Goal: Task Accomplishment & Management: Manage account settings

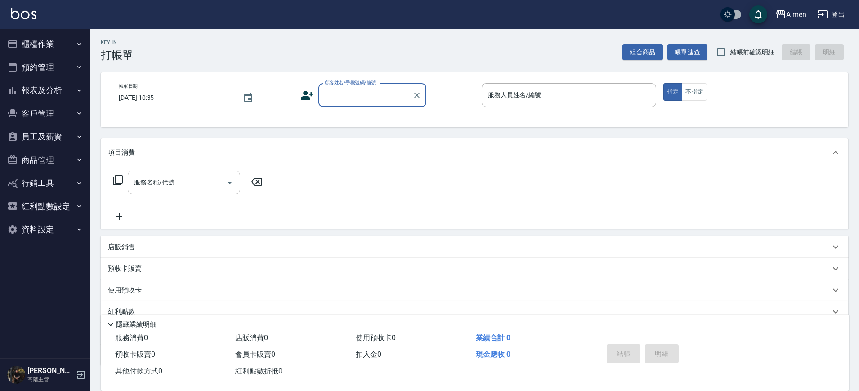
click at [83, 74] on button "預約管理" at bounding box center [45, 67] width 83 height 23
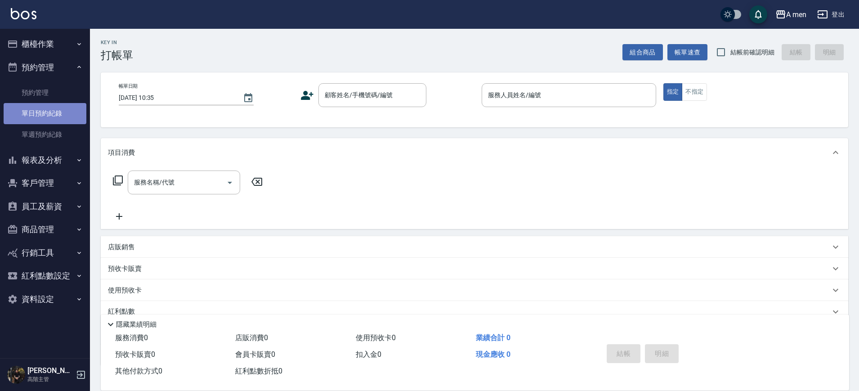
click at [61, 110] on link "單日預約紀錄" at bounding box center [45, 113] width 83 height 21
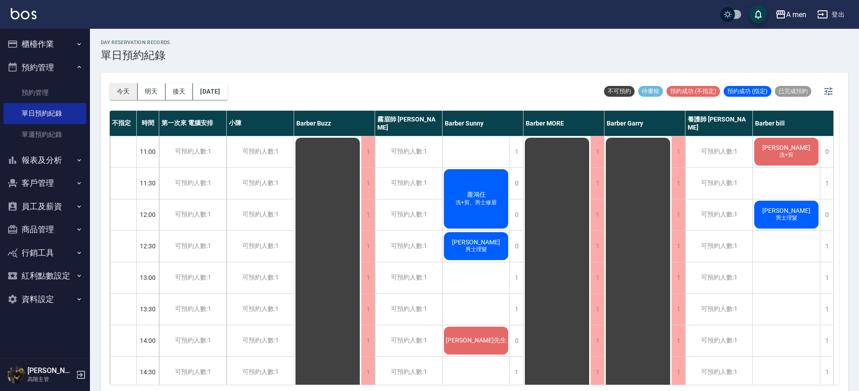
click at [127, 89] on button "今天" at bounding box center [124, 91] width 28 height 17
click at [202, 207] on div "可預約人數:1" at bounding box center [192, 214] width 67 height 31
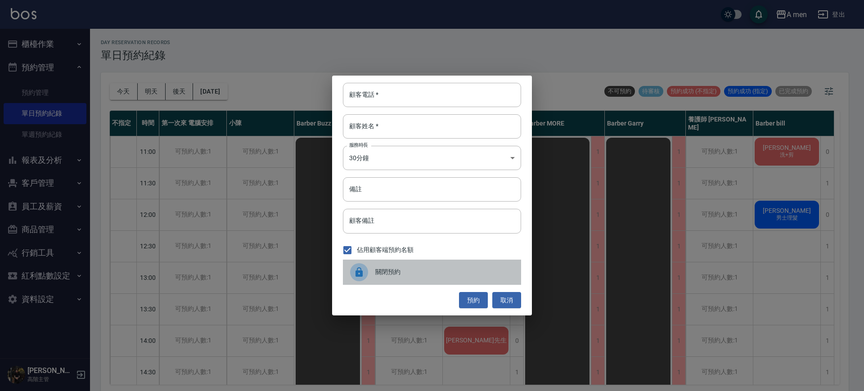
click at [424, 260] on div "關閉預約" at bounding box center [432, 272] width 178 height 25
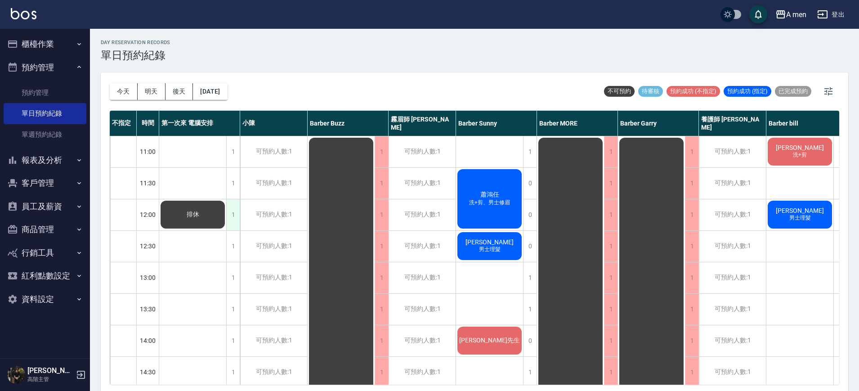
click at [235, 215] on div "1" at bounding box center [232, 214] width 13 height 31
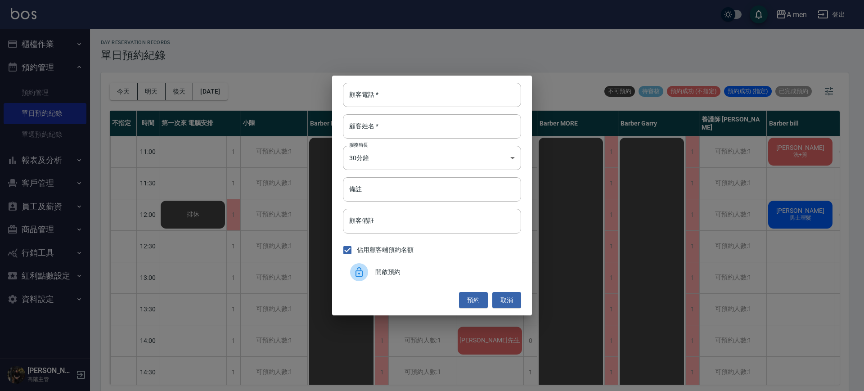
click at [434, 277] on div "開啟預約" at bounding box center [432, 272] width 178 height 25
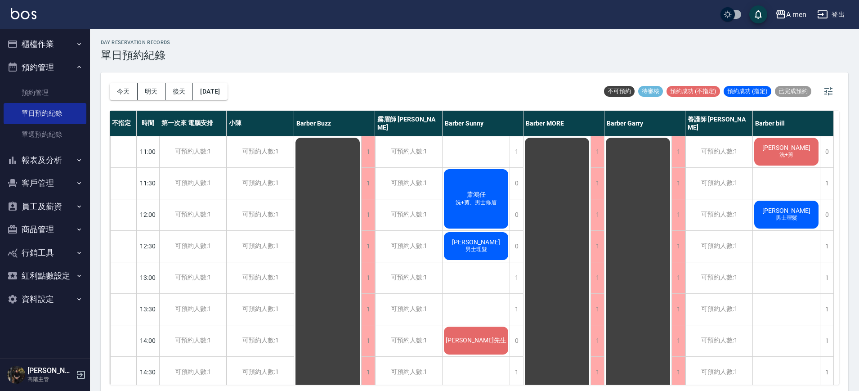
click at [791, 150] on span "[PERSON_NAME]" at bounding box center [787, 147] width 52 height 7
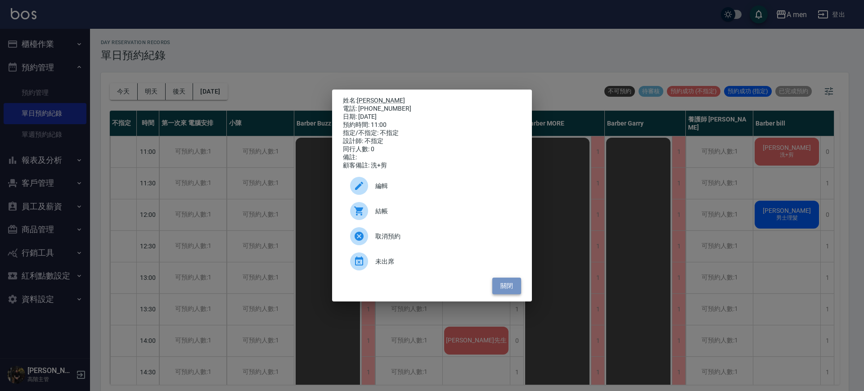
click at [505, 292] on button "關閉" at bounding box center [506, 286] width 29 height 17
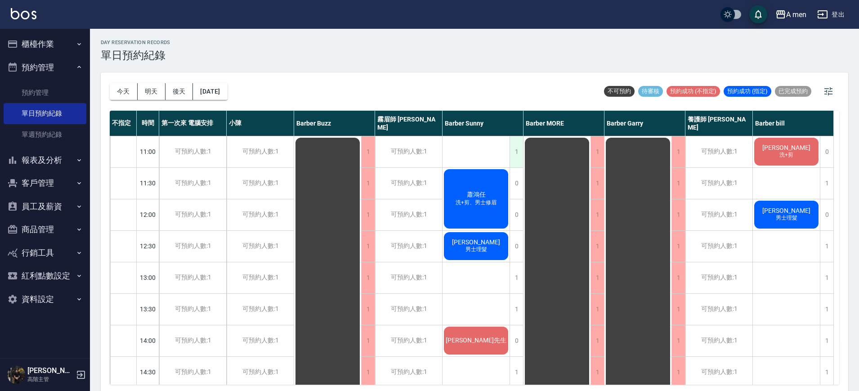
click at [518, 149] on div "1" at bounding box center [516, 151] width 13 height 31
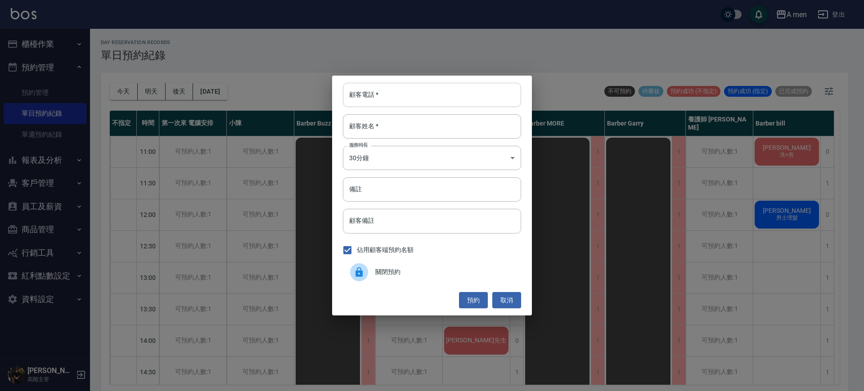
click at [446, 97] on input "顧客電話   *" at bounding box center [432, 95] width 178 height 24
type input "0973556773"
click at [444, 121] on input "顧客姓名   *" at bounding box center [432, 126] width 178 height 24
type input "許"
click at [481, 303] on button "預約" at bounding box center [473, 300] width 29 height 17
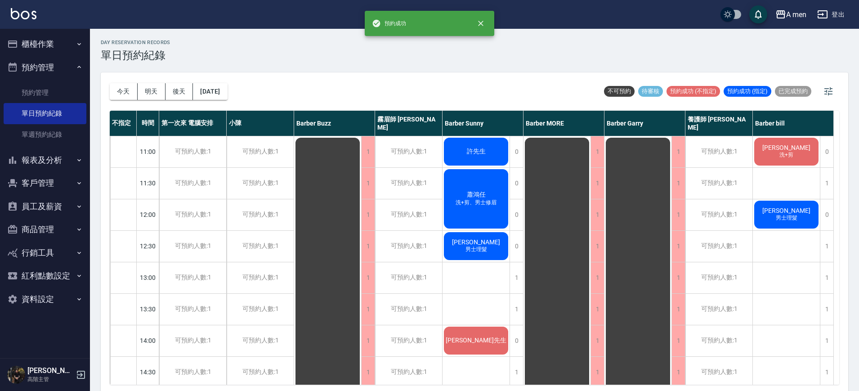
click at [479, 163] on div "許先生" at bounding box center [476, 151] width 67 height 31
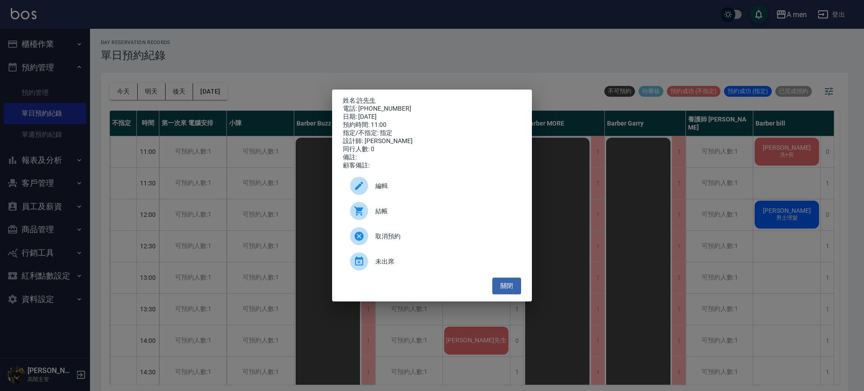
click at [454, 191] on span "編輯" at bounding box center [444, 185] width 139 height 9
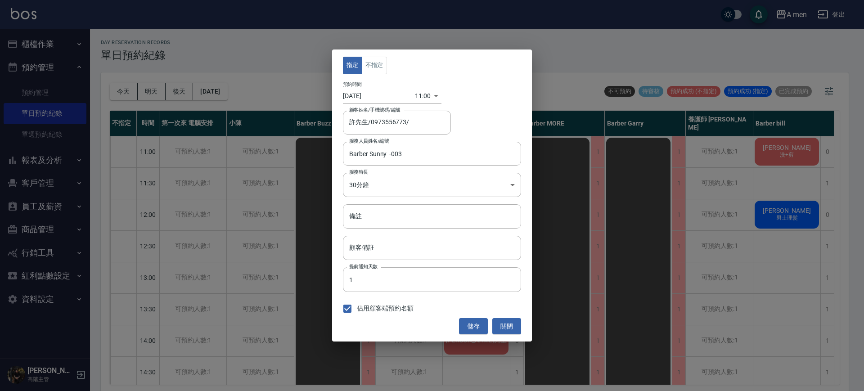
click at [382, 53] on div "指定 不指定 預約時間 2025/09/16 11:00 1757991600000 顧客姓名/手機號碼/編號 許先生/0973556773/ 顧客姓名/手機…" at bounding box center [432, 195] width 200 height 292
click at [376, 61] on button "不指定" at bounding box center [374, 66] width 25 height 18
click at [472, 331] on button "儲存" at bounding box center [473, 326] width 29 height 17
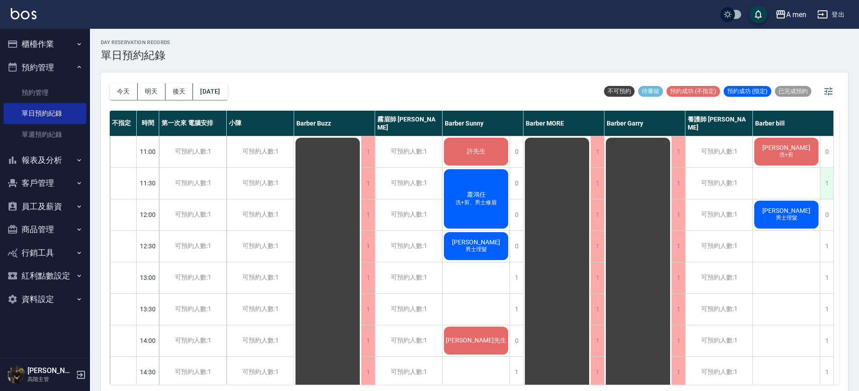
click at [826, 187] on div "1" at bounding box center [826, 183] width 13 height 31
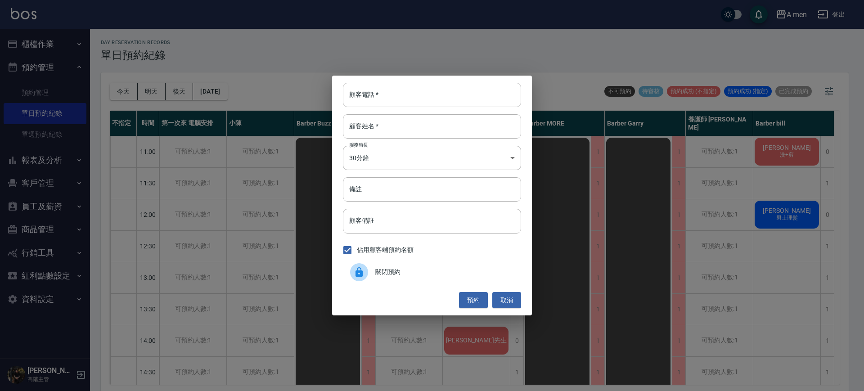
click at [459, 97] on input "顧客電話   *" at bounding box center [432, 95] width 178 height 24
type input "0922334027"
click at [418, 132] on input "顧客姓名   *" at bounding box center [432, 126] width 178 height 24
paste input "張 藝懷"
click at [357, 126] on input "張 藝懷" at bounding box center [432, 126] width 178 height 24
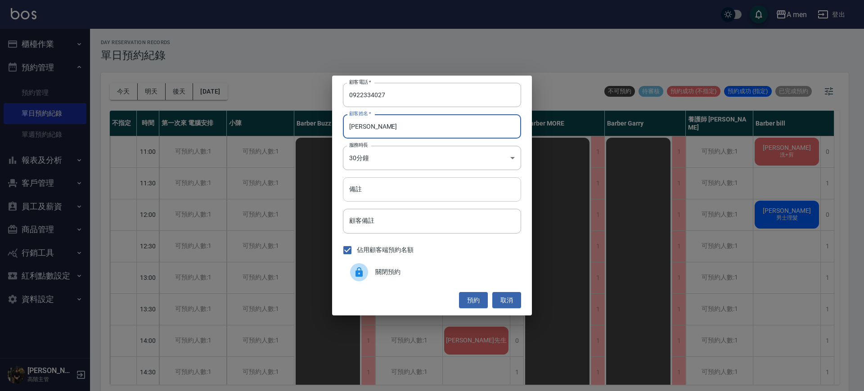
type input "[PERSON_NAME]"
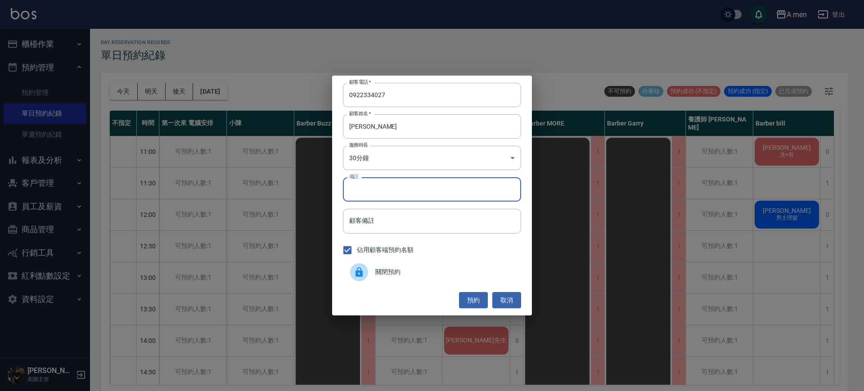
click at [401, 184] on input "備註" at bounding box center [432, 189] width 178 height 24
click at [369, 228] on input "顧客備註" at bounding box center [432, 221] width 178 height 24
type input "洗加剪"
click at [469, 296] on button "預約" at bounding box center [473, 300] width 29 height 17
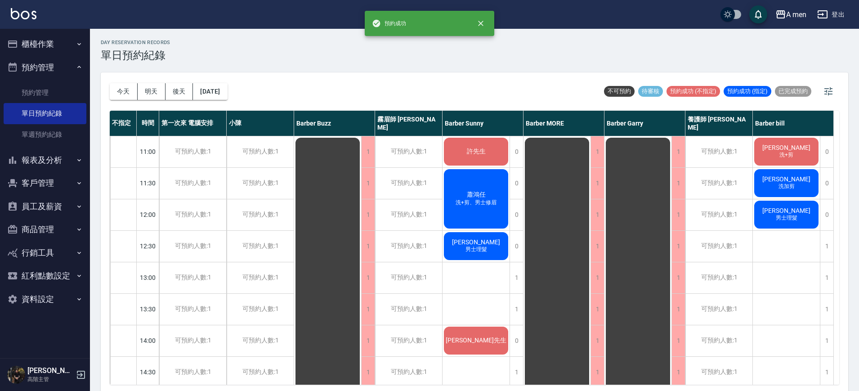
click at [792, 174] on div "張藝懷 洗加剪" at bounding box center [786, 183] width 67 height 31
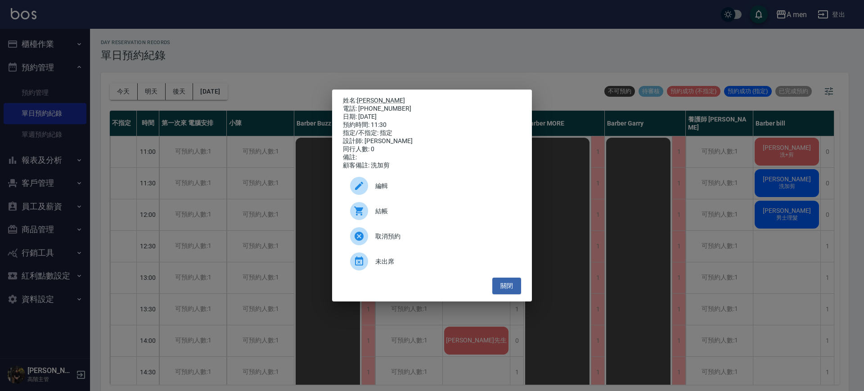
click at [470, 190] on span "編輯" at bounding box center [444, 185] width 139 height 9
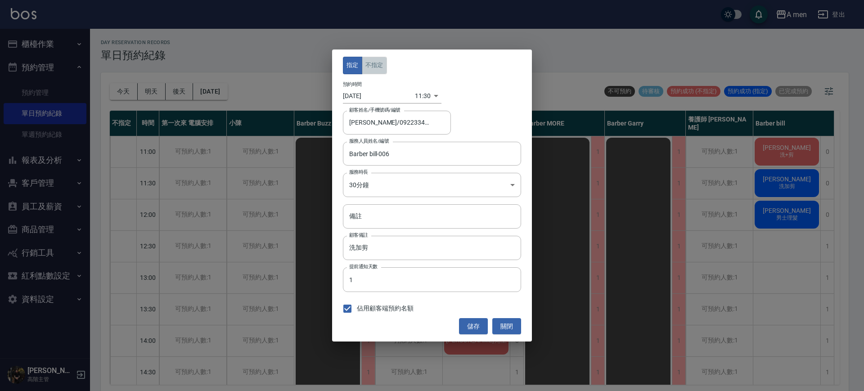
click at [379, 72] on button "不指定" at bounding box center [374, 66] width 25 height 18
click at [481, 328] on button "儲存" at bounding box center [473, 326] width 29 height 17
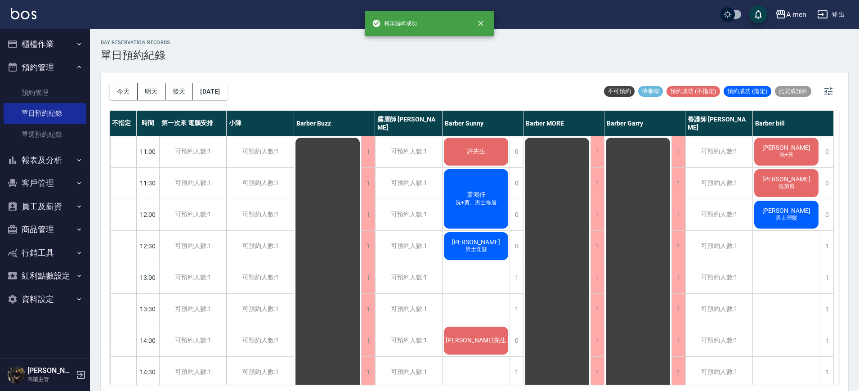
click at [769, 184] on div "張藝懷 洗加剪" at bounding box center [786, 183] width 67 height 31
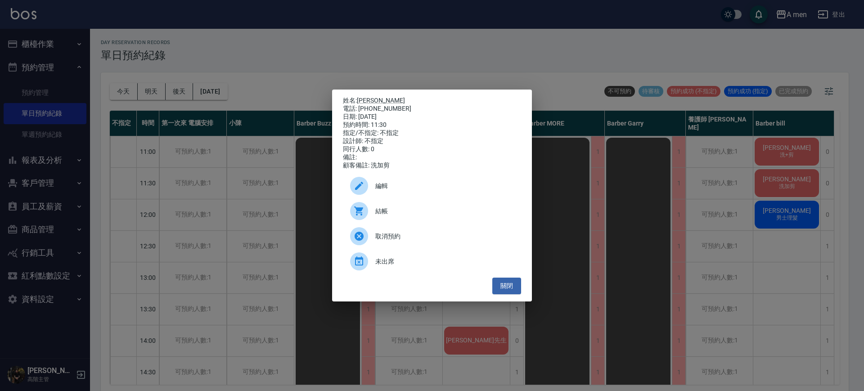
click at [366, 105] on div "電話: 0922334027" at bounding box center [432, 109] width 178 height 8
click at [374, 97] on p "姓名: 張藝懷" at bounding box center [432, 101] width 178 height 8
click at [375, 97] on p "姓名: 張藝懷" at bounding box center [432, 101] width 178 height 8
click at [372, 98] on link "[PERSON_NAME]" at bounding box center [381, 100] width 48 height 7
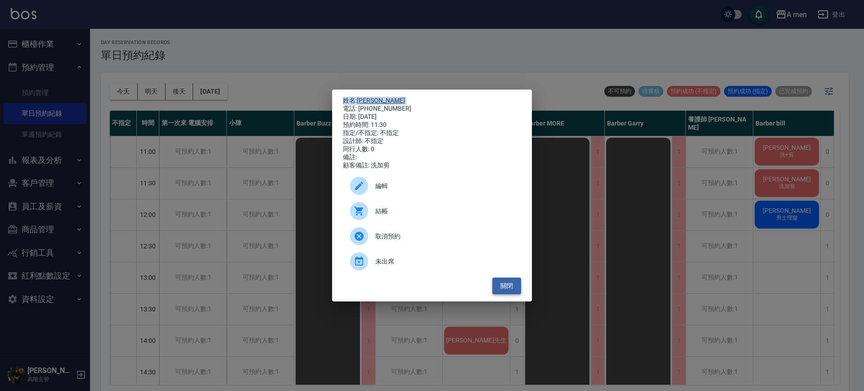
click at [503, 294] on button "關閉" at bounding box center [506, 286] width 29 height 17
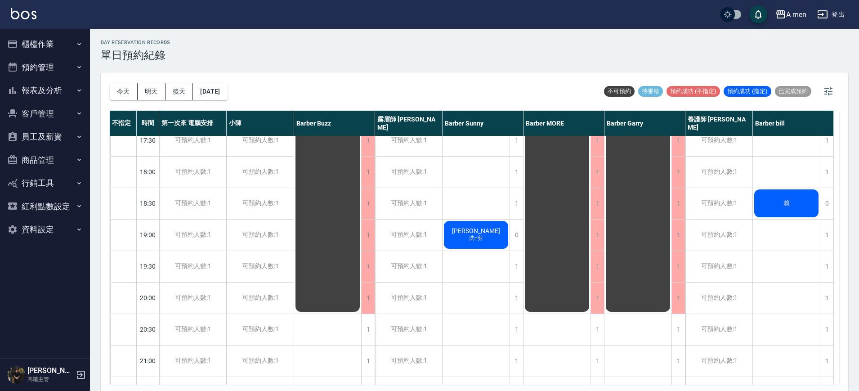
scroll to position [405, 0]
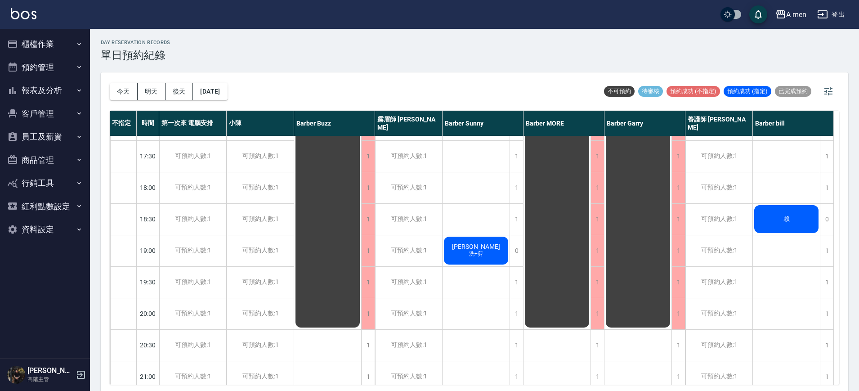
click at [267, 78] on div "今天 明天 後天 2025/09/16 不可預約 待審核 預約成功 (不指定) 預約成功 (指定) 已完成預約" at bounding box center [475, 91] width 730 height 38
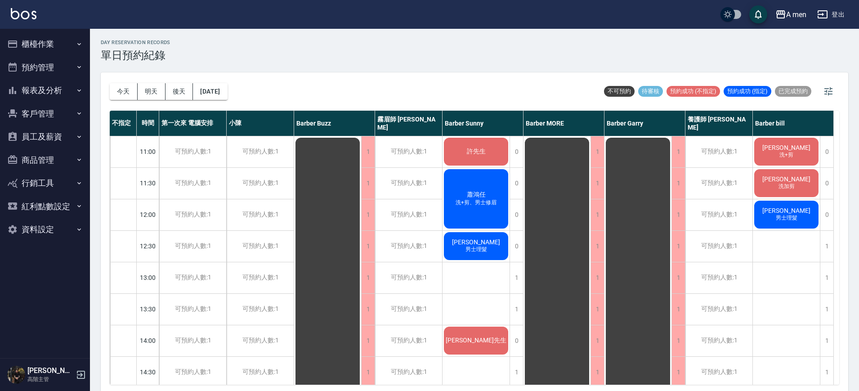
click at [149, 159] on div "11:00" at bounding box center [148, 151] width 22 height 31
click at [190, 151] on div "可預約人數:1" at bounding box center [192, 151] width 67 height 31
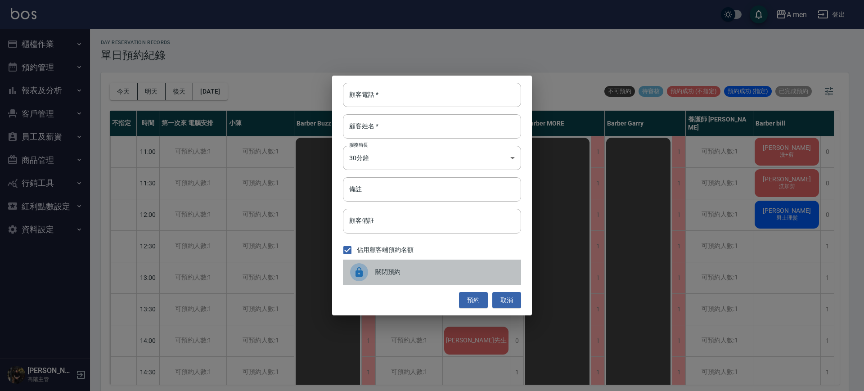
click at [372, 276] on div at bounding box center [362, 272] width 25 height 18
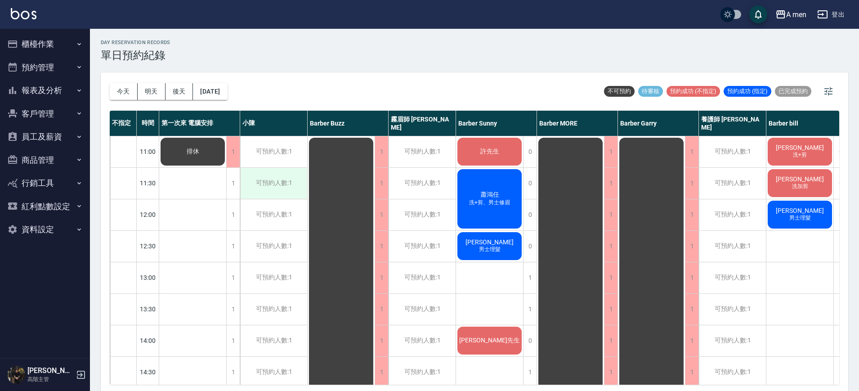
click at [245, 187] on div "可預約人數:1" at bounding box center [273, 183] width 67 height 31
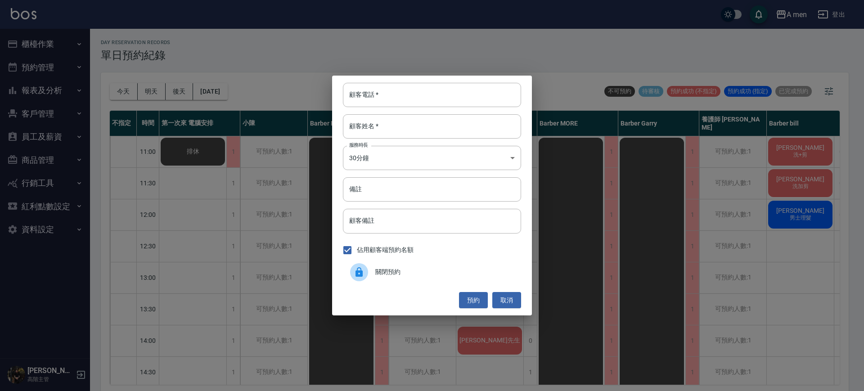
click at [271, 175] on div "顧客電話   * 顧客電話   * 顧客姓名   * 顧客姓名   * 服務時長 30分鐘 1 服務時長 備註 備註 顧客備註 顧客備註 佔用顧客端預約名額 …" at bounding box center [432, 195] width 864 height 391
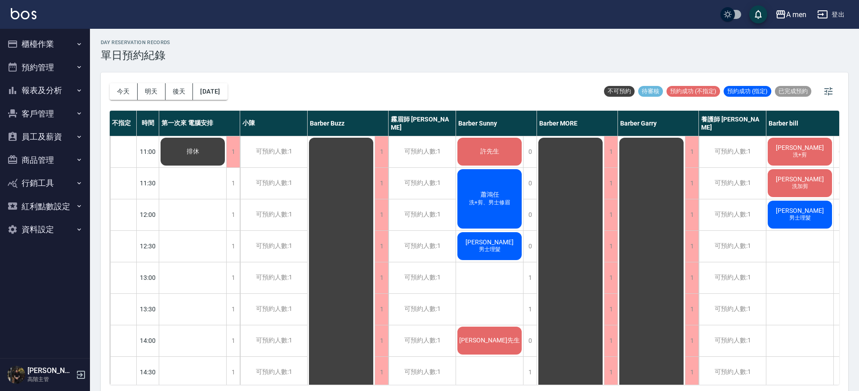
click at [228, 185] on div "1" at bounding box center [232, 183] width 13 height 31
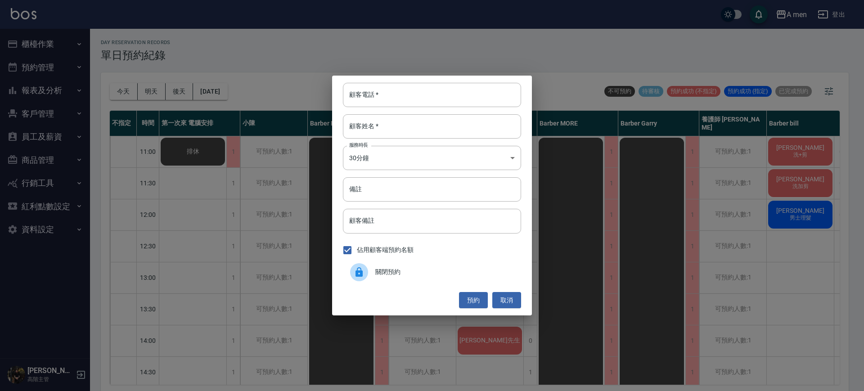
click at [355, 280] on div at bounding box center [362, 272] width 25 height 18
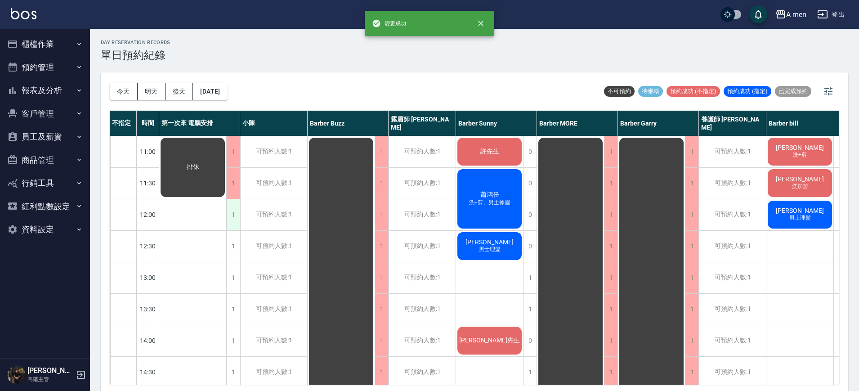
click at [235, 215] on div "1" at bounding box center [232, 214] width 13 height 31
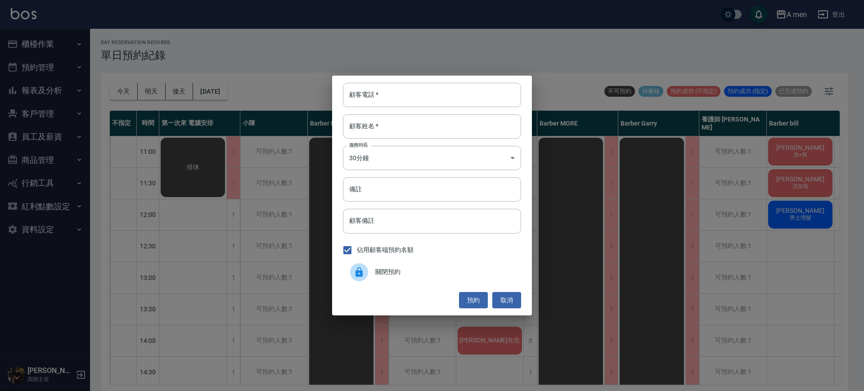
click at [358, 274] on icon at bounding box center [358, 271] width 7 height 9
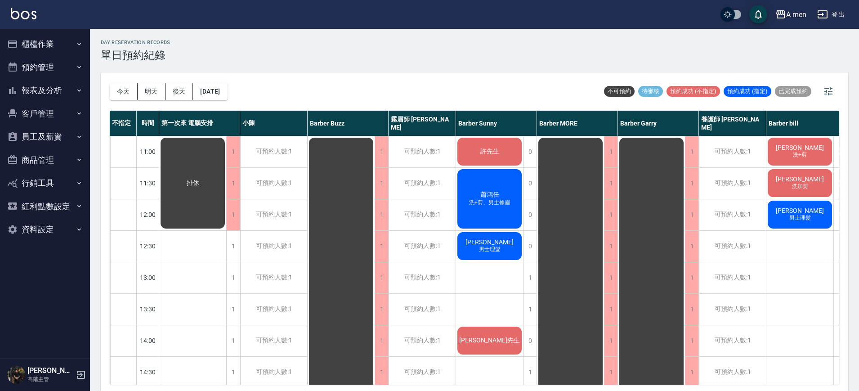
click at [501, 195] on span "蕭鴻任" at bounding box center [490, 195] width 22 height 8
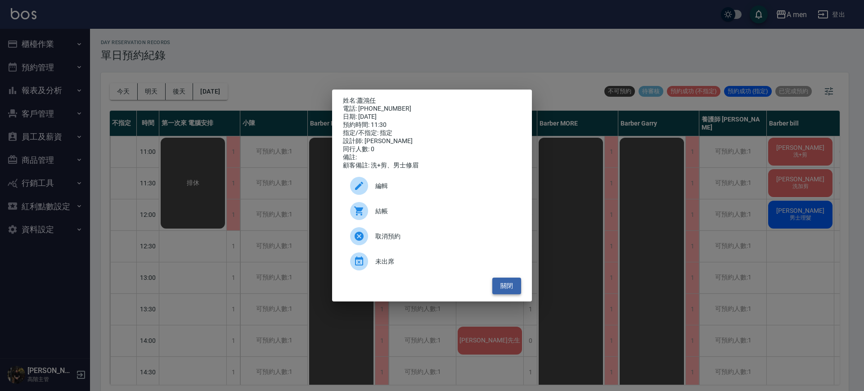
click at [505, 289] on button "關閉" at bounding box center [506, 286] width 29 height 17
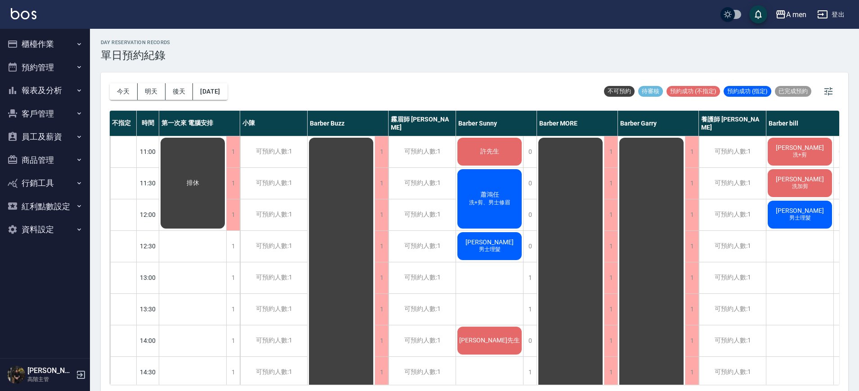
click at [480, 186] on div "蕭鴻任 洗+剪、男士修眉" at bounding box center [489, 199] width 67 height 62
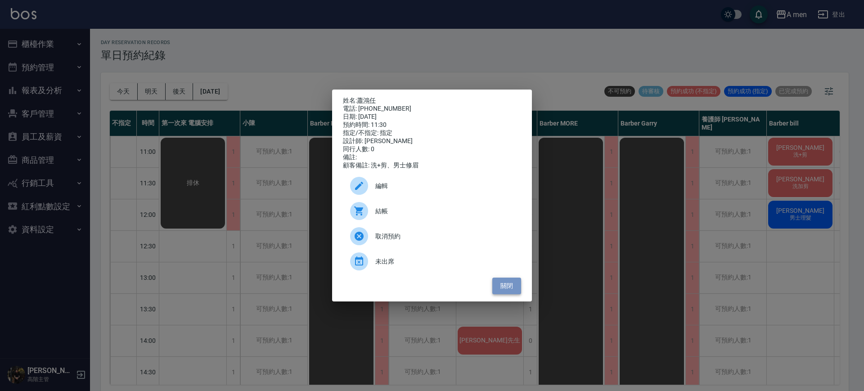
click at [504, 281] on button "關閉" at bounding box center [506, 286] width 29 height 17
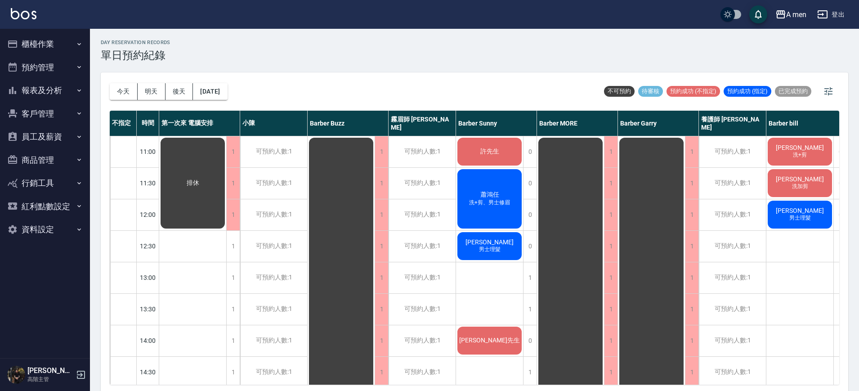
click at [843, 274] on div "今天 明天 後天 2025/09/16 不可預約 待審核 預約成功 (不指定) 預約成功 (指定) 已完成預約 不指定 時間 第一次來 電腦安排 小陳 Bar…" at bounding box center [475, 232] width 748 height 321
click at [494, 150] on span "許先生" at bounding box center [490, 152] width 22 height 8
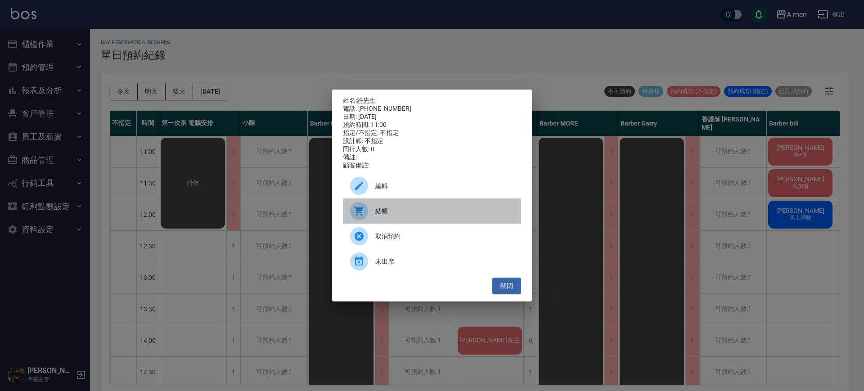
click at [376, 220] on div "結帳" at bounding box center [432, 210] width 178 height 25
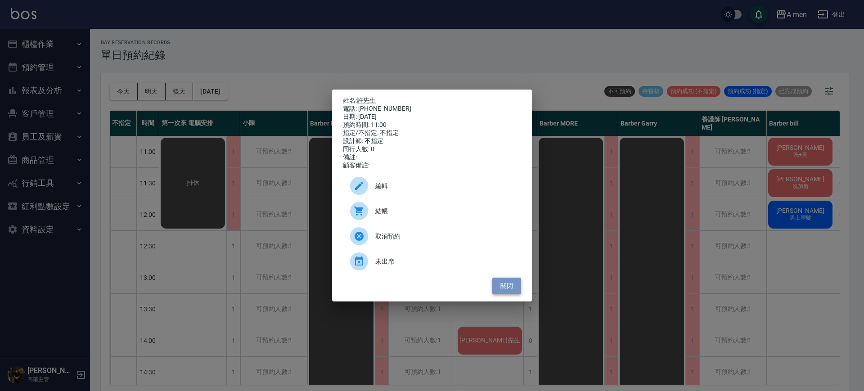
click at [508, 283] on button "關閉" at bounding box center [506, 286] width 29 height 17
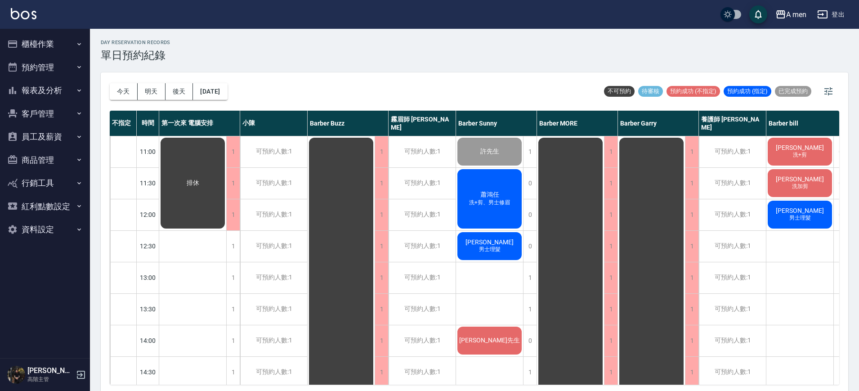
click at [797, 155] on span "洗+剪" at bounding box center [800, 155] width 18 height 8
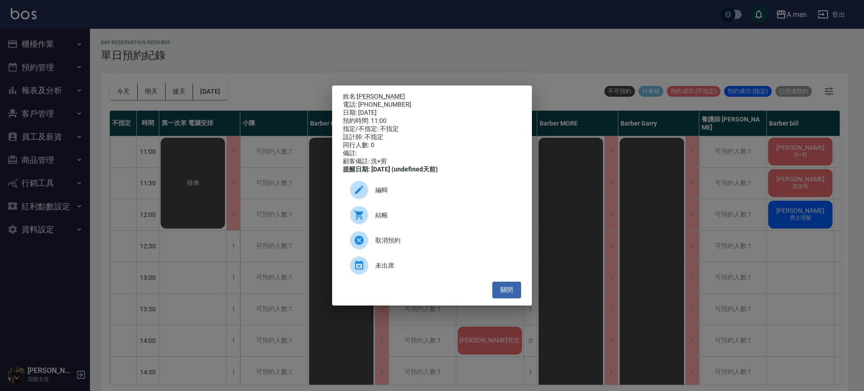
click at [797, 155] on div "姓名: 馬克 電話: 0973212963 日期: 2025/09/16 預約時間: 11:00 指定/不指定: 不指定 設計師: 不指定 同行人數: 0 備…" at bounding box center [432, 195] width 864 height 391
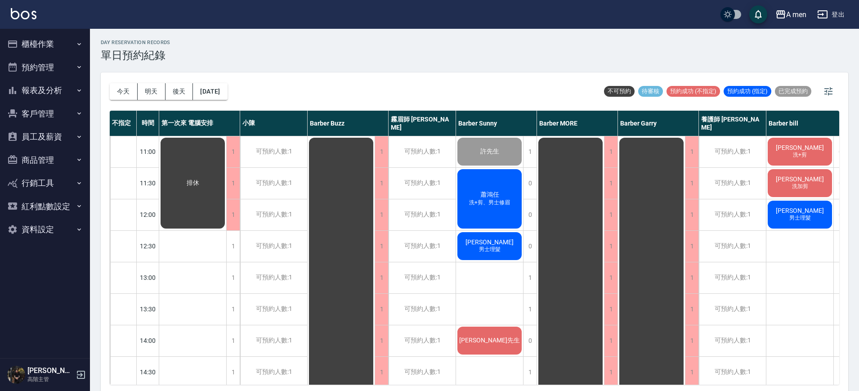
click at [807, 150] on span "[PERSON_NAME]" at bounding box center [800, 147] width 52 height 7
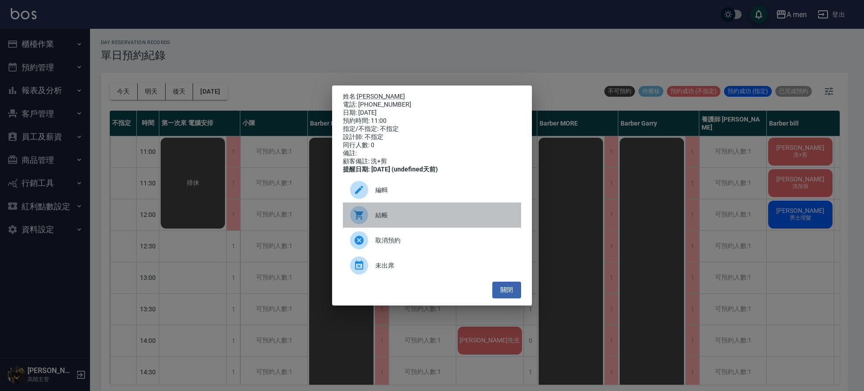
click at [441, 220] on span "結帳" at bounding box center [444, 215] width 139 height 9
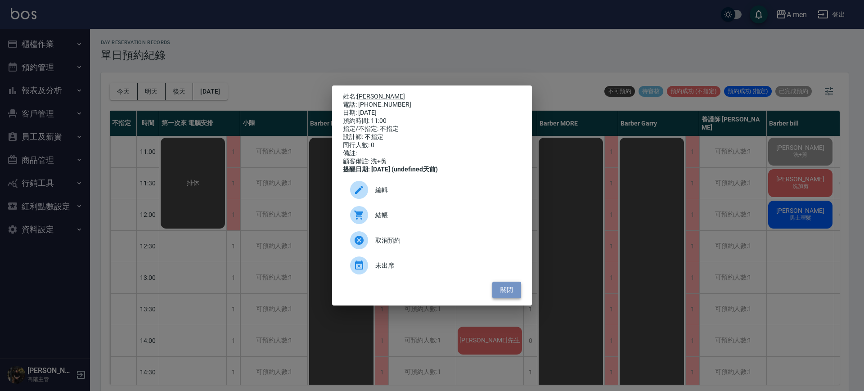
click at [509, 295] on button "關閉" at bounding box center [506, 290] width 29 height 17
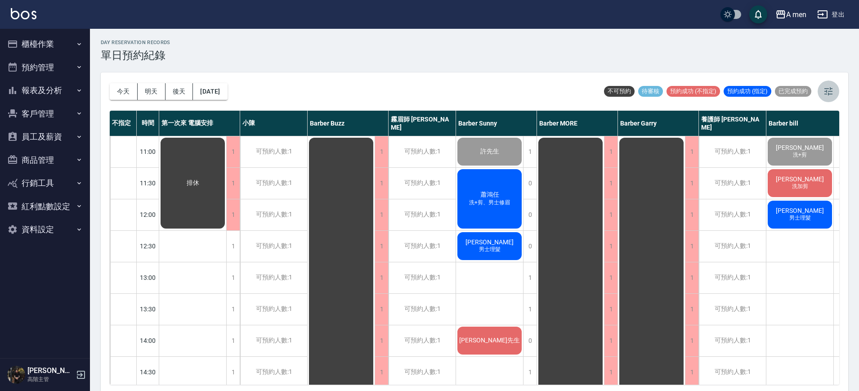
click at [822, 99] on button "button" at bounding box center [829, 92] width 22 height 22
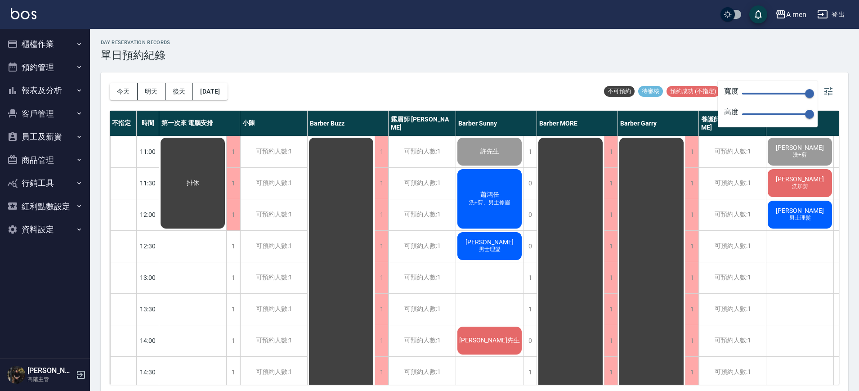
click at [566, 102] on div "今天 明天 後天 2025/09/16 不可預約 待審核 預約成功 (不指定) 預約成功 (指定) 已完成預約" at bounding box center [475, 91] width 730 height 38
click at [835, 97] on button "button" at bounding box center [829, 92] width 22 height 22
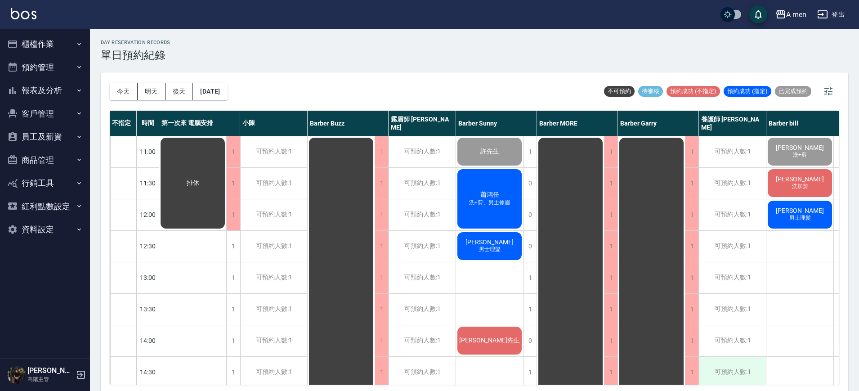
click at [725, 374] on div "可預約人數:1" at bounding box center [732, 372] width 67 height 31
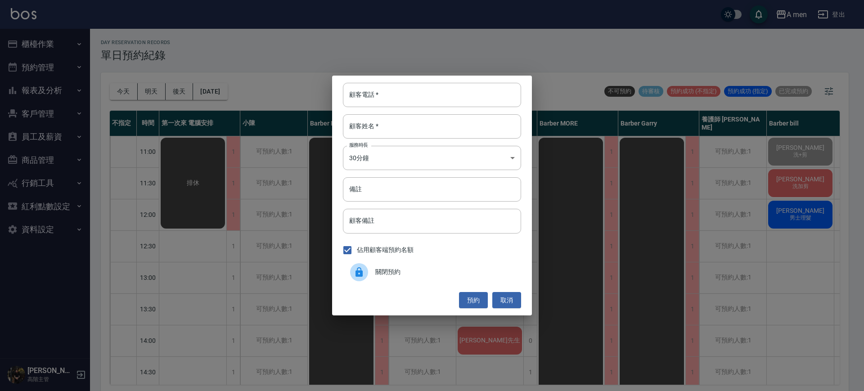
click at [725, 382] on div "顧客電話   * 顧客電話   * 顧客姓名   * 顧客姓名   * 服務時長 30分鐘 1 服務時長 備註 備註 顧客備註 顧客備註 佔用顧客端預約名額 …" at bounding box center [432, 195] width 864 height 391
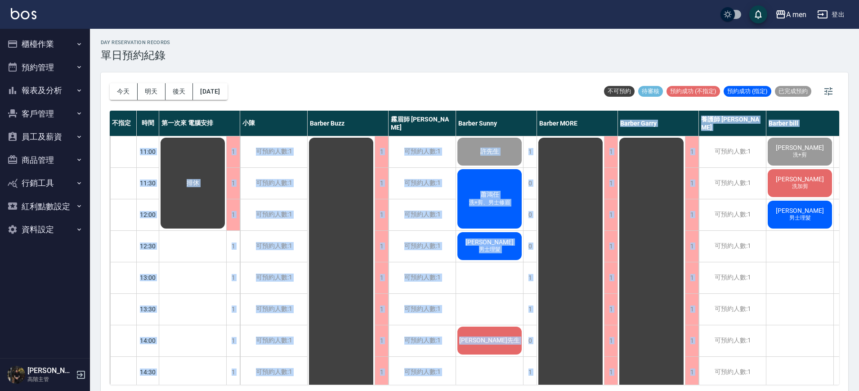
drag, startPoint x: 598, startPoint y: 124, endPoint x: 678, endPoint y: 139, distance: 80.7
click at [678, 139] on div "不指定 時間 第一次來 電腦安排 小陳 Barber Buzz 霧眉師 小蔡 Barber Sunny Barber MORE Barber Garry 養護…" at bounding box center [475, 248] width 730 height 274
click at [693, 124] on div "Barber Garry" at bounding box center [658, 123] width 81 height 25
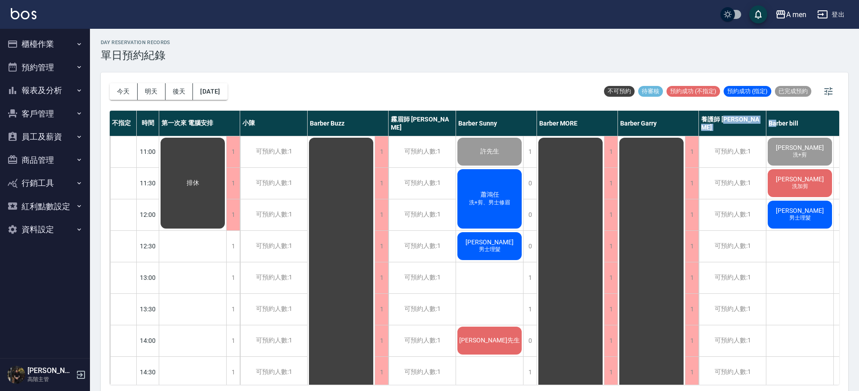
drag, startPoint x: 777, startPoint y: 122, endPoint x: 727, endPoint y: 119, distance: 50.0
click at [727, 119] on div "不指定 時間 第一次來 電腦安排 小陳 Barber Buzz 霧眉師 小蔡 Barber Sunny Barber MORE Barber Garry 養護…" at bounding box center [479, 123] width 738 height 25
click at [694, 115] on div "Barber Garry" at bounding box center [658, 123] width 81 height 25
click at [607, 189] on div "1" at bounding box center [610, 183] width 13 height 31
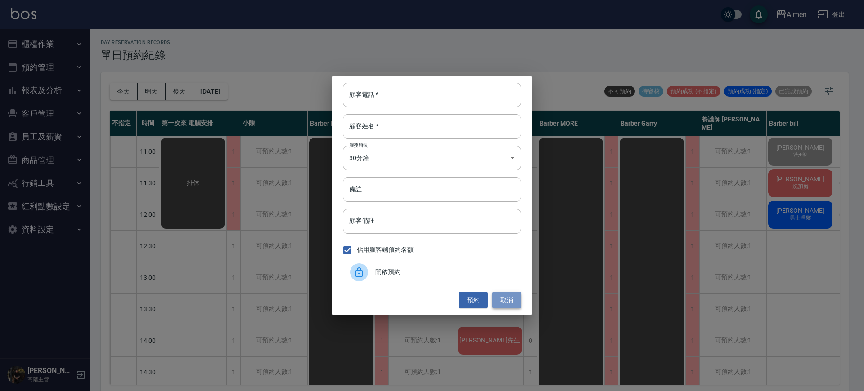
click at [509, 302] on button "取消" at bounding box center [506, 300] width 29 height 17
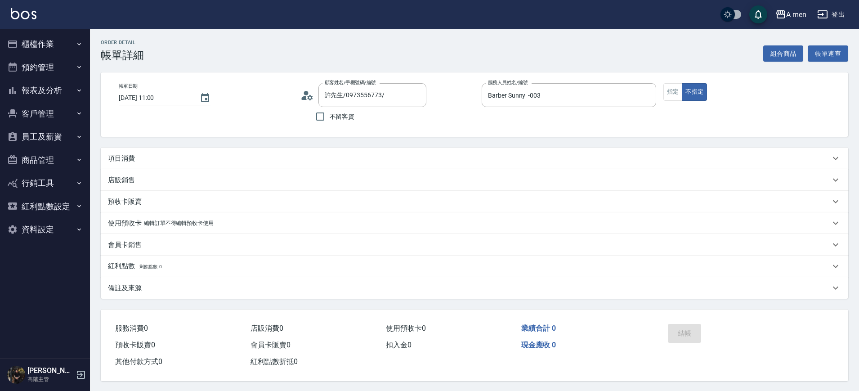
click at [234, 163] on div "項目消費" at bounding box center [475, 159] width 748 height 22
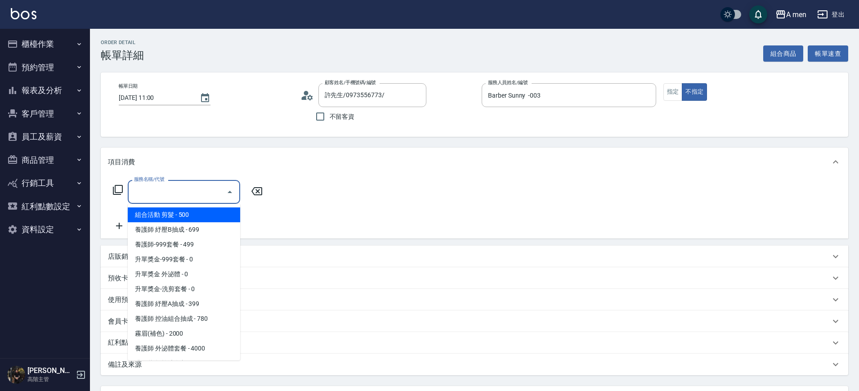
click at [193, 194] on input "服務名稱/代號" at bounding box center [177, 192] width 91 height 16
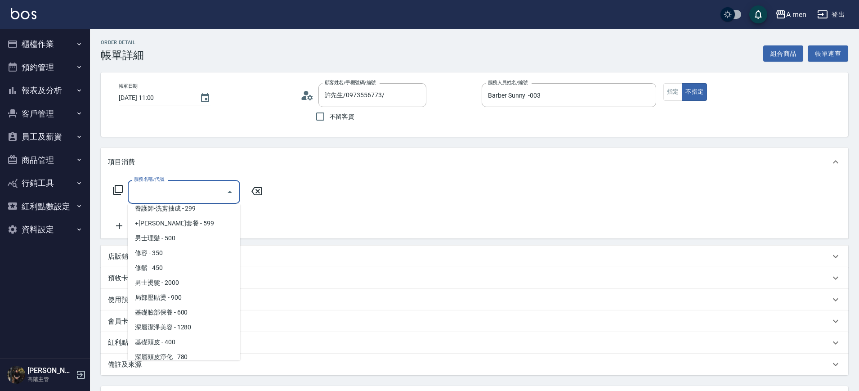
scroll to position [231, 0]
click at [180, 237] on span "男士理髮 - 500" at bounding box center [184, 236] width 112 height 15
type input "男士理髮(A01)"
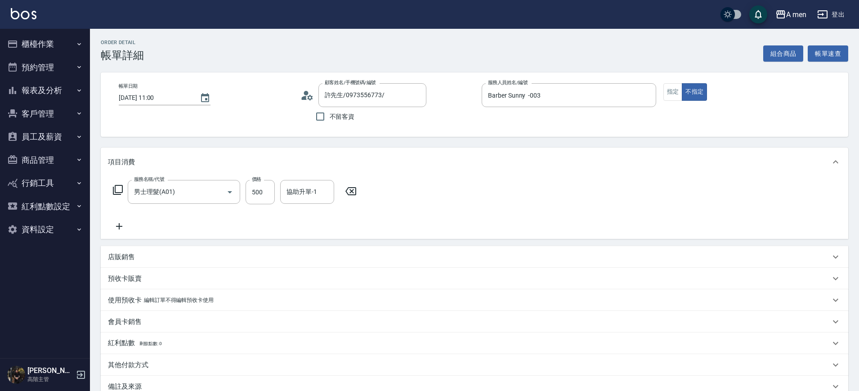
click at [343, 194] on icon at bounding box center [351, 191] width 22 height 11
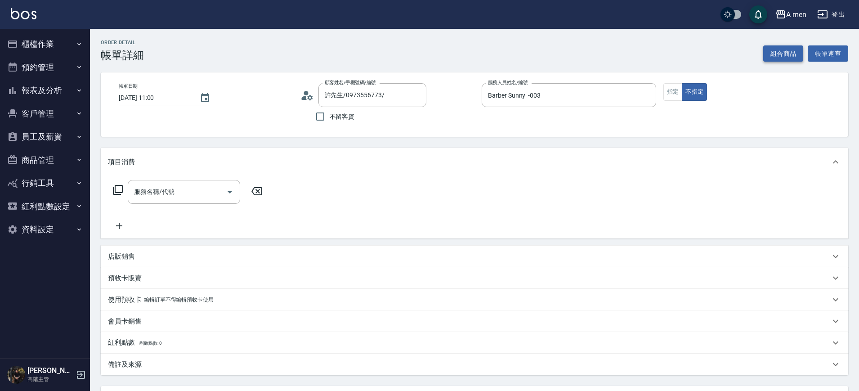
click at [787, 49] on button "組合商品" at bounding box center [784, 53] width 40 height 17
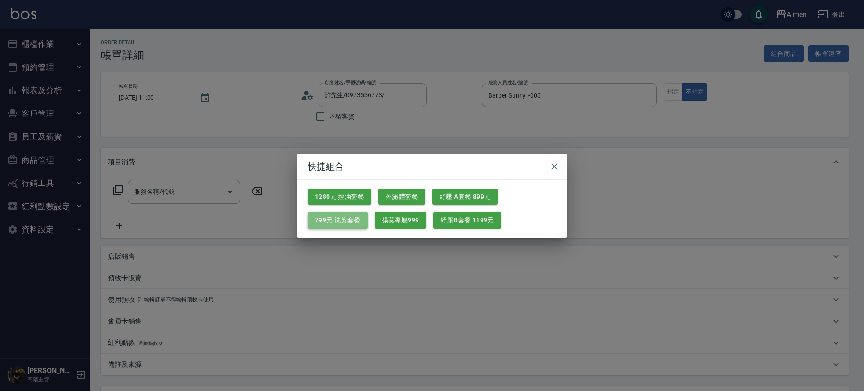
click at [334, 219] on button "799元 洗剪套餐" at bounding box center [338, 220] width 60 height 17
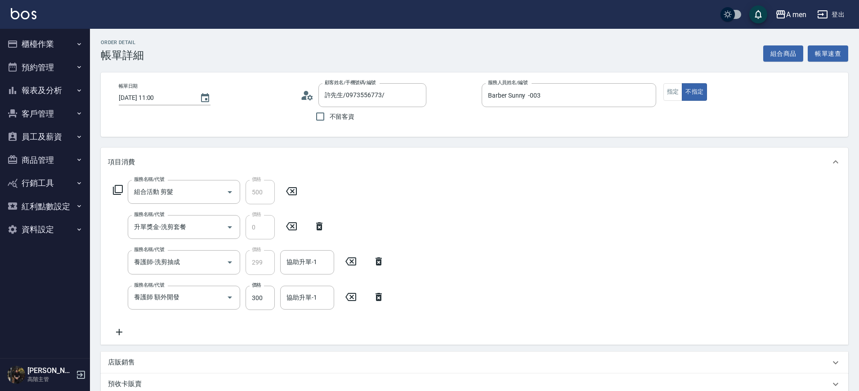
click at [379, 294] on icon at bounding box center [379, 297] width 22 height 11
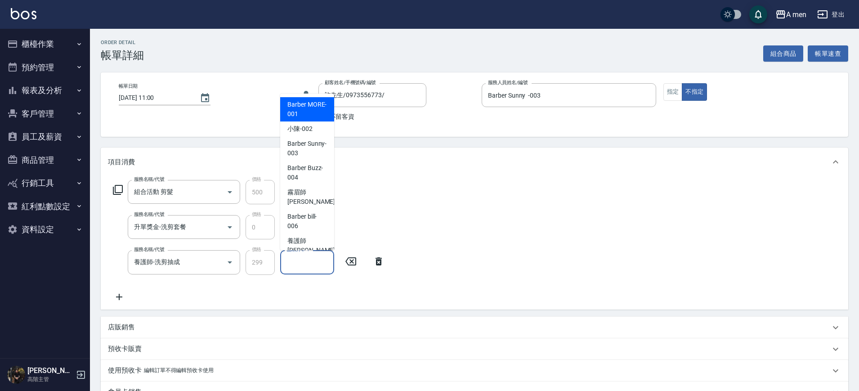
click at [308, 256] on input "協助升單-1" at bounding box center [307, 262] width 46 height 16
click at [314, 192] on span "霧眉師 小蔡 -005" at bounding box center [318, 197] width 60 height 19
type input "霧眉師 小蔡-005"
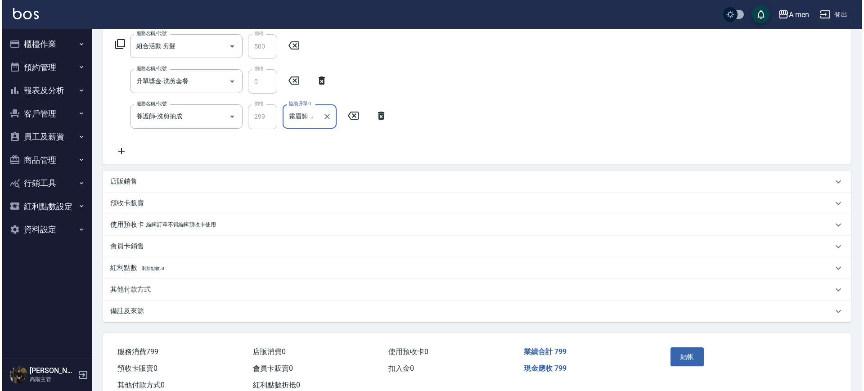
scroll to position [174, 0]
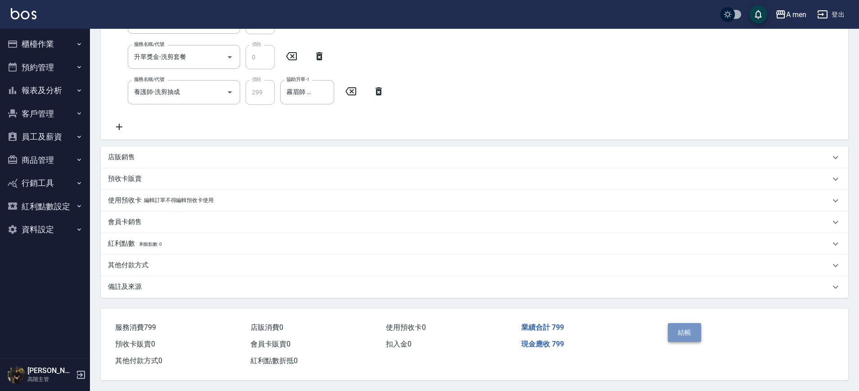
click at [679, 323] on button "結帳" at bounding box center [685, 332] width 34 height 19
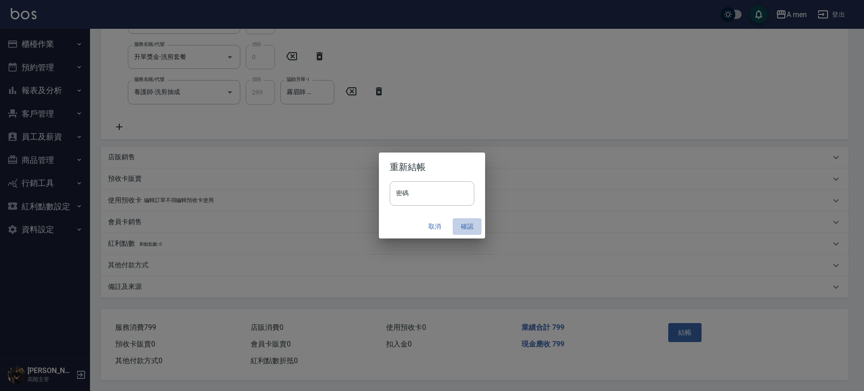
click at [467, 222] on button "確認" at bounding box center [467, 226] width 29 height 17
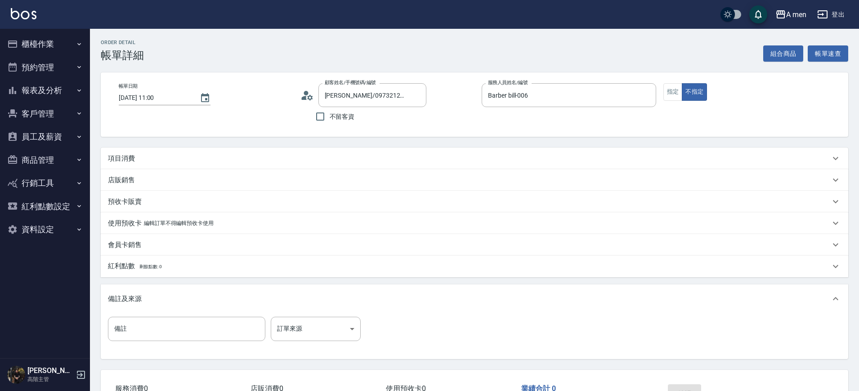
click at [227, 171] on div "店販銷售" at bounding box center [475, 180] width 748 height 22
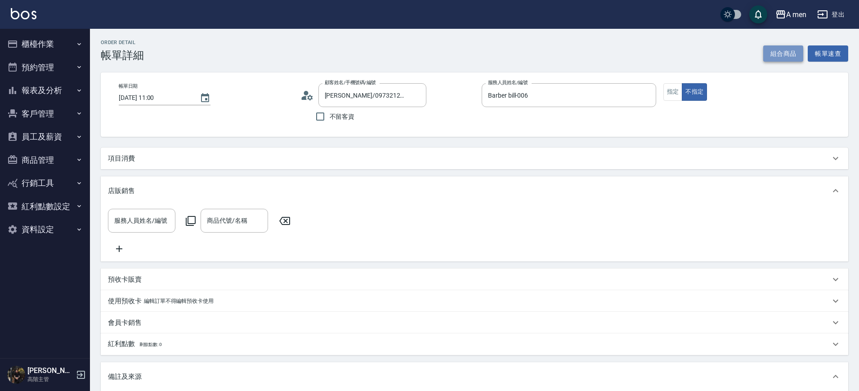
click at [779, 49] on button "組合商品" at bounding box center [784, 53] width 40 height 17
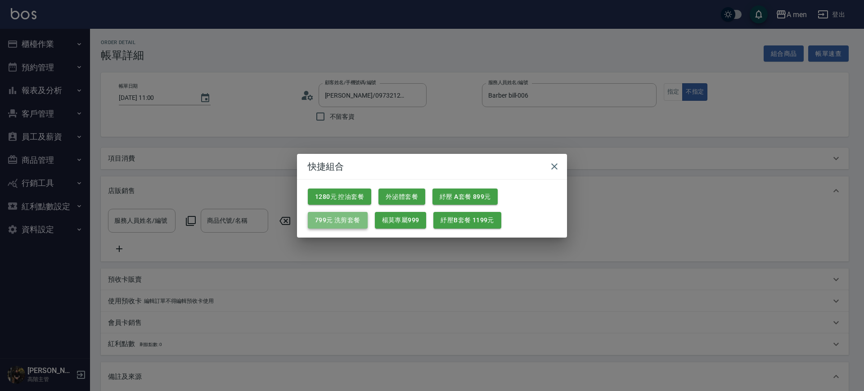
click at [348, 215] on button "799元 洗剪套餐" at bounding box center [338, 220] width 60 height 17
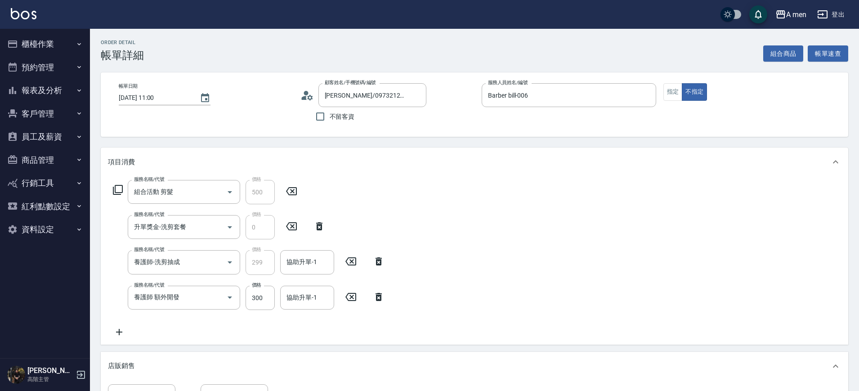
click at [381, 295] on icon at bounding box center [379, 297] width 6 height 8
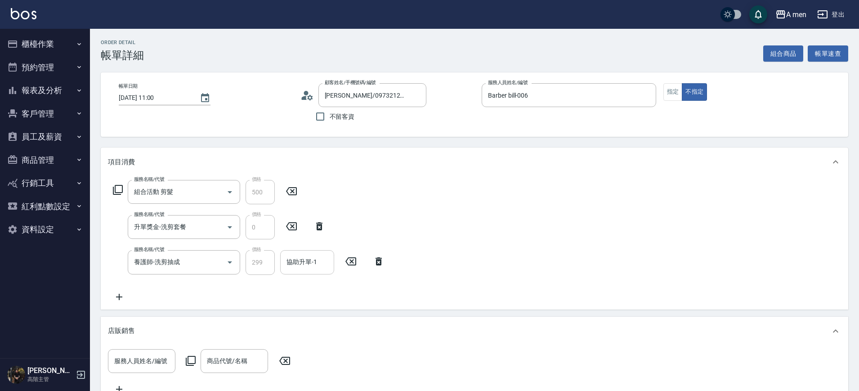
click at [288, 253] on div "協助升單-1" at bounding box center [307, 262] width 54 height 24
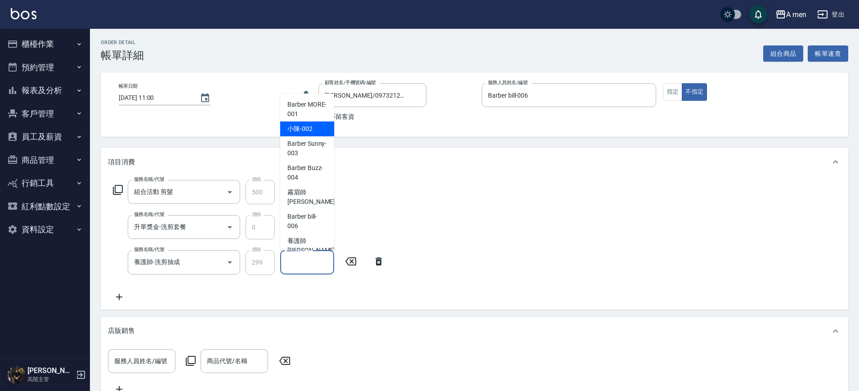
click at [304, 128] on span "小陳 -002" at bounding box center [300, 128] width 25 height 9
type input "小陳-002"
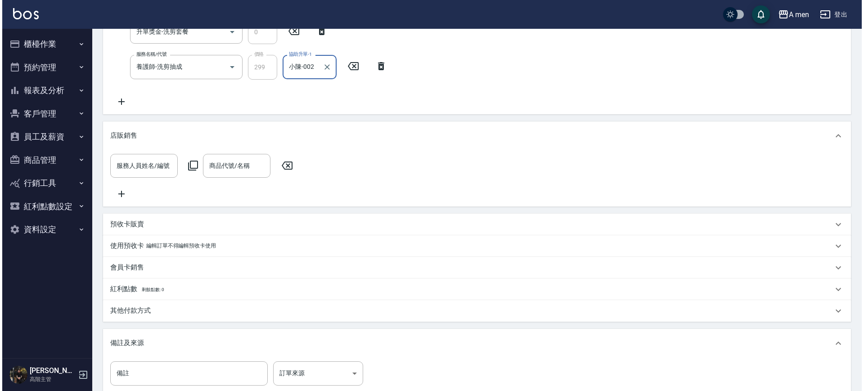
scroll to position [314, 0]
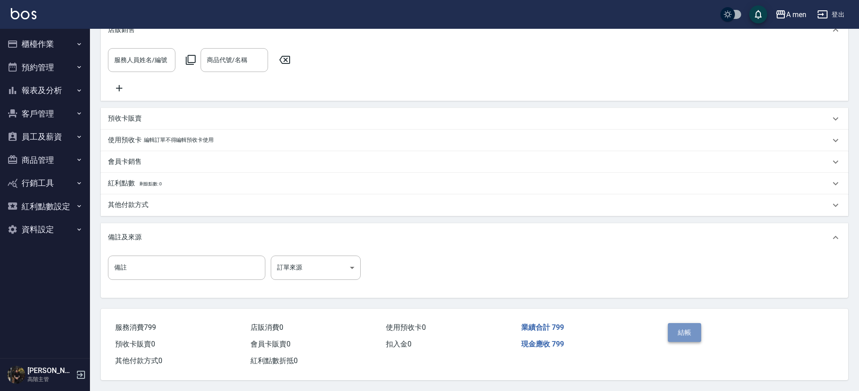
click at [691, 327] on button "結帳" at bounding box center [685, 332] width 34 height 19
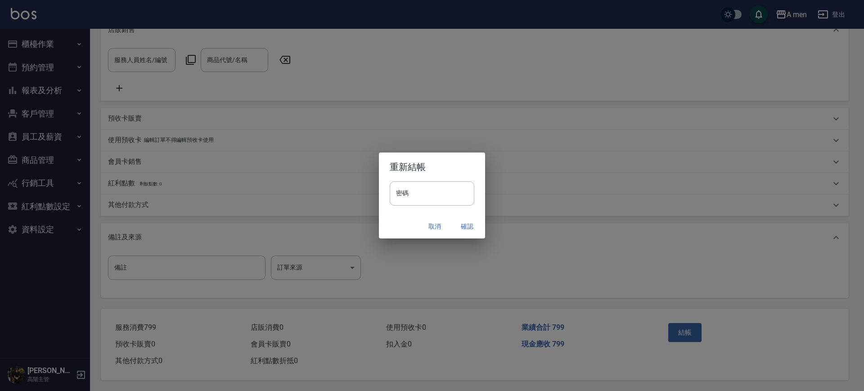
click at [474, 206] on div "密碼 密碼" at bounding box center [432, 197] width 106 height 33
click at [470, 219] on button "確認" at bounding box center [467, 226] width 29 height 17
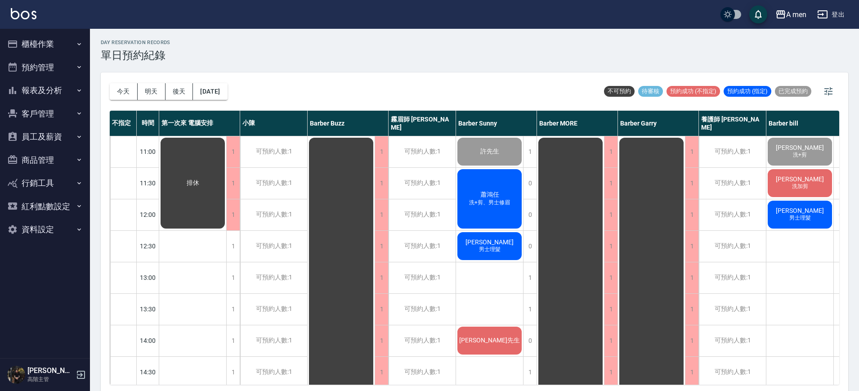
scroll to position [0, 13]
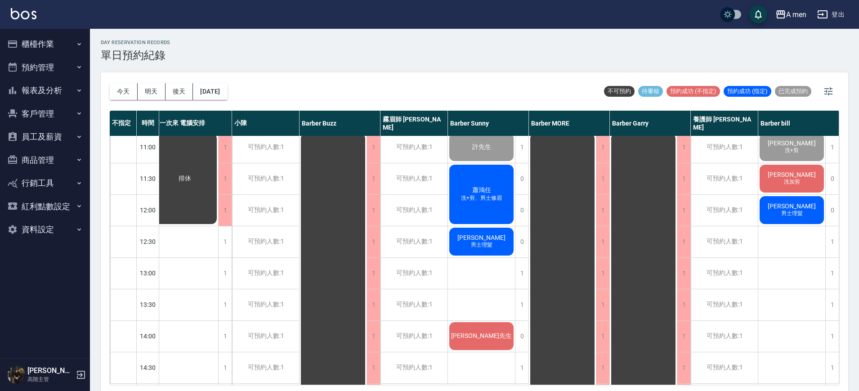
scroll to position [0, 13]
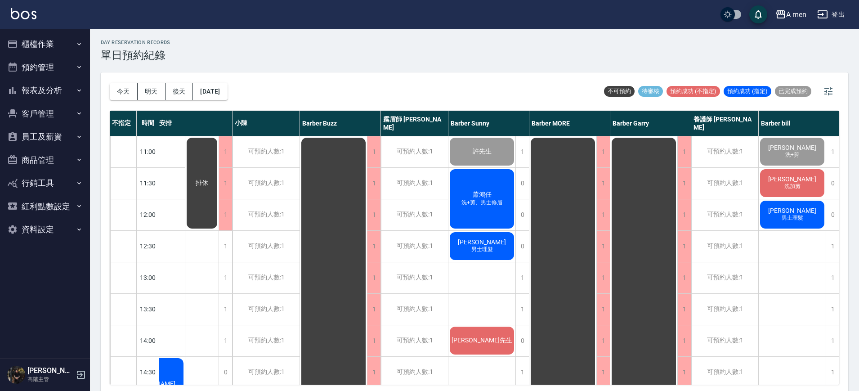
scroll to position [0, 42]
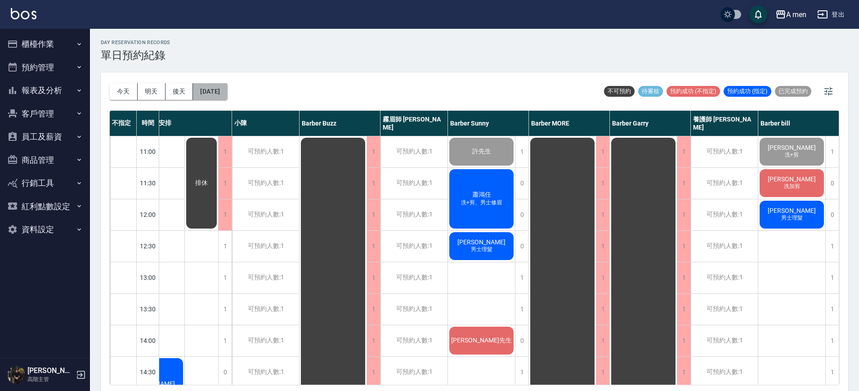
click at [221, 94] on button "[DATE]" at bounding box center [210, 91] width 34 height 17
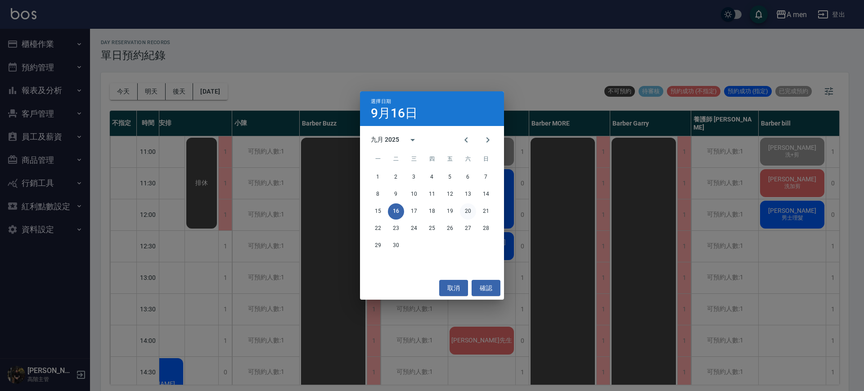
click at [465, 213] on button "20" at bounding box center [468, 211] width 16 height 16
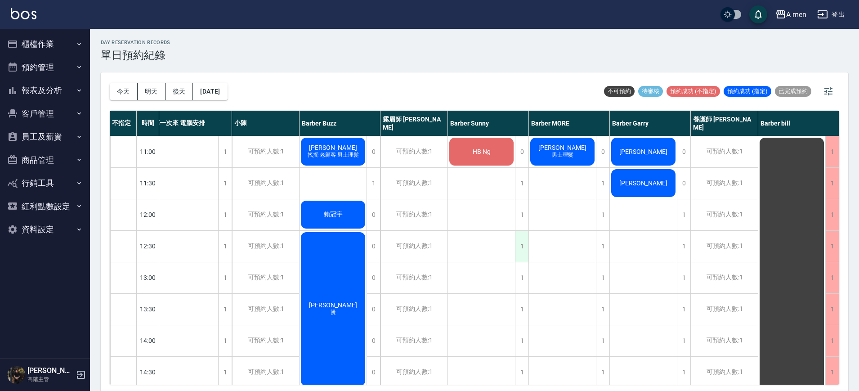
scroll to position [70, 13]
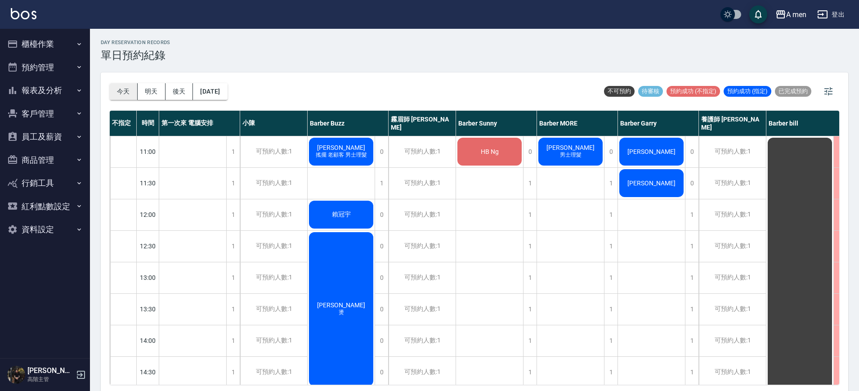
click at [125, 92] on button "今天" at bounding box center [124, 91] width 28 height 17
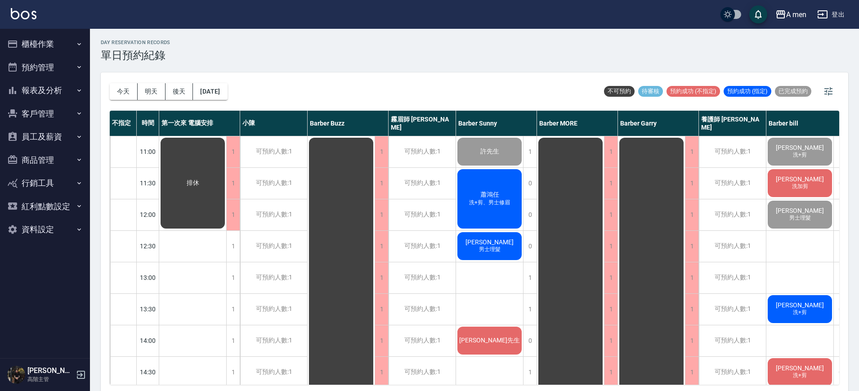
click at [801, 185] on span "洗加剪" at bounding box center [801, 187] width 20 height 8
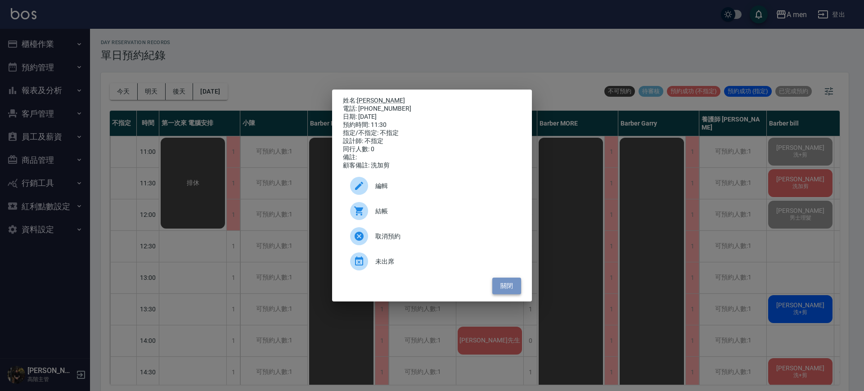
drag, startPoint x: 507, startPoint y: 295, endPoint x: 498, endPoint y: 297, distance: 8.7
click at [498, 294] on button "關閉" at bounding box center [506, 286] width 29 height 17
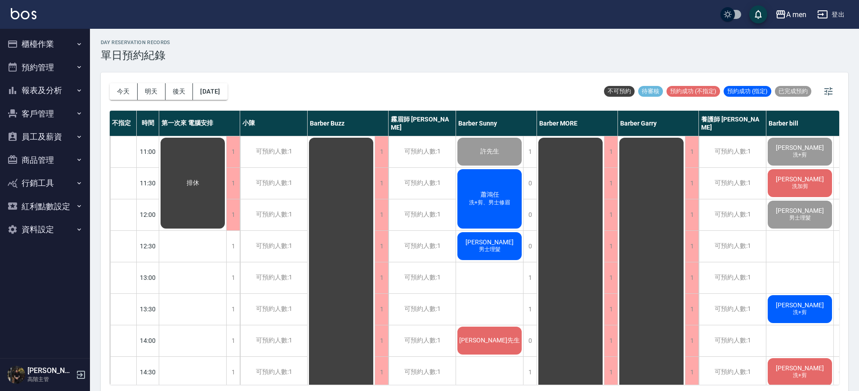
click at [785, 177] on div "張藝懷 洗加剪" at bounding box center [800, 183] width 67 height 31
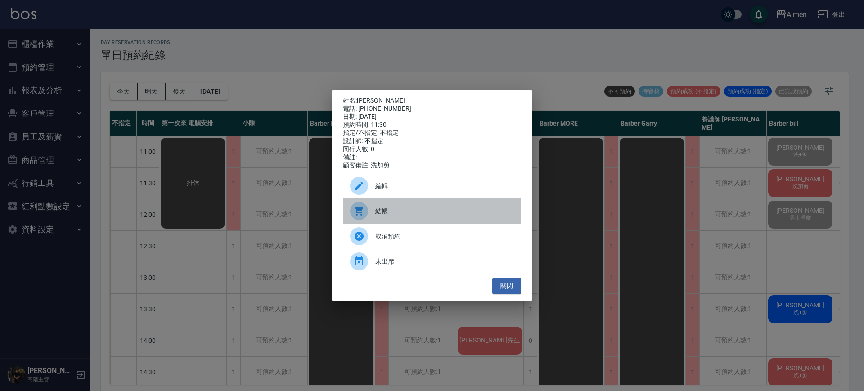
click at [507, 216] on span "結帳" at bounding box center [444, 211] width 139 height 9
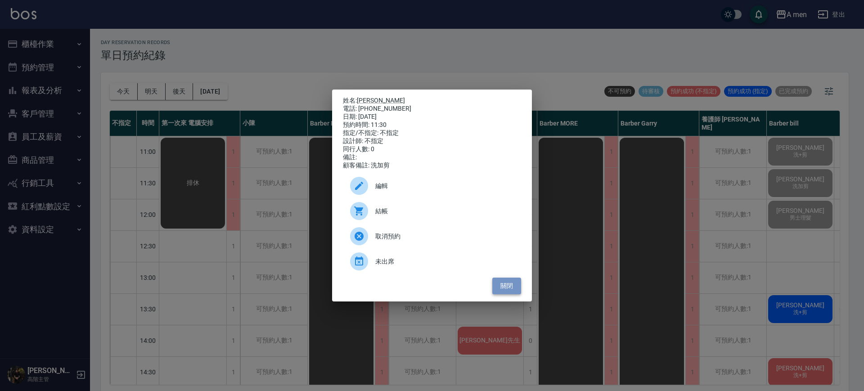
click at [516, 294] on button "關閉" at bounding box center [506, 286] width 29 height 17
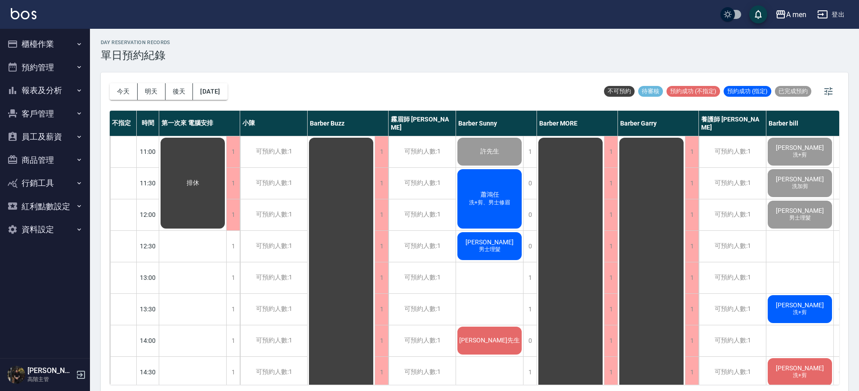
scroll to position [3, 0]
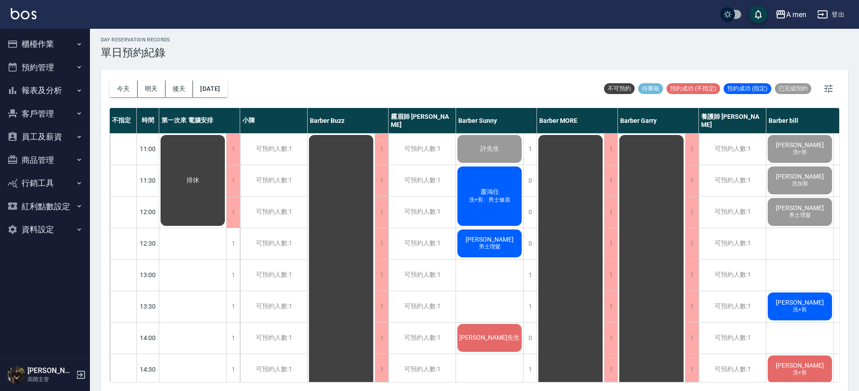
click at [227, 89] on button "2025/09/16" at bounding box center [210, 89] width 34 height 17
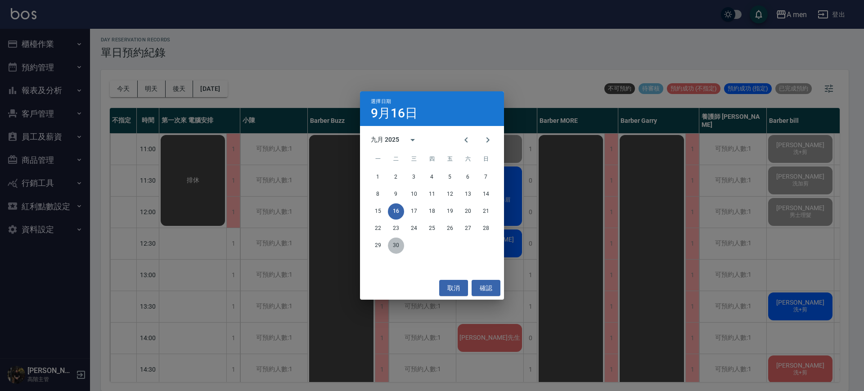
click at [391, 244] on button "30" at bounding box center [396, 246] width 16 height 16
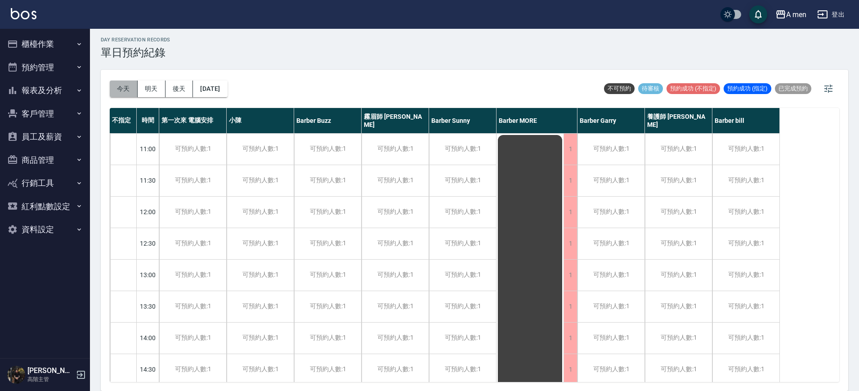
click at [124, 93] on button "今天" at bounding box center [124, 89] width 28 height 17
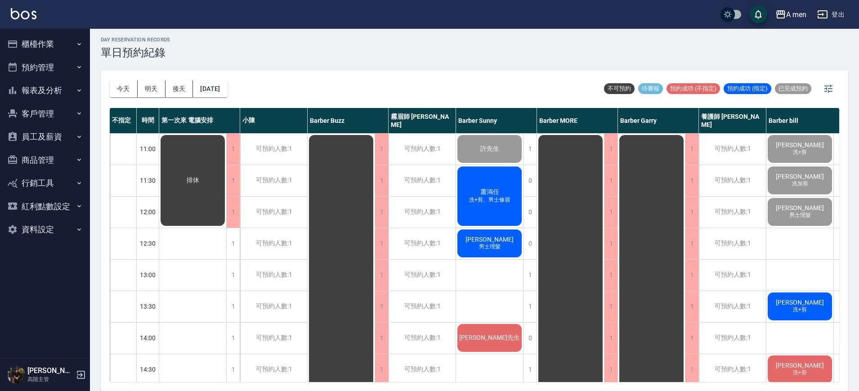
click at [466, 89] on div "今天 明天 後天 2025/09/16 不可預約 待審核 預約成功 (不指定) 預約成功 (指定) 已完成預約" at bounding box center [475, 89] width 730 height 38
click at [497, 217] on div "蕭鴻任 洗+剪、男士修眉" at bounding box center [489, 196] width 67 height 62
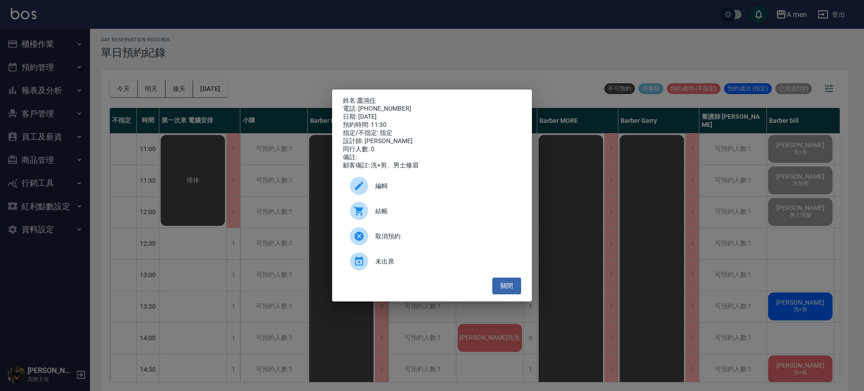
click at [391, 209] on div "結帳" at bounding box center [432, 210] width 178 height 25
click at [516, 293] on button "關閉" at bounding box center [506, 286] width 29 height 17
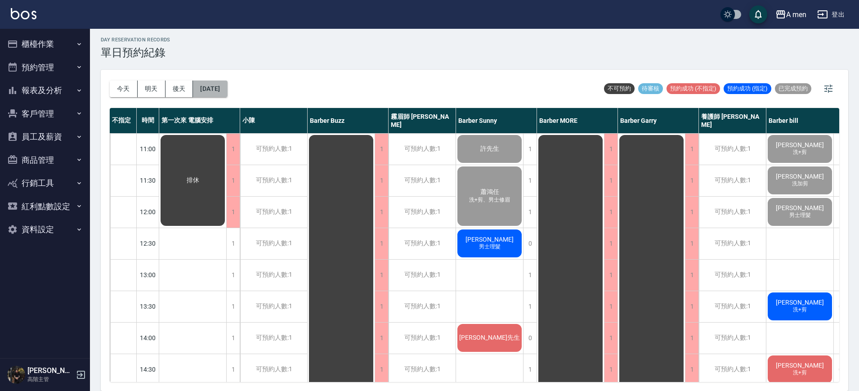
click at [227, 96] on button "[DATE]" at bounding box center [210, 89] width 34 height 17
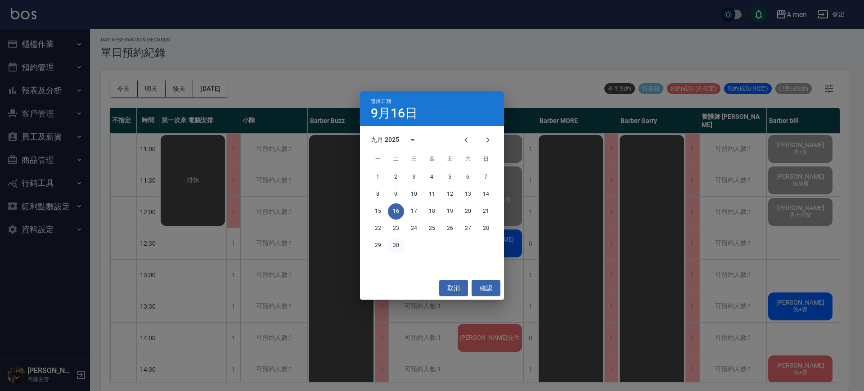
click at [398, 251] on button "30" at bounding box center [396, 246] width 16 height 16
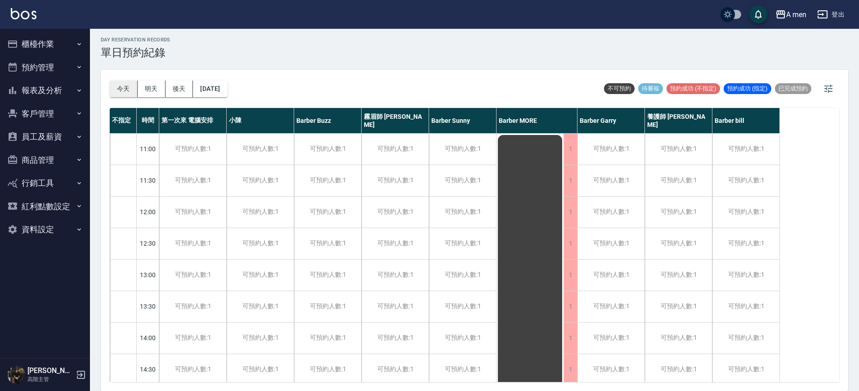
click at [124, 85] on button "今天" at bounding box center [124, 89] width 28 height 17
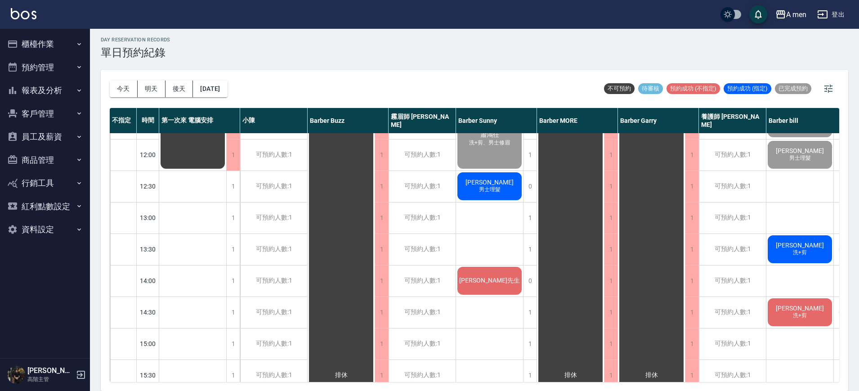
scroll to position [57, 13]
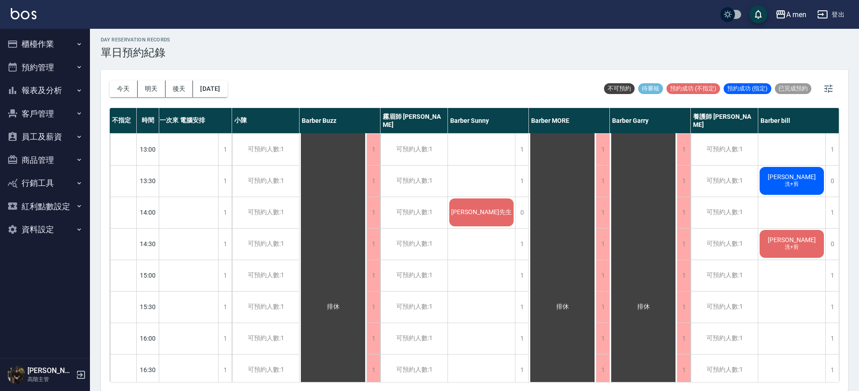
scroll to position [0, 13]
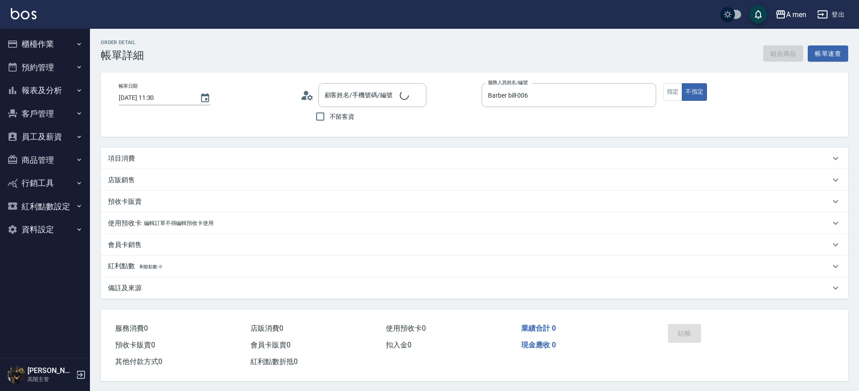
type input "2025/09/16 11:30"
type input "Barber bill-006"
type input "張藝懷/0922334027/null"
click at [451, 150] on div "項目消費" at bounding box center [475, 159] width 748 height 22
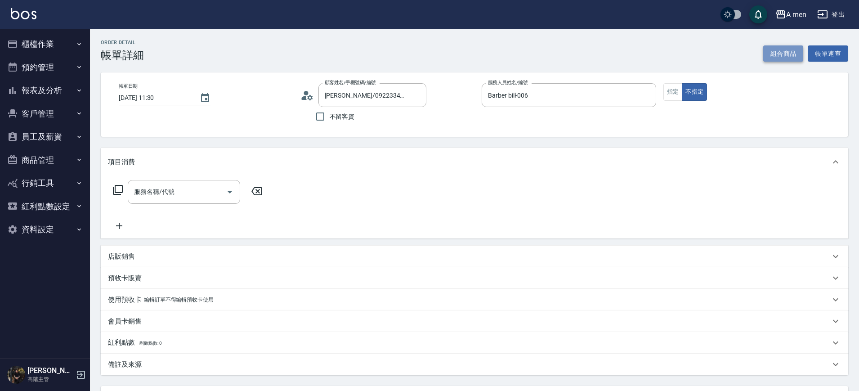
click at [778, 52] on button "組合商品" at bounding box center [784, 53] width 40 height 17
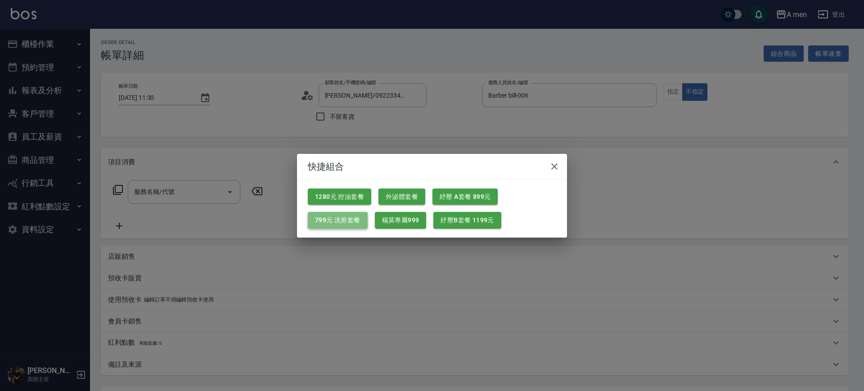
click at [337, 215] on button "799元 洗剪套餐" at bounding box center [338, 220] width 60 height 17
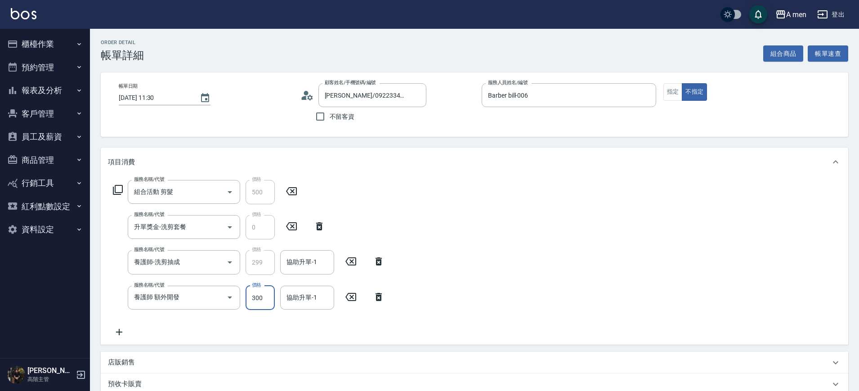
click at [271, 291] on input "300" at bounding box center [260, 298] width 29 height 24
type input "200"
click at [302, 297] on div "協助升單-1 協助升單-1" at bounding box center [307, 298] width 54 height 24
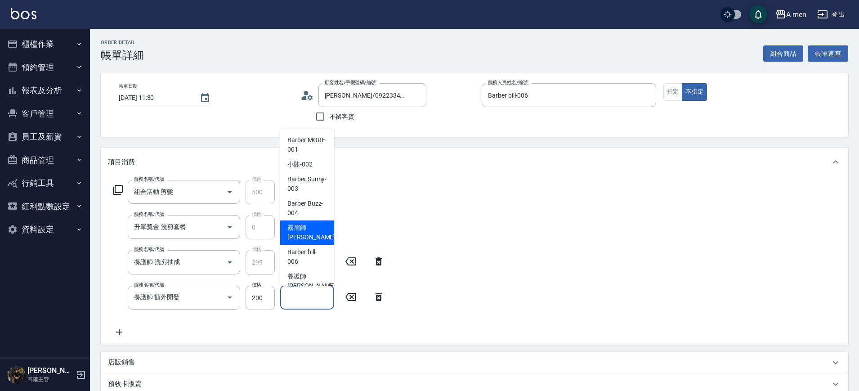
click at [312, 235] on span "霧眉師 小蔡 -005" at bounding box center [318, 232] width 60 height 19
type input "霧眉師 小蔡-005"
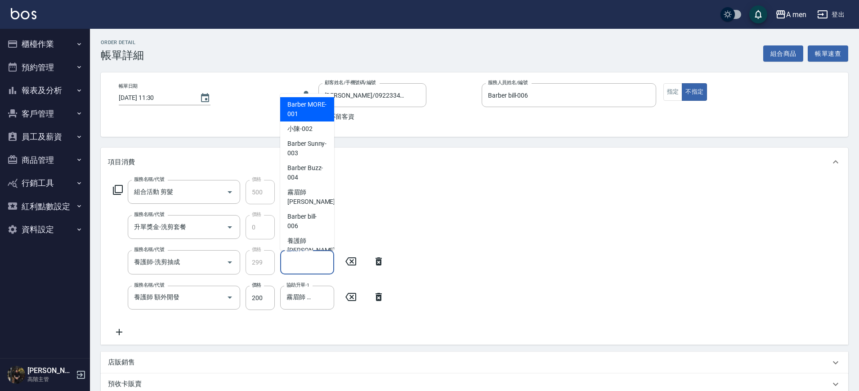
click at [306, 261] on input "協助升單-1" at bounding box center [307, 262] width 46 height 16
click at [307, 199] on span "霧眉師 小蔡 -005" at bounding box center [318, 197] width 60 height 19
type input "霧眉師 小蔡-005"
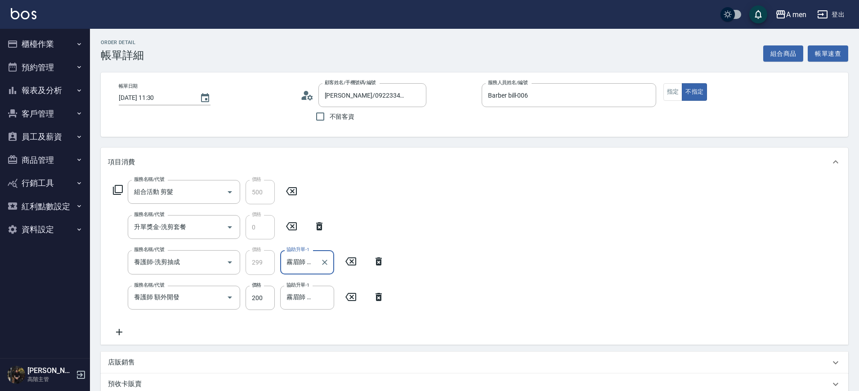
click at [560, 190] on div "服務名稱/代號 組合活動 剪髮 服務名稱/代號 價格 500 價格 服務名稱/代號 升單獎金-洗剪套餐 服務名稱/代號 價格 0 價格 服務名稱/代號 養護師…" at bounding box center [475, 260] width 748 height 168
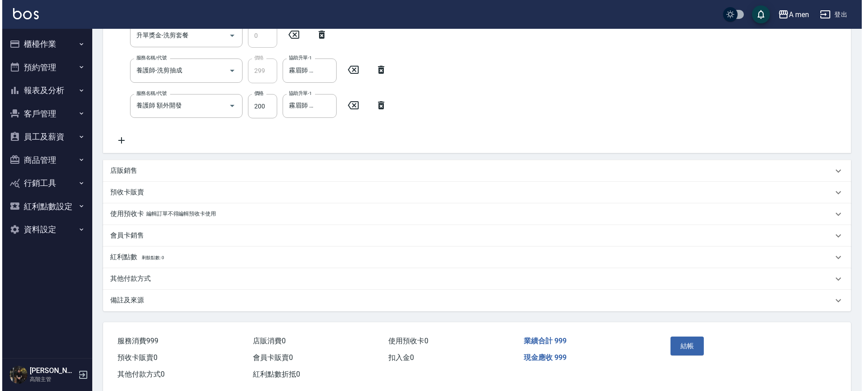
scroll to position [209, 0]
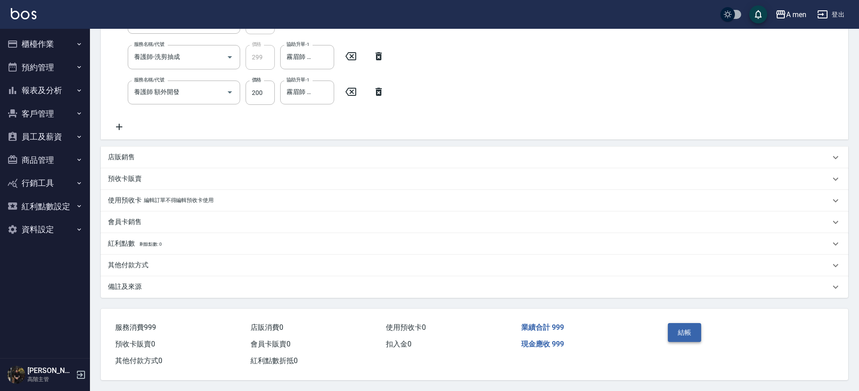
click at [693, 335] on button "結帳" at bounding box center [685, 332] width 34 height 19
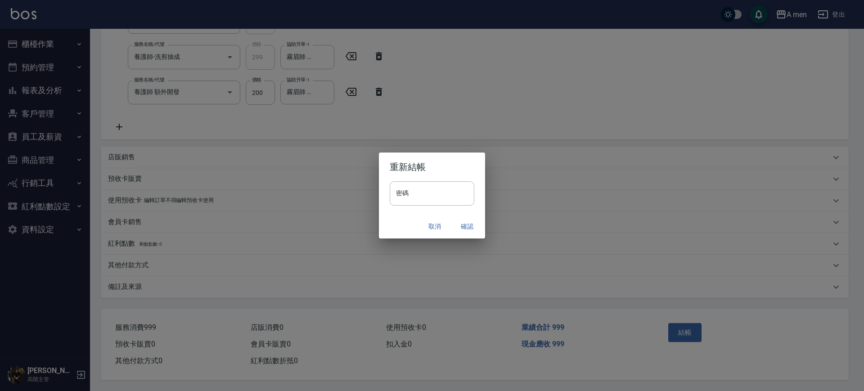
click at [467, 222] on button "確認" at bounding box center [467, 226] width 29 height 17
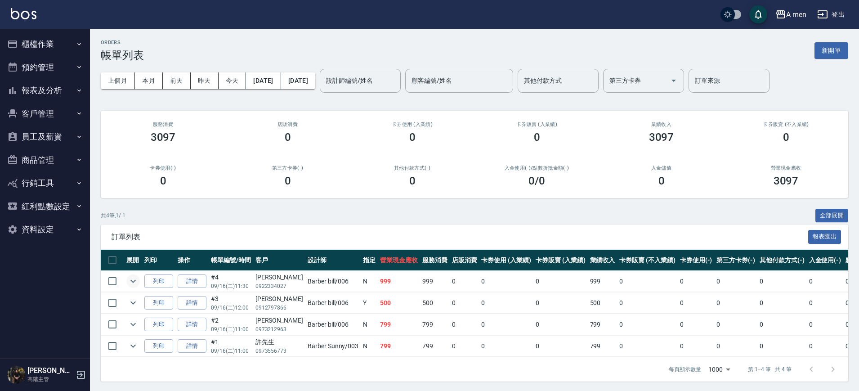
click at [133, 283] on icon "expand row" at bounding box center [133, 281] width 11 height 11
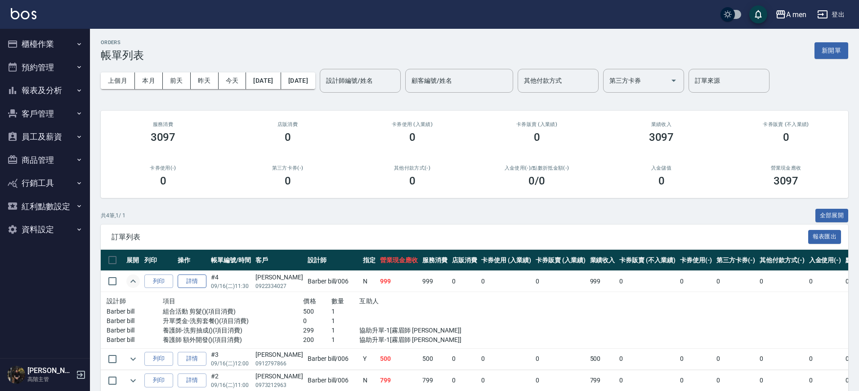
click at [191, 283] on link "詳情" at bounding box center [192, 281] width 29 height 14
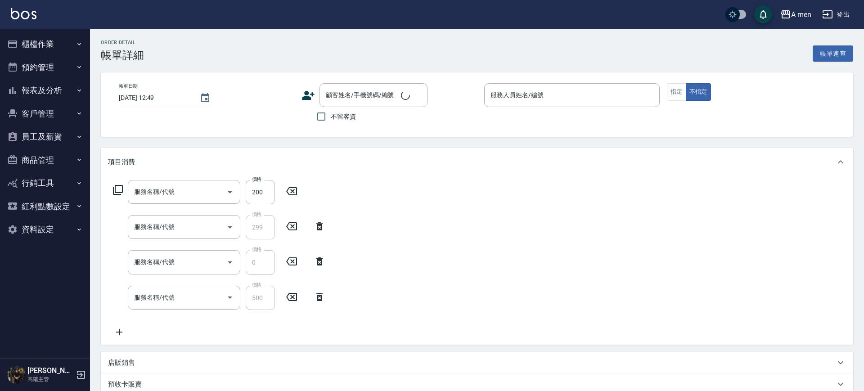
type input "養護師 額外開發"
type input "養護師-洗剪抽成"
type input "升單獎金-洗剪套餐"
type input "組合活動 剪髮"
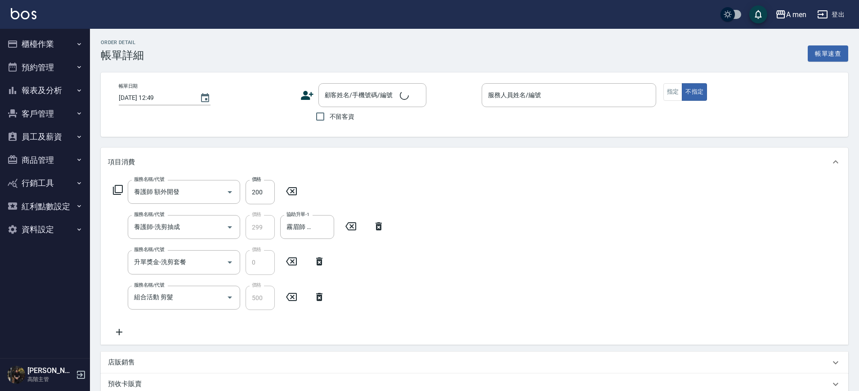
scroll to position [166, 0]
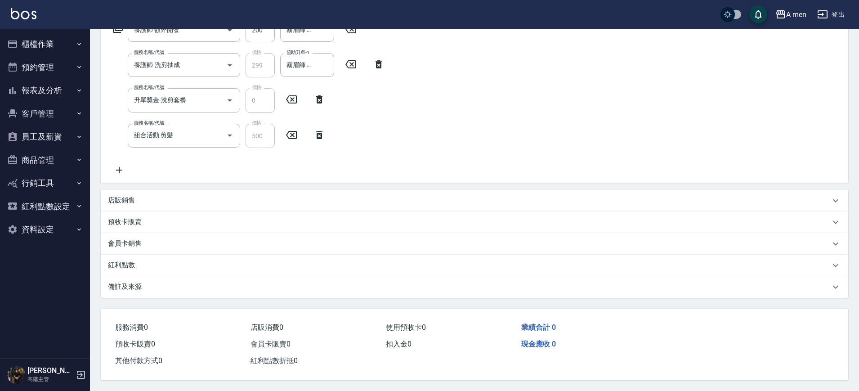
type input "2025/09/16 11:30"
type input "Barber bill-006"
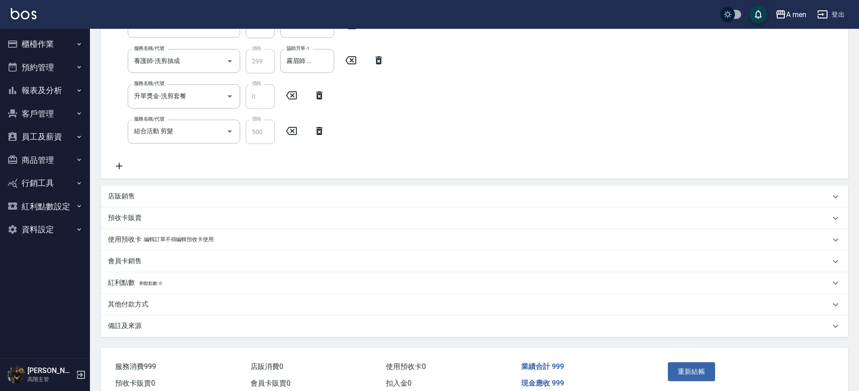
type input "張藝懷/0922334027/null"
click at [839, 308] on icon at bounding box center [836, 304] width 11 height 11
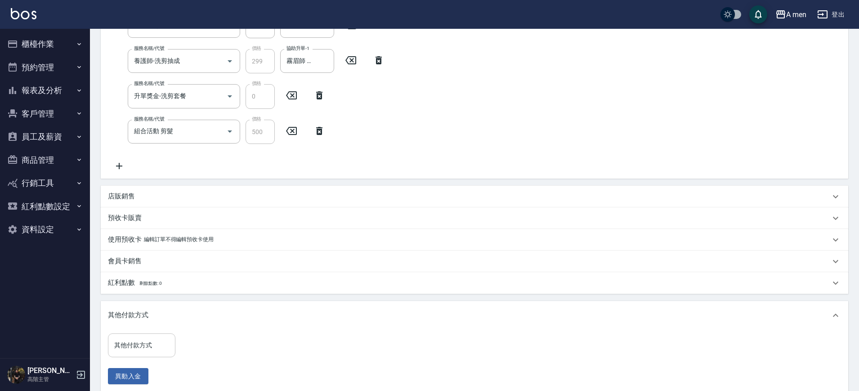
click at [139, 347] on input "其他付款方式" at bounding box center [141, 345] width 59 height 16
click at [134, 319] on span "轉帳" at bounding box center [141, 322] width 67 height 15
type input "轉帳"
drag, startPoint x: 134, startPoint y: 319, endPoint x: 234, endPoint y: 345, distance: 102.8
click at [234, 345] on div "其他付款方式 其他付款方式 轉帳 其他付款方式 轉帳金額 0 轉帳金額 異動入金" at bounding box center [475, 346] width 748 height 91
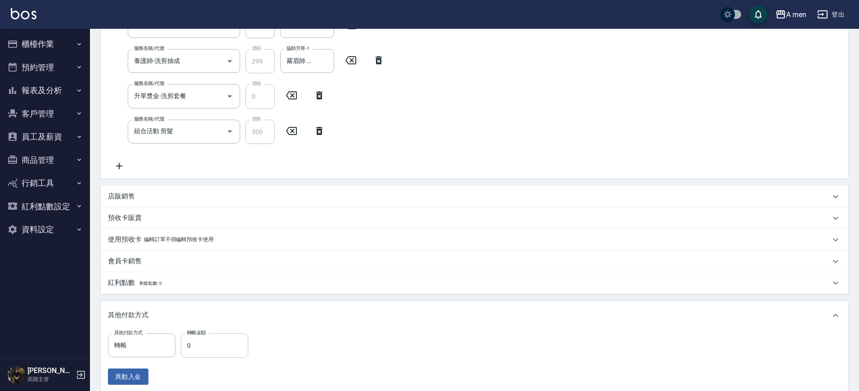
click at [234, 345] on input "0" at bounding box center [214, 345] width 67 height 24
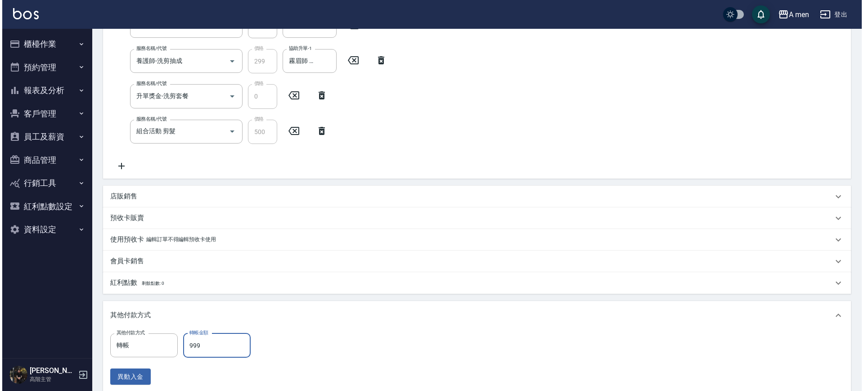
scroll to position [293, 0]
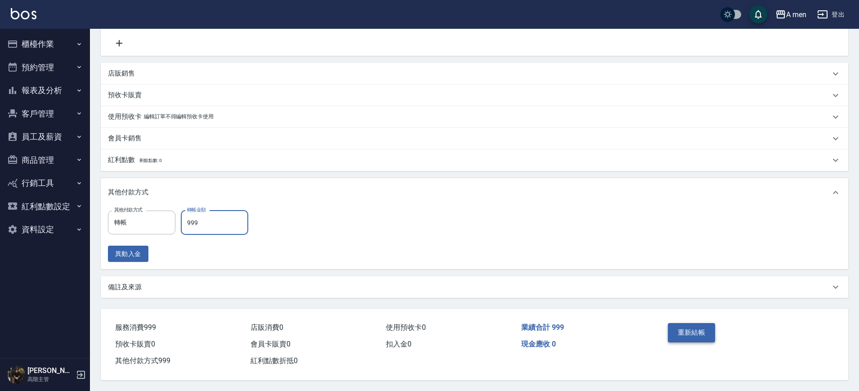
type input "999"
click at [701, 324] on button "重新結帳" at bounding box center [692, 332] width 48 height 19
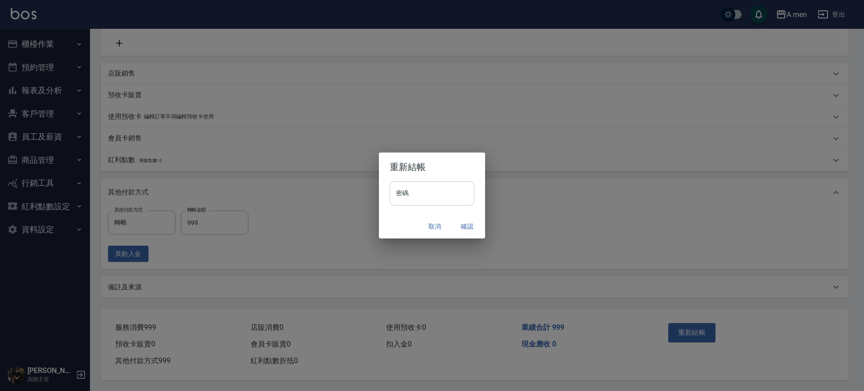
click at [455, 185] on input "密碼" at bounding box center [432, 193] width 85 height 24
type input "**********"
click at [472, 233] on button "確認" at bounding box center [467, 226] width 29 height 17
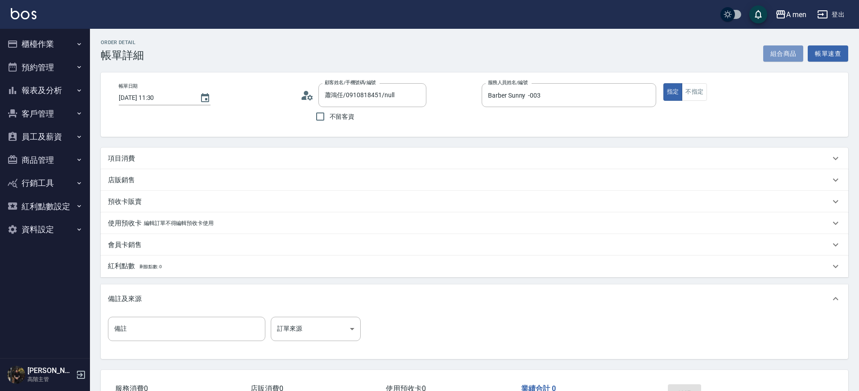
click at [786, 55] on button "組合商品" at bounding box center [784, 53] width 40 height 17
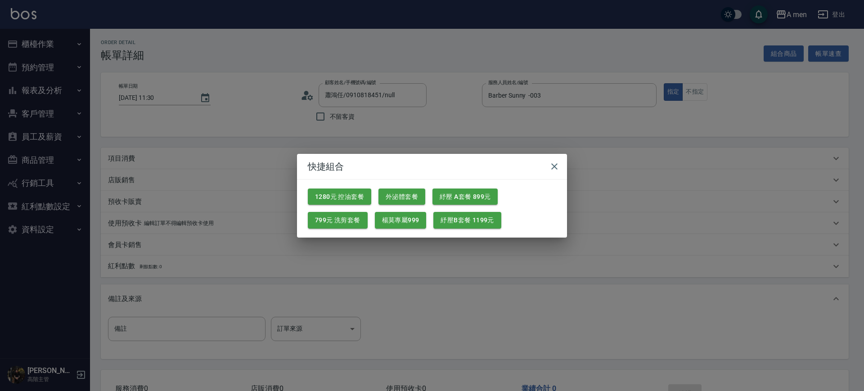
click at [354, 230] on div "1280元 控油套餐 外泌體套餐 紓壓 A套餐 899元 799元 洗剪套餐 楊莫專屬999 紓壓B套餐 1199元" at bounding box center [432, 209] width 270 height 58
click at [355, 222] on button "799元 洗剪套餐" at bounding box center [338, 220] width 60 height 17
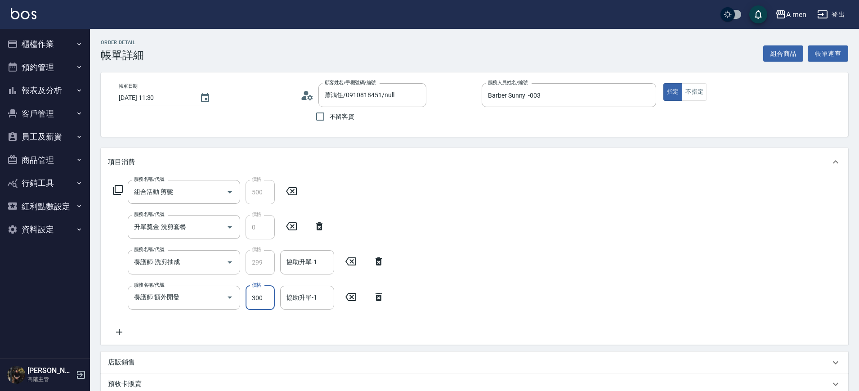
click at [258, 306] on input "300" at bounding box center [260, 298] width 29 height 24
click at [295, 306] on div "協助升單-1" at bounding box center [307, 298] width 54 height 24
type input "200"
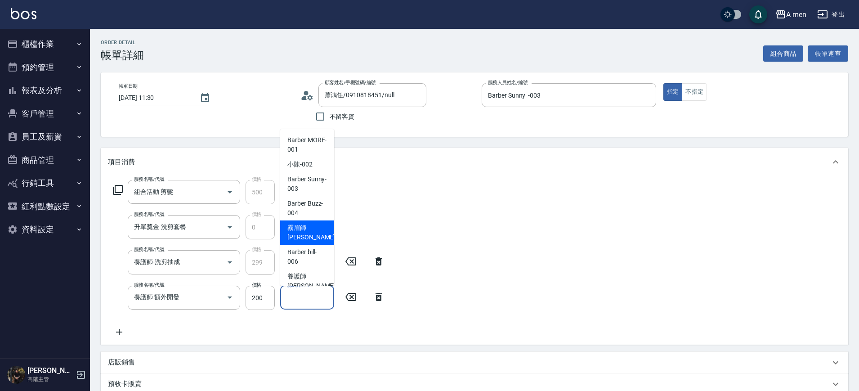
click at [312, 237] on span "霧眉師 小蔡 -005" at bounding box center [318, 232] width 60 height 19
type input "霧眉師 小蔡-005"
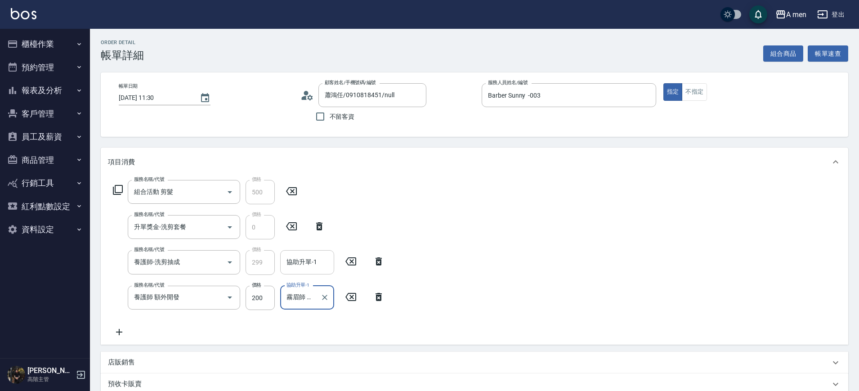
click at [307, 267] on input "協助升單-1" at bounding box center [307, 262] width 46 height 16
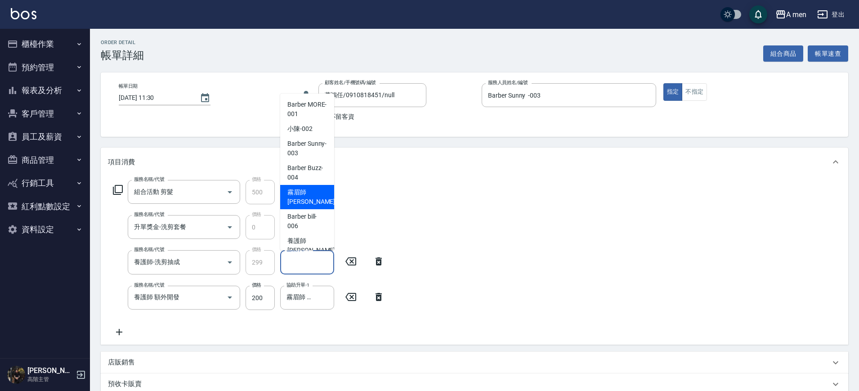
click at [297, 198] on span "霧眉師 小蔡 -005" at bounding box center [318, 197] width 60 height 19
type input "霧眉師 小蔡-005"
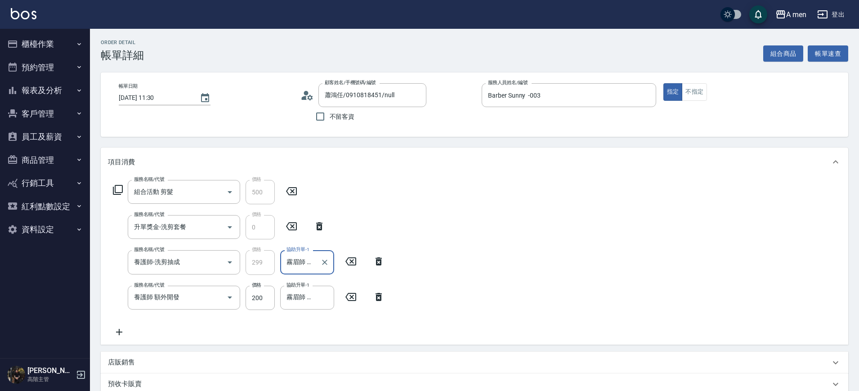
click at [546, 216] on div "服務名稱/代號 組合活動 剪髮 服務名稱/代號 價格 500 價格 服務名稱/代號 升單獎金-洗剪套餐 服務名稱/代號 價格 0 價格 服務名稱/代號 養護師…" at bounding box center [475, 260] width 748 height 168
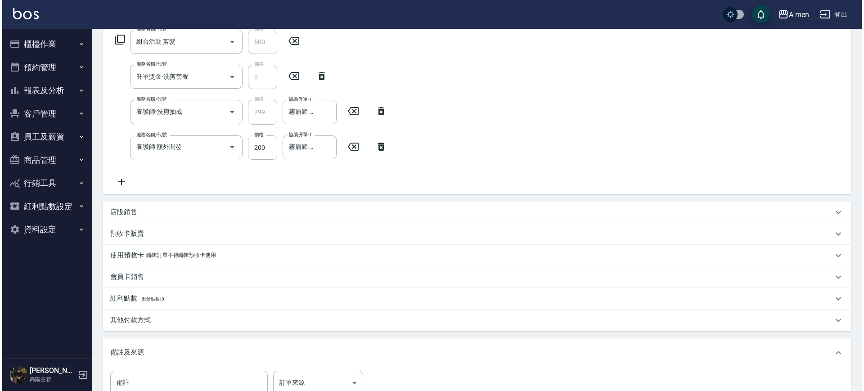
scroll to position [270, 0]
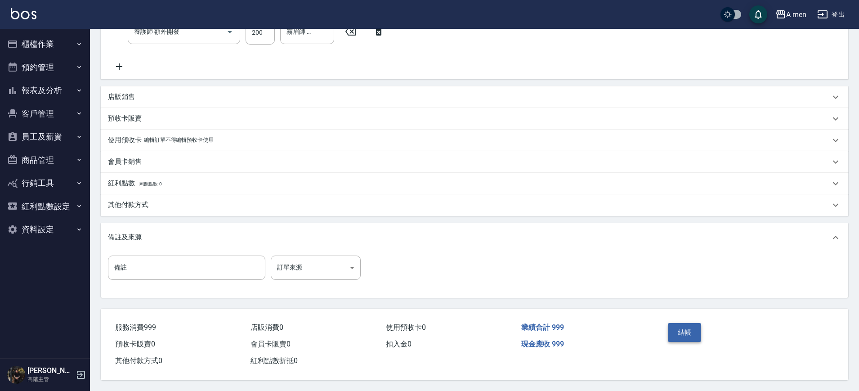
click at [694, 333] on button "結帳" at bounding box center [685, 332] width 34 height 19
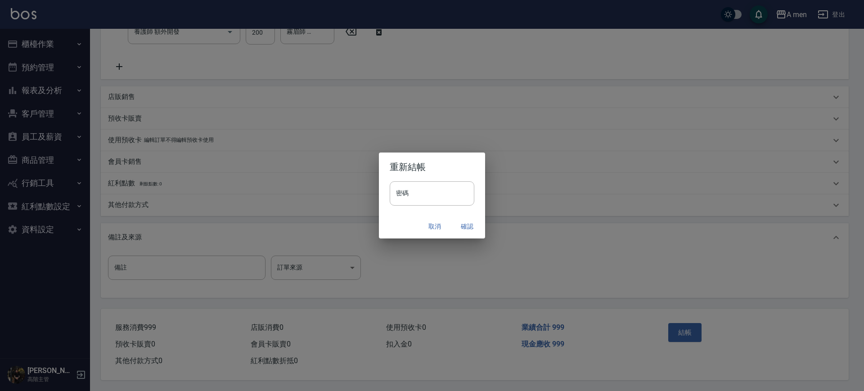
click at [464, 223] on button "確認" at bounding box center [467, 226] width 29 height 17
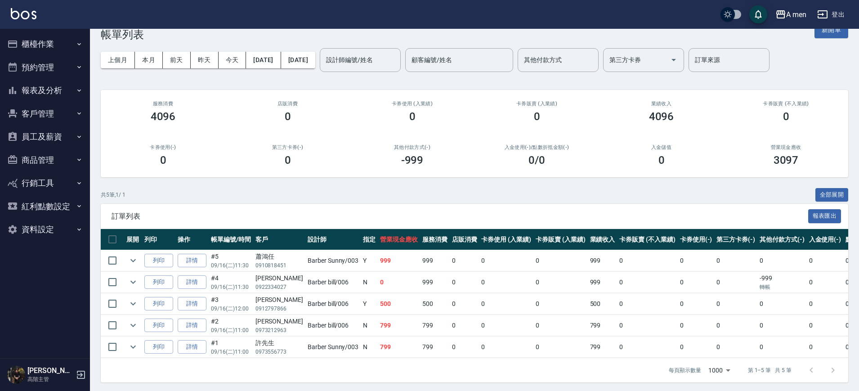
scroll to position [31, 0]
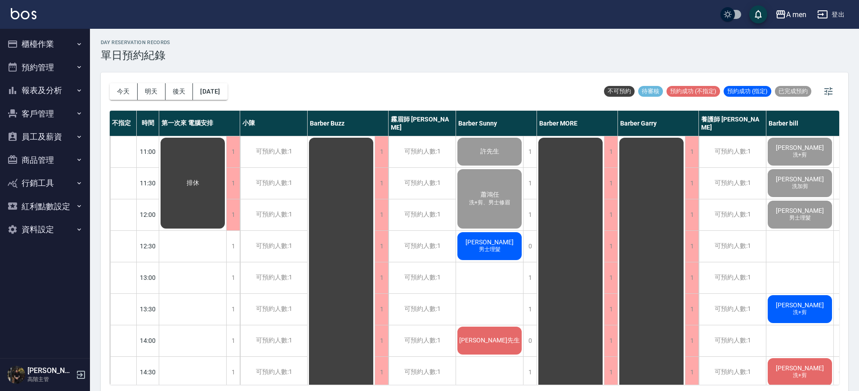
scroll to position [0, 13]
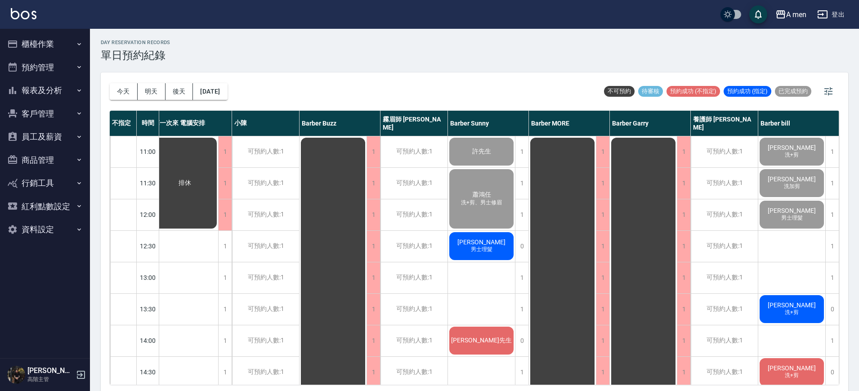
click at [829, 251] on div "1" at bounding box center [832, 246] width 13 height 31
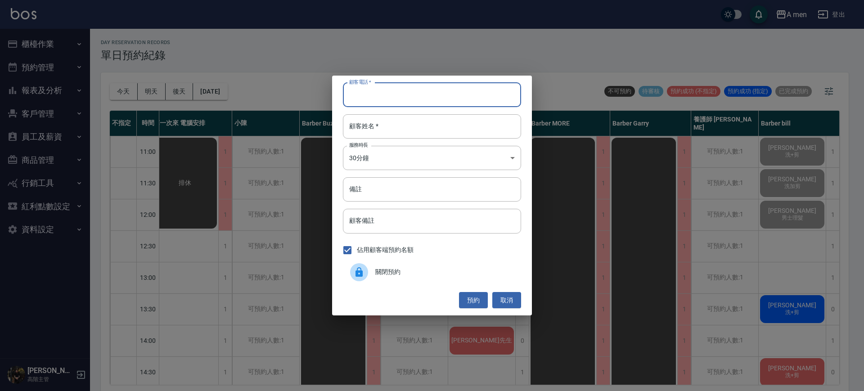
click at [459, 96] on input "顧客電話   *" at bounding box center [432, 95] width 178 height 24
type input "00000000000000"
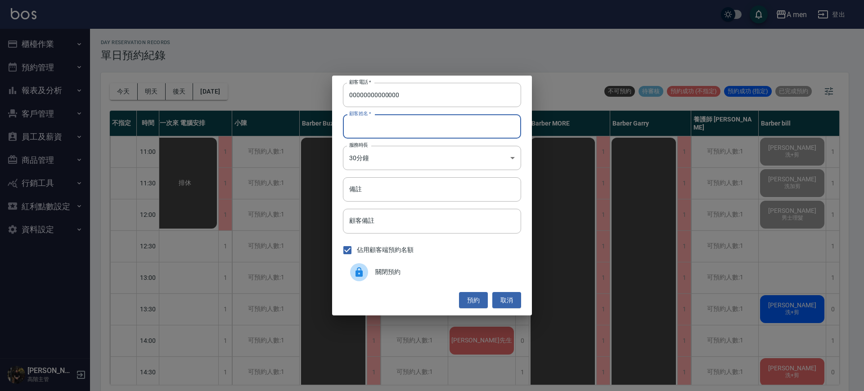
click at [508, 124] on input "顧客姓名   *" at bounding box center [432, 126] width 178 height 24
type input "外國人"
click at [478, 303] on button "預約" at bounding box center [473, 300] width 29 height 17
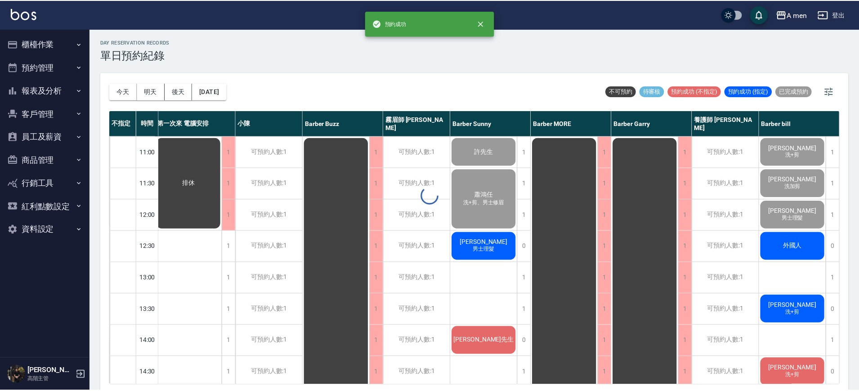
scroll to position [0, 8]
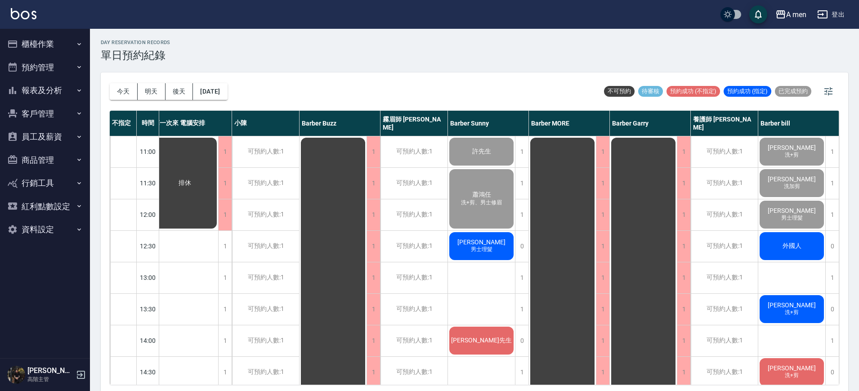
click at [781, 239] on div "外國人" at bounding box center [792, 246] width 67 height 31
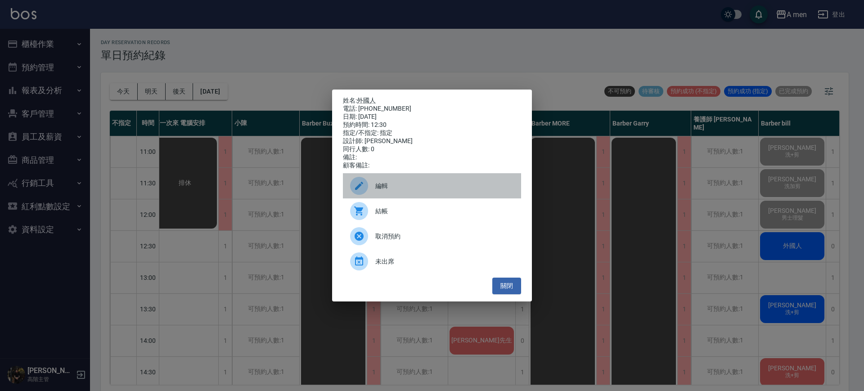
click at [395, 186] on span "編輯" at bounding box center [444, 185] width 139 height 9
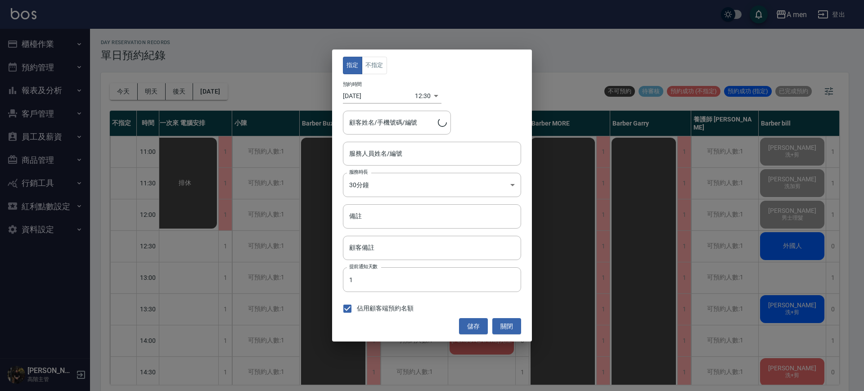
type input "Barber bill-006"
type input "外國人/00000000000000"
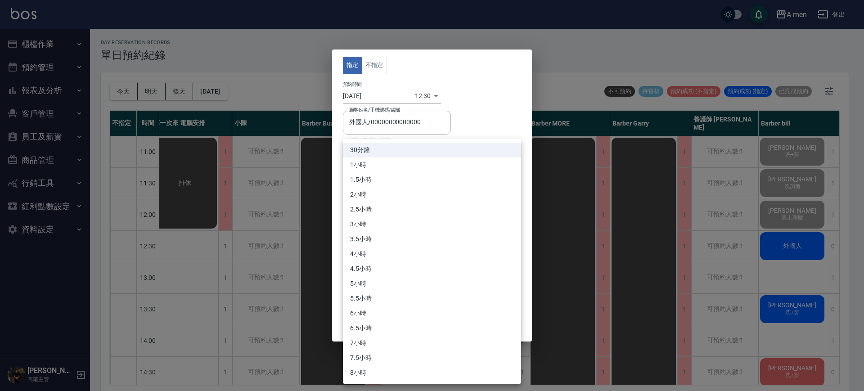
click at [395, 186] on body "A men 登出 櫃檯作業 打帳單 帳單列表 營業儀表板 現金收支登錄 高階收支登錄 材料自購登錄 每日結帳 排班表 現場電腦打卡 掃碼打卡 預約管理 預約管…" at bounding box center [432, 197] width 864 height 394
click at [373, 64] on div at bounding box center [432, 195] width 864 height 391
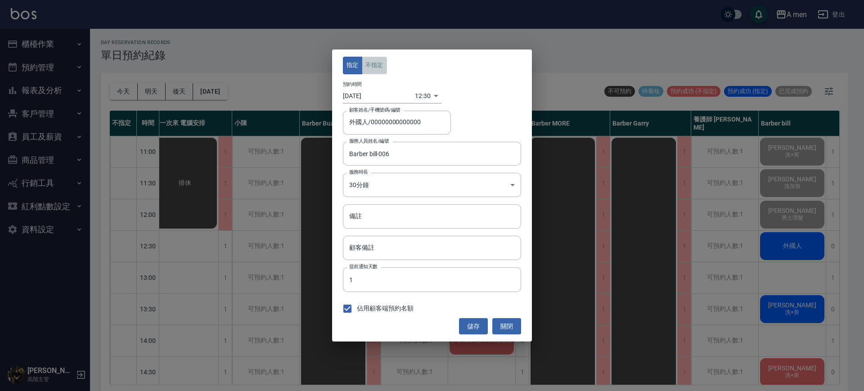
click at [372, 69] on button "不指定" at bounding box center [374, 66] width 25 height 18
click at [476, 326] on button "儲存" at bounding box center [473, 326] width 29 height 17
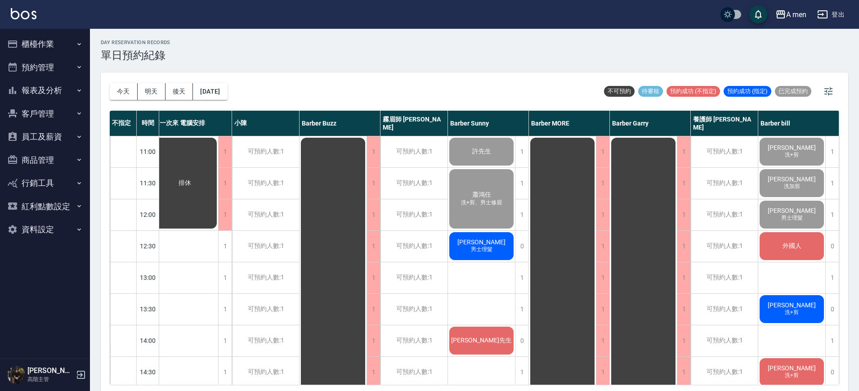
click at [58, 41] on button "櫃檯作業" at bounding box center [45, 43] width 83 height 23
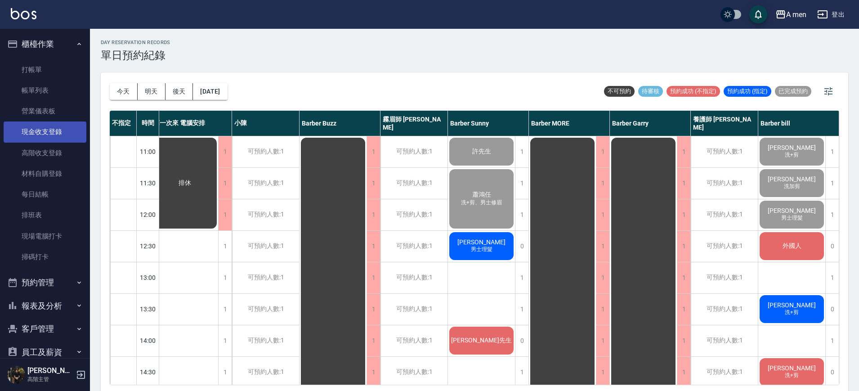
click at [49, 137] on link "現金收支登錄" at bounding box center [45, 131] width 83 height 21
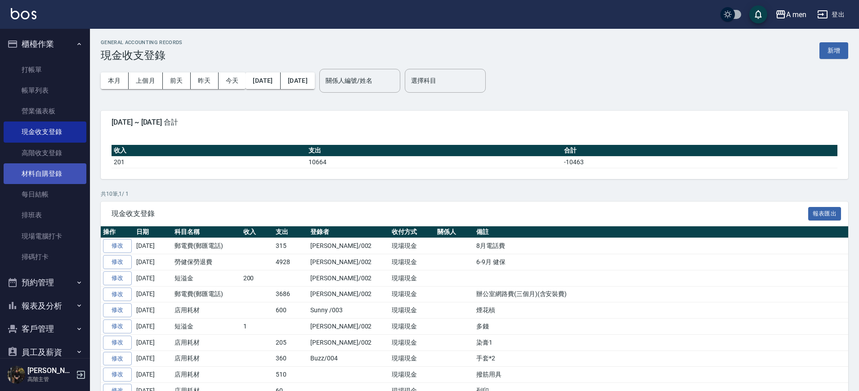
click at [46, 166] on link "材料自購登錄" at bounding box center [45, 173] width 83 height 21
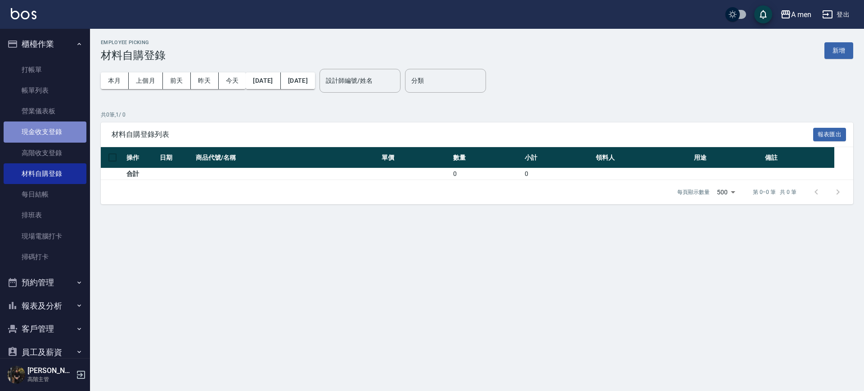
click at [53, 139] on link "現金收支登錄" at bounding box center [45, 131] width 83 height 21
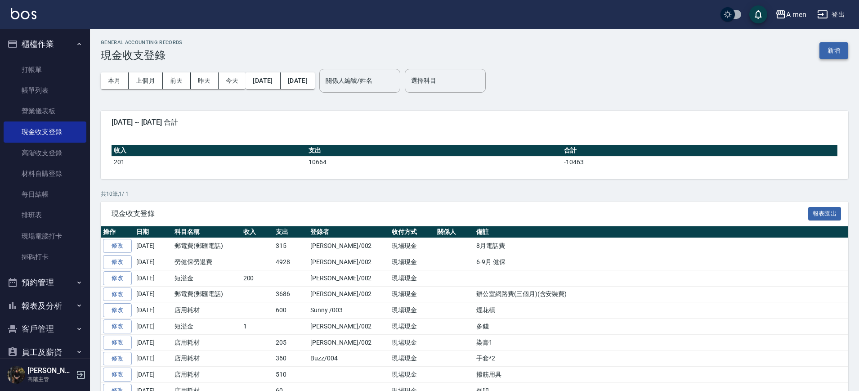
click at [824, 48] on button "新增" at bounding box center [834, 50] width 29 height 17
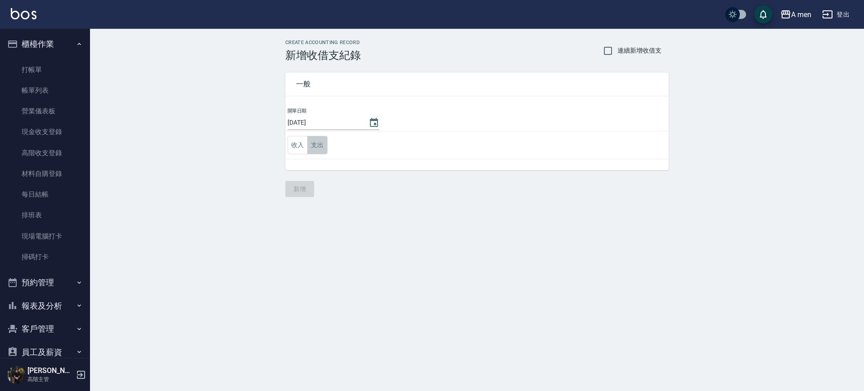
click at [317, 148] on button "支出" at bounding box center [317, 145] width 20 height 18
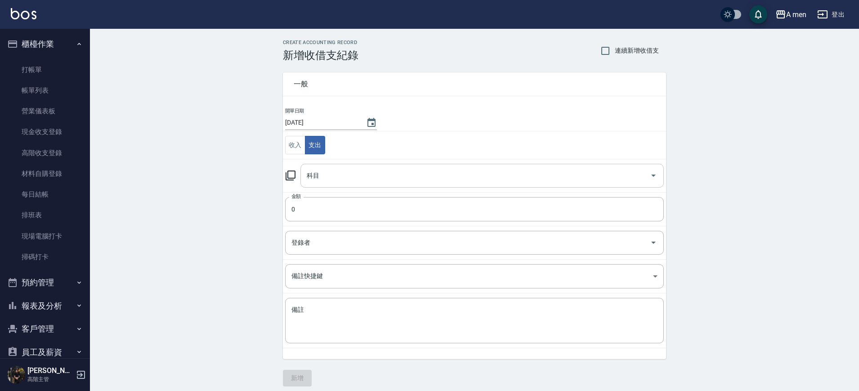
click at [354, 180] on input "科目" at bounding box center [476, 176] width 342 height 16
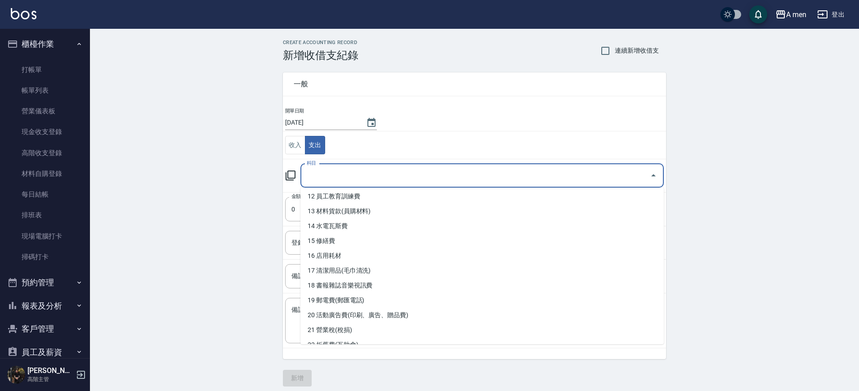
scroll to position [172, 0]
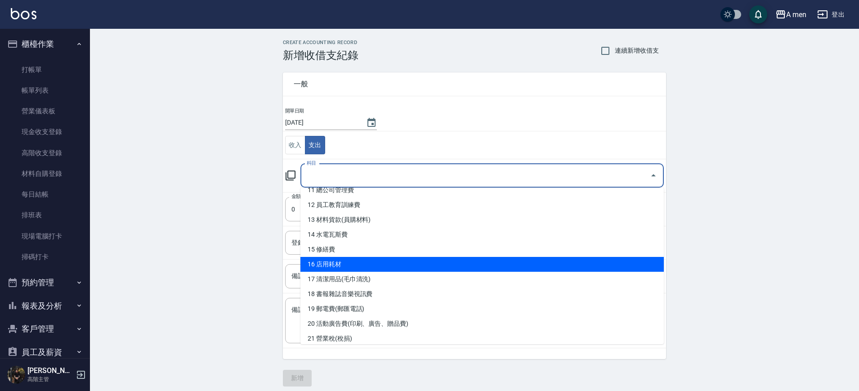
drag, startPoint x: 657, startPoint y: 256, endPoint x: 656, endPoint y: 264, distance: 7.7
click at [656, 264] on ul "0 售貨費用 1 營業收入 2 產品販賣 3 行政幹部薪資 4 設計師薪資 5 助理薪資 6 員工借支 7 業績獎金 8 伙食費 9 勞健保勞退費 10 房屋…" at bounding box center [483, 266] width 364 height 157
click at [656, 264] on li "16 店用耗材" at bounding box center [483, 264] width 364 height 15
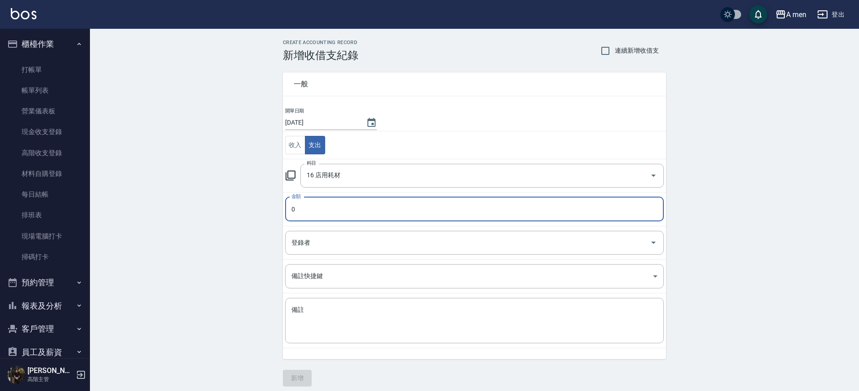
click at [656, 264] on body "A men 登出 櫃檯作業 打帳單 帳單列表 營業儀表板 現金收支登錄 高階收支登錄 材料自購登錄 每日結帳 排班表 現場電腦打卡 掃碼打卡 預約管理 預約管…" at bounding box center [429, 198] width 859 height 397
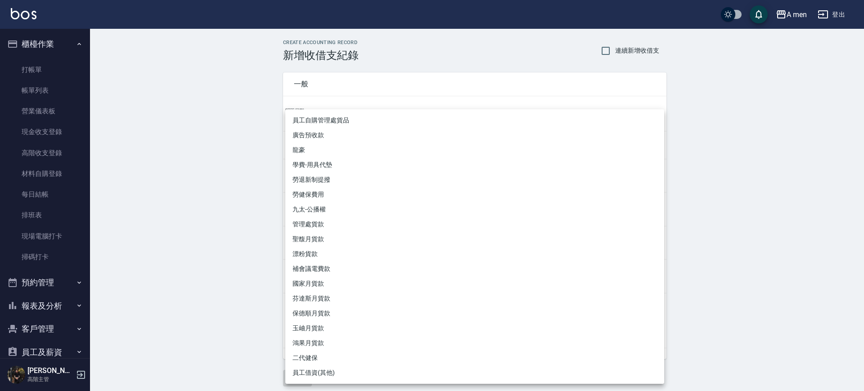
click at [740, 189] on div at bounding box center [432, 195] width 864 height 391
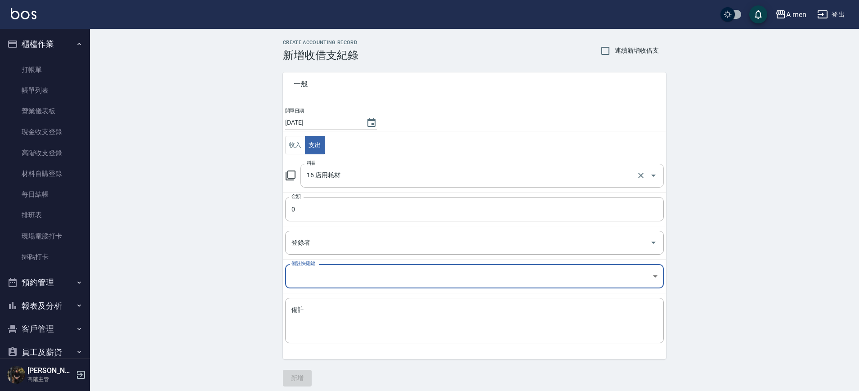
click at [605, 172] on input "16 店用耗材" at bounding box center [470, 176] width 330 height 16
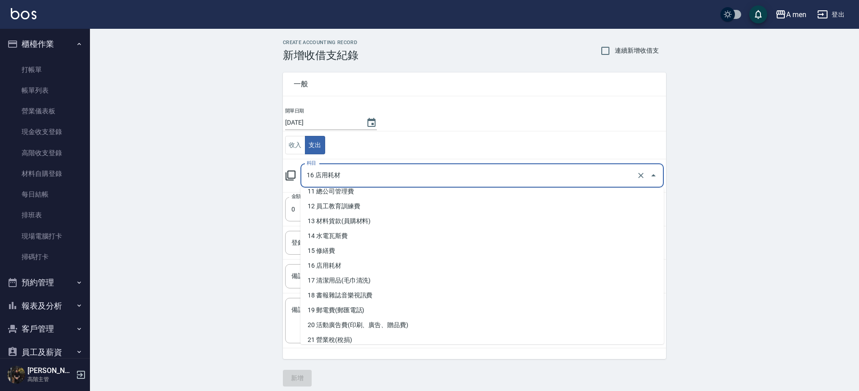
scroll to position [174, 0]
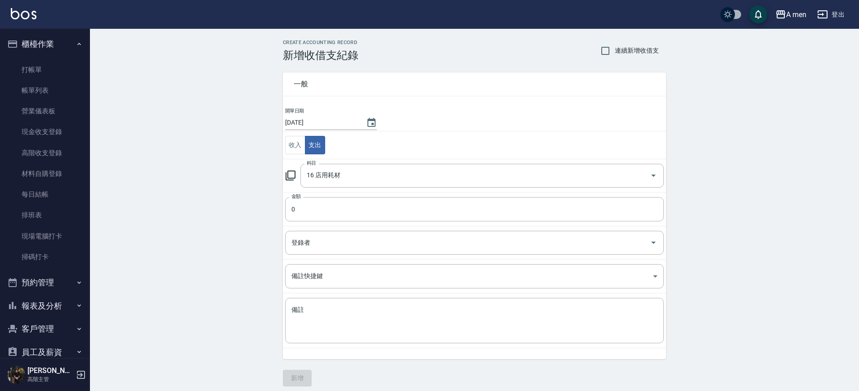
drag, startPoint x: 665, startPoint y: 261, endPoint x: 655, endPoint y: 293, distance: 33.4
click at [655, 293] on tbody "開單日期 2025/09/16 收入 支出 科目 16 店用耗材 科目 金額 0 金額 登錄者 登錄者 備註快捷鍵 ​ 備註快捷鍵 備註 x 備註" at bounding box center [474, 227] width 383 height 241
click at [645, 167] on div at bounding box center [647, 176] width 25 height 24
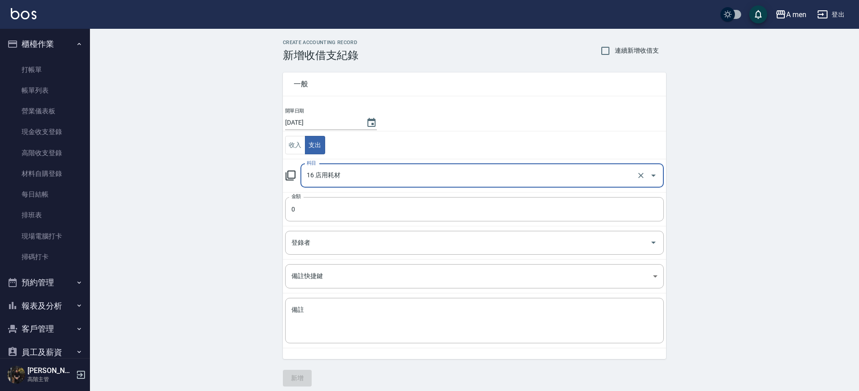
click at [649, 181] on button "Open" at bounding box center [654, 175] width 14 height 14
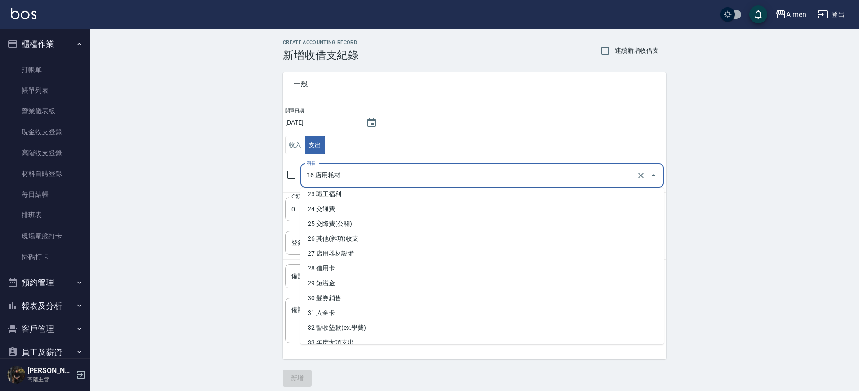
scroll to position [343, 0]
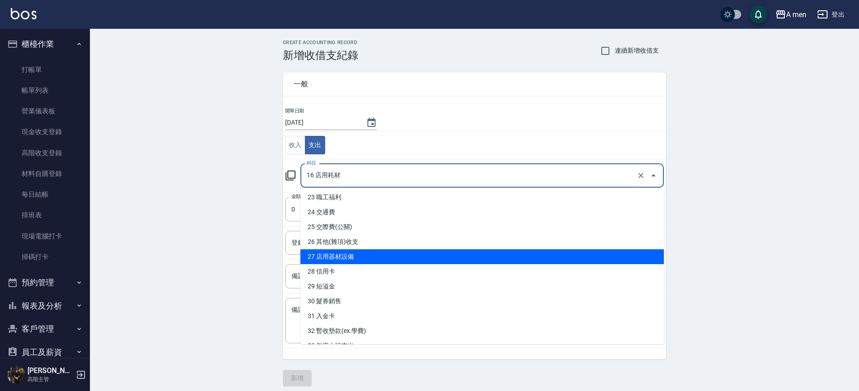
click at [596, 252] on li "27 店用器材設備" at bounding box center [483, 256] width 364 height 15
type input "27 店用器材設備"
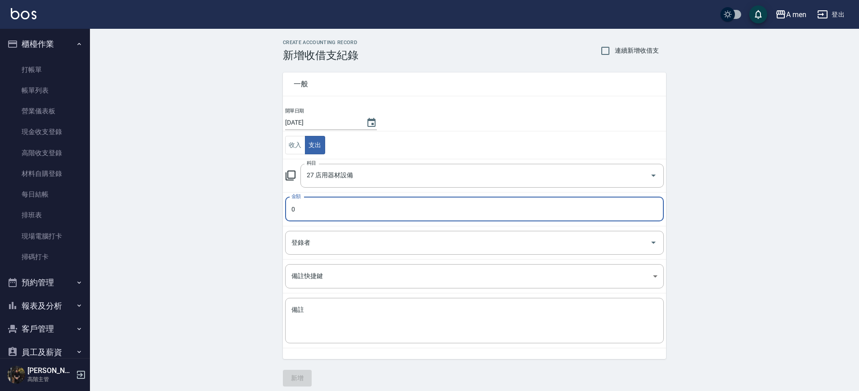
click at [518, 209] on input "0" at bounding box center [474, 209] width 379 height 24
type input "0268"
click at [494, 307] on textarea "備註" at bounding box center [475, 321] width 366 height 31
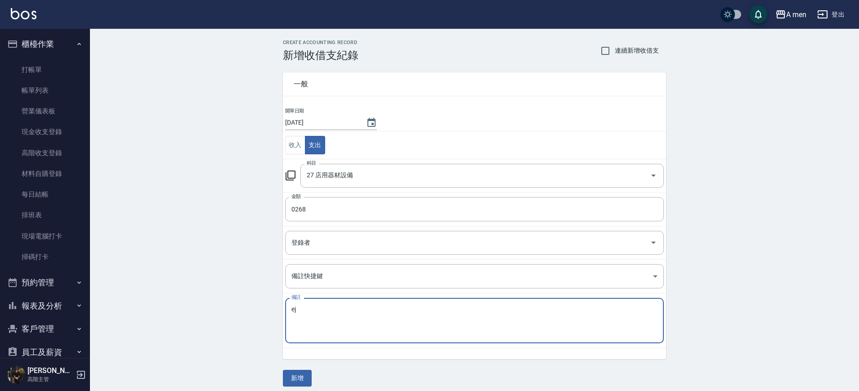
type textarea "e"
type textarea "關稅"
click at [303, 380] on button "新增" at bounding box center [297, 378] width 29 height 17
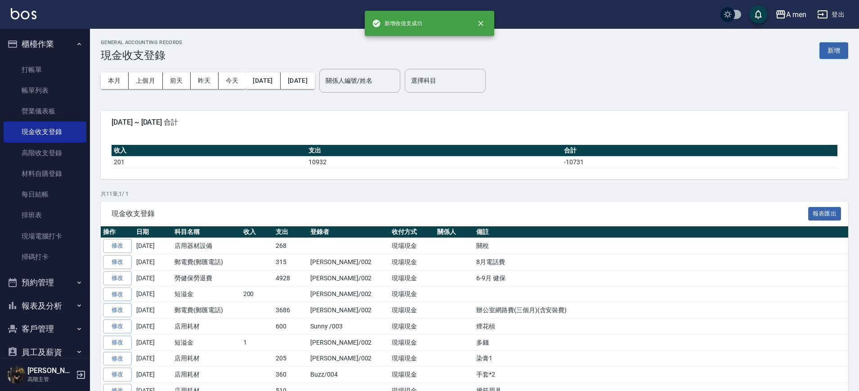
click at [465, 192] on p "共 11 筆, 1 / 1" at bounding box center [475, 194] width 748 height 8
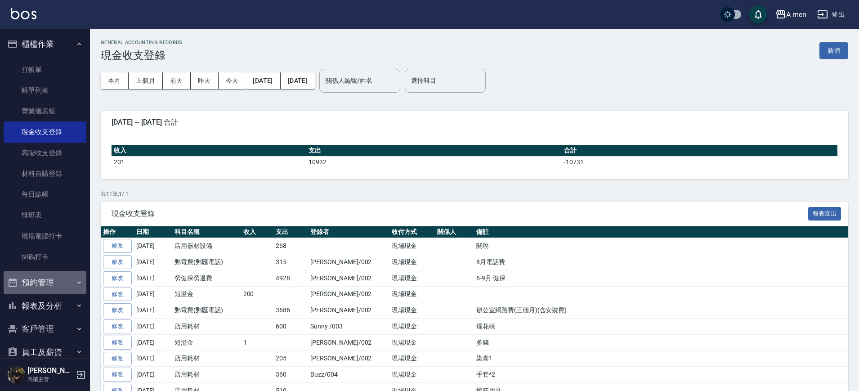
click at [58, 292] on button "預約管理" at bounding box center [45, 282] width 83 height 23
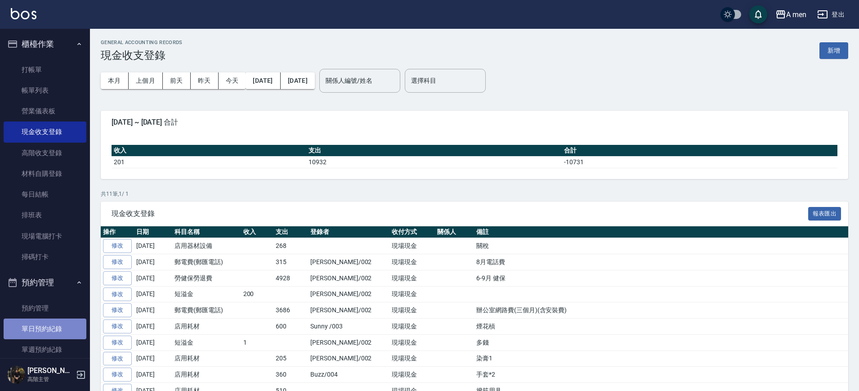
click at [45, 336] on link "單日預約紀錄" at bounding box center [45, 329] width 83 height 21
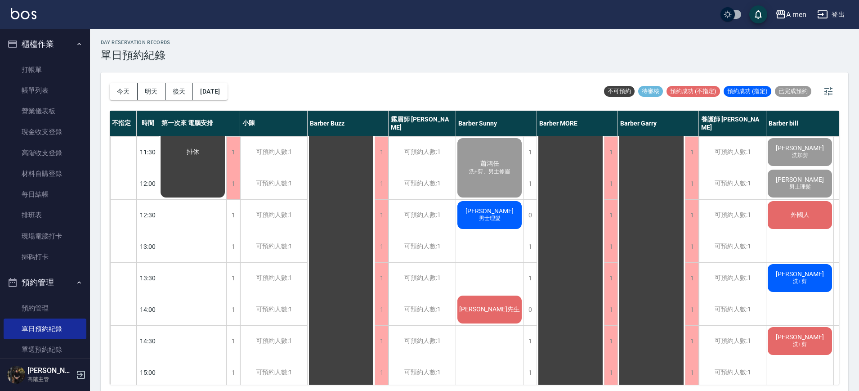
scroll to position [26, 0]
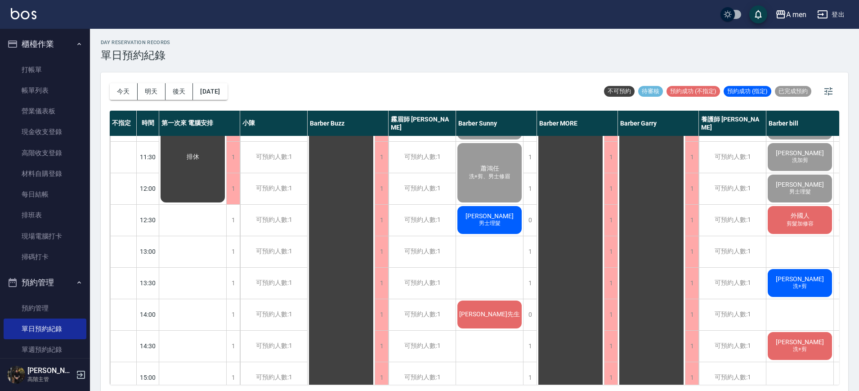
click at [517, 223] on div "卓兆麒 男士理髮" at bounding box center [489, 220] width 67 height 31
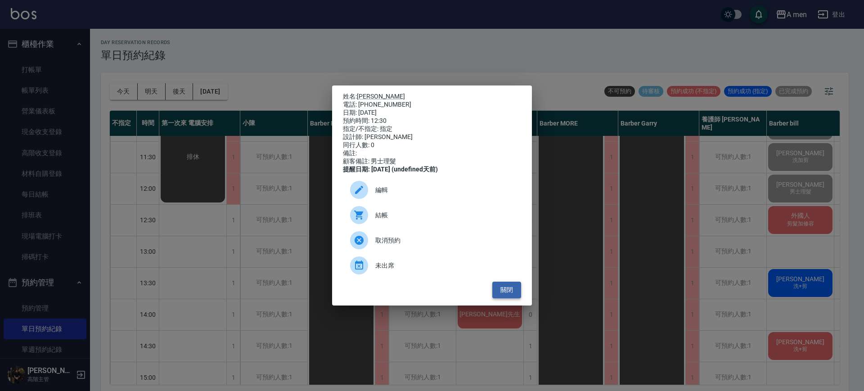
click at [503, 290] on button "關閉" at bounding box center [506, 290] width 29 height 17
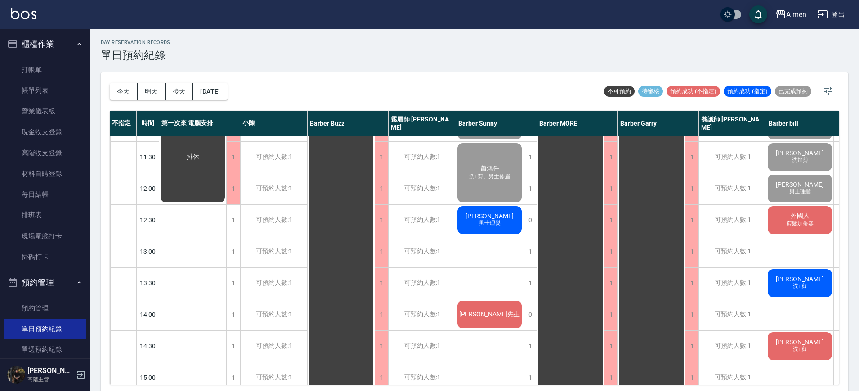
click at [791, 282] on span "Ryan Huang" at bounding box center [800, 278] width 52 height 7
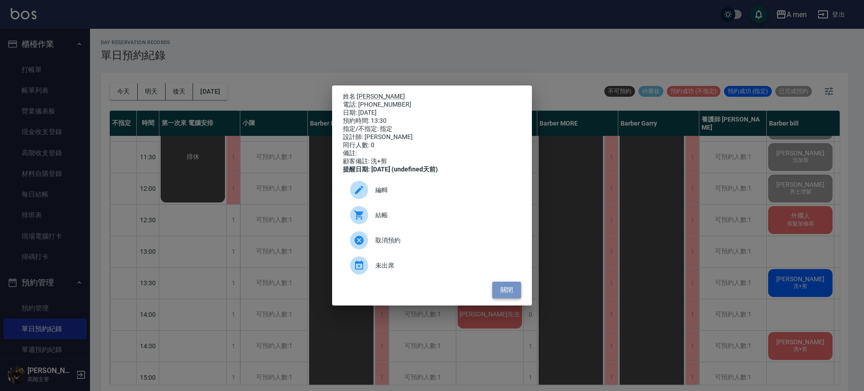
drag, startPoint x: 492, startPoint y: 301, endPoint x: 497, endPoint y: 300, distance: 4.6
click at [497, 298] on button "關閉" at bounding box center [506, 290] width 29 height 17
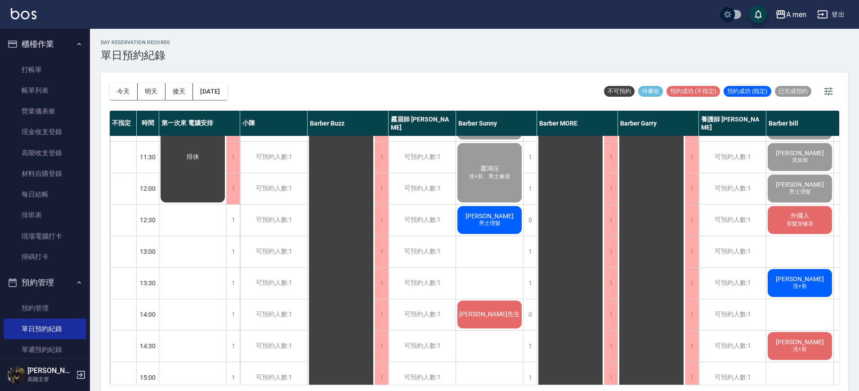
click at [497, 300] on div "黃先生" at bounding box center [489, 314] width 67 height 31
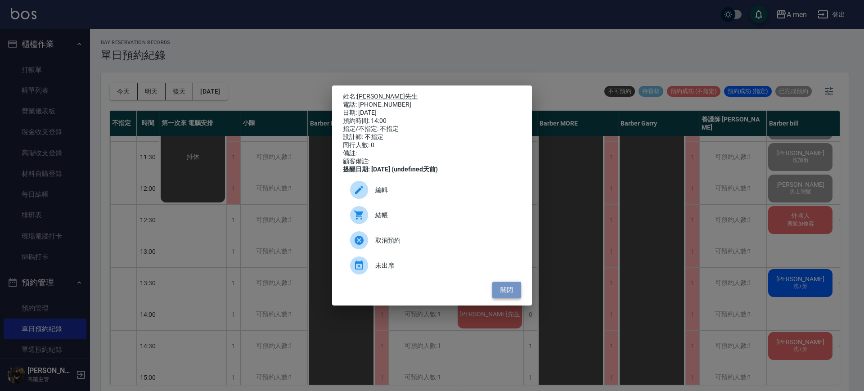
click at [506, 294] on button "關閉" at bounding box center [506, 290] width 29 height 17
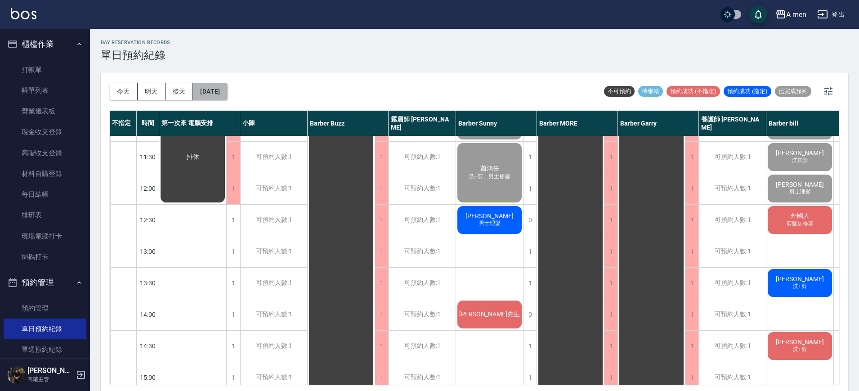
click at [227, 85] on button "2025/09/16" at bounding box center [210, 91] width 34 height 17
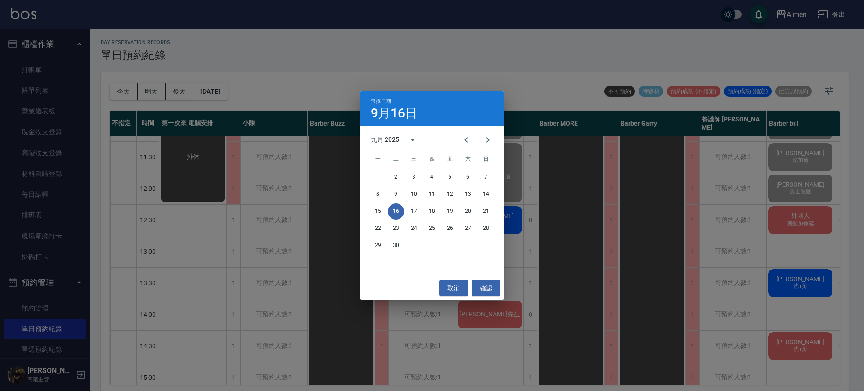
drag, startPoint x: 485, startPoint y: 138, endPoint x: 388, endPoint y: 168, distance: 101.3
click at [388, 168] on div "九月 2025 一 二 三 四 五 六 日 1 2 3 4 5 6 7 8 9 10 11 12 13 14 15 16 17 18 19 20 21 22 …" at bounding box center [432, 201] width 144 height 150
click at [487, 139] on icon "Next month" at bounding box center [487, 140] width 11 height 11
click at [410, 175] on button "1" at bounding box center [414, 177] width 16 height 16
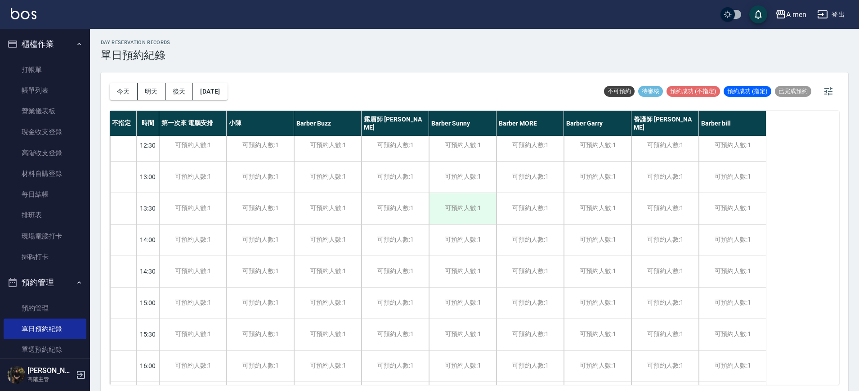
scroll to position [137, 0]
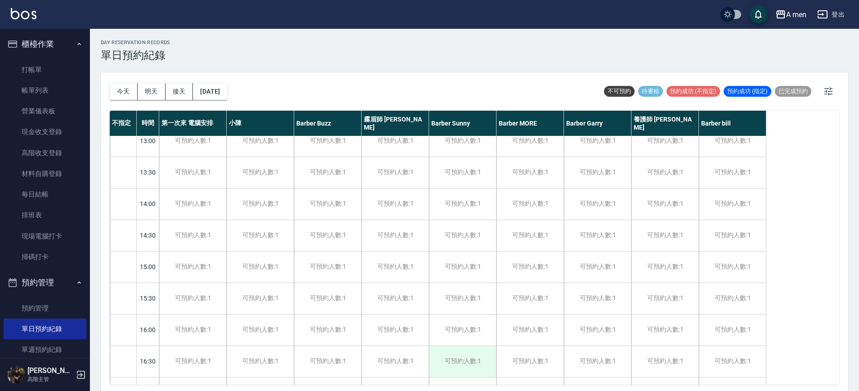
click at [471, 370] on div "可預約人數:1" at bounding box center [462, 361] width 67 height 31
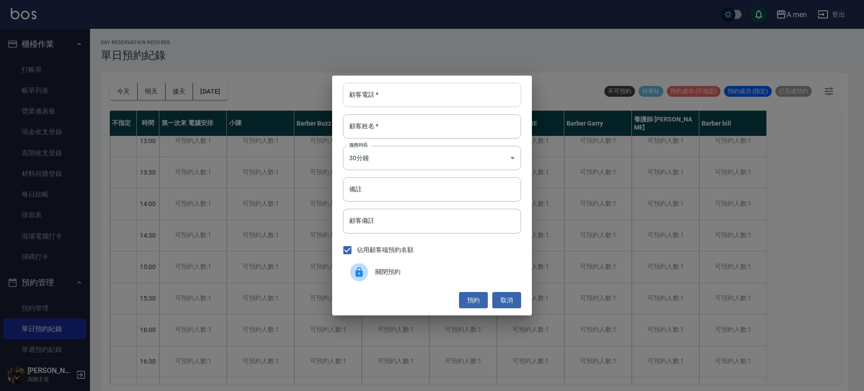
click at [401, 95] on input "顧客電話   *" at bounding box center [432, 95] width 178 height 24
click at [373, 84] on input "顧客電話   *" at bounding box center [432, 95] width 178 height 24
paste input "0958255558"
click at [387, 126] on input "顧客姓名   *" at bounding box center [432, 126] width 178 height 24
click at [369, 99] on input "0958255558" at bounding box center [432, 95] width 178 height 24
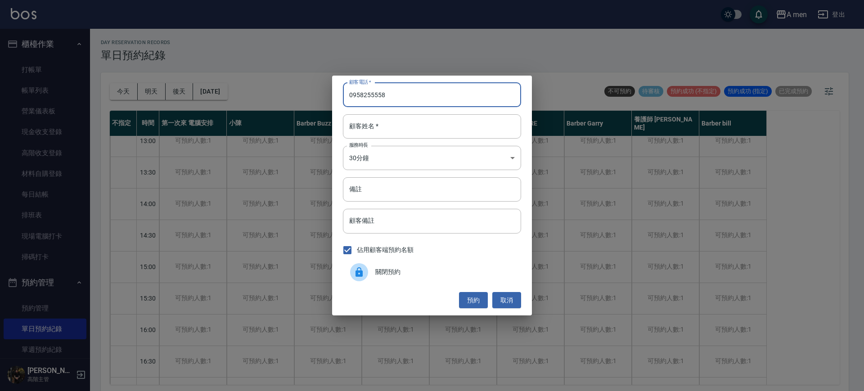
click at [385, 105] on input "0958255558" at bounding box center [432, 95] width 178 height 24
type input "0"
paste input "0952068281"
type input "0952068281"
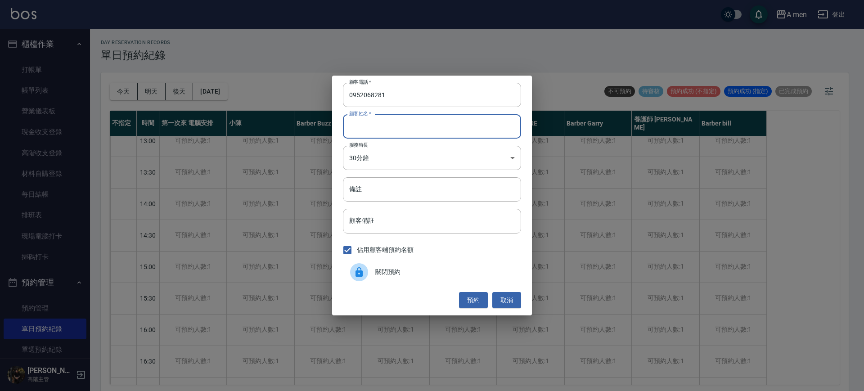
click at [367, 132] on input "顧客姓名   *" at bounding box center [432, 126] width 178 height 24
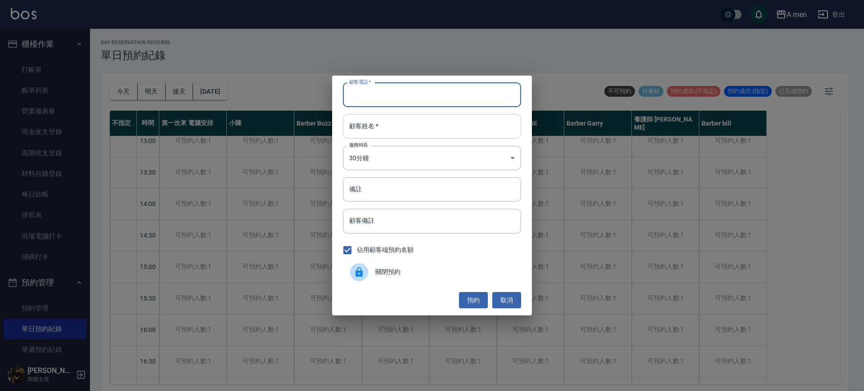
drag, startPoint x: 387, startPoint y: 137, endPoint x: 384, endPoint y: 133, distance: 5.1
click at [387, 137] on input "顧客姓名   *" at bounding box center [432, 126] width 178 height 24
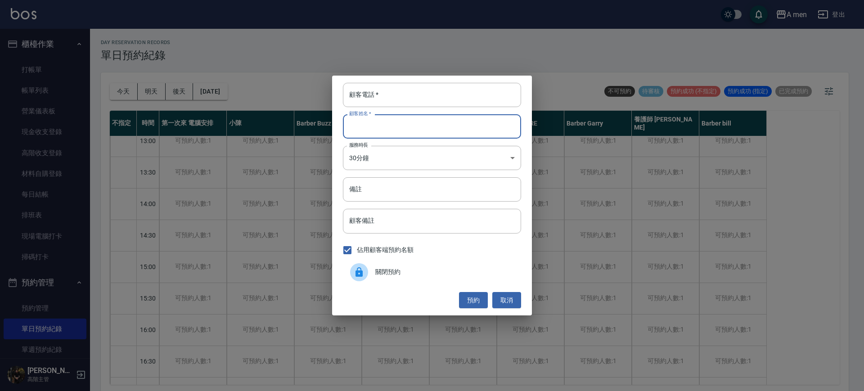
paste input "李冠德"
type input "李冠德"
drag, startPoint x: 383, startPoint y: 105, endPoint x: 382, endPoint y: 99, distance: 6.6
click at [383, 105] on input "顧客電話   *" at bounding box center [432, 95] width 178 height 24
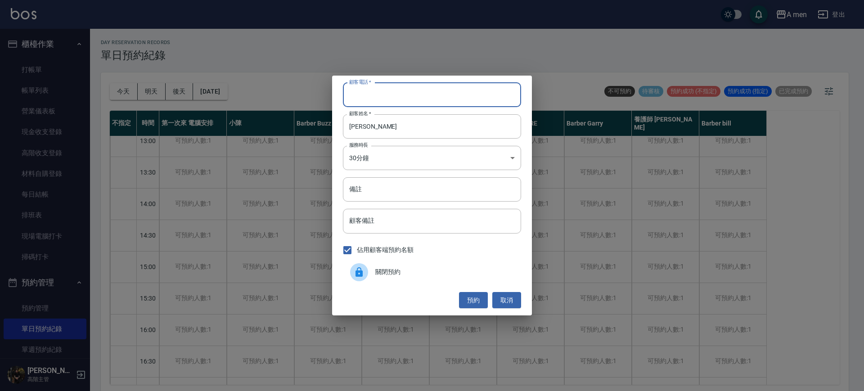
click at [370, 98] on input "顧客電話   *" at bounding box center [432, 95] width 178 height 24
paste input "0952068281"
type input "0952068281"
click at [482, 298] on button "預約" at bounding box center [473, 300] width 29 height 17
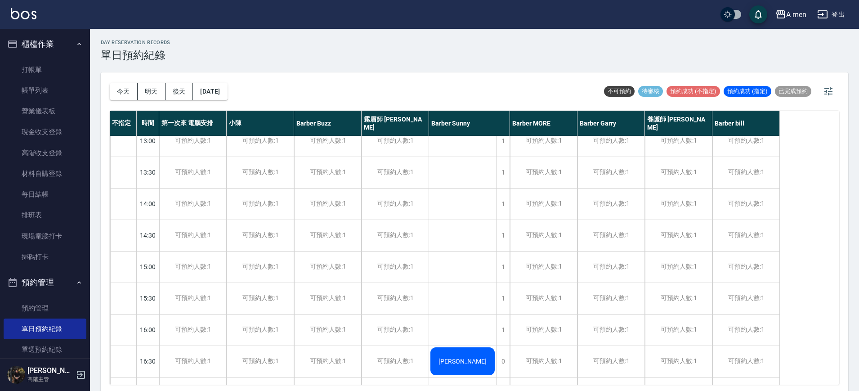
click at [129, 88] on button "今天" at bounding box center [124, 91] width 28 height 17
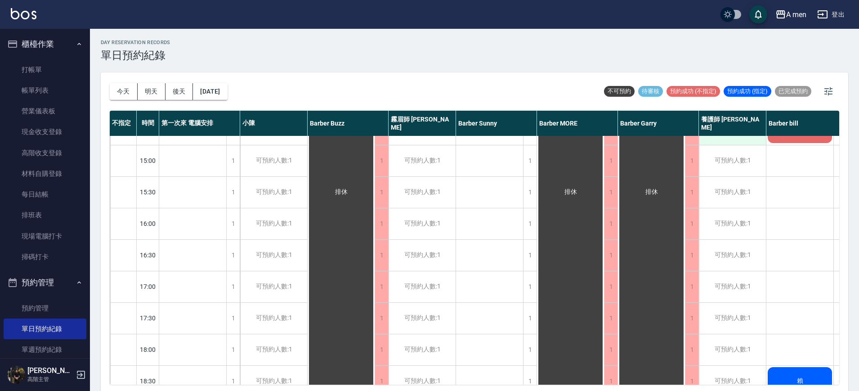
scroll to position [337, 0]
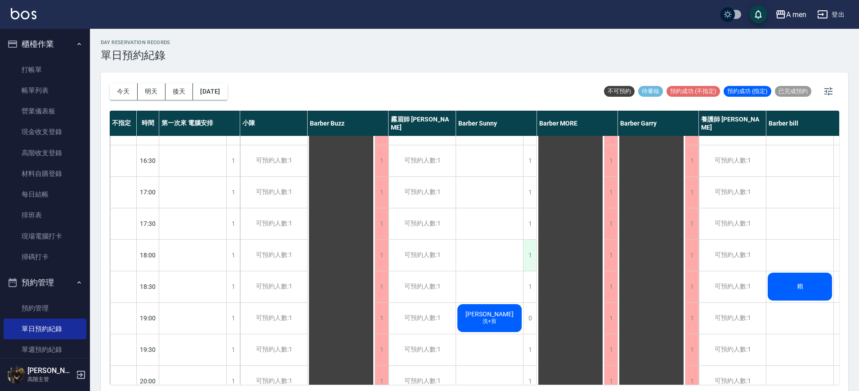
click at [528, 255] on div "1" at bounding box center [529, 255] width 13 height 31
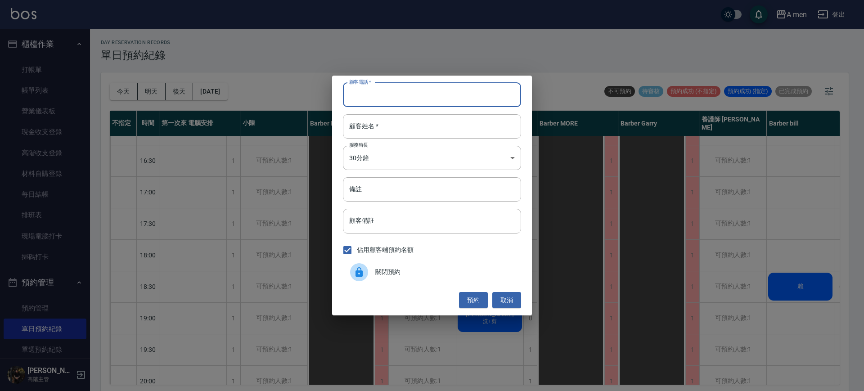
click at [408, 92] on input "顧客電話   *" at bounding box center [432, 95] width 178 height 24
paste input "0958255558"
type input "0958255558"
click at [405, 142] on div "顧客電話   * 0958255558 顧客電話   * 顧客姓名   * 顧客姓名   * 服務時長 30分鐘 1 服務時長 備註 備註 顧客備註 顧客備註…" at bounding box center [432, 196] width 200 height 240
click at [400, 130] on input "顧客姓名   *" at bounding box center [432, 126] width 178 height 24
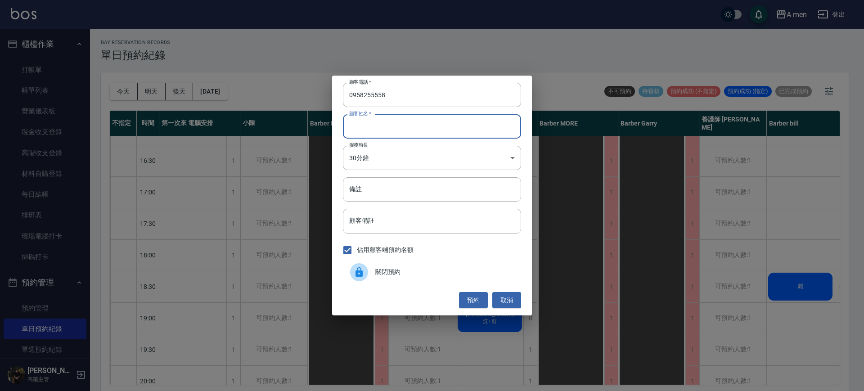
paste input "江先生"
type input "江先生"
click at [465, 300] on button "預約" at bounding box center [473, 300] width 29 height 17
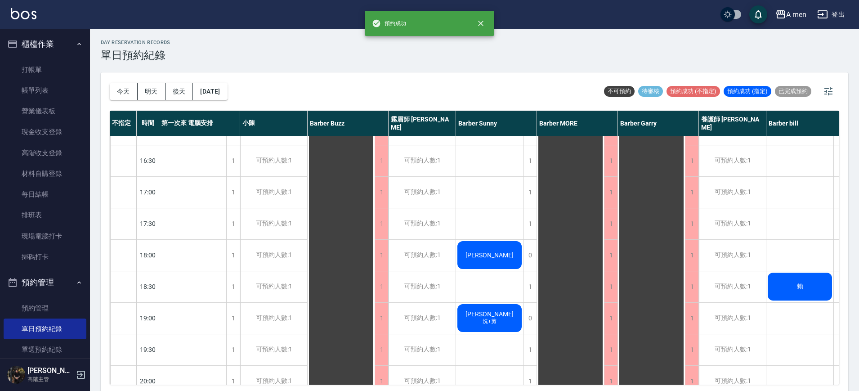
click at [472, 256] on div "Bruce" at bounding box center [489, 255] width 67 height 31
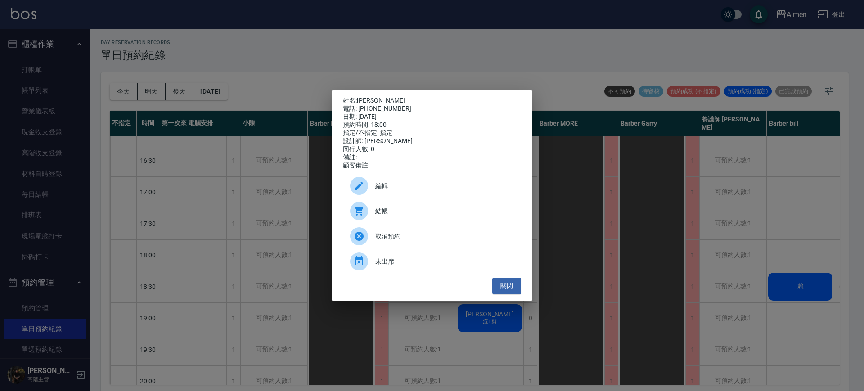
click at [381, 196] on div "編輯" at bounding box center [432, 185] width 178 height 25
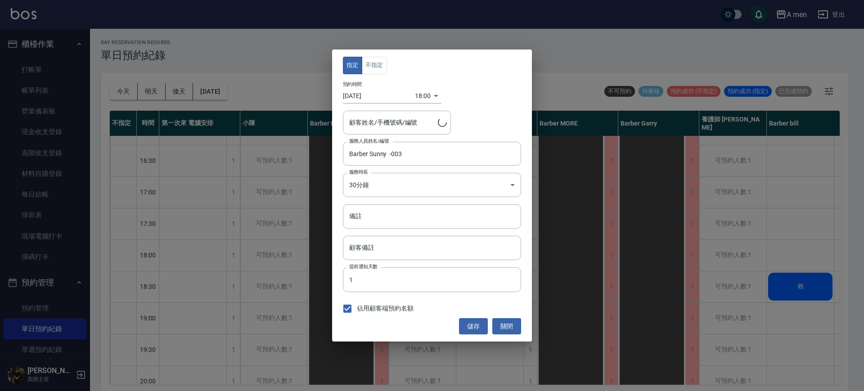
type input "Bruce /0958255558"
click at [379, 61] on button "不指定" at bounding box center [374, 66] width 25 height 18
click at [475, 337] on div "指定 不指定 預約時間 2025/09/16 18:00 1758016800000 顧客姓名/手機號碼/編號 Bruce /0958255558 顧客姓名/…" at bounding box center [432, 195] width 200 height 292
click at [473, 328] on button "儲存" at bounding box center [473, 326] width 29 height 17
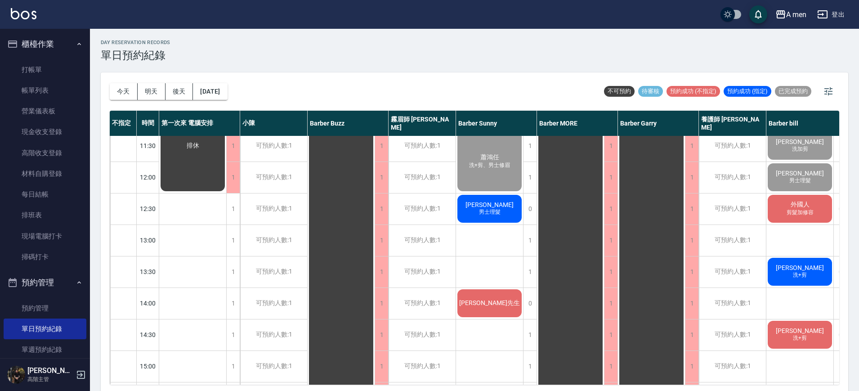
scroll to position [37, 0]
click at [797, 211] on span "剪髮加修容" at bounding box center [800, 213] width 31 height 8
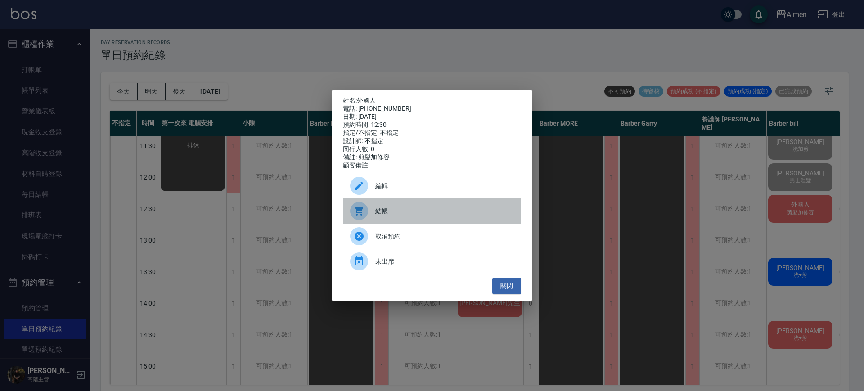
click at [466, 216] on span "結帳" at bounding box center [444, 211] width 139 height 9
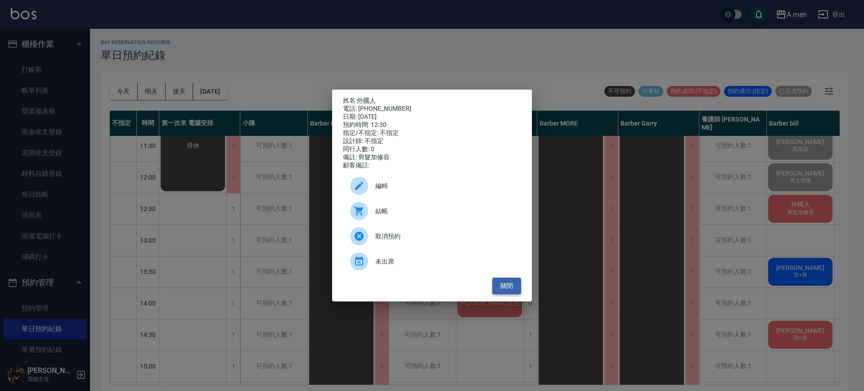
click at [503, 290] on button "關閉" at bounding box center [506, 286] width 29 height 17
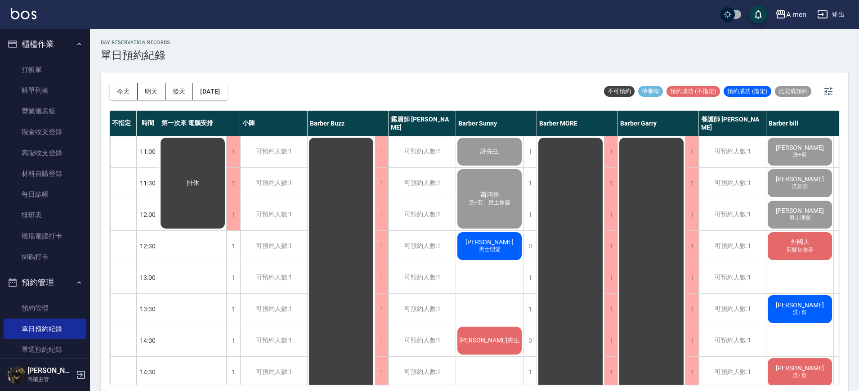
scroll to position [0, 0]
click at [492, 253] on span "男士理髮" at bounding box center [489, 249] width 25 height 8
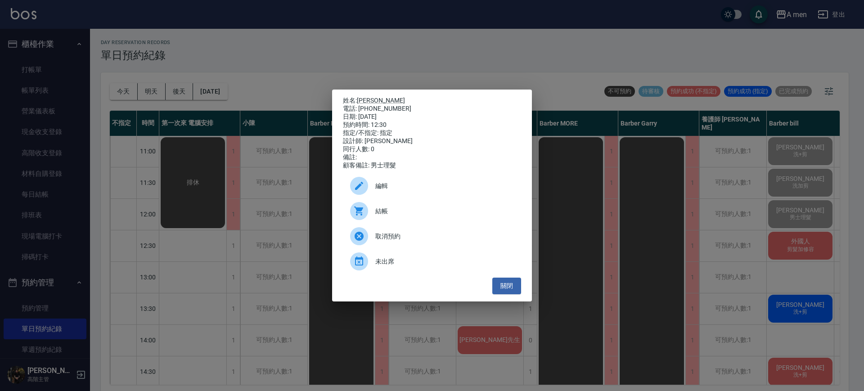
click at [387, 224] on div "結帳" at bounding box center [432, 210] width 178 height 25
click at [462, 27] on div "姓名: 卓兆麒 電話: 0918085012 日期: 2025/09/16 預約時間: 12:30 指定/不指定: 指定 設計師: Barber Sunny …" at bounding box center [432, 195] width 864 height 391
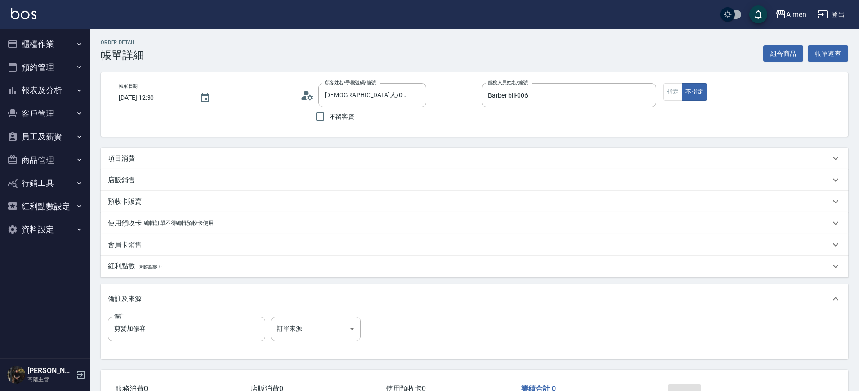
click at [190, 167] on div "項目消費" at bounding box center [475, 159] width 748 height 22
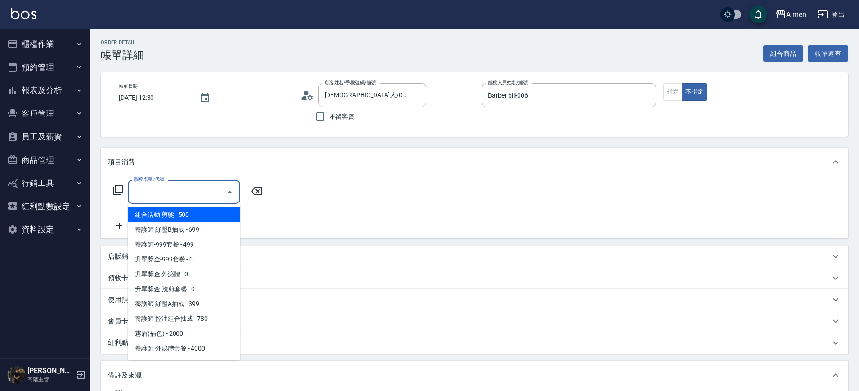
click at [185, 189] on input "服務名稱/代號" at bounding box center [177, 192] width 91 height 16
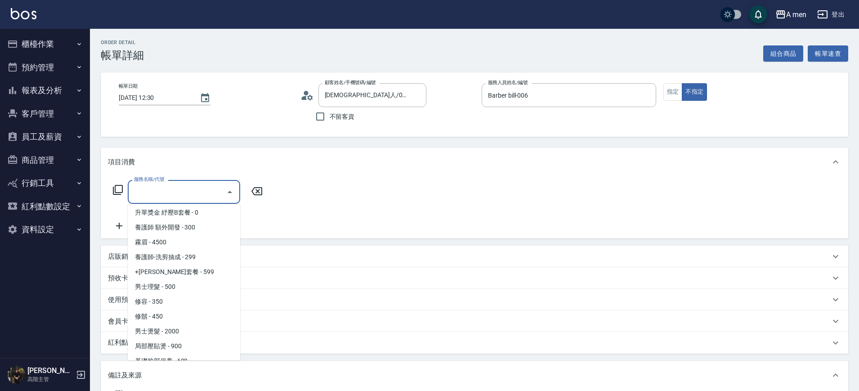
scroll to position [180, 0]
click at [199, 269] on span "+[PERSON_NAME]套餐 - 599" at bounding box center [184, 272] width 112 height 15
type input "+[PERSON_NAME]套餐(101)"
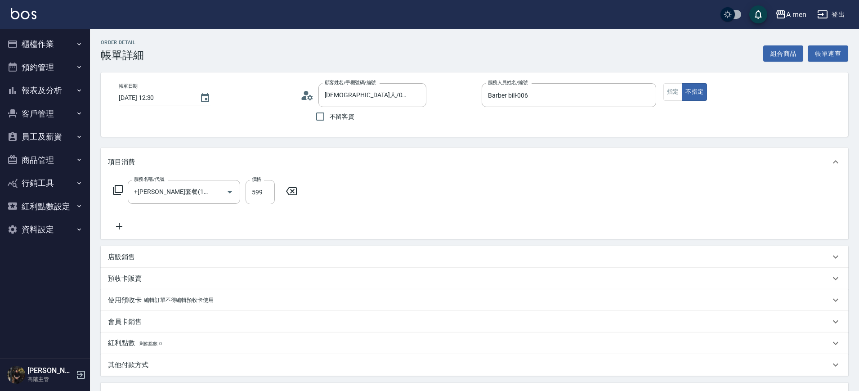
click at [120, 231] on icon at bounding box center [119, 226] width 22 height 11
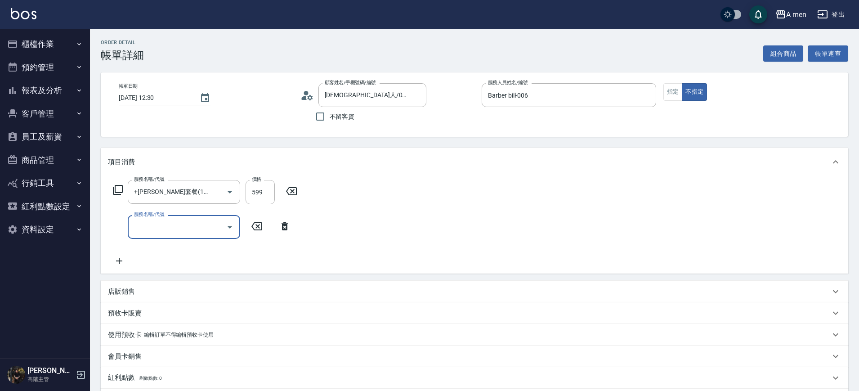
click at [145, 217] on label "服務名稱/代號" at bounding box center [149, 214] width 30 height 7
click at [145, 219] on input "服務名稱/代號" at bounding box center [177, 227] width 91 height 16
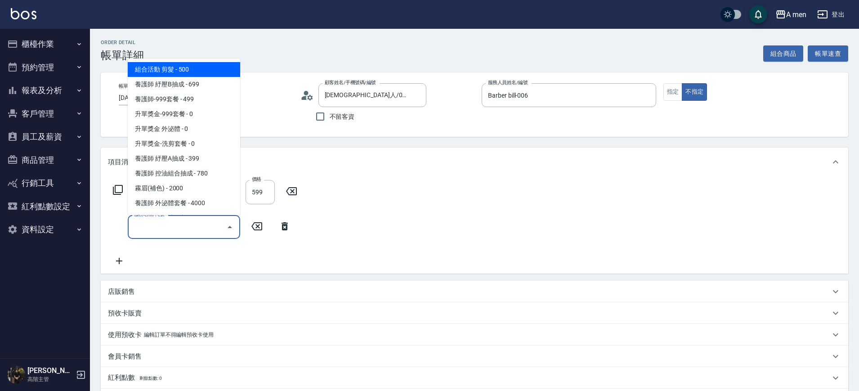
click at [150, 223] on input "服務名稱/代號" at bounding box center [177, 227] width 91 height 16
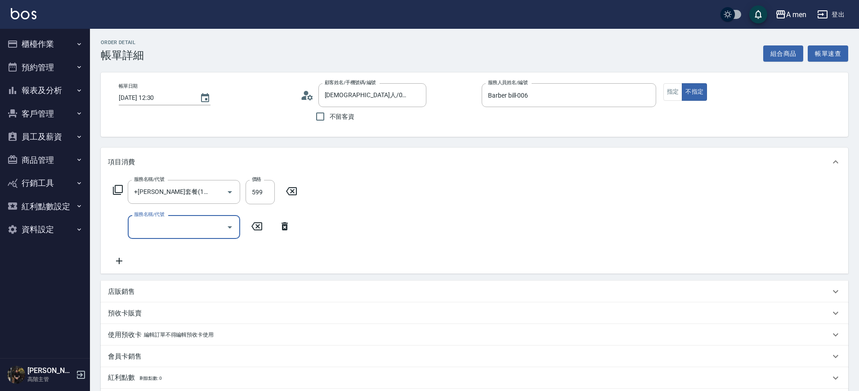
drag, startPoint x: 150, startPoint y: 223, endPoint x: 170, endPoint y: 218, distance: 20.0
click at [170, 218] on div "服務名稱/代號" at bounding box center [184, 227] width 112 height 24
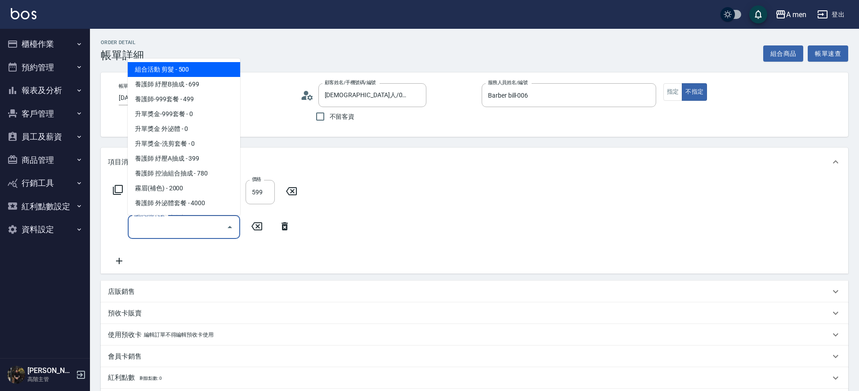
click at [170, 218] on div "服務名稱/代號" at bounding box center [184, 227] width 112 height 24
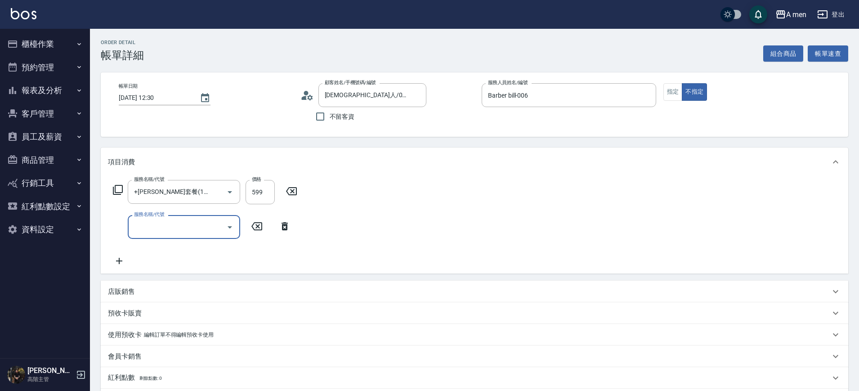
click at [170, 218] on div "服務名稱/代號" at bounding box center [184, 227] width 112 height 24
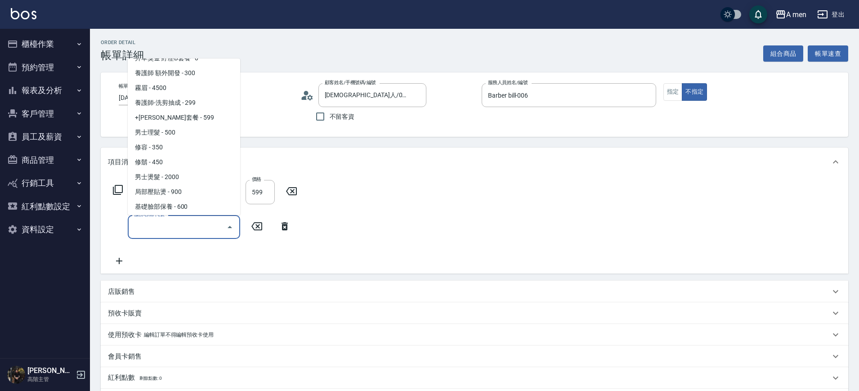
scroll to position [190, 0]
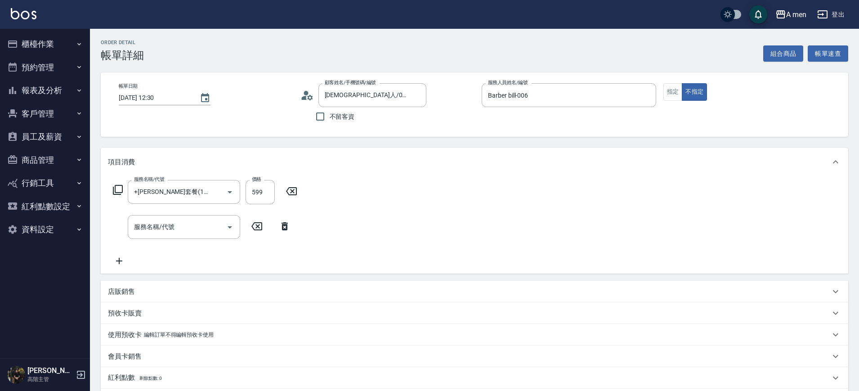
click at [322, 243] on div "服務名稱/代號 +容光煥發套餐(101) 服務名稱/代號 價格 599 價格 服務名稱/代號 服務名稱/代號" at bounding box center [475, 224] width 748 height 97
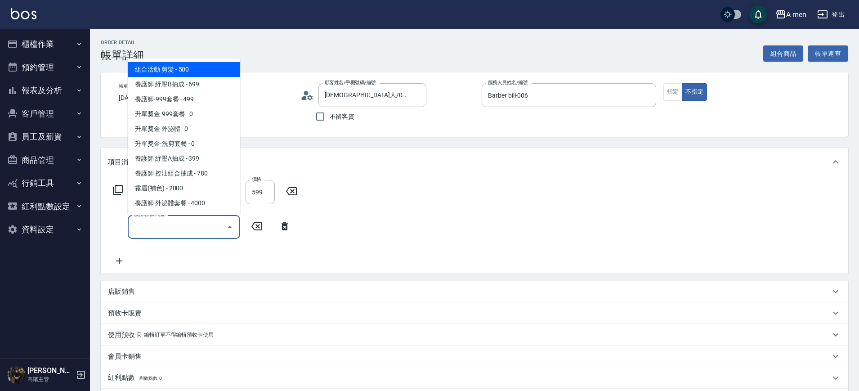
click at [211, 225] on input "服務名稱/代號" at bounding box center [177, 227] width 91 height 16
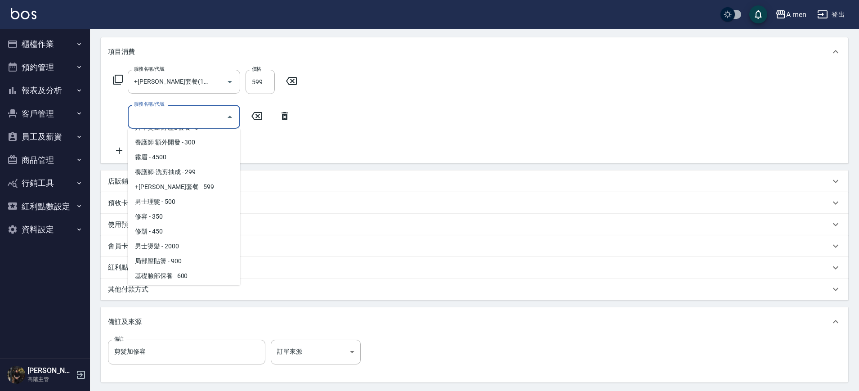
click at [194, 204] on span "男士理髮 - 500" at bounding box center [184, 201] width 112 height 15
type input "男士理髮(A01)"
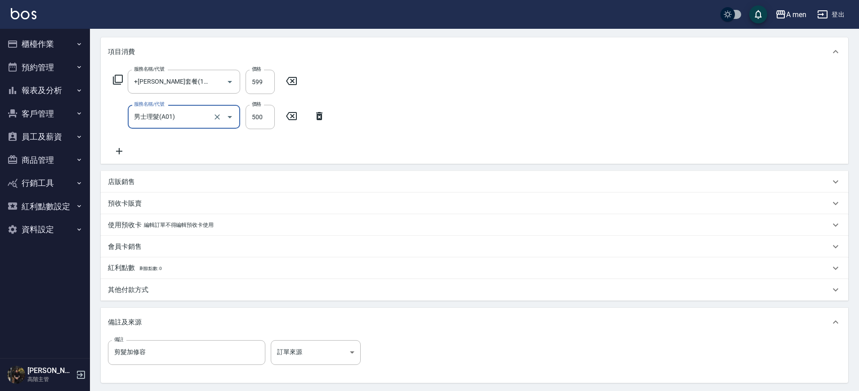
click at [194, 204] on div "預收卡販賣" at bounding box center [469, 203] width 723 height 9
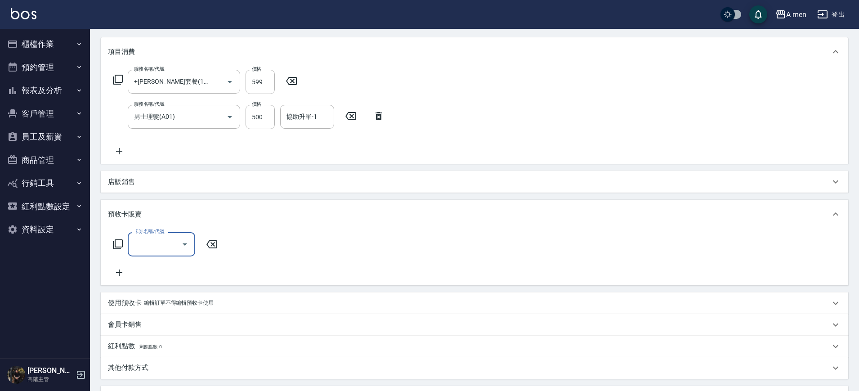
scroll to position [0, 0]
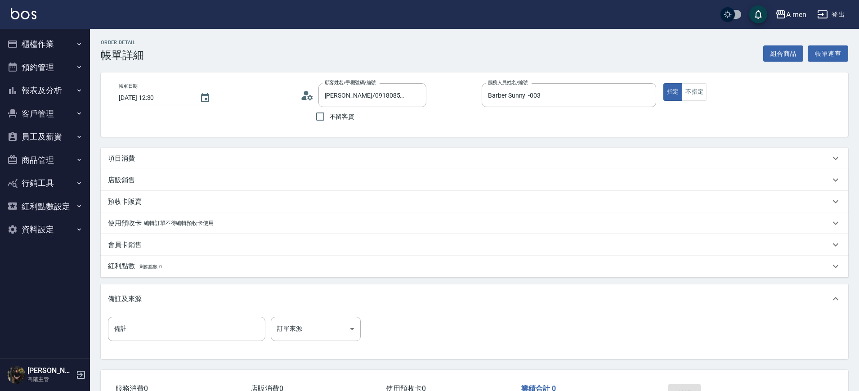
click at [282, 151] on div "項目消費" at bounding box center [475, 159] width 748 height 22
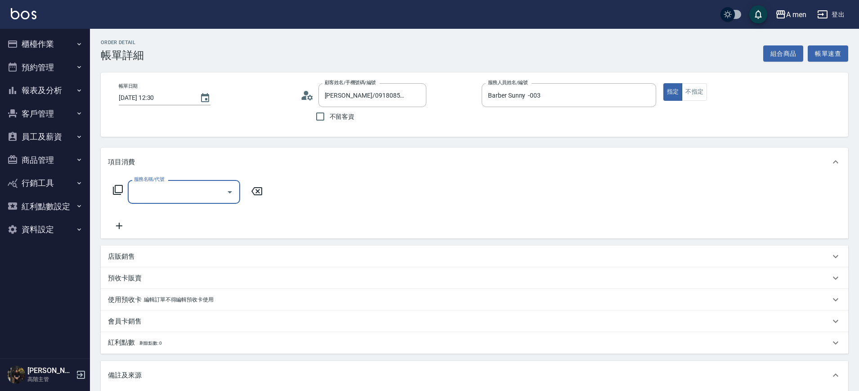
click at [159, 178] on label "服務名稱/代號" at bounding box center [149, 179] width 30 height 7
click at [159, 184] on input "服務名稱/代號" at bounding box center [177, 192] width 91 height 16
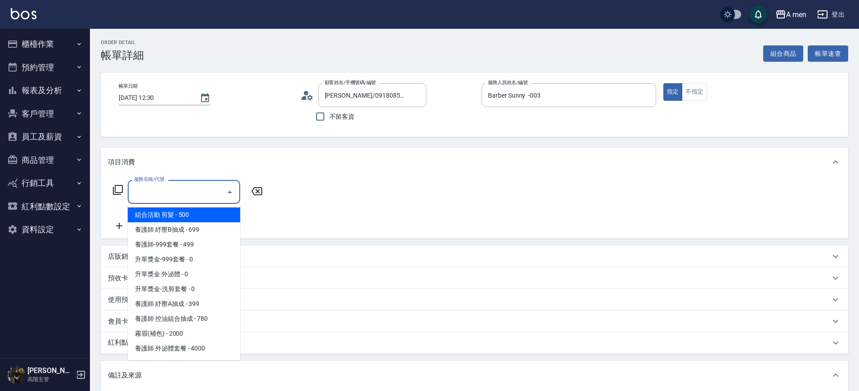
click at [167, 185] on input "服務名稱/代號" at bounding box center [177, 192] width 91 height 16
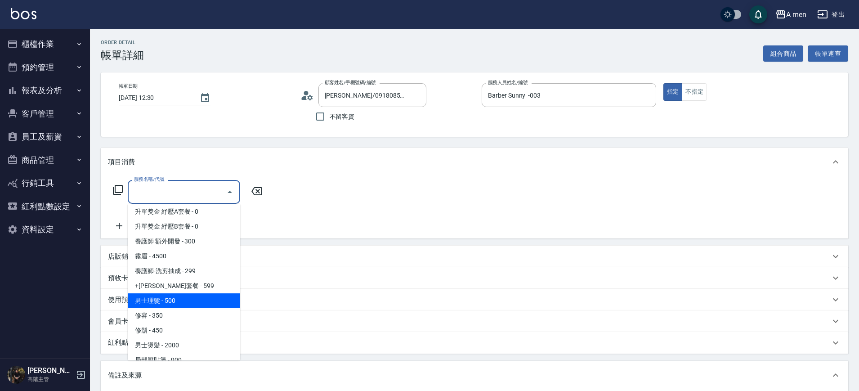
scroll to position [168, 0]
click at [180, 305] on span "男士理髮 - 500" at bounding box center [184, 299] width 112 height 15
type input "男士理髮(A01)"
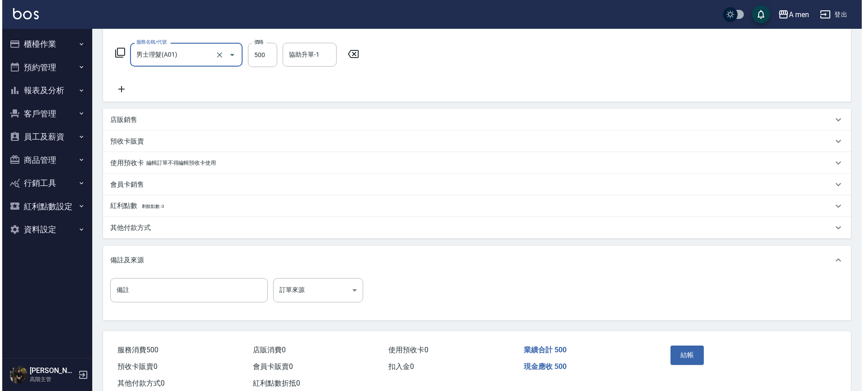
scroll to position [139, 0]
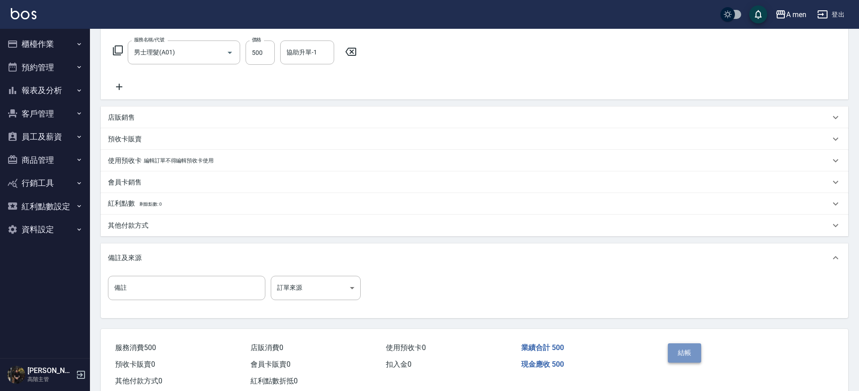
click at [676, 353] on button "結帳" at bounding box center [685, 352] width 34 height 19
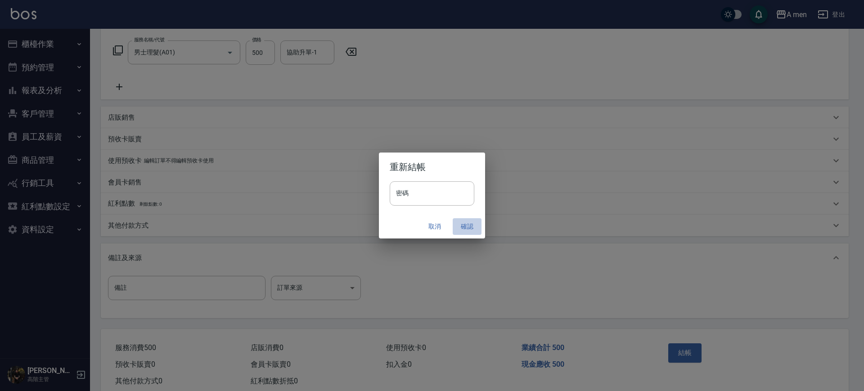
click at [471, 224] on button "確認" at bounding box center [467, 226] width 29 height 17
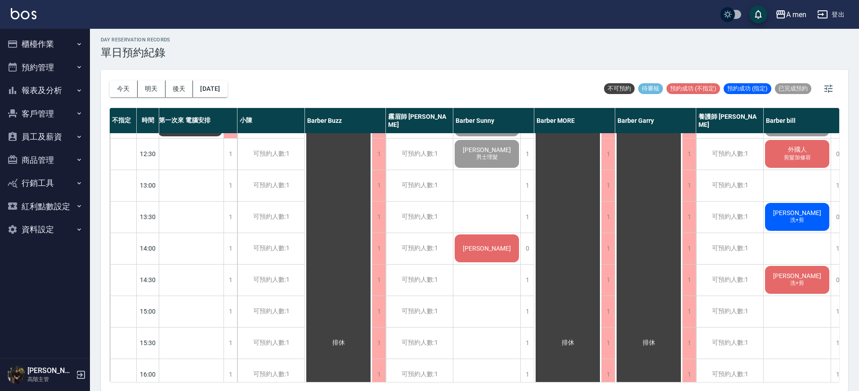
scroll to position [90, 3]
click at [602, 43] on div "day Reservation records 單日預約紀錄" at bounding box center [475, 48] width 748 height 22
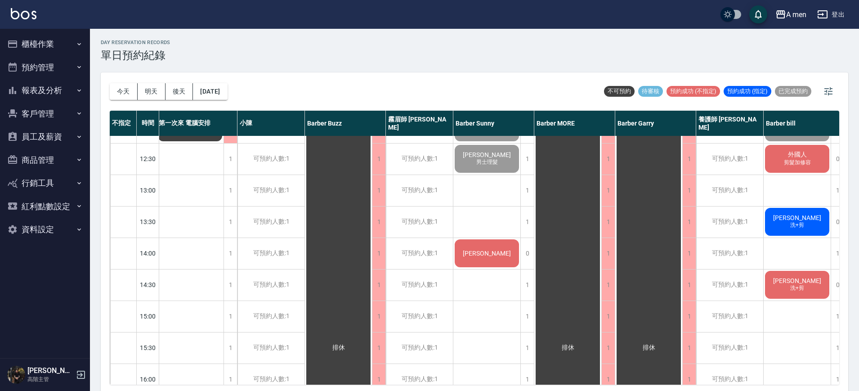
scroll to position [100, 3]
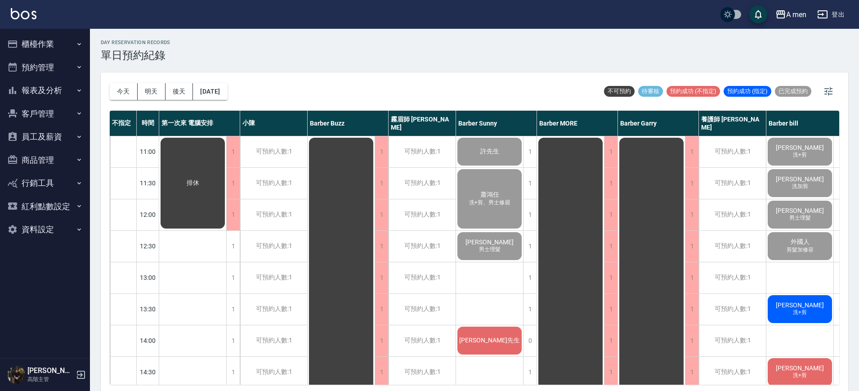
click at [792, 305] on span "[PERSON_NAME]" at bounding box center [800, 304] width 52 height 7
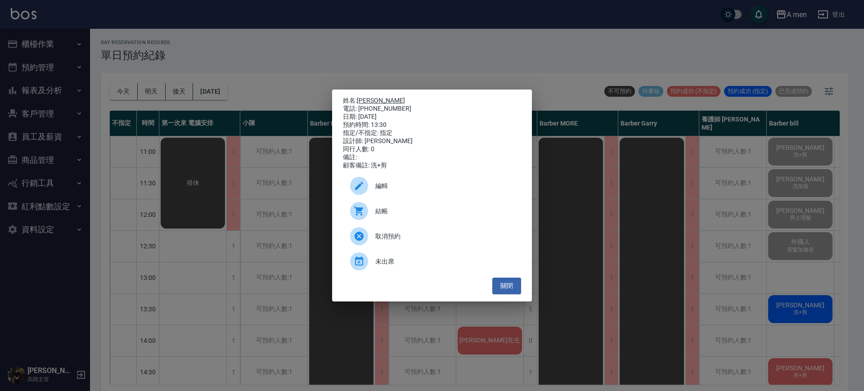
click at [375, 99] on link "[PERSON_NAME]" at bounding box center [381, 100] width 48 height 7
click at [503, 288] on button "關閉" at bounding box center [506, 286] width 29 height 17
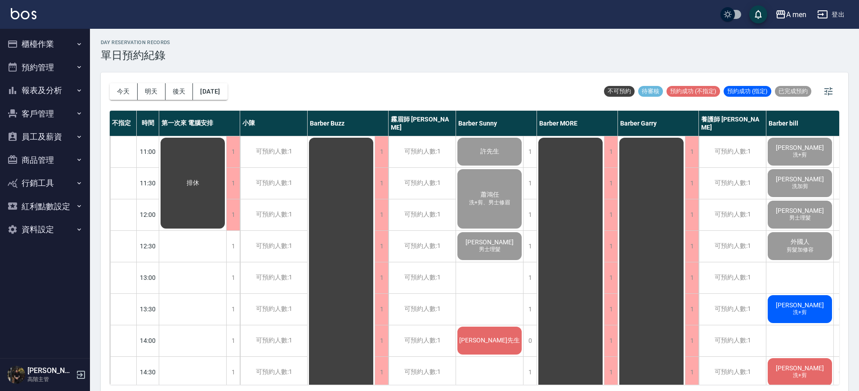
click at [850, 267] on div "day Reservation records 單日預約紀錄 [DATE] [DATE] [DATE] [DATE] 不可預約 待審核 預約成功 (不指定) …" at bounding box center [474, 211] width 769 height 365
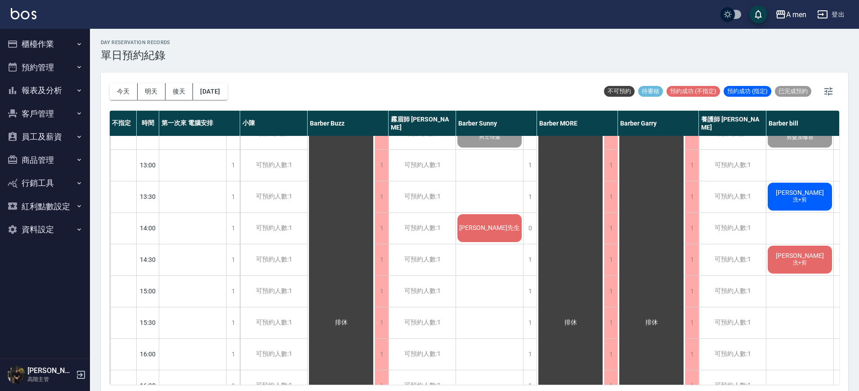
scroll to position [56, 0]
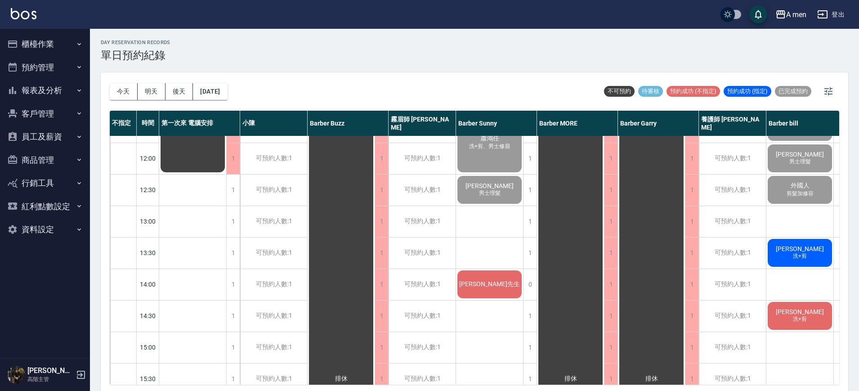
click at [554, 85] on div "[DATE] [DATE] [DATE] [DATE] 不可預約 待審核 預約成功 (不指定) 預約成功 (指定) 已完成預約" at bounding box center [475, 91] width 730 height 38
click at [287, 65] on div "day Reservation records 單日預約紀錄 [DATE] [DATE] [DATE] [DATE] 不可預約 待審核 預約成功 (不指定) …" at bounding box center [474, 211] width 769 height 365
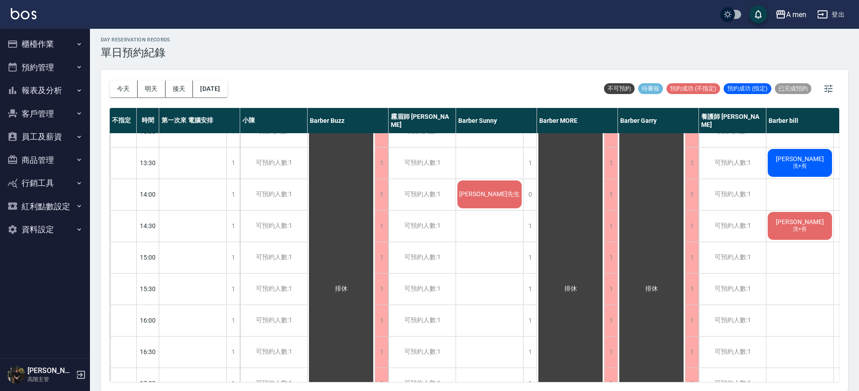
scroll to position [169, 0]
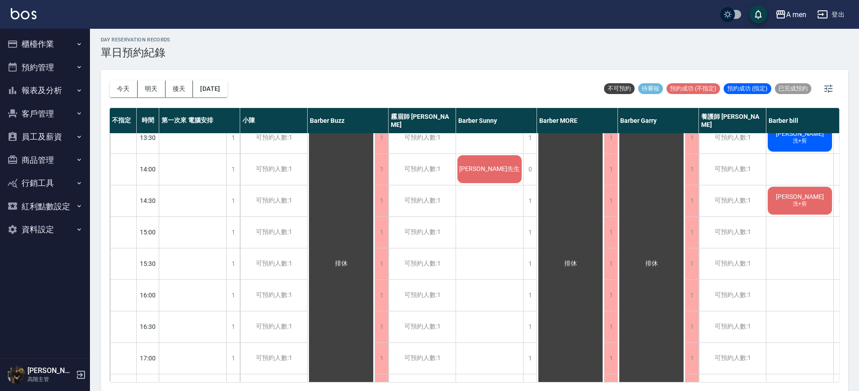
click at [488, 212] on div "許先生 [PERSON_NAME]+剪、男士修眉 [PERSON_NAME] 男士理髮 [PERSON_NAME]先生 [PERSON_NAME] [PERS…" at bounding box center [489, 357] width 67 height 787
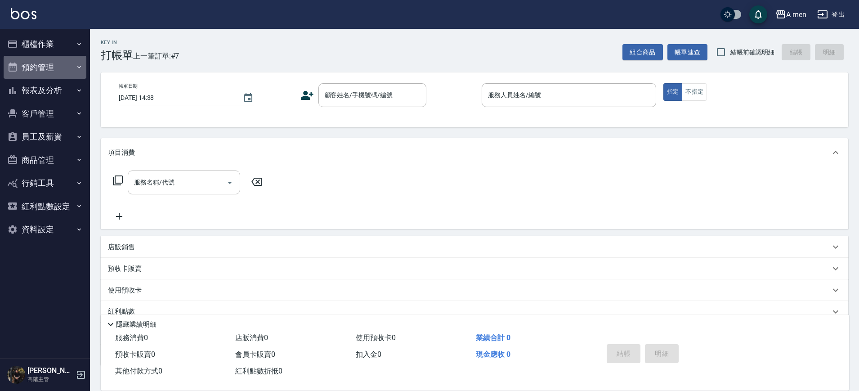
click at [47, 65] on button "預約管理" at bounding box center [45, 67] width 83 height 23
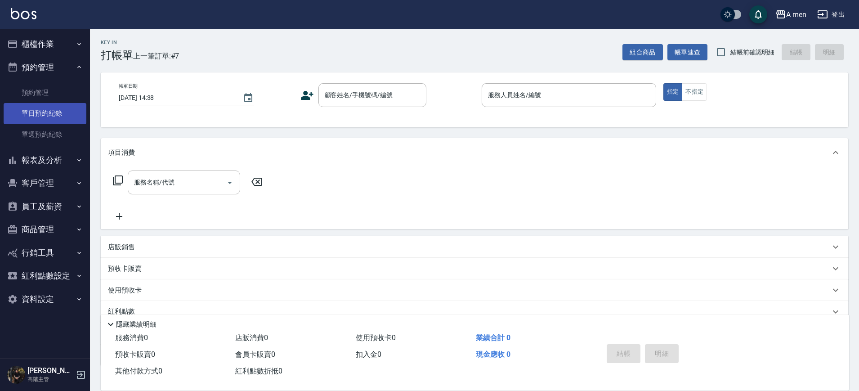
click at [51, 110] on link "單日預約紀錄" at bounding box center [45, 113] width 83 height 21
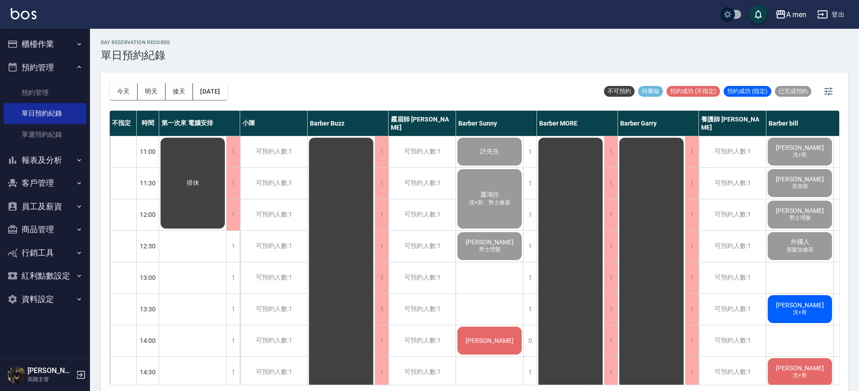
scroll to position [112, 0]
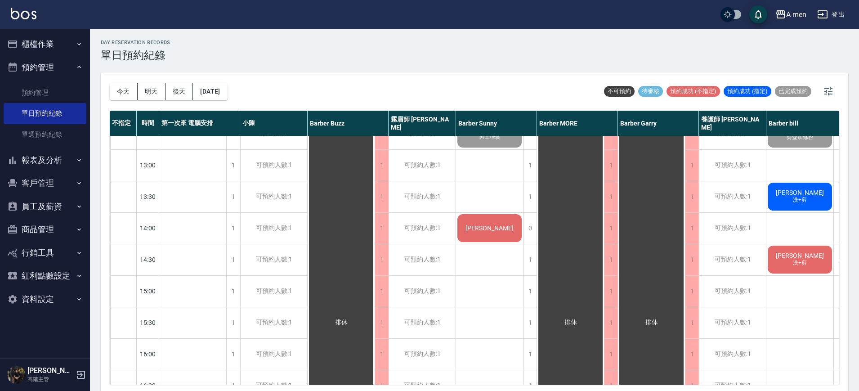
click at [504, 234] on div "[PERSON_NAME]先生" at bounding box center [489, 228] width 67 height 31
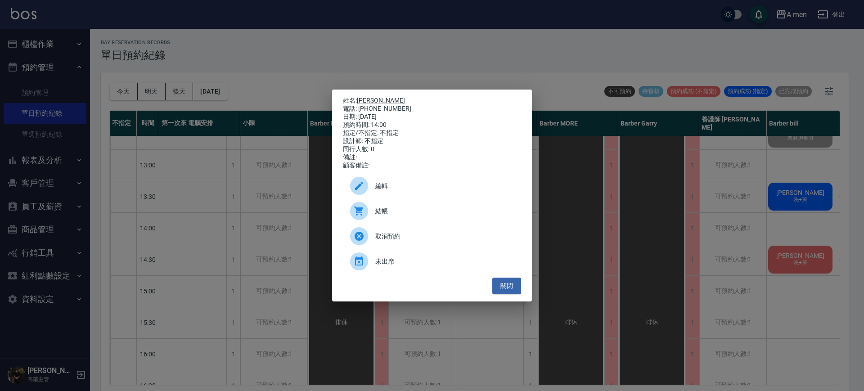
click at [391, 189] on span "編輯" at bounding box center [444, 185] width 139 height 9
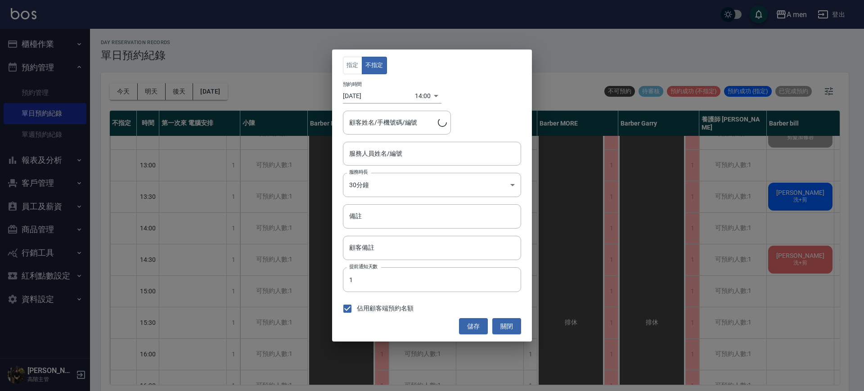
type input "Barber Sunny -003"
type input "黃先生/0978070663"
click at [501, 322] on button "關閉" at bounding box center [506, 326] width 29 height 17
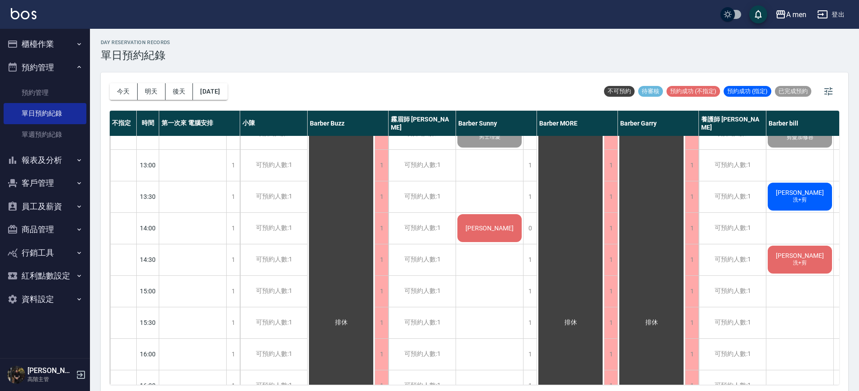
click at [490, 229] on span "黃先生" at bounding box center [490, 228] width 52 height 7
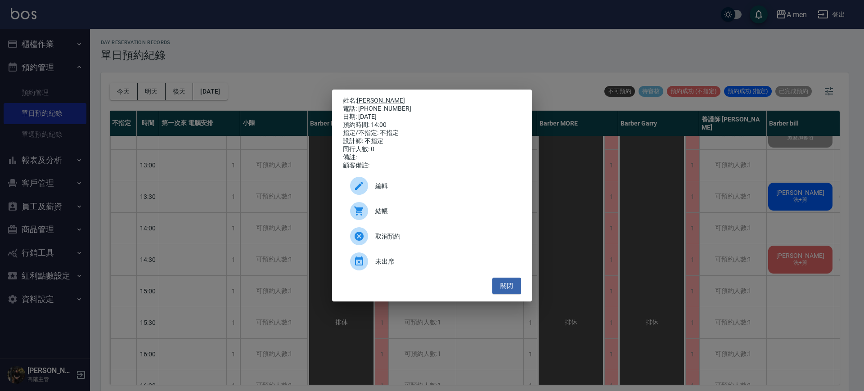
click at [396, 215] on span "結帳" at bounding box center [444, 211] width 139 height 9
click at [503, 293] on button "關閉" at bounding box center [506, 286] width 29 height 17
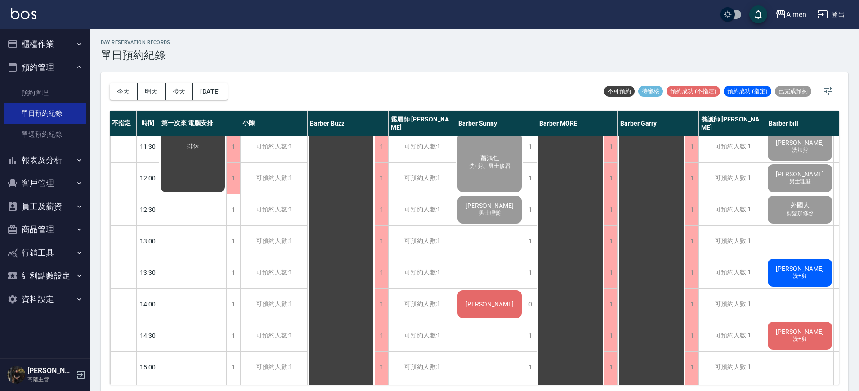
scroll to position [56, 0]
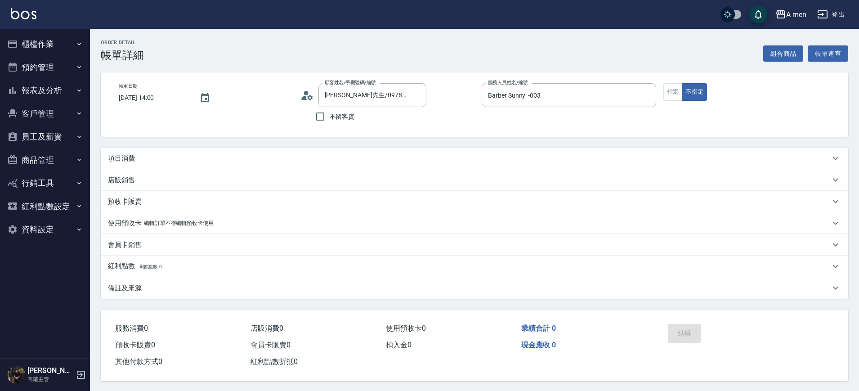
click at [166, 157] on div "項目消費" at bounding box center [469, 158] width 723 height 9
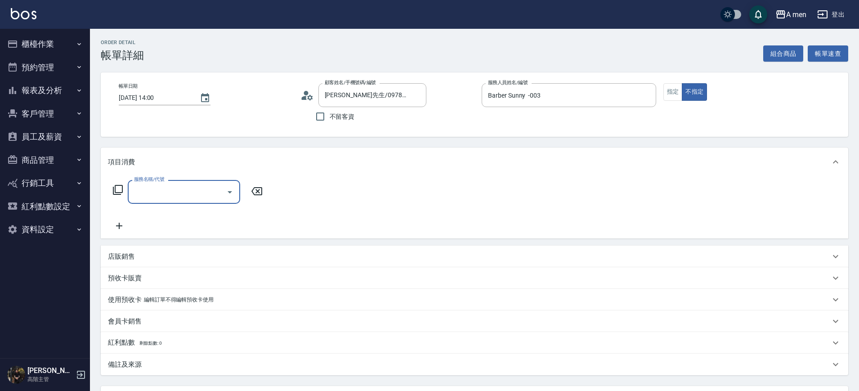
click at [161, 193] on input "服務名稱/代號" at bounding box center [177, 192] width 91 height 16
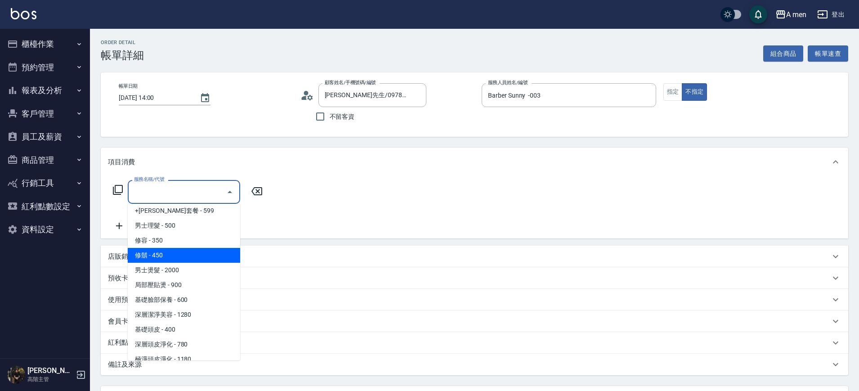
scroll to position [281, 0]
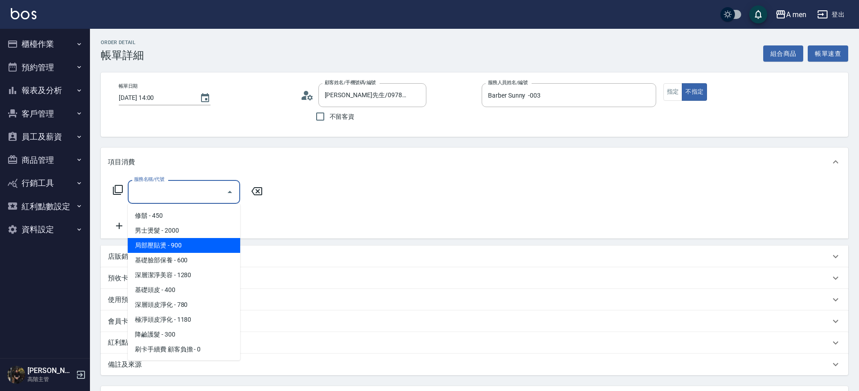
click at [763, 50] on div "Order detail 帳單詳細 組合商品 帳單速查" at bounding box center [475, 51] width 748 height 22
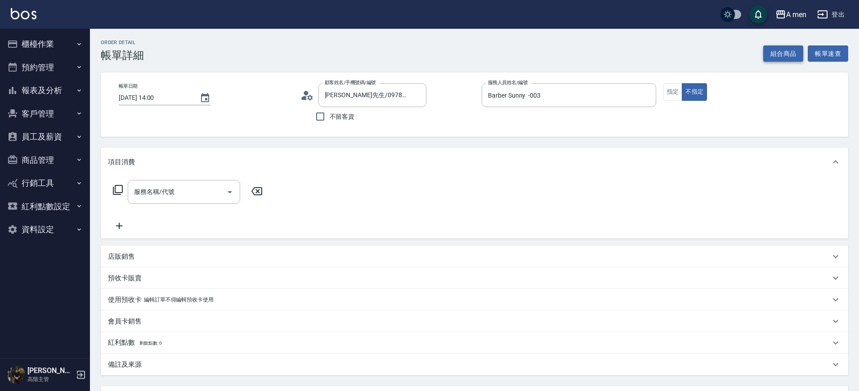
click at [778, 49] on button "組合商品" at bounding box center [784, 53] width 40 height 17
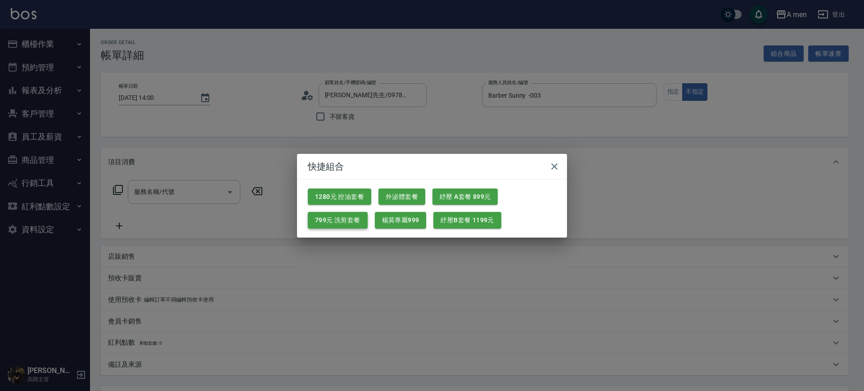
click at [351, 216] on button "799元 洗剪套餐" at bounding box center [338, 220] width 60 height 17
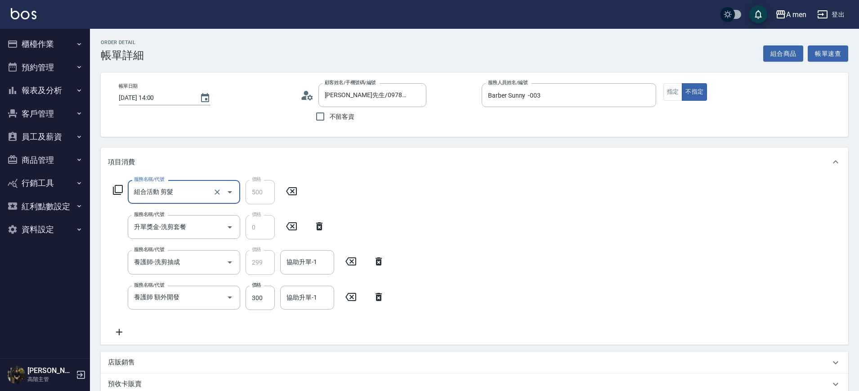
click at [378, 294] on icon at bounding box center [379, 297] width 22 height 11
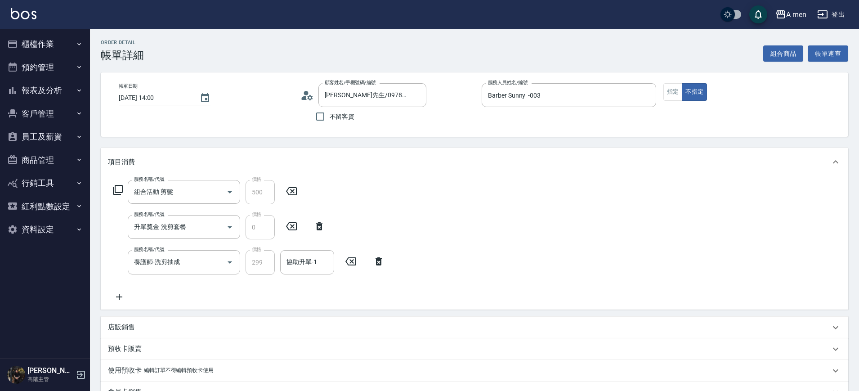
click at [288, 257] on div "協助升單-1 協助升單-1" at bounding box center [307, 262] width 54 height 24
click at [432, 161] on div "項目消費" at bounding box center [469, 161] width 723 height 9
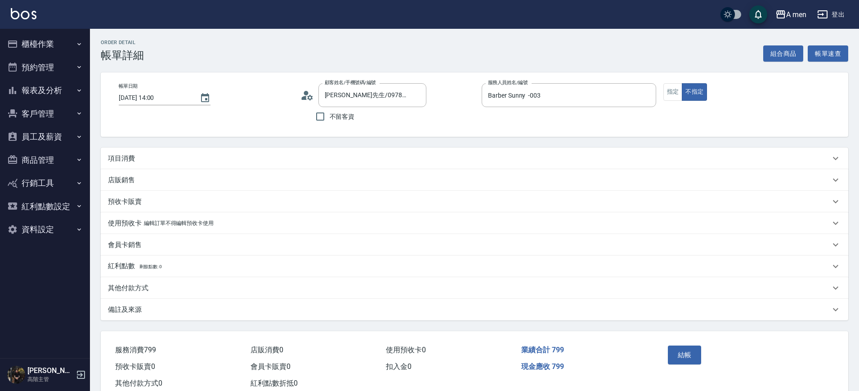
click at [282, 162] on div "項目消費" at bounding box center [469, 158] width 723 height 9
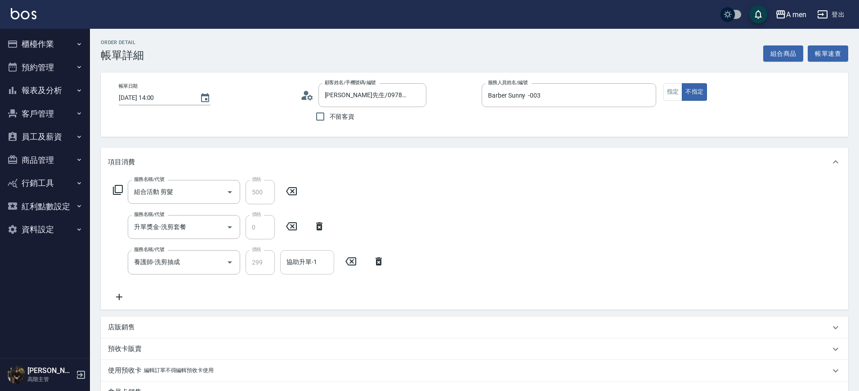
click at [305, 265] on input "協助升單-1" at bounding box center [307, 262] width 46 height 16
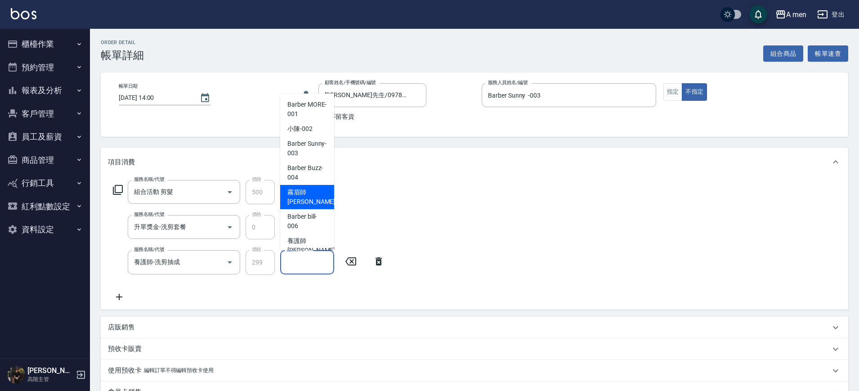
click at [310, 202] on span "霧眉師 小蔡 -005" at bounding box center [318, 197] width 60 height 19
type input "霧眉師 小[PERSON_NAME]-005"
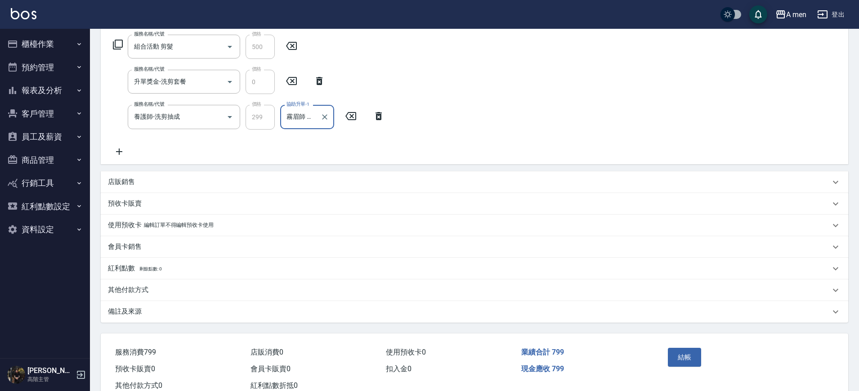
scroll to position [118, 0]
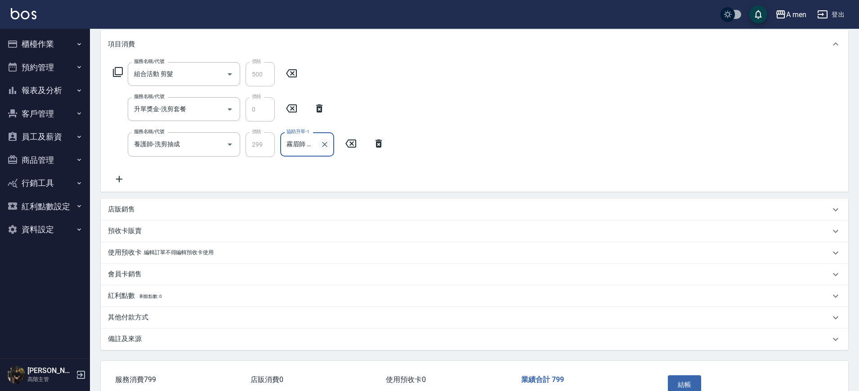
click at [322, 144] on icon "Clear" at bounding box center [324, 144] width 9 height 9
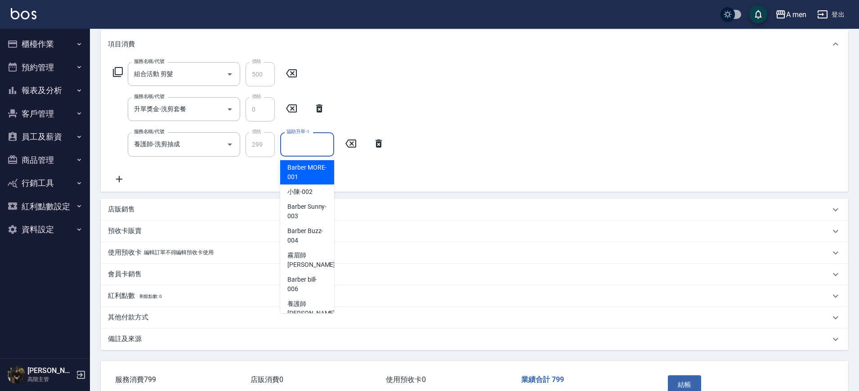
click at [315, 151] on input "協助升單-1" at bounding box center [307, 144] width 46 height 16
click at [316, 189] on div "小陳 -002" at bounding box center [307, 191] width 54 height 15
type input "小陳-002"
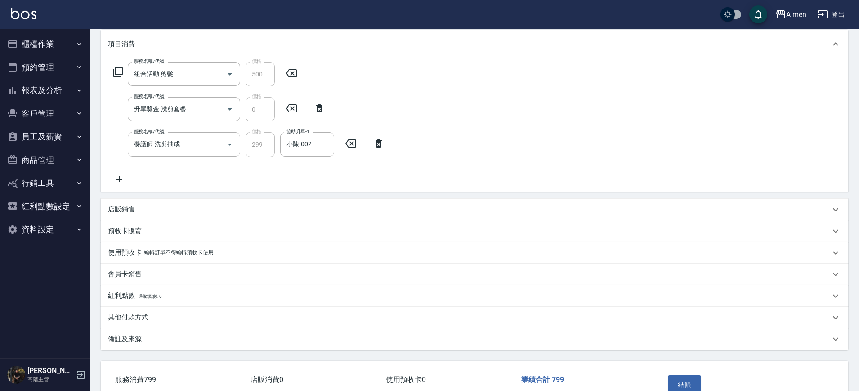
click at [466, 163] on div "服務名稱/代號 組合活動 剪髮 服務名稱/代號 價格 500 價格 服務名稱/代號 升單獎金-洗剪套餐 服務名稱/代號 價格 0 價格 服務名稱/代號 養護師…" at bounding box center [475, 124] width 748 height 133
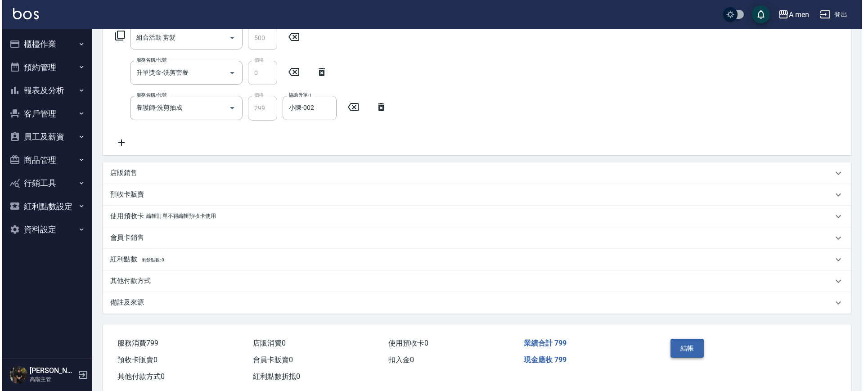
scroll to position [174, 0]
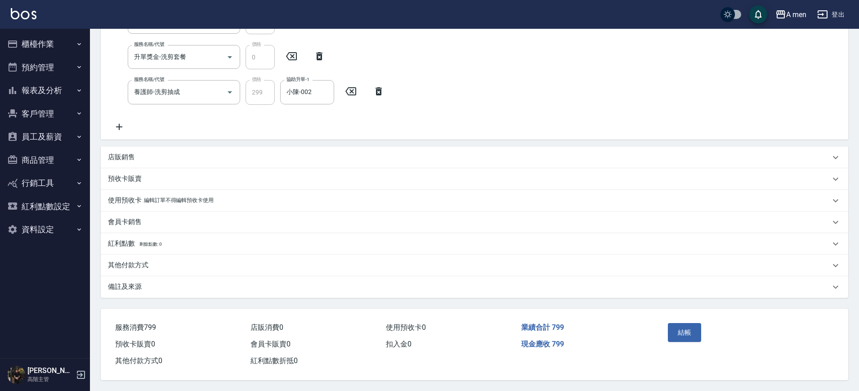
click at [685, 338] on div "結帳" at bounding box center [705, 338] width 81 height 39
click at [688, 328] on button "結帳" at bounding box center [685, 332] width 34 height 19
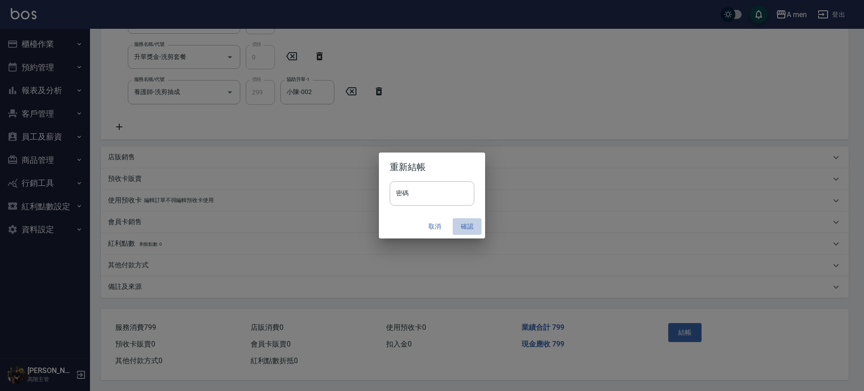
click at [471, 228] on button "確認" at bounding box center [467, 226] width 29 height 17
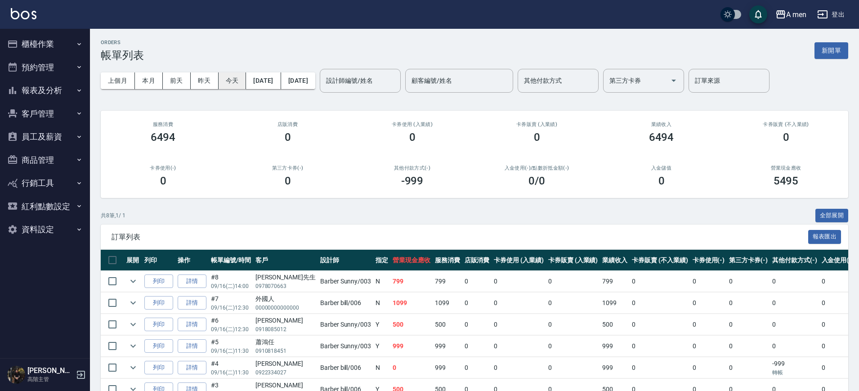
click at [230, 81] on button "今天" at bounding box center [233, 80] width 28 height 17
click at [53, 140] on button "員工及薪資" at bounding box center [45, 136] width 83 height 23
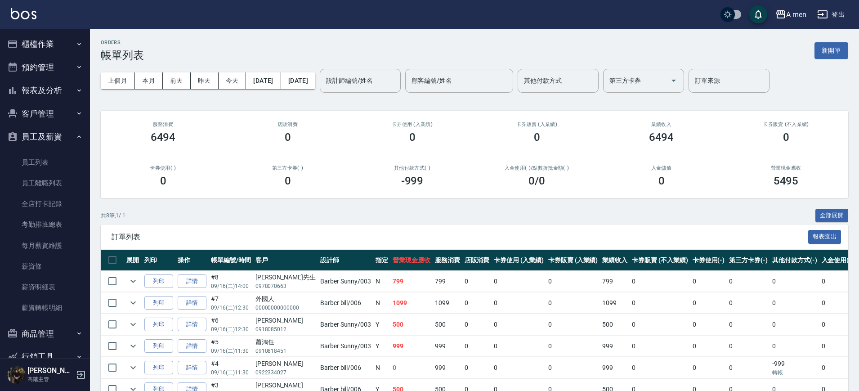
click at [50, 123] on button "客戶管理" at bounding box center [45, 113] width 83 height 23
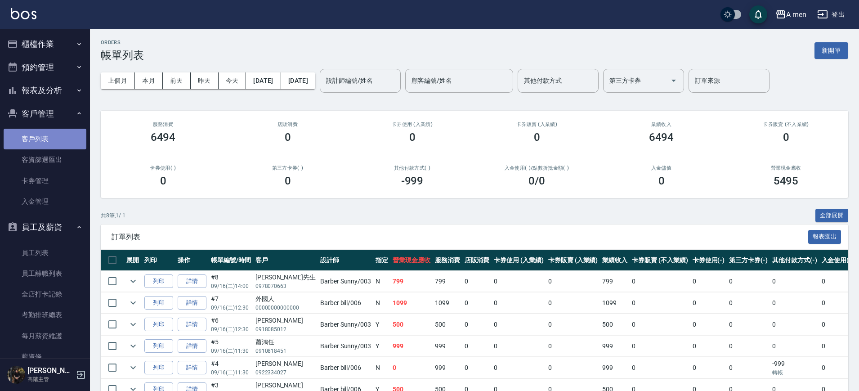
click at [49, 147] on link "客戶列表" at bounding box center [45, 139] width 83 height 21
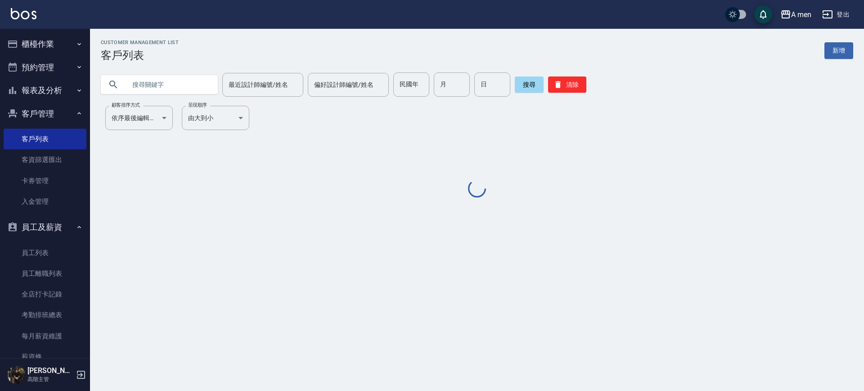
click at [149, 85] on input "text" at bounding box center [168, 84] width 85 height 24
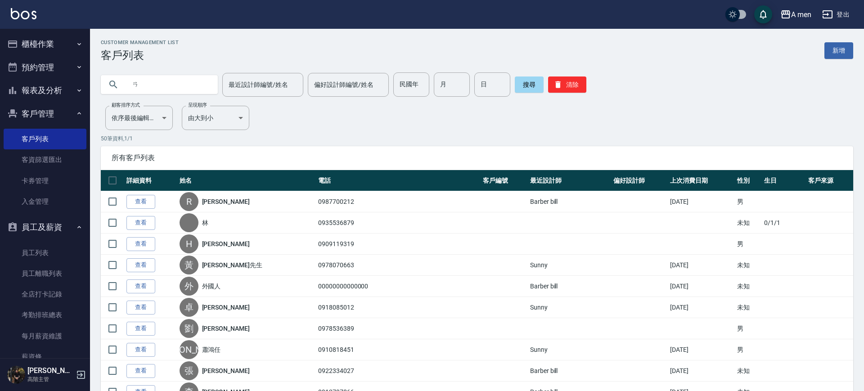
type input "ㄞ"
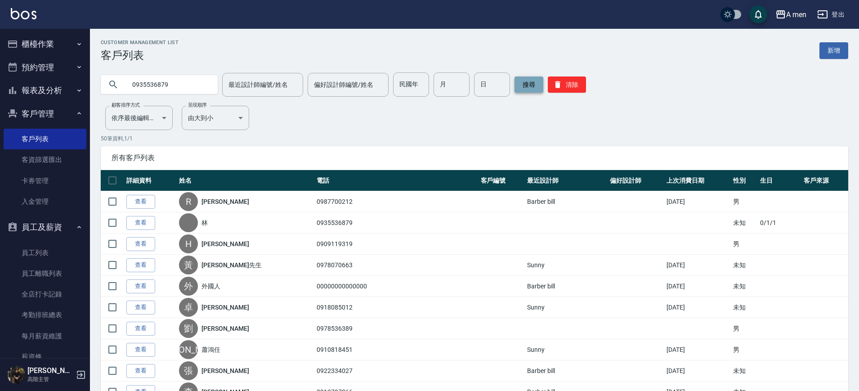
type input "0935536879"
click at [520, 84] on button "搜尋" at bounding box center [529, 84] width 29 height 16
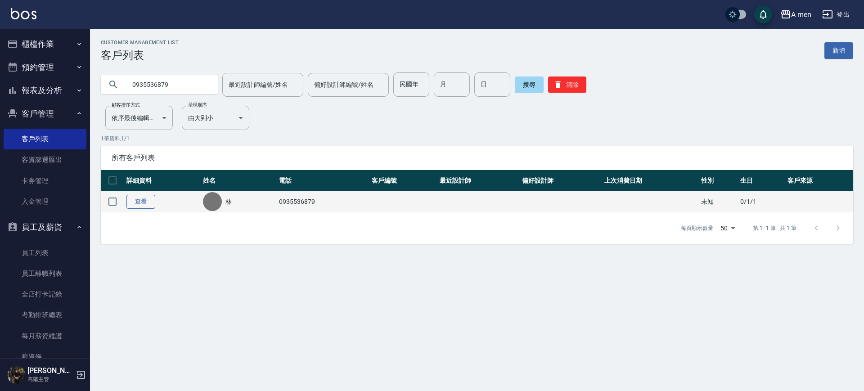
click at [144, 203] on link "查看" at bounding box center [140, 202] width 29 height 14
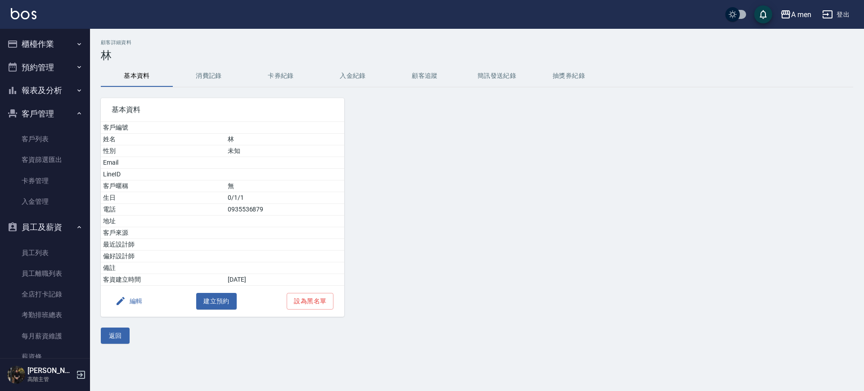
click at [127, 301] on button "編輯" at bounding box center [129, 301] width 35 height 17
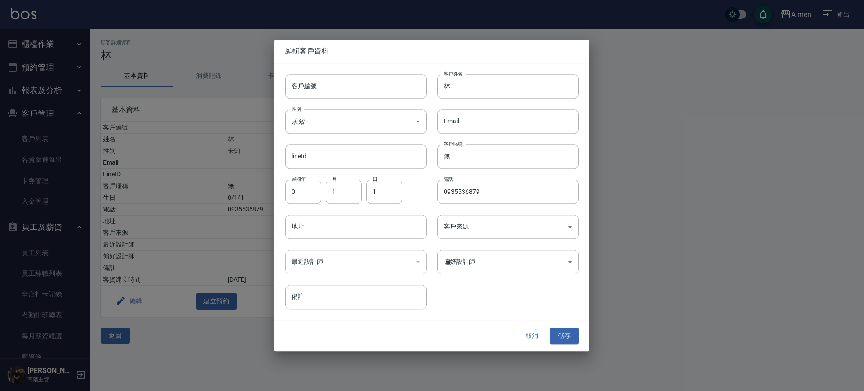
click at [528, 333] on button "取消" at bounding box center [531, 336] width 29 height 17
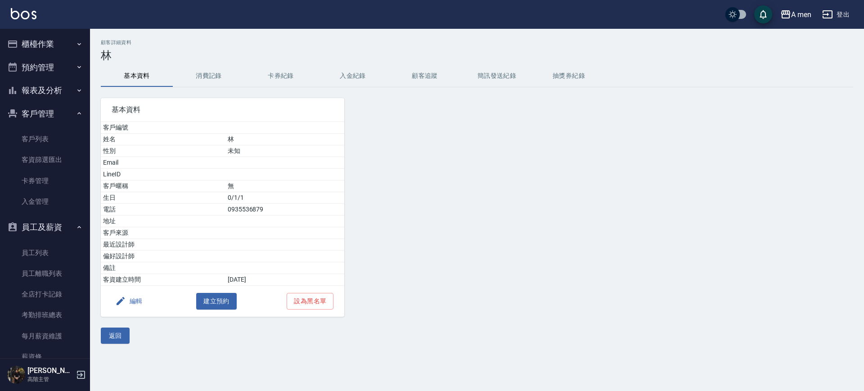
click at [143, 299] on button "編輯" at bounding box center [129, 301] width 35 height 17
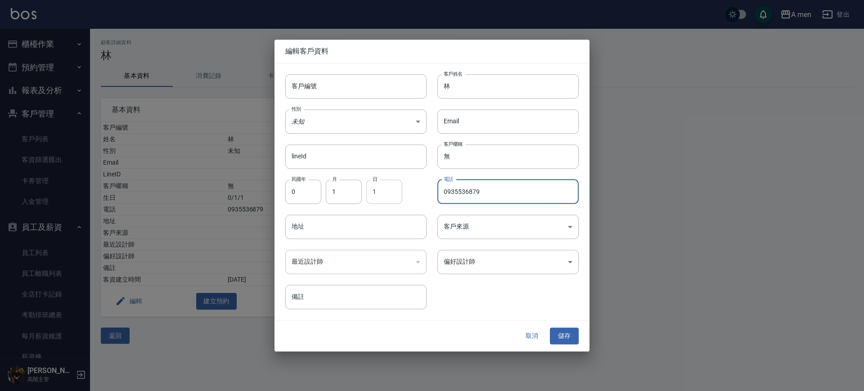
drag, startPoint x: 506, startPoint y: 183, endPoint x: 388, endPoint y: 192, distance: 118.6
click at [388, 192] on div "客戶編號 客戶編號 客戶姓名 林 客戶姓名 性別 未知 UNKNOWN 性別 Email Email lineId lineId 客戶暱稱 無 客戶暱稱 民國…" at bounding box center [426, 186] width 304 height 246
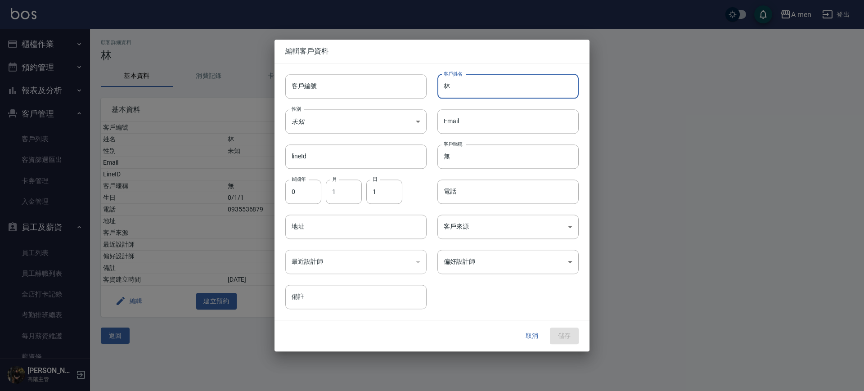
drag, startPoint x: 461, startPoint y: 89, endPoint x: 430, endPoint y: 94, distance: 31.8
click at [430, 94] on div "客戶姓名 林 客戶姓名" at bounding box center [503, 80] width 152 height 35
click at [541, 343] on button "取消" at bounding box center [531, 336] width 29 height 17
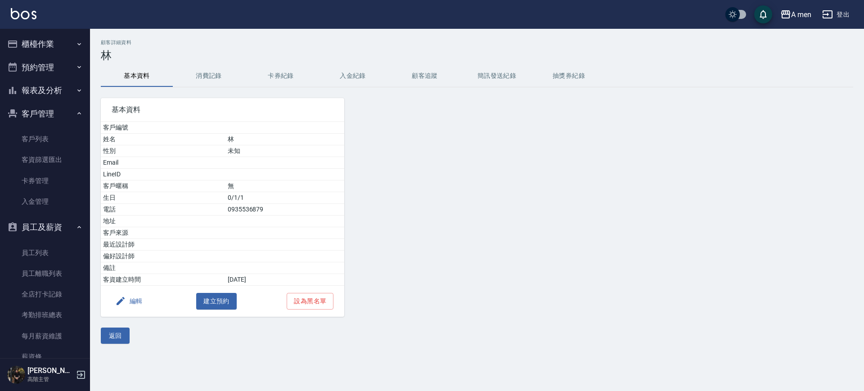
click at [207, 83] on button "消費記錄" at bounding box center [209, 76] width 72 height 22
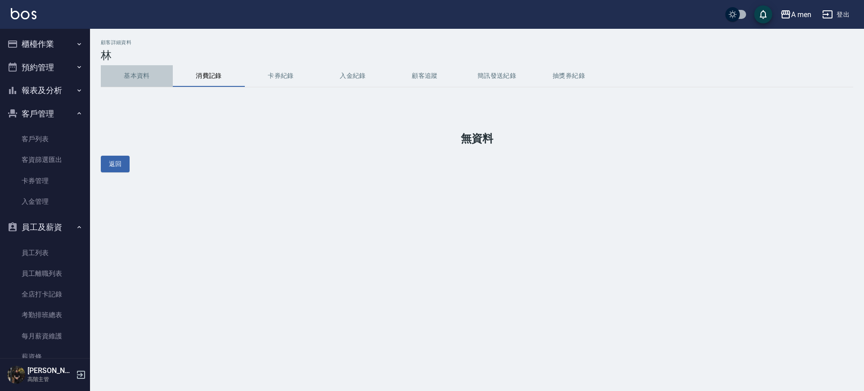
click at [148, 77] on button "基本資料" at bounding box center [137, 76] width 72 height 22
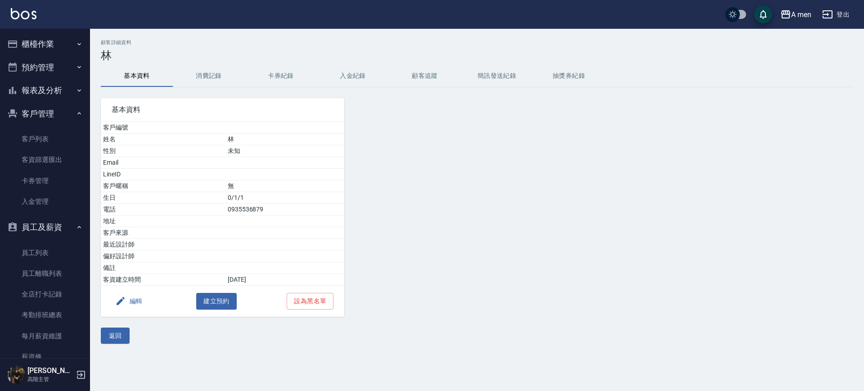
click at [135, 304] on button "編輯" at bounding box center [129, 301] width 35 height 17
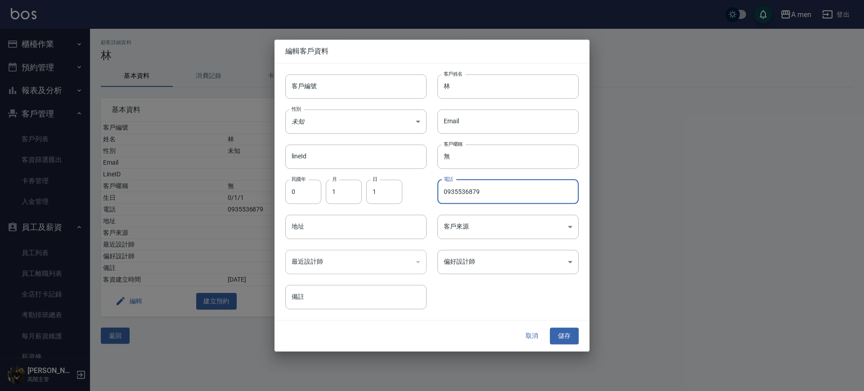
click at [440, 189] on input "0935536879" at bounding box center [507, 192] width 141 height 24
type input "0935536879"
click at [575, 335] on button "儲存" at bounding box center [564, 336] width 29 height 17
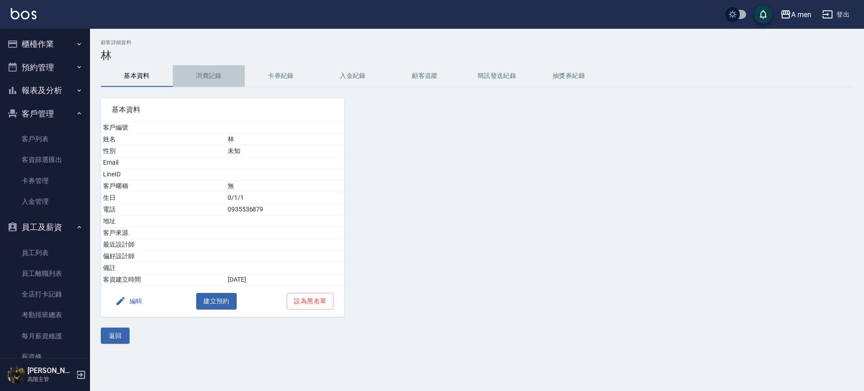
click at [218, 77] on button "消費記錄" at bounding box center [209, 76] width 72 height 22
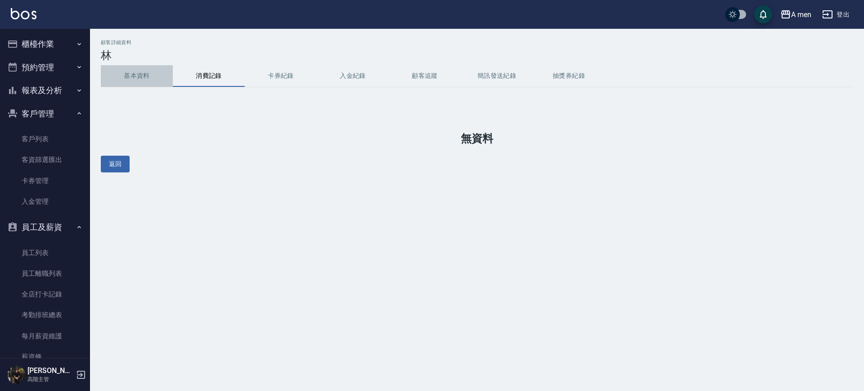
click at [130, 67] on button "基本資料" at bounding box center [137, 76] width 72 height 22
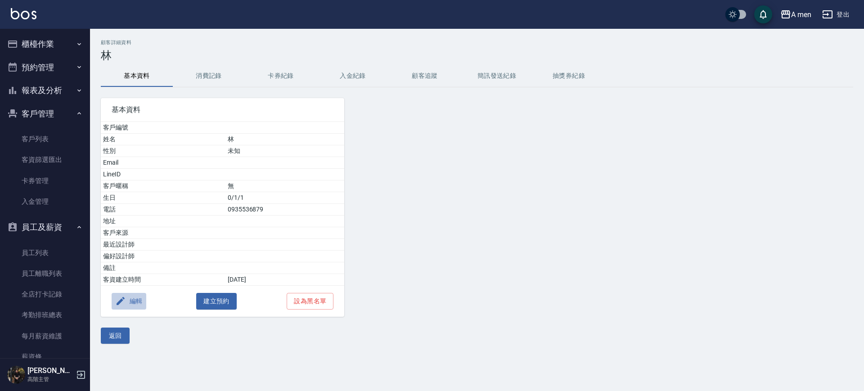
click at [135, 305] on button "編輯" at bounding box center [129, 301] width 35 height 17
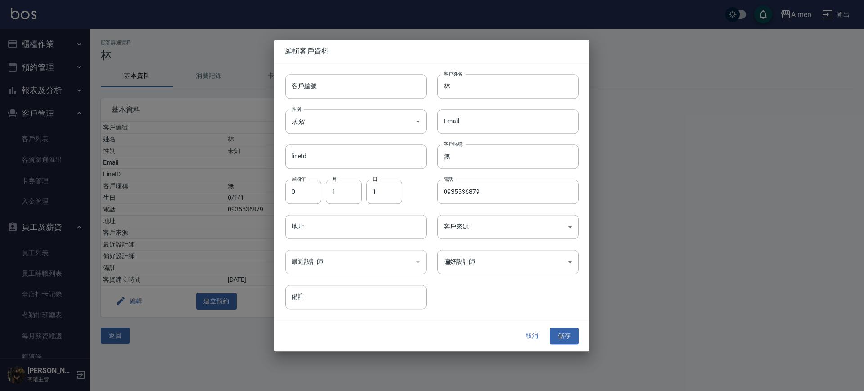
click at [529, 339] on button "取消" at bounding box center [531, 336] width 29 height 17
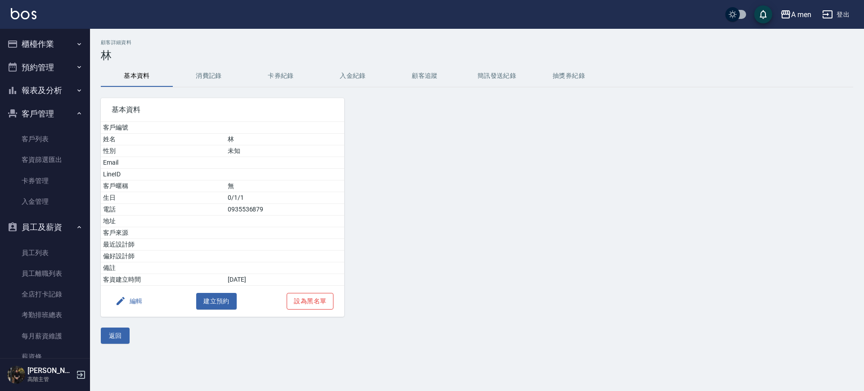
click at [310, 301] on button "設為黑名單" at bounding box center [310, 301] width 47 height 17
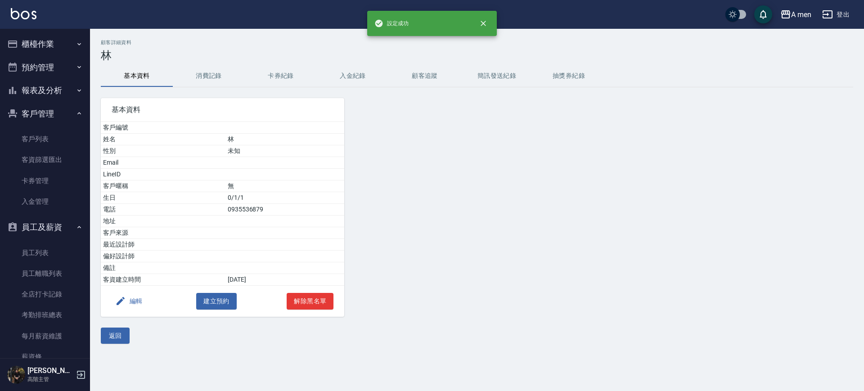
click at [310, 301] on button "解除黑名單" at bounding box center [310, 301] width 47 height 17
click at [272, 78] on button "卡券紀錄" at bounding box center [281, 76] width 72 height 22
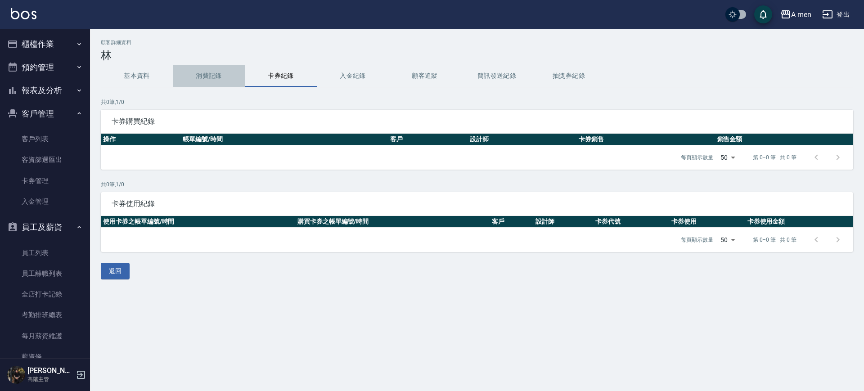
click at [208, 76] on button "消費記錄" at bounding box center [209, 76] width 72 height 22
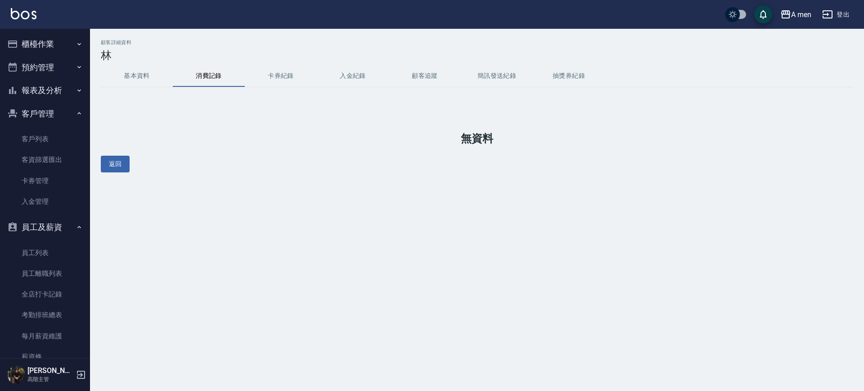
click at [342, 81] on button "入金紀錄" at bounding box center [353, 76] width 72 height 22
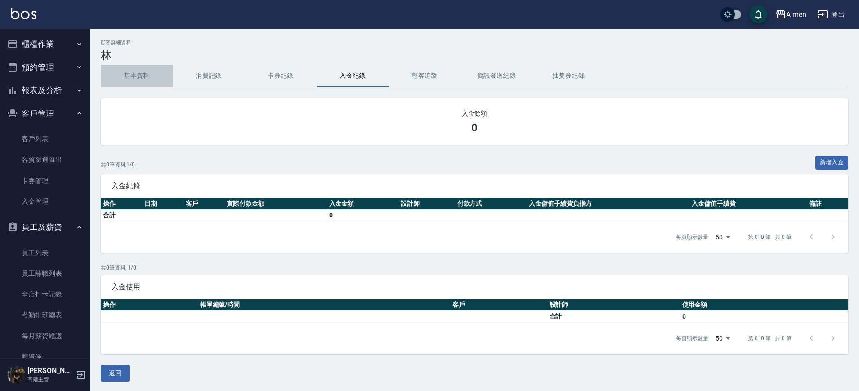
click at [144, 67] on button "基本資料" at bounding box center [137, 76] width 72 height 22
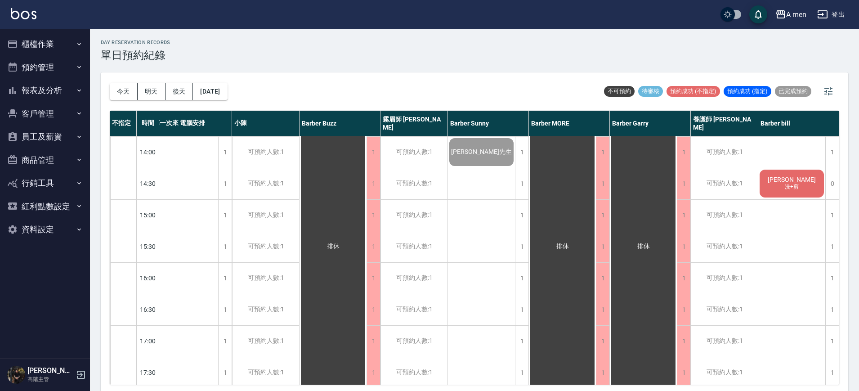
scroll to position [169, 13]
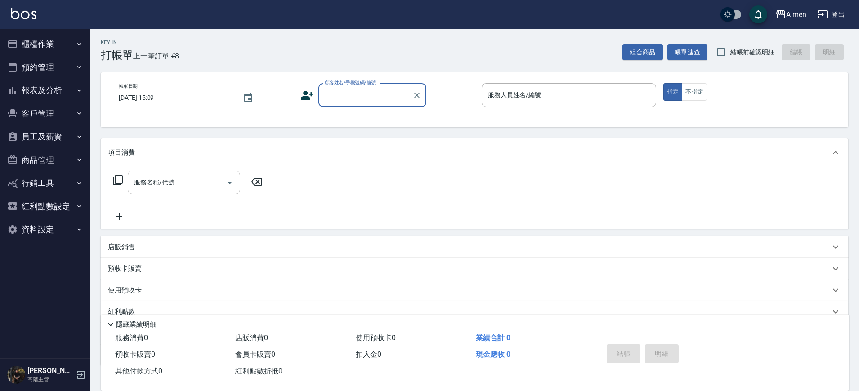
click at [27, 125] on button "員工及薪資" at bounding box center [45, 136] width 83 height 23
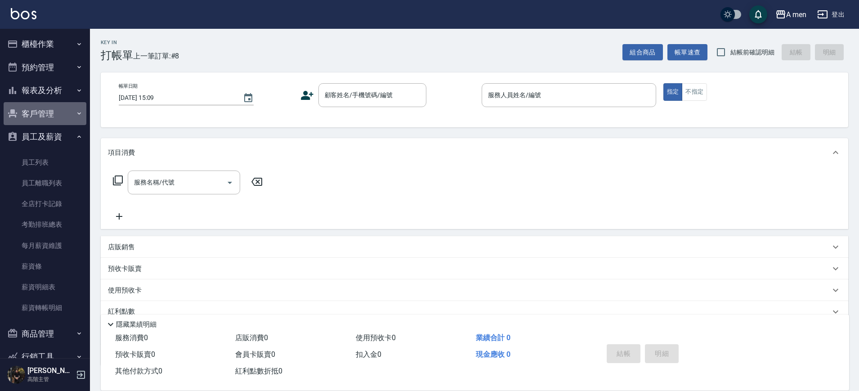
click at [57, 112] on button "客戶管理" at bounding box center [45, 113] width 83 height 23
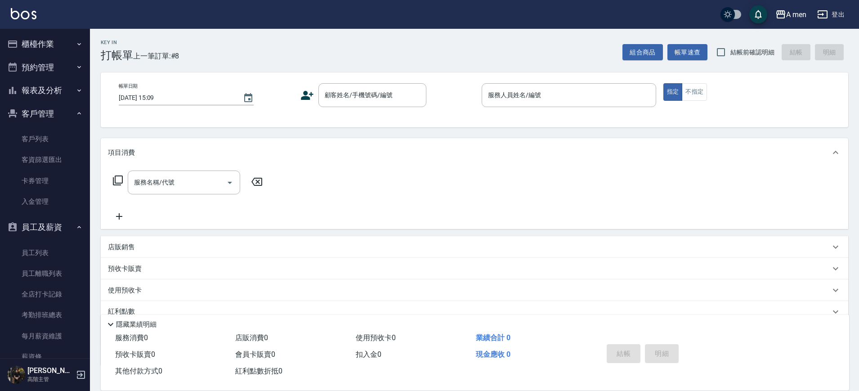
click at [57, 80] on button "報表及分析" at bounding box center [45, 90] width 83 height 23
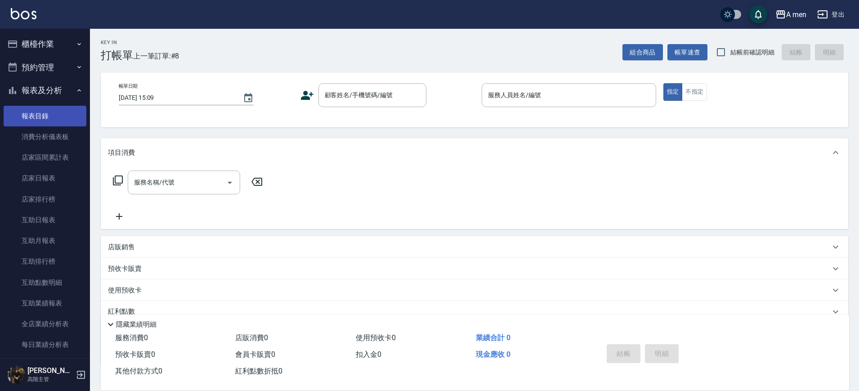
click at [55, 110] on link "報表目錄" at bounding box center [45, 116] width 83 height 21
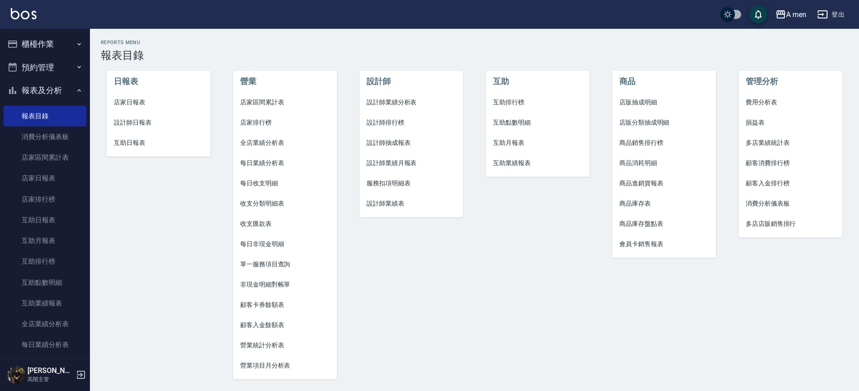
click at [512, 126] on span "互助點數明細" at bounding box center [538, 122] width 90 height 9
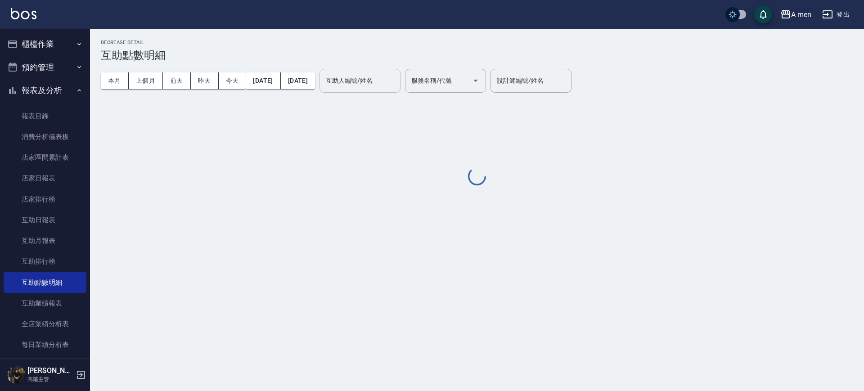
click at [400, 90] on div "互助人編號/姓名" at bounding box center [359, 81] width 81 height 24
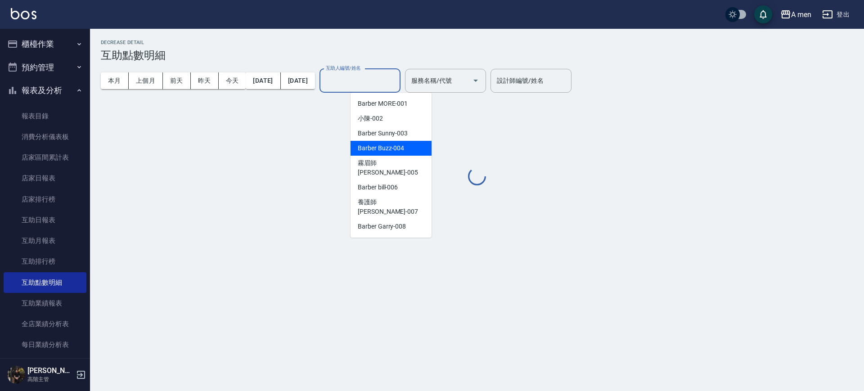
click at [400, 164] on span "霧眉師 小蔡 -005" at bounding box center [391, 167] width 67 height 19
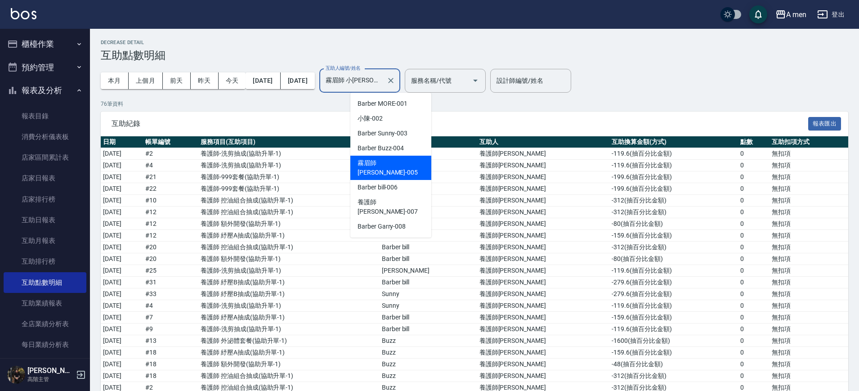
click at [372, 76] on input "霧眉師 小[PERSON_NAME]-005" at bounding box center [353, 81] width 59 height 16
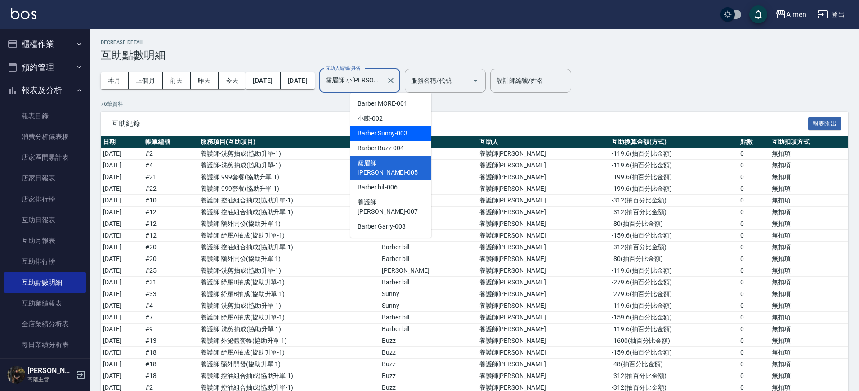
click at [407, 113] on div "小陳 -002" at bounding box center [391, 118] width 81 height 15
type input "小陳-002"
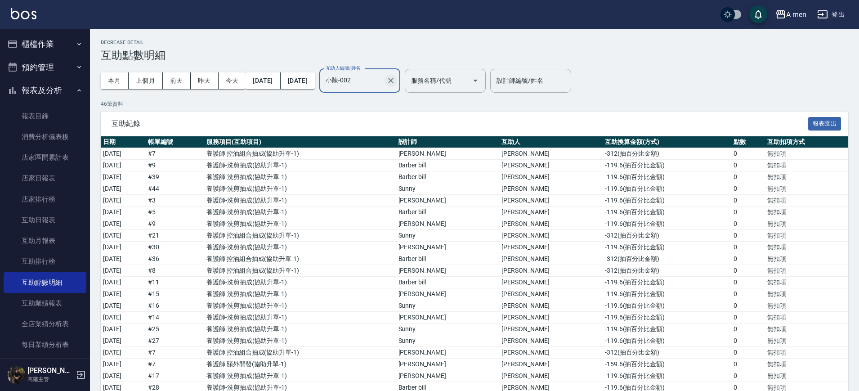
click at [397, 82] on button "Clear" at bounding box center [391, 80] width 13 height 13
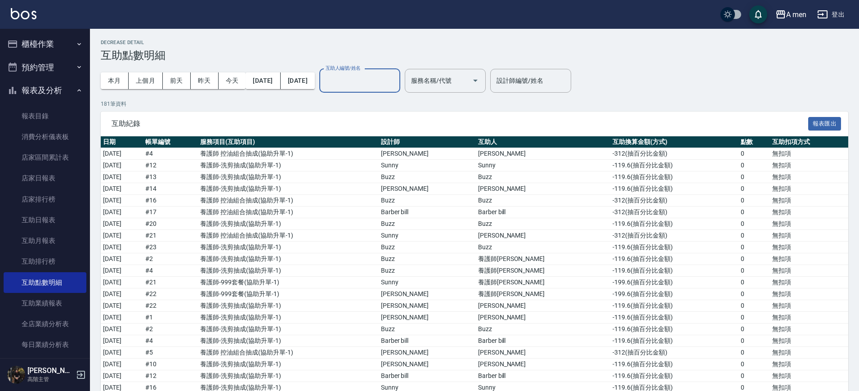
click at [471, 42] on h2 "Decrease Detail" at bounding box center [475, 43] width 748 height 6
click at [392, 86] on input "互助人編號/姓名" at bounding box center [360, 81] width 73 height 16
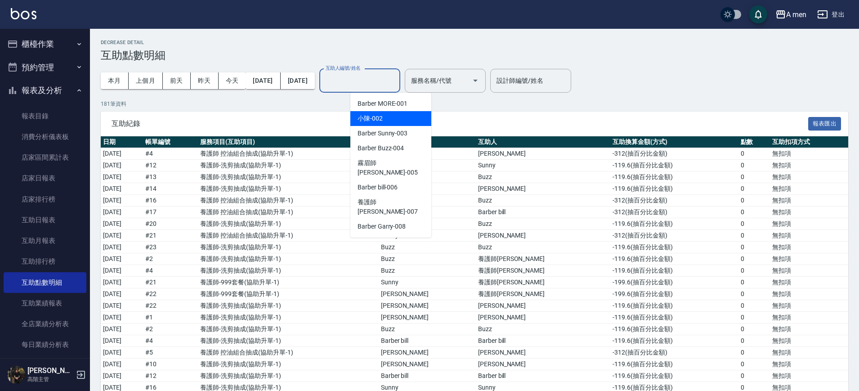
click at [398, 120] on div "小陳 -002" at bounding box center [391, 118] width 81 height 15
type input "小陳-002"
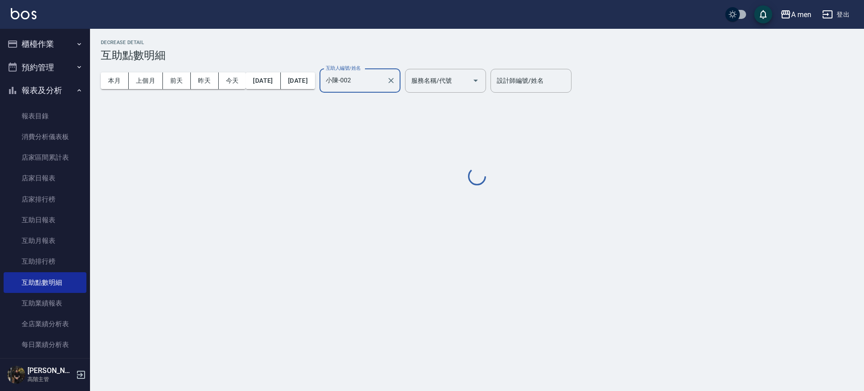
click at [383, 81] on input "小陳-002" at bounding box center [353, 81] width 59 height 16
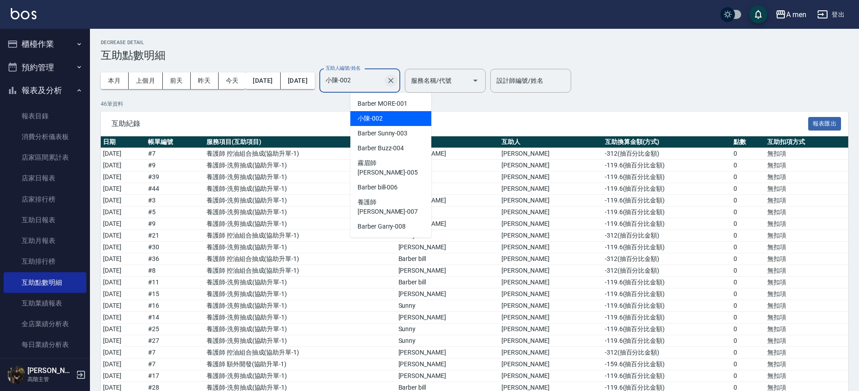
click at [397, 81] on button "Clear" at bounding box center [391, 80] width 13 height 13
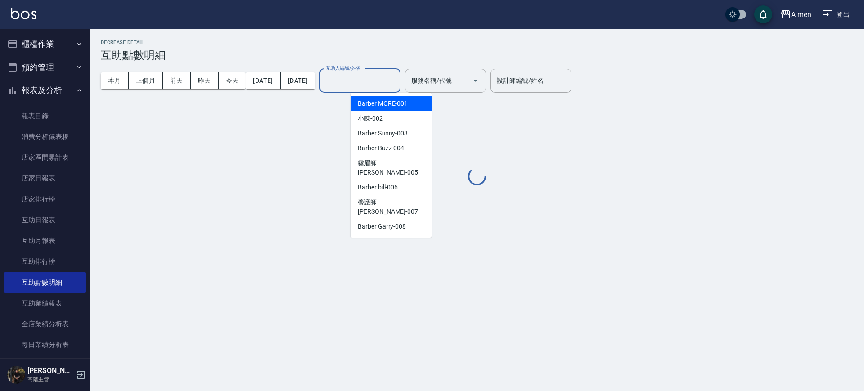
click at [387, 103] on span "Barber MORE -001" at bounding box center [383, 103] width 50 height 9
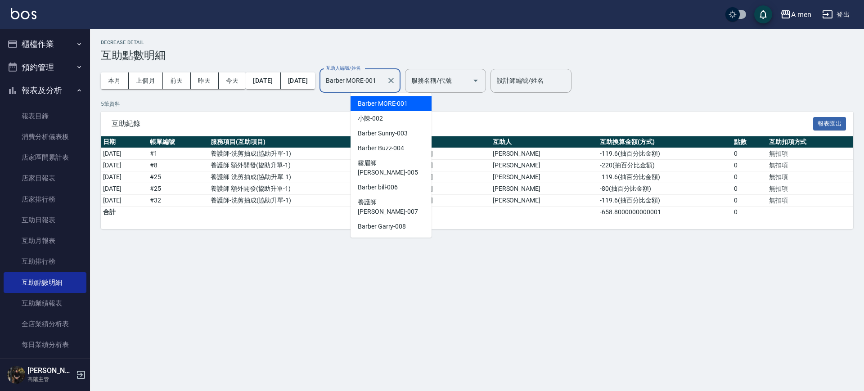
click at [383, 85] on input "Barber MORE-001" at bounding box center [353, 81] width 59 height 16
click at [396, 144] on span "Barber Buzz -004" at bounding box center [381, 148] width 46 height 9
type input "Barber Buzz-004"
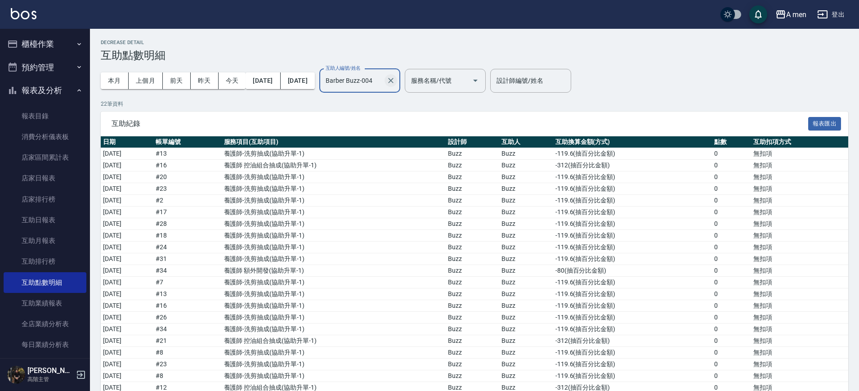
click at [397, 85] on button "Clear" at bounding box center [391, 80] width 13 height 13
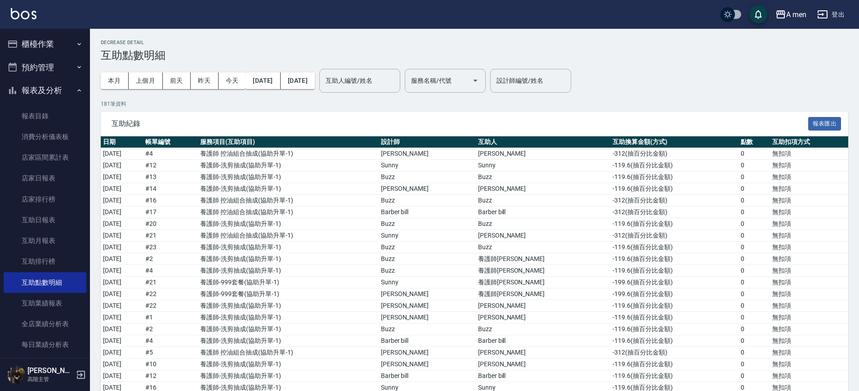
click at [354, 103] on p "181 筆資料" at bounding box center [475, 104] width 748 height 8
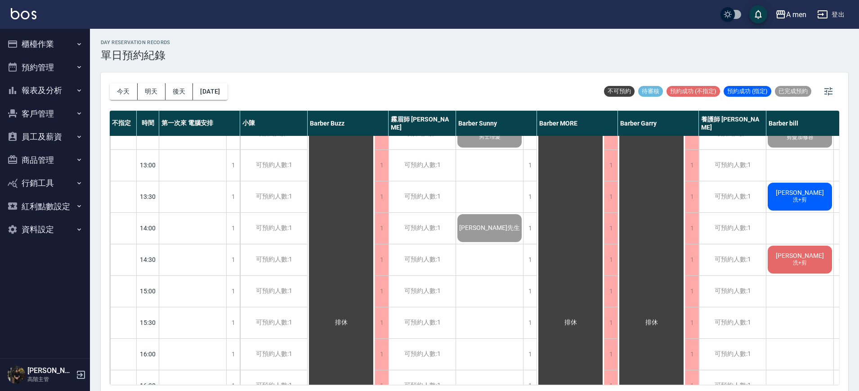
scroll to position [112, 13]
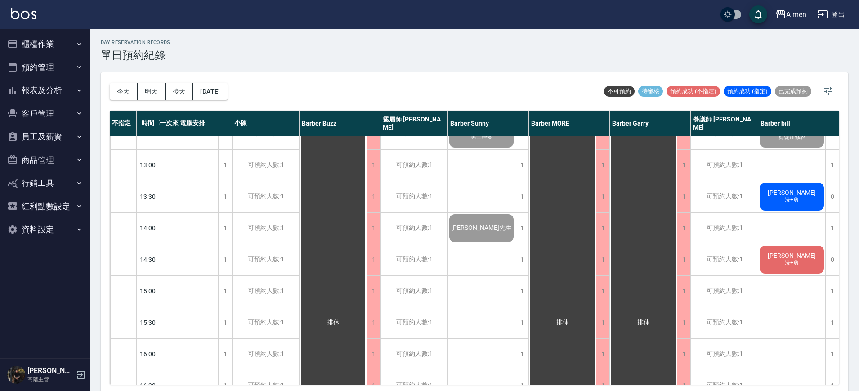
click at [505, 96] on div "[DATE] [DATE] [DATE] [DATE] 不可預約 待審核 預約成功 (不指定) 預約成功 (指定) 已完成預約" at bounding box center [475, 91] width 730 height 38
click at [522, 325] on div "1" at bounding box center [521, 322] width 13 height 31
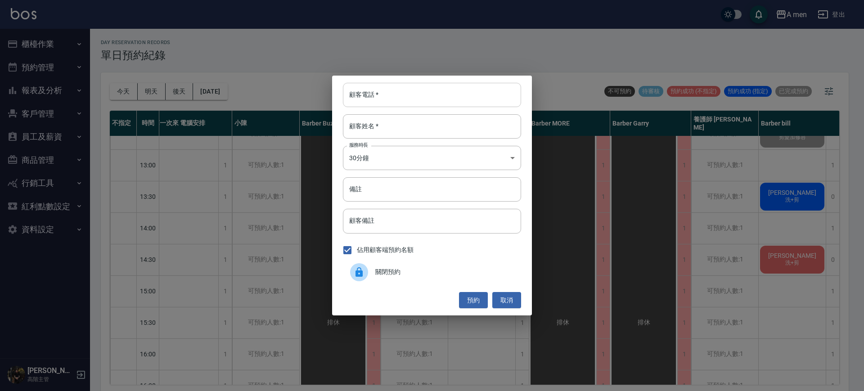
click at [414, 85] on input "顧客電話   *" at bounding box center [432, 95] width 178 height 24
type input "0935536879"
click at [451, 128] on input "顧客姓名   *" at bounding box center [432, 126] width 178 height 24
click at [468, 304] on button "預約" at bounding box center [473, 300] width 29 height 17
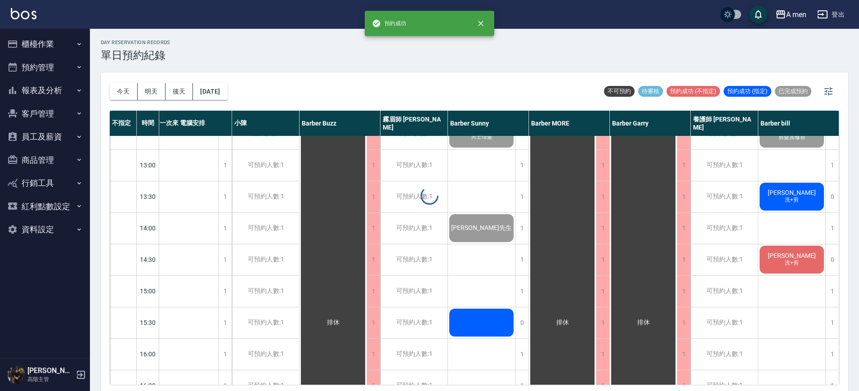
scroll to position [112, 8]
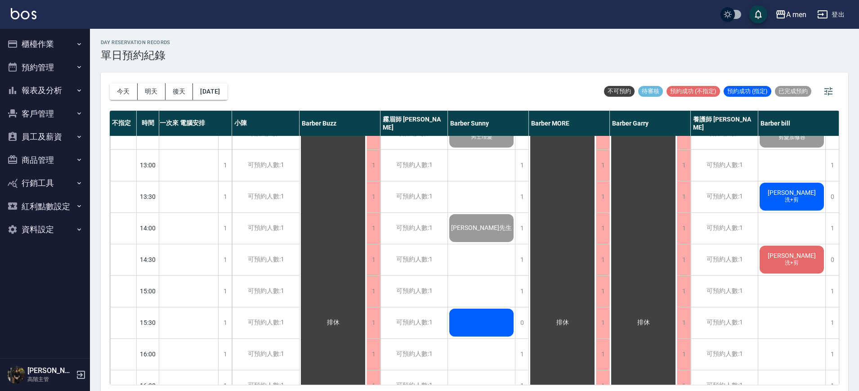
click at [470, 311] on div at bounding box center [481, 322] width 67 height 31
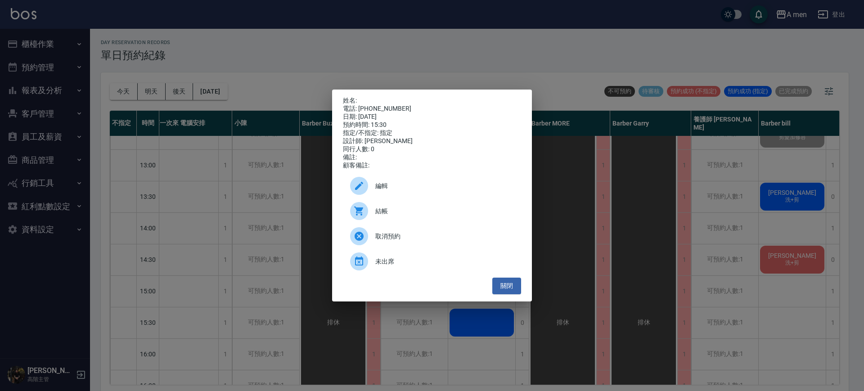
click at [441, 190] on span "編輯" at bounding box center [444, 185] width 139 height 9
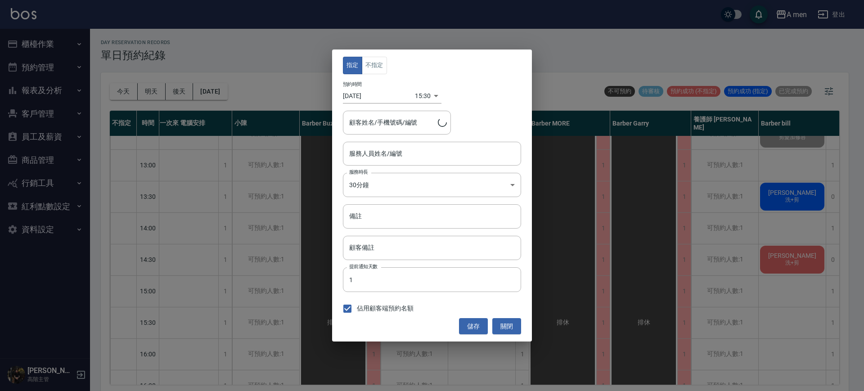
type input "Barber Sunny -003"
type input "/0935536879"
click at [511, 328] on button "關閉" at bounding box center [506, 326] width 29 height 17
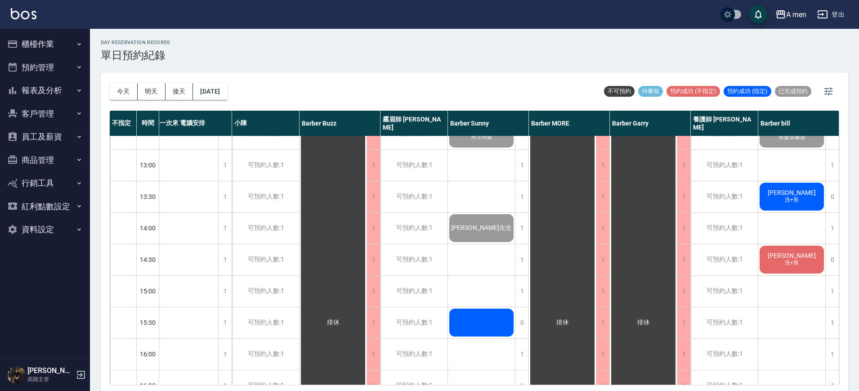
click at [503, 325] on div at bounding box center [481, 322] width 67 height 31
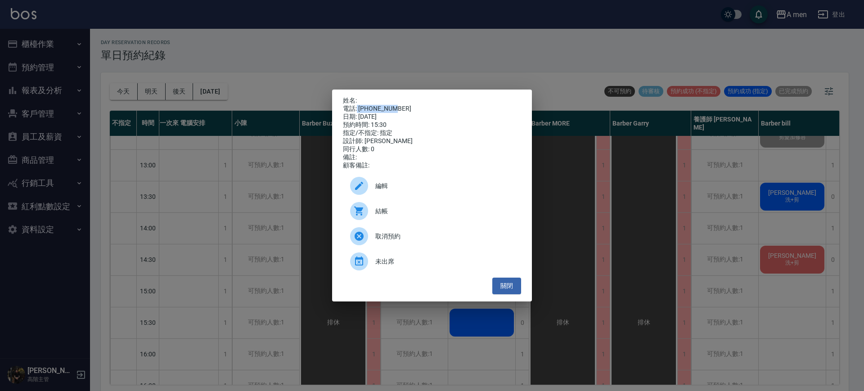
drag, startPoint x: 358, startPoint y: 106, endPoint x: 411, endPoint y: 106, distance: 52.6
click at [411, 106] on div "電話: 0935536879" at bounding box center [432, 109] width 178 height 8
copy div "0935536879"
click at [236, 114] on div "姓名: 電話: 0935536879 日期: 2025/09/16 預約時間: 15:30 指定/不指定: 指定 設計師: Barber Sunny 同行人數…" at bounding box center [432, 195] width 864 height 391
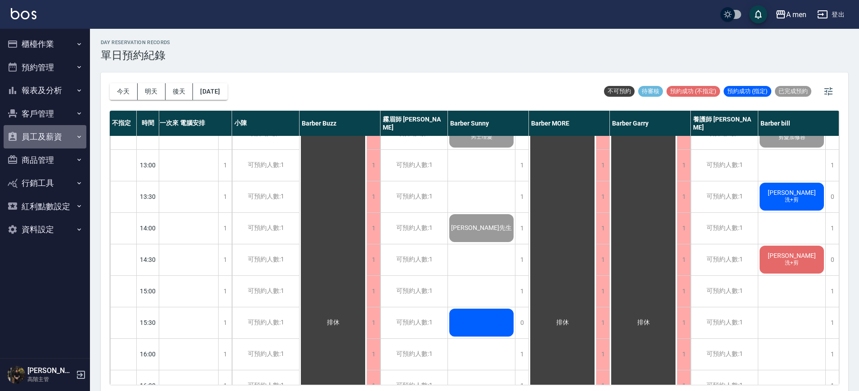
click at [53, 136] on button "員工及薪資" at bounding box center [45, 136] width 83 height 23
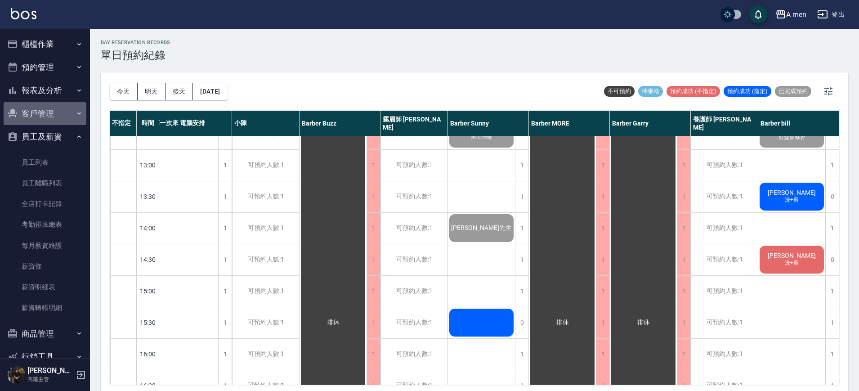
click at [49, 115] on button "客戶管理" at bounding box center [45, 113] width 83 height 23
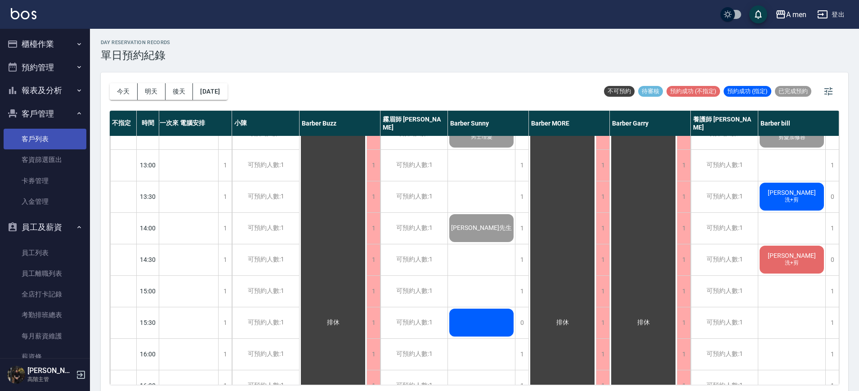
click at [49, 146] on link "客戶列表" at bounding box center [45, 139] width 83 height 21
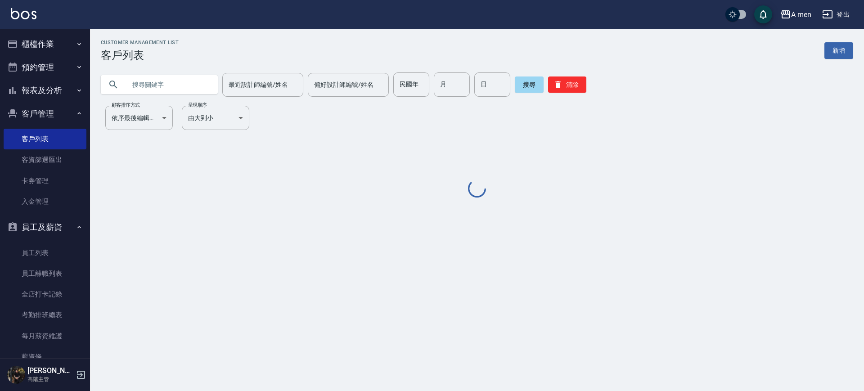
click at [155, 81] on input "text" at bounding box center [168, 84] width 85 height 24
paste input "0935536879"
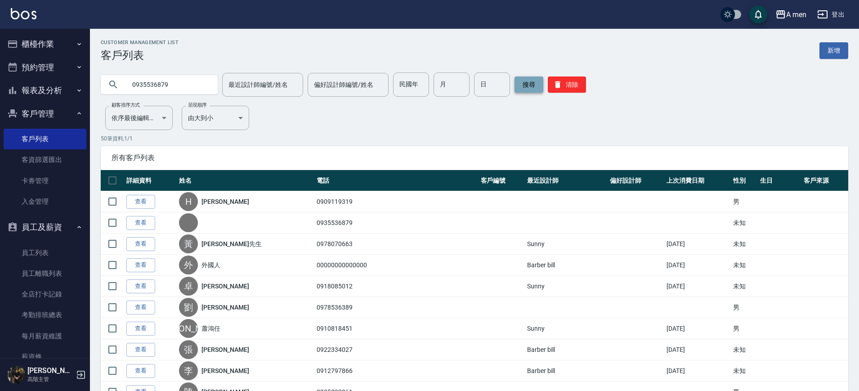
click at [523, 86] on button "搜尋" at bounding box center [529, 84] width 29 height 16
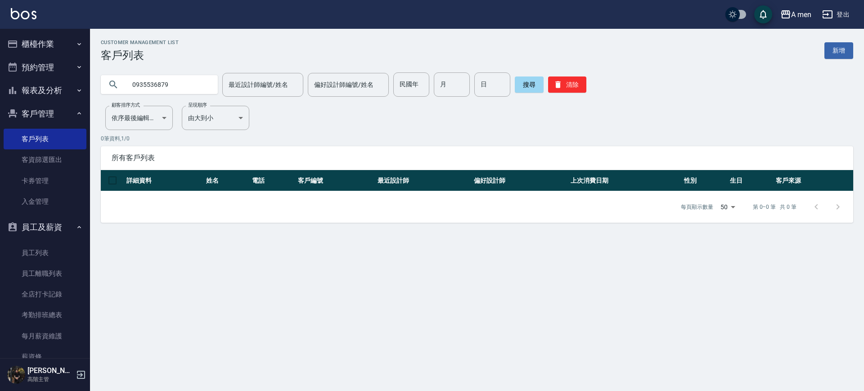
click at [133, 84] on input "0935536879" at bounding box center [168, 84] width 85 height 24
click at [532, 91] on button "搜尋" at bounding box center [529, 84] width 29 height 16
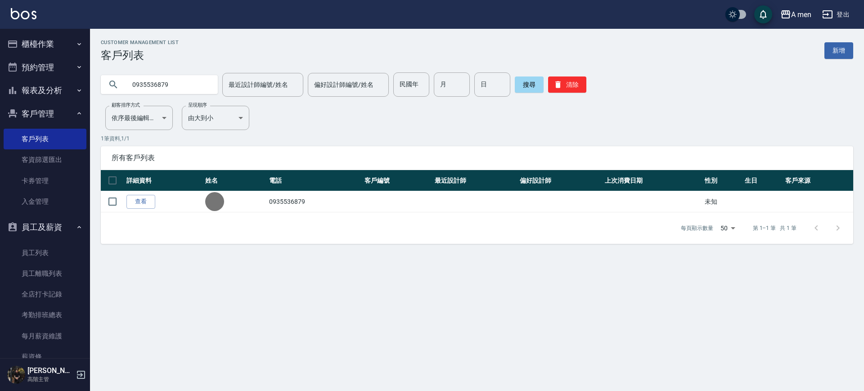
click at [160, 82] on input "0935536879" at bounding box center [168, 84] width 85 height 24
click at [162, 83] on input "0935536879" at bounding box center [168, 84] width 85 height 24
click at [519, 81] on button "搜尋" at bounding box center [529, 84] width 29 height 16
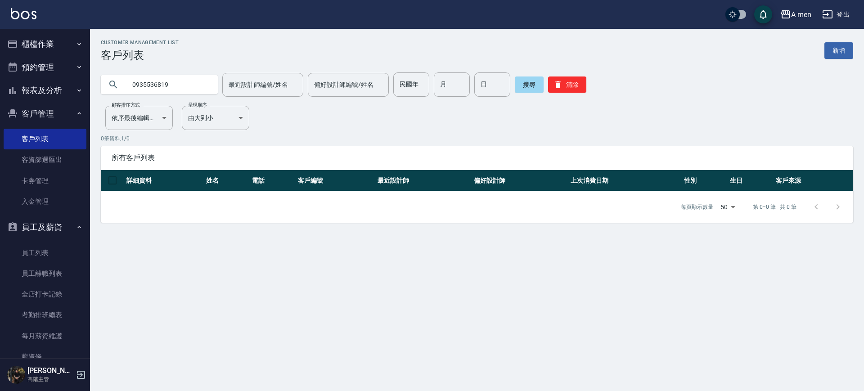
click at [184, 89] on input "0935536819" at bounding box center [168, 84] width 85 height 24
click at [162, 86] on input "0935536819" at bounding box center [168, 84] width 85 height 24
type input "0935536879"
click at [534, 87] on button "搜尋" at bounding box center [529, 84] width 29 height 16
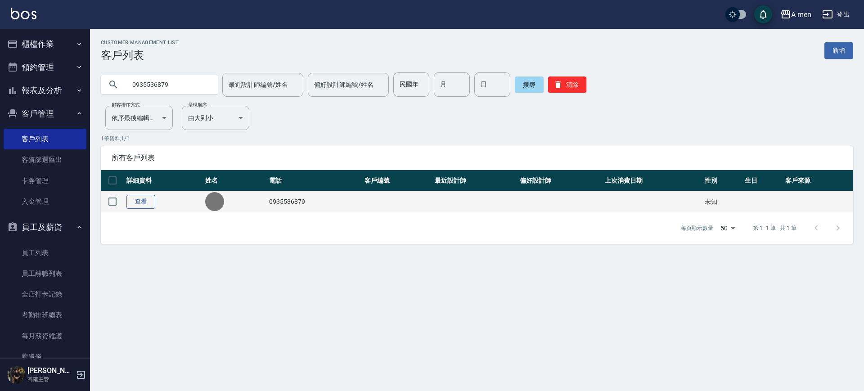
click at [142, 207] on link "查看" at bounding box center [140, 202] width 29 height 14
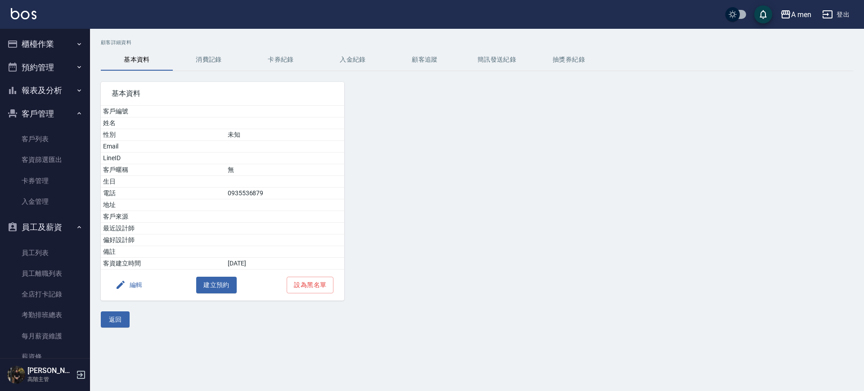
click at [125, 289] on icon "button" at bounding box center [120, 284] width 11 height 11
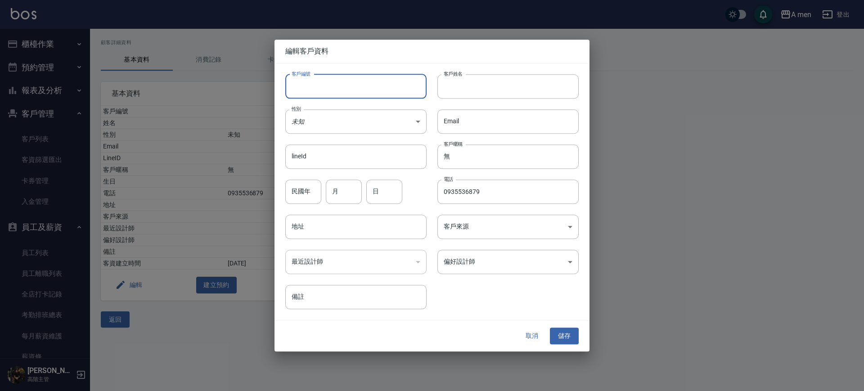
click at [337, 92] on input "客戶編號" at bounding box center [355, 86] width 141 height 24
click at [317, 106] on div "性別 未知 UNKNOWN 性別" at bounding box center [350, 116] width 152 height 35
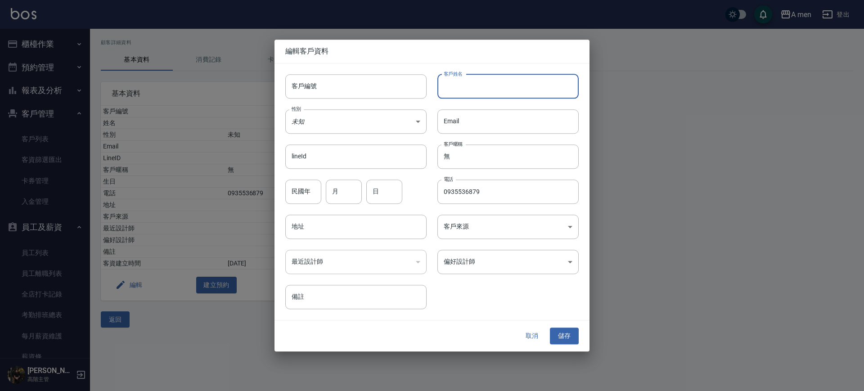
click at [458, 85] on input "客戶姓名" at bounding box center [507, 86] width 141 height 24
type input "x"
type input "林"
click at [575, 329] on button "儲存" at bounding box center [564, 336] width 29 height 17
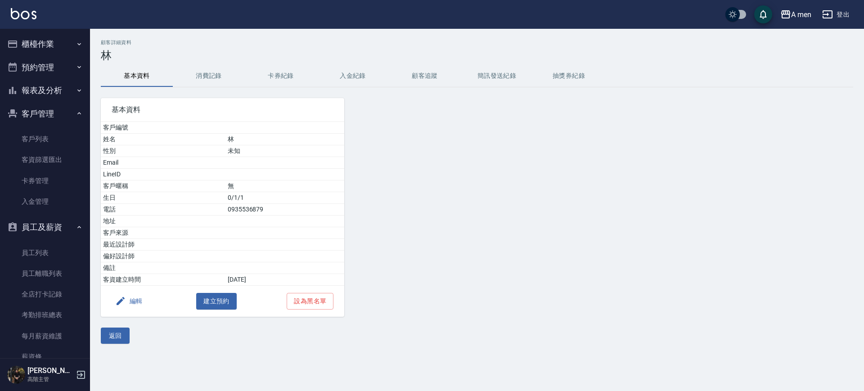
click at [51, 86] on button "報表及分析" at bounding box center [45, 90] width 83 height 23
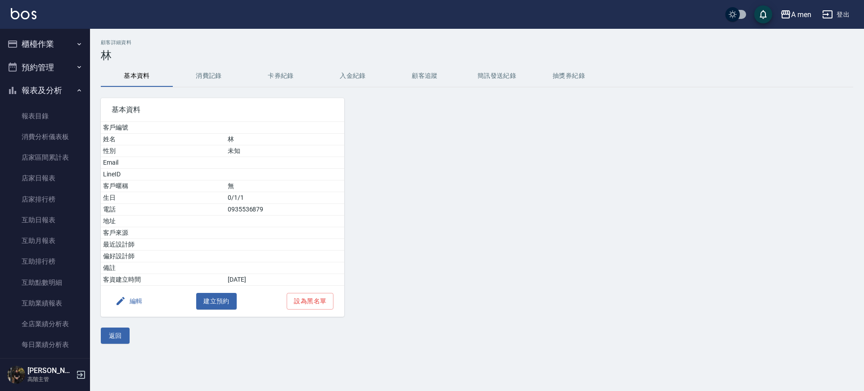
drag, startPoint x: 60, startPoint y: 64, endPoint x: 55, endPoint y: 87, distance: 23.5
click at [60, 66] on button "預約管理" at bounding box center [45, 67] width 83 height 23
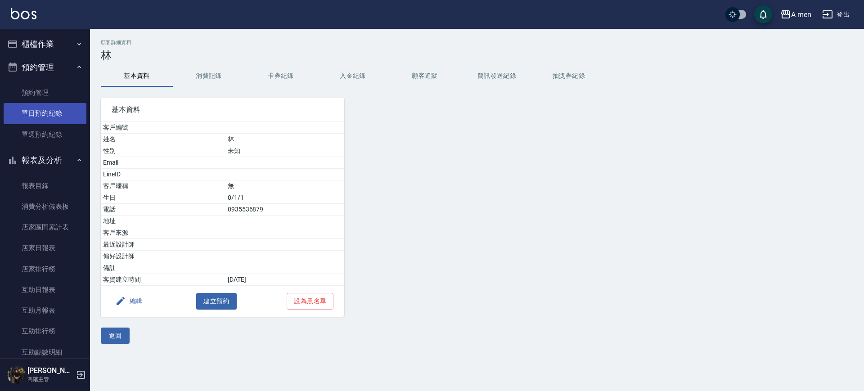
click at [51, 106] on link "單日預約紀錄" at bounding box center [45, 113] width 83 height 21
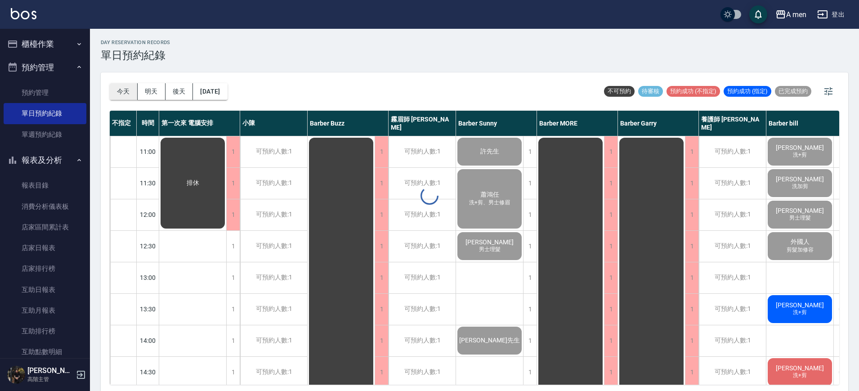
click at [126, 92] on button "今天" at bounding box center [124, 91] width 28 height 17
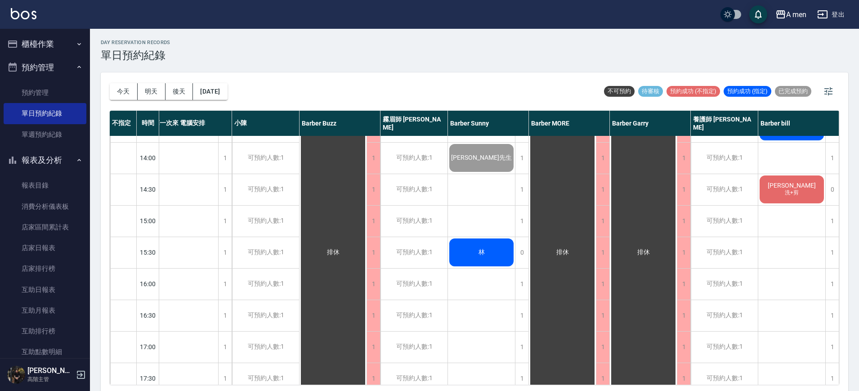
scroll to position [112, 13]
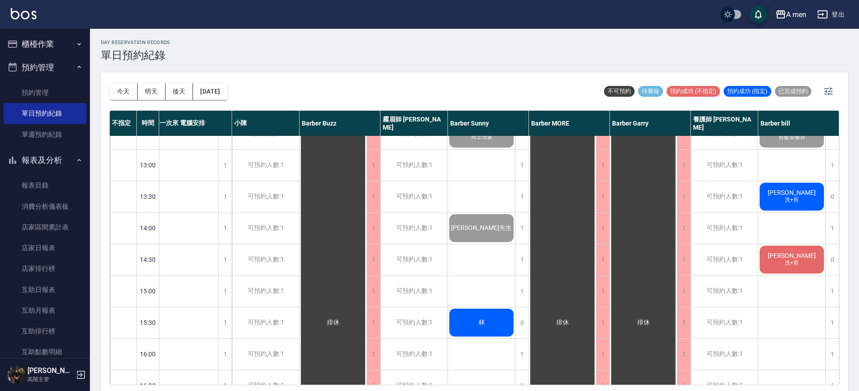
click at [456, 324] on div "林" at bounding box center [481, 322] width 67 height 31
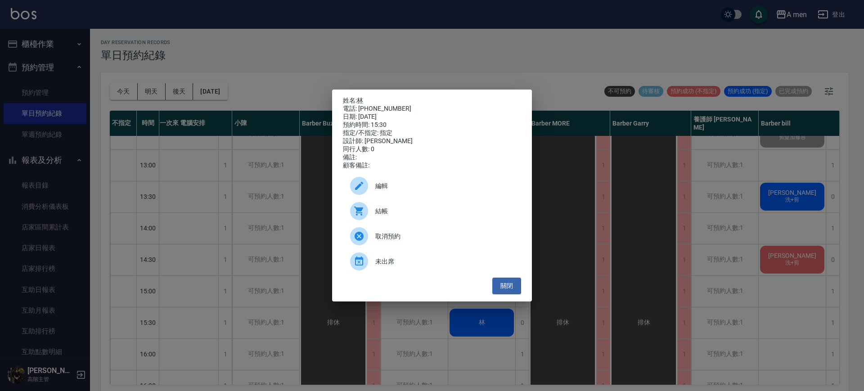
click at [435, 198] on div "編輯" at bounding box center [432, 185] width 178 height 25
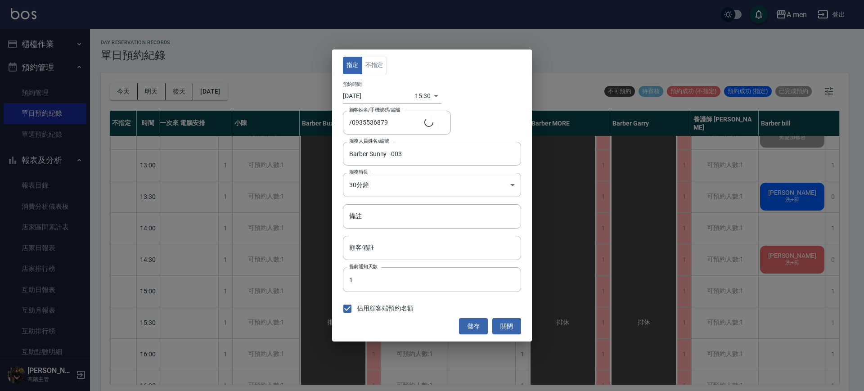
type input "林/0935536879/"
click at [389, 67] on div "指定 不指定" at bounding box center [432, 66] width 178 height 18
click at [381, 63] on button "不指定" at bounding box center [374, 66] width 25 height 18
click at [481, 325] on button "儲存" at bounding box center [473, 326] width 29 height 17
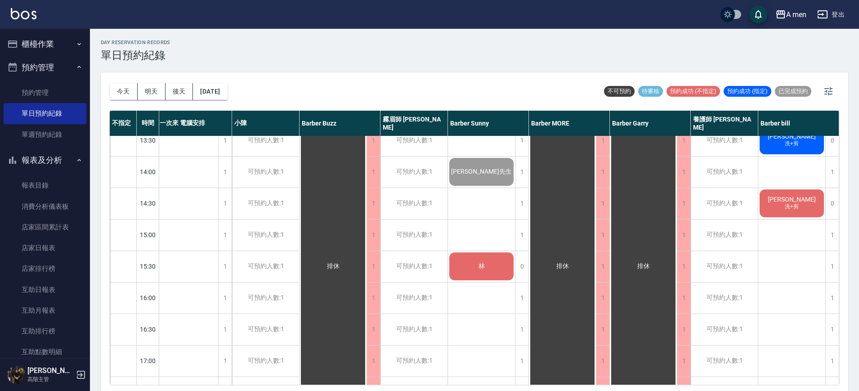
scroll to position [56, 8]
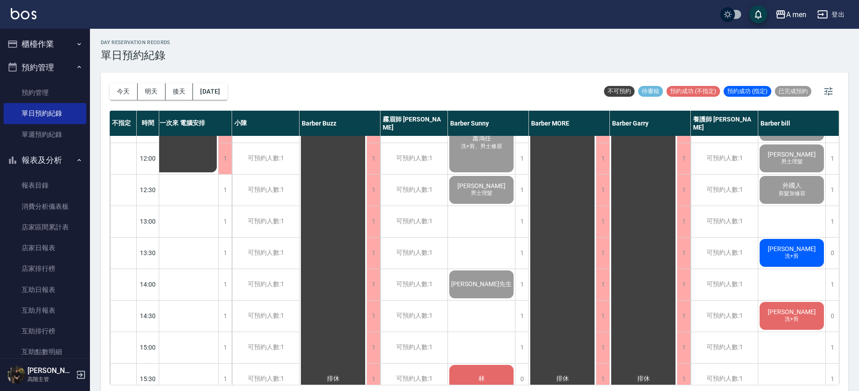
click at [351, 34] on div "day Reservation records 單日預約紀錄 今天 明天 後天 2025/09/16 不可預約 待審核 預約成功 (不指定) 預約成功 (指定…" at bounding box center [474, 211] width 769 height 365
click at [116, 97] on button "今天" at bounding box center [124, 91] width 28 height 17
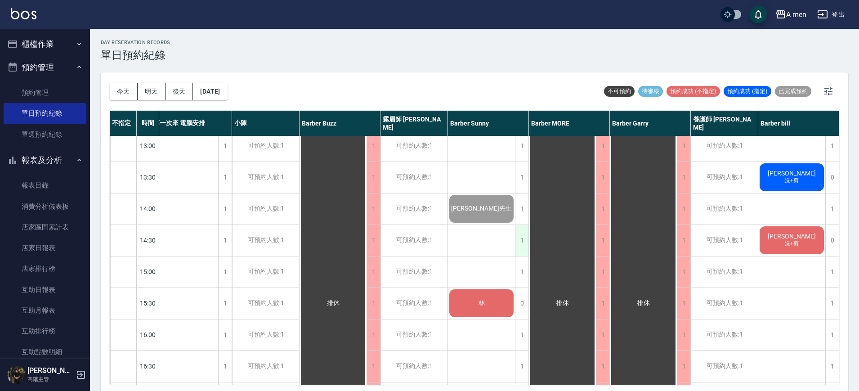
scroll to position [169, 8]
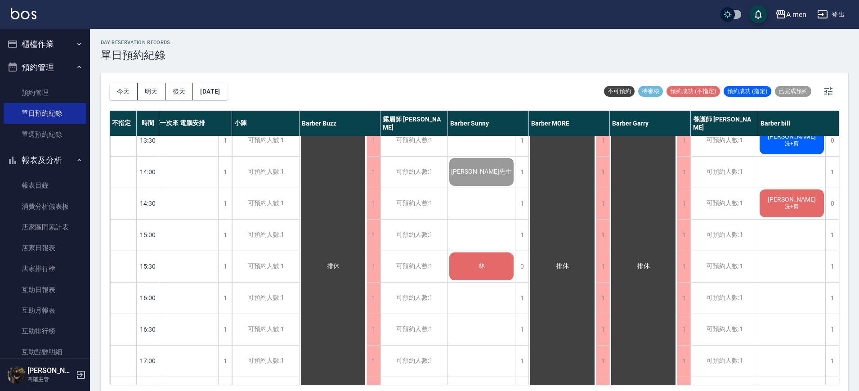
click div "馬克 洗+剪 張藝懷 洗加剪 李翰 男士理髮 外國人 剪髮加修容 Ryan Huang 洗+剪 陳彥旭 洗+剪 賴"
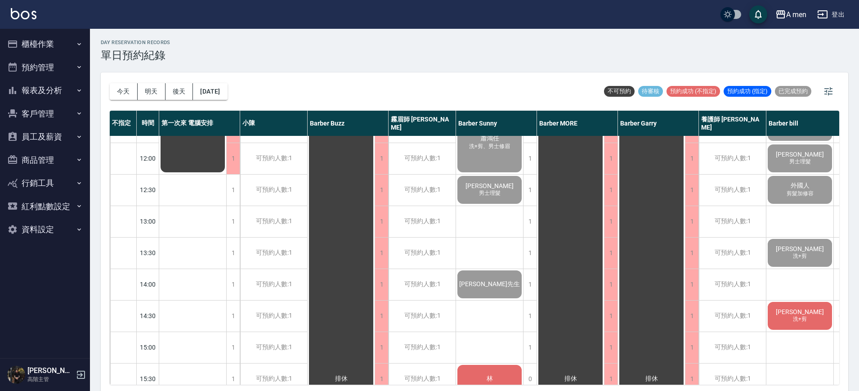
scroll to position [112, 0]
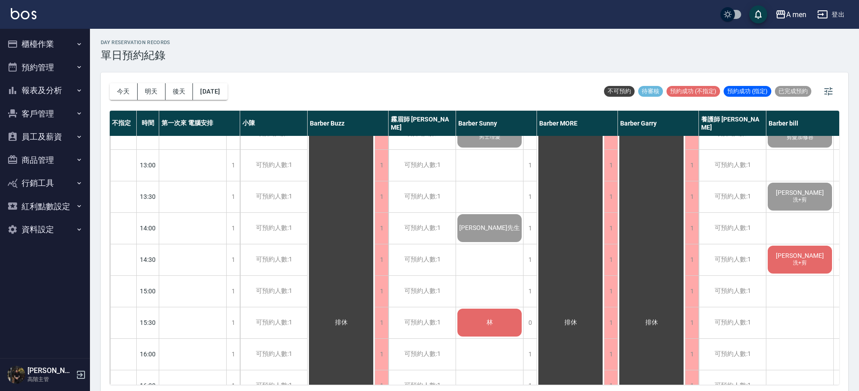
click at [467, 326] on div "林" at bounding box center [489, 322] width 67 height 31
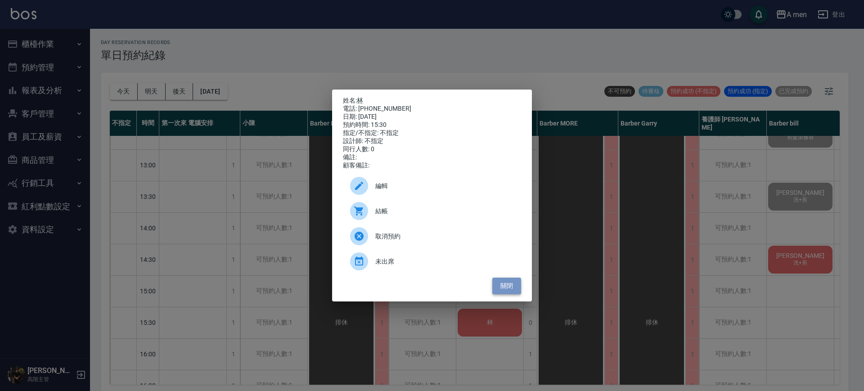
click at [509, 288] on button "關閉" at bounding box center [506, 286] width 29 height 17
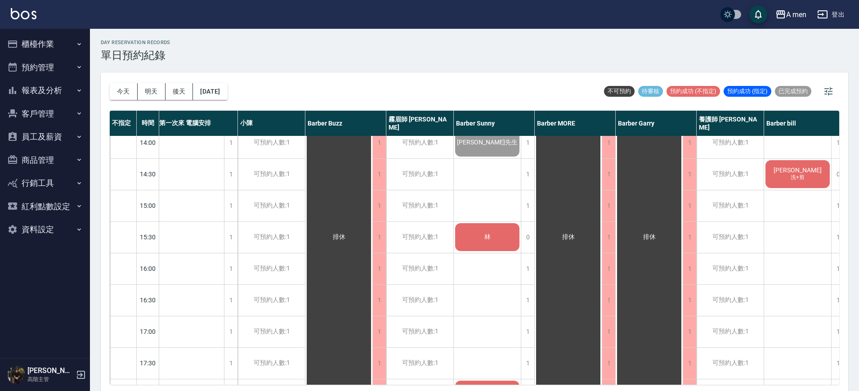
scroll to position [199, 2]
click at [463, 230] on div "林" at bounding box center [487, 235] width 67 height 31
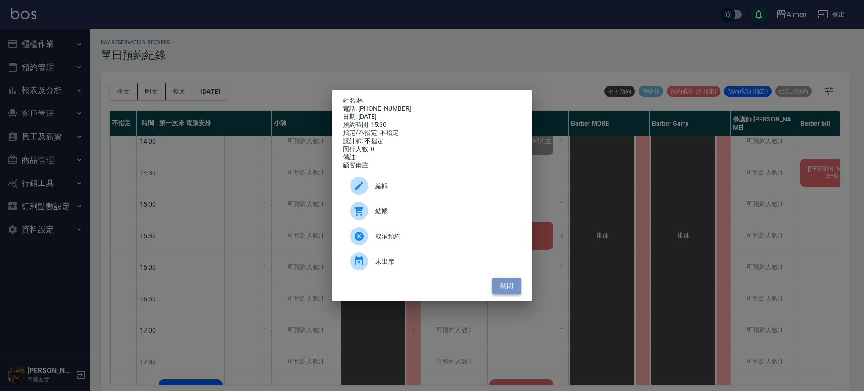
click at [517, 288] on button "關閉" at bounding box center [506, 286] width 29 height 17
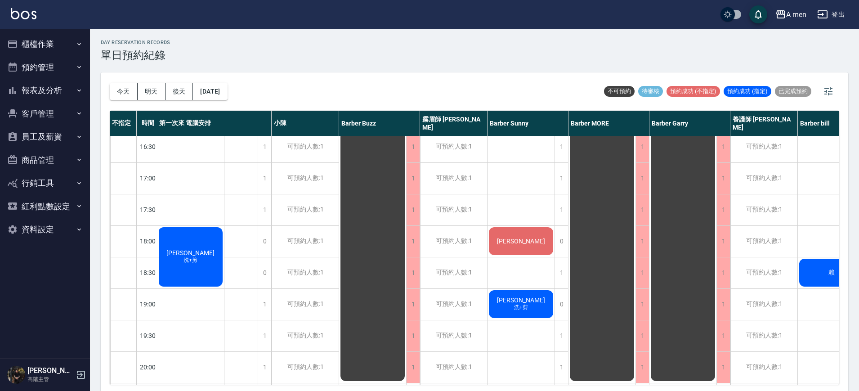
scroll to position [356, 2]
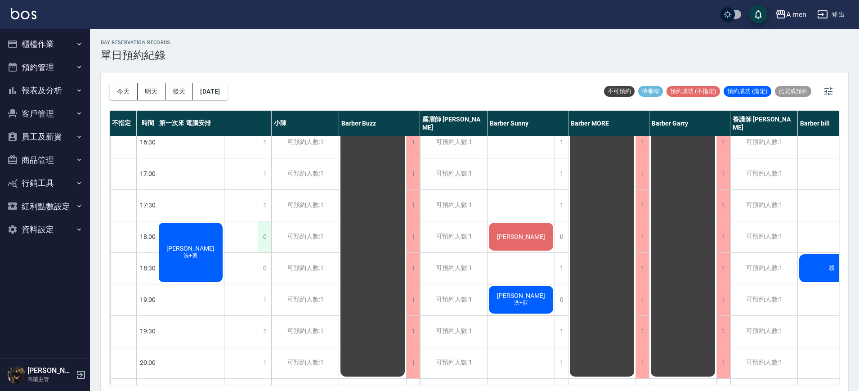
click at [267, 238] on div "0" at bounding box center [264, 236] width 13 height 31
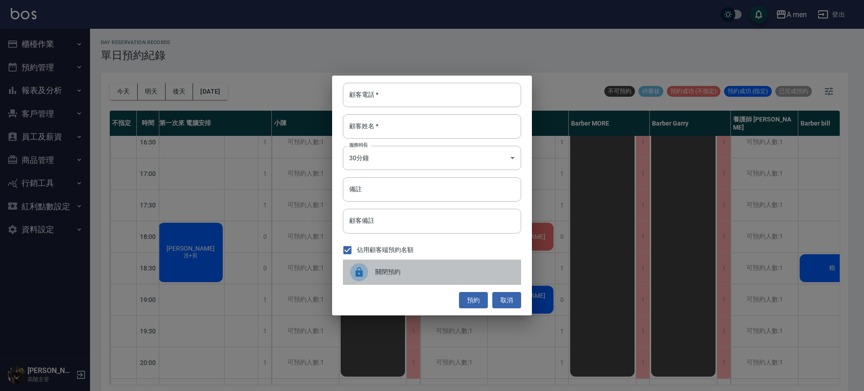
click at [387, 265] on div "關閉預約" at bounding box center [432, 272] width 178 height 25
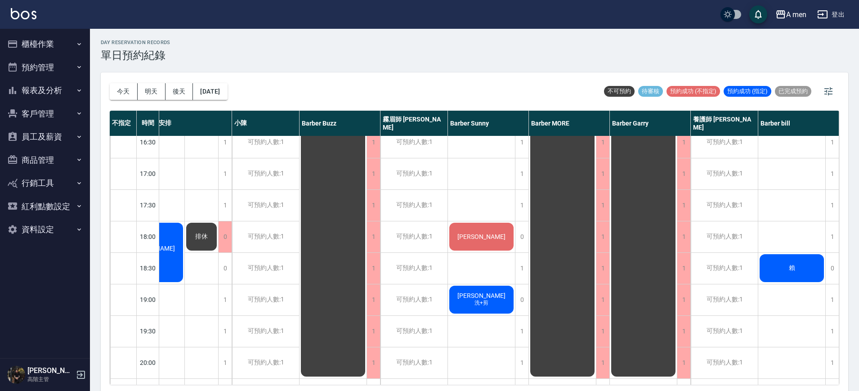
scroll to position [356, 0]
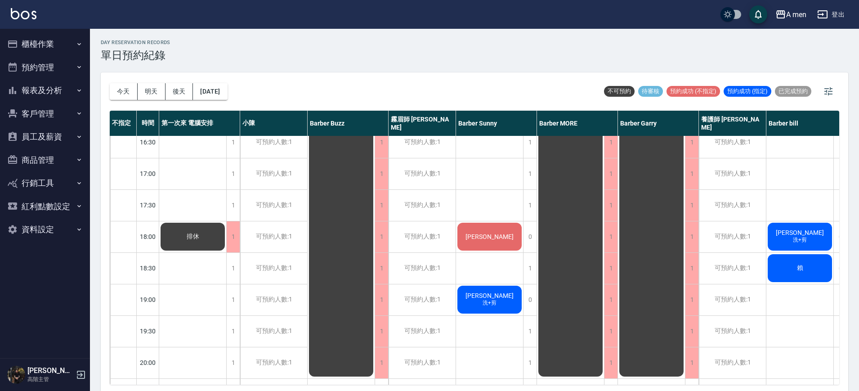
drag, startPoint x: 237, startPoint y: 279, endPoint x: 472, endPoint y: 198, distance: 248.6
click at [472, 198] on div "許先生 [PERSON_NAME]+剪、男士修眉 [PERSON_NAME] 男士理髮 黃先生 講台語的大哥([PERSON_NAME]) [PERSON_N…" at bounding box center [489, 173] width 67 height 787
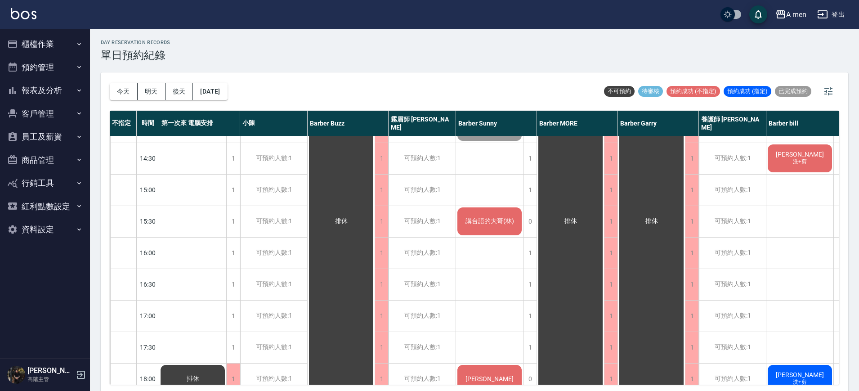
scroll to position [208, 0]
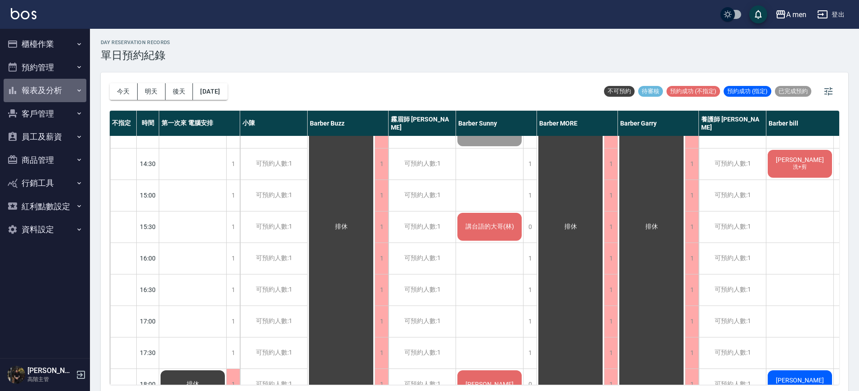
click at [51, 95] on button "報表及分析" at bounding box center [45, 90] width 83 height 23
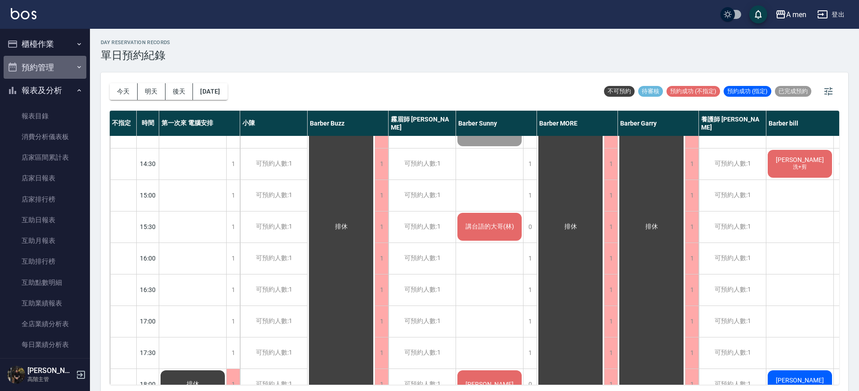
click at [67, 61] on button "預約管理" at bounding box center [45, 67] width 83 height 23
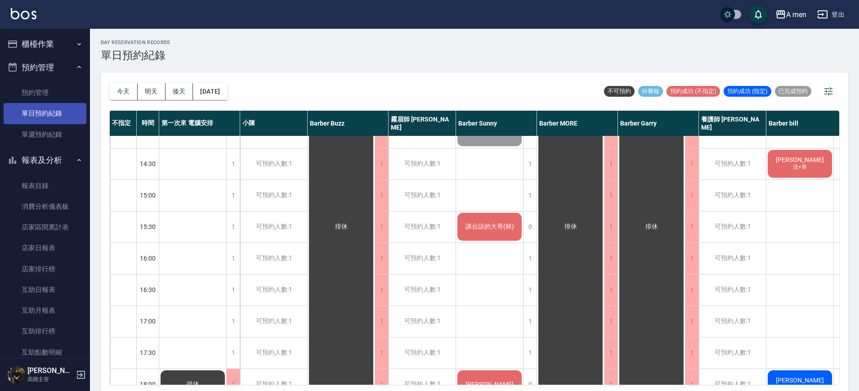
click at [58, 111] on link "單日預約紀錄" at bounding box center [45, 113] width 83 height 21
click at [121, 90] on button "今天" at bounding box center [124, 91] width 28 height 17
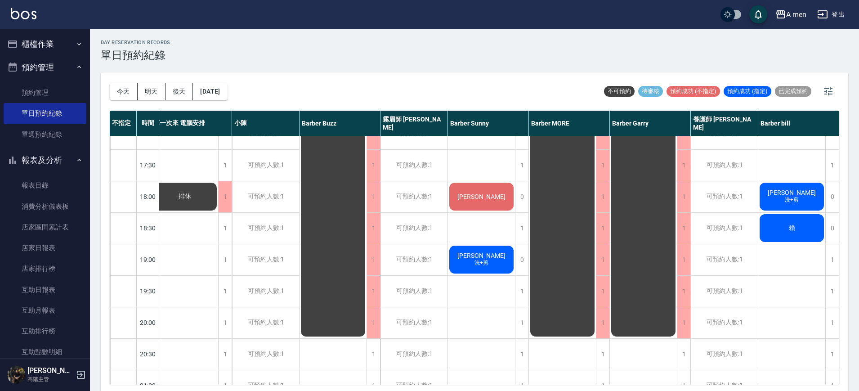
scroll to position [377, 13]
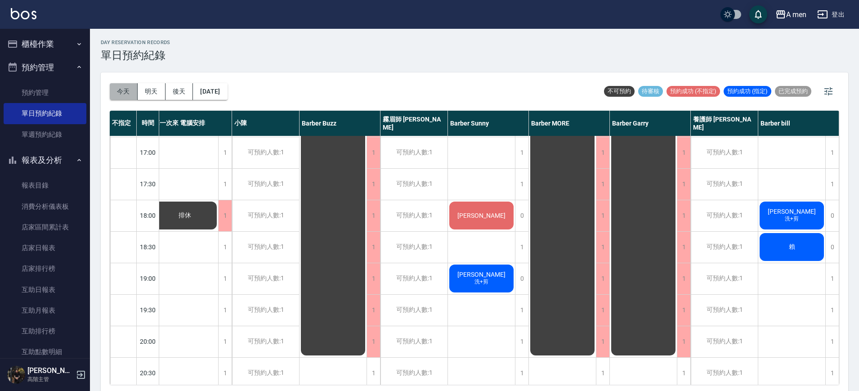
click at [126, 91] on button "今天" at bounding box center [124, 91] width 28 height 17
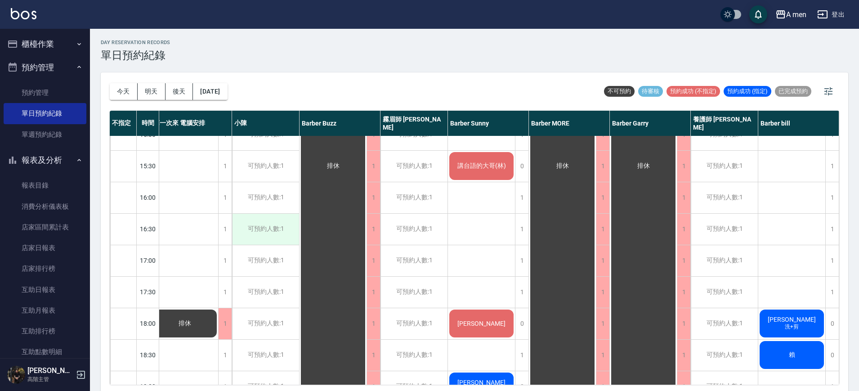
scroll to position [265, 13]
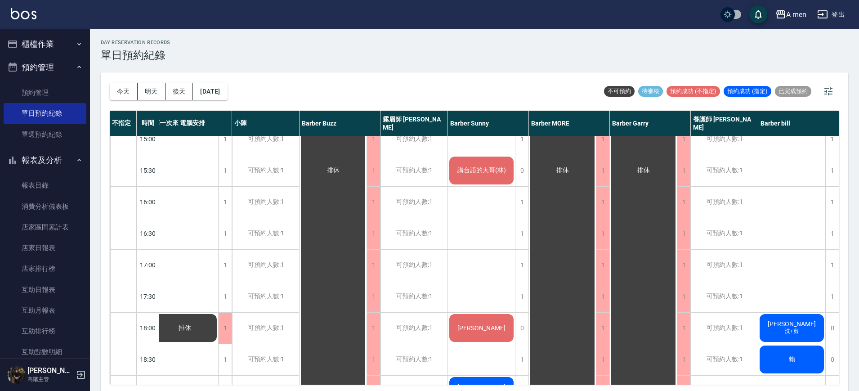
click at [409, 90] on div "[DATE] [DATE] [DATE] [DATE] 不可預約 待審核 預約成功 (不指定) 預約成功 (指定) 已完成預約" at bounding box center [475, 91] width 730 height 38
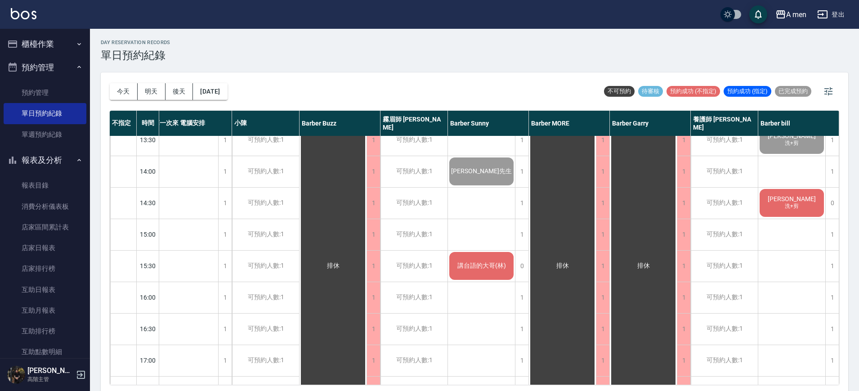
scroll to position [40, 13]
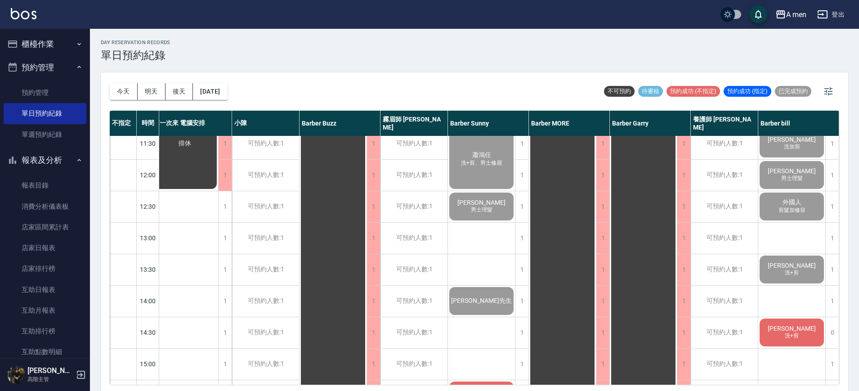
click at [802, 333] on div "[PERSON_NAME]+剪" at bounding box center [792, 332] width 67 height 31
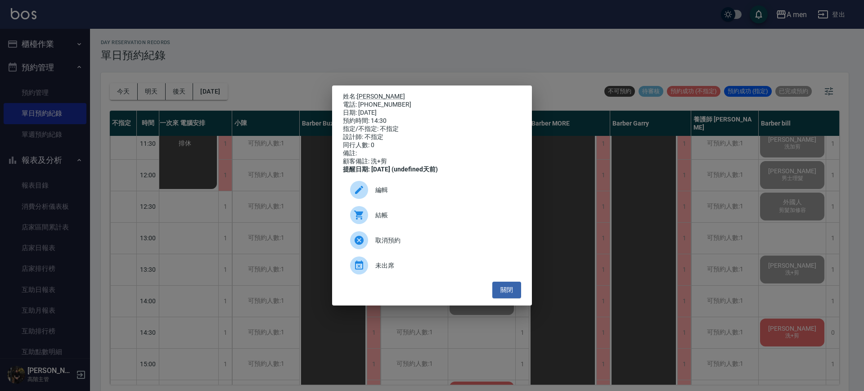
click at [439, 220] on span "結帳" at bounding box center [444, 215] width 139 height 9
click at [502, 286] on button "關閉" at bounding box center [506, 290] width 29 height 17
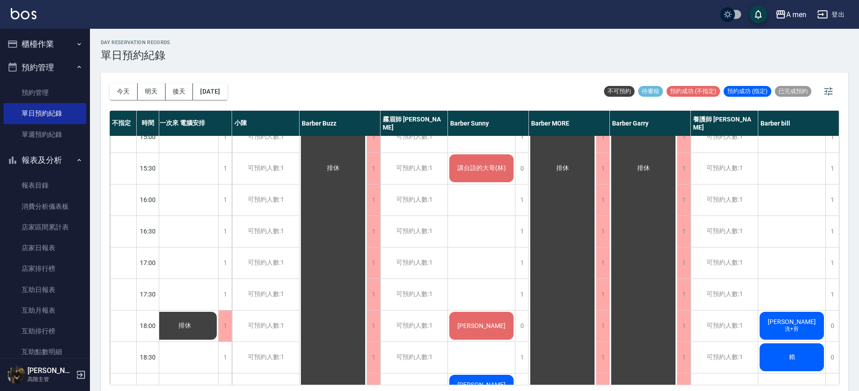
scroll to position [266, 13]
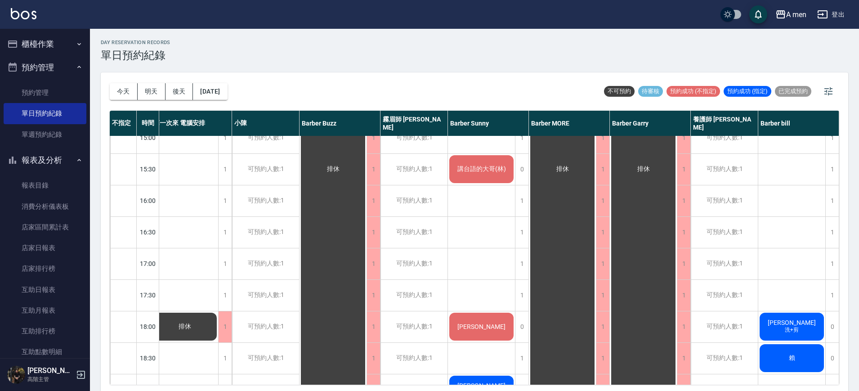
click at [463, 173] on span "講台語的大哥(林)" at bounding box center [482, 169] width 52 height 8
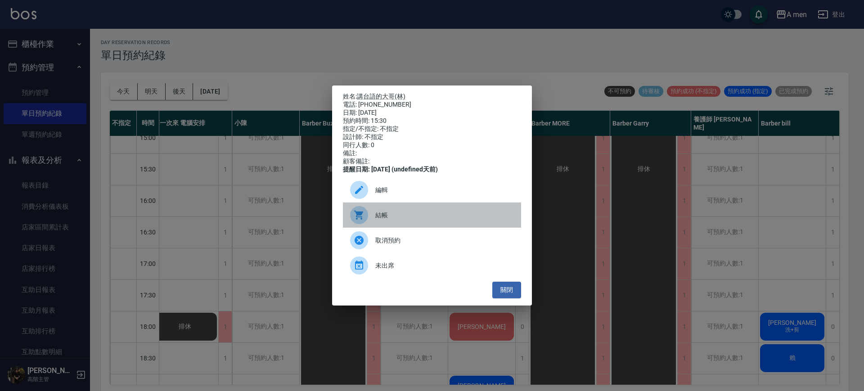
click at [390, 220] on span "結帳" at bounding box center [444, 215] width 139 height 9
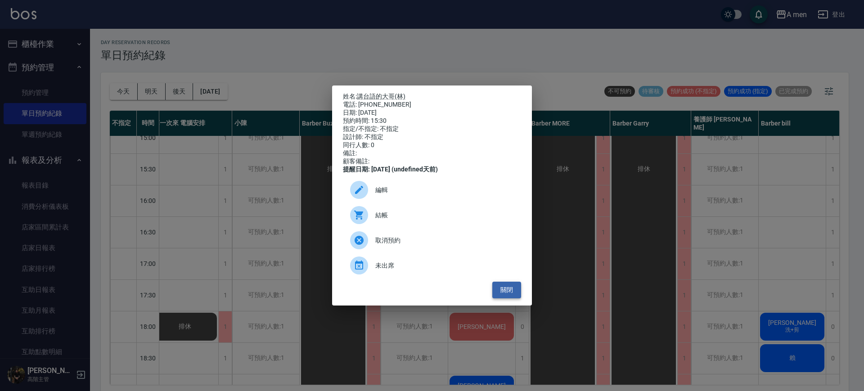
click at [517, 294] on button "關閉" at bounding box center [506, 290] width 29 height 17
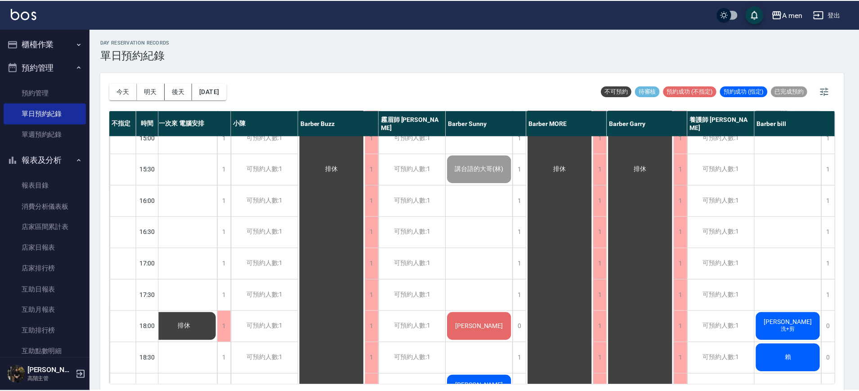
scroll to position [266, 8]
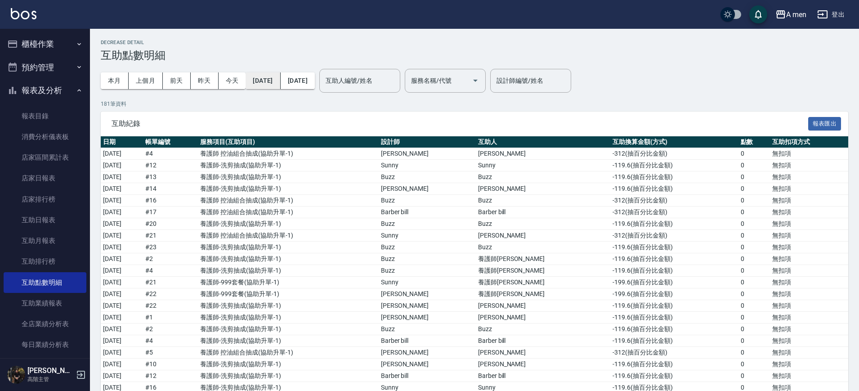
click at [248, 77] on button "[DATE]" at bounding box center [263, 80] width 35 height 17
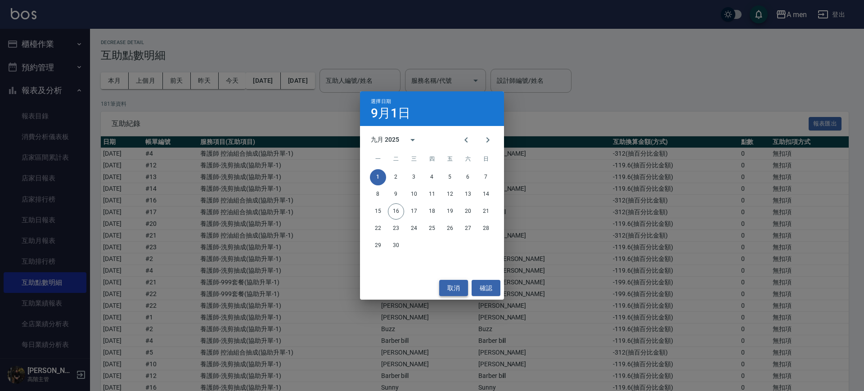
click at [457, 288] on button "取消" at bounding box center [453, 288] width 29 height 17
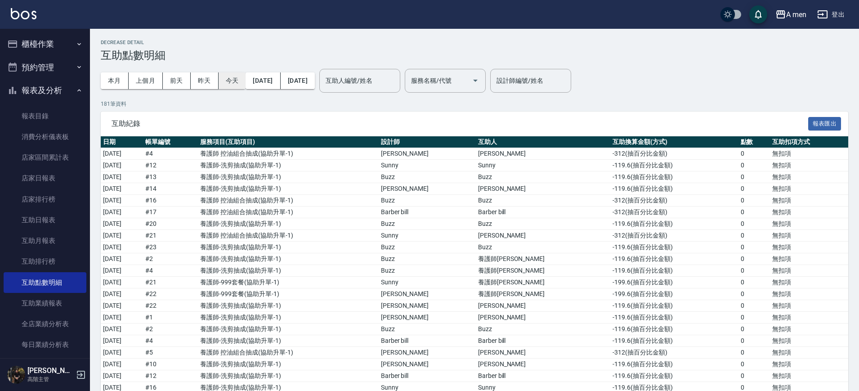
click at [235, 84] on button "今天" at bounding box center [232, 80] width 27 height 17
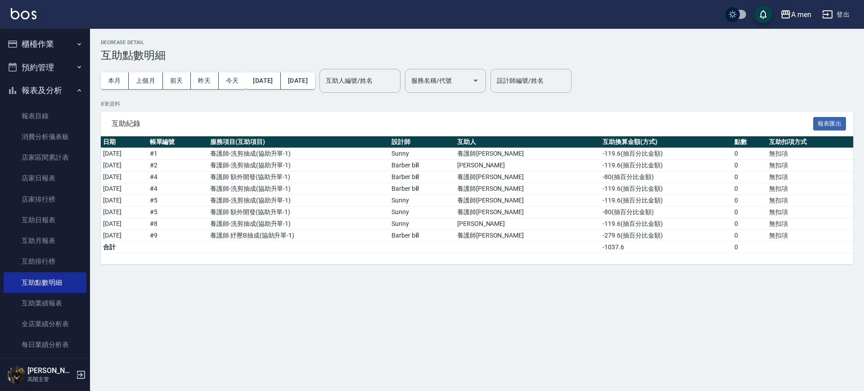
click at [56, 47] on button "櫃檯作業" at bounding box center [45, 43] width 83 height 23
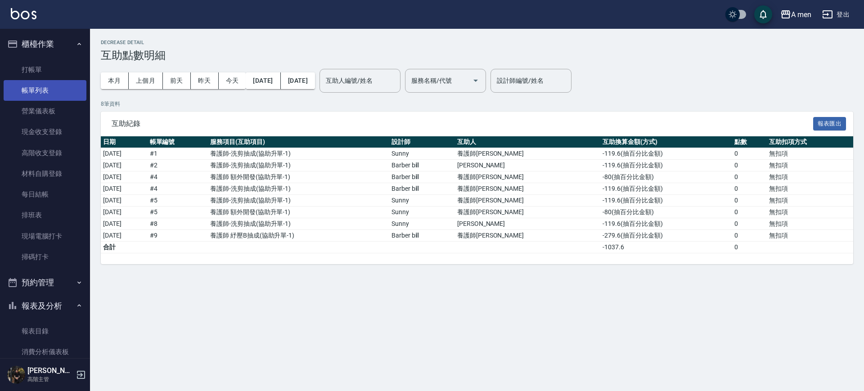
click at [59, 88] on link "帳單列表" at bounding box center [45, 90] width 83 height 21
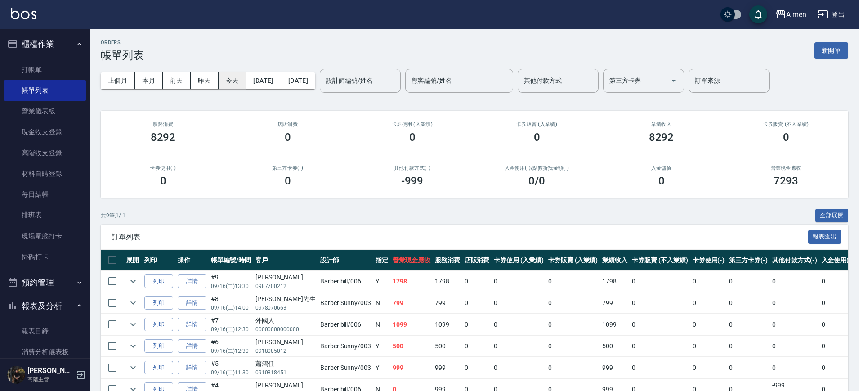
click at [234, 75] on button "今天" at bounding box center [233, 80] width 28 height 17
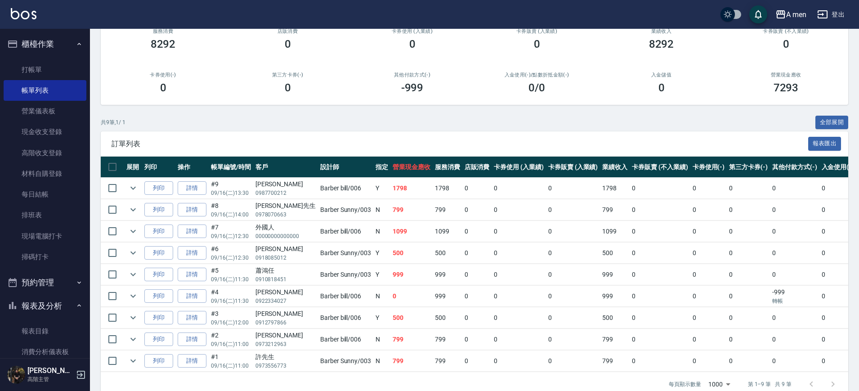
scroll to position [112, 0]
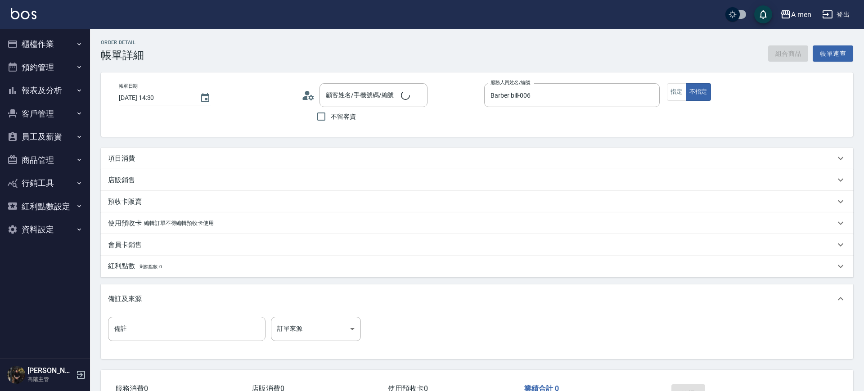
type input "[DATE] 14:30"
type input "Barber bill-006"
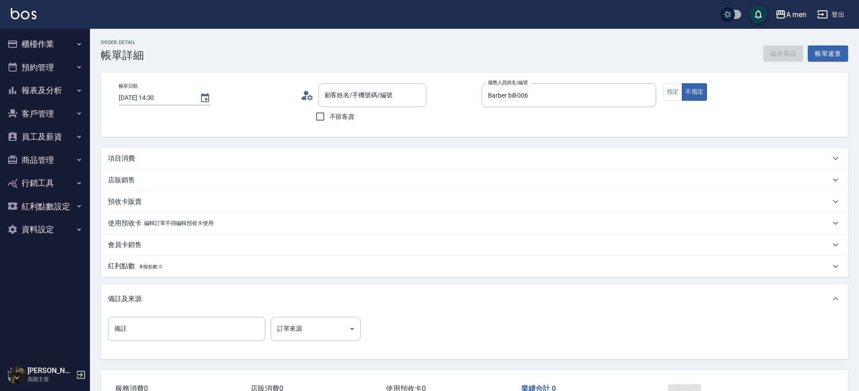
click at [784, 55] on div "組合商品 帳單速查" at bounding box center [806, 53] width 85 height 17
type input "陳彥旭/0925032961/null"
click at [783, 55] on button "組合商品" at bounding box center [784, 53] width 40 height 17
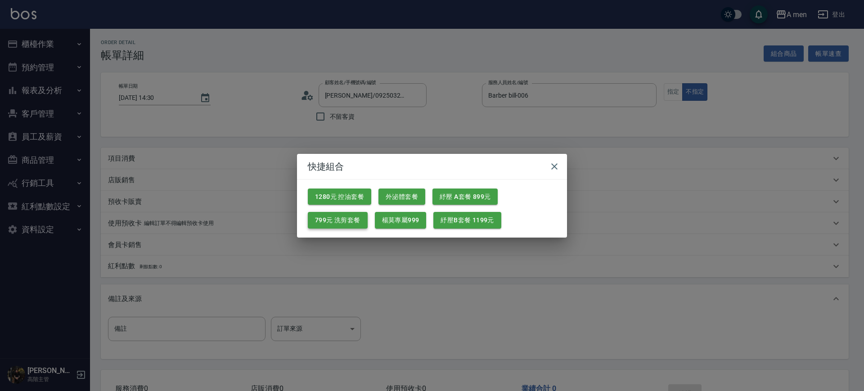
click at [355, 224] on button "799元 洗剪套餐" at bounding box center [338, 220] width 60 height 17
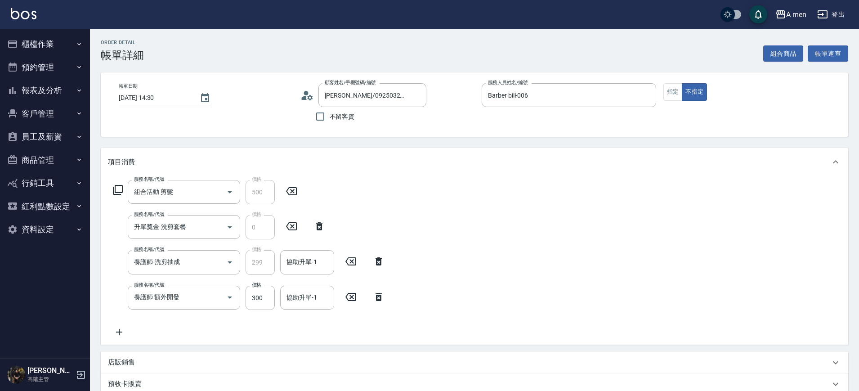
click at [379, 294] on icon at bounding box center [379, 297] width 6 height 8
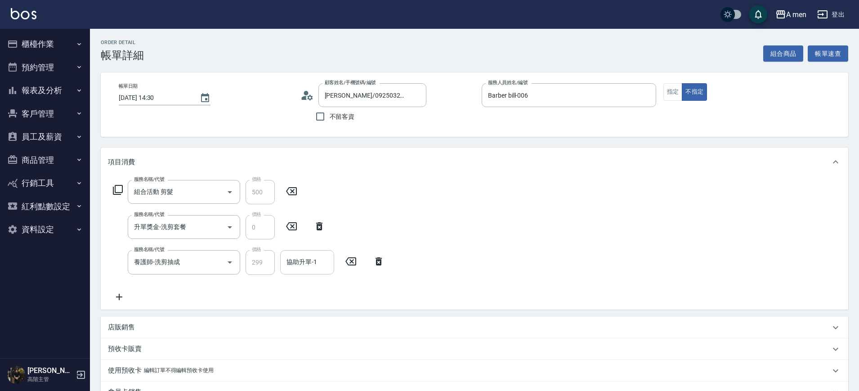
click at [298, 263] on div "協助升單-1 協助升單-1" at bounding box center [307, 262] width 54 height 24
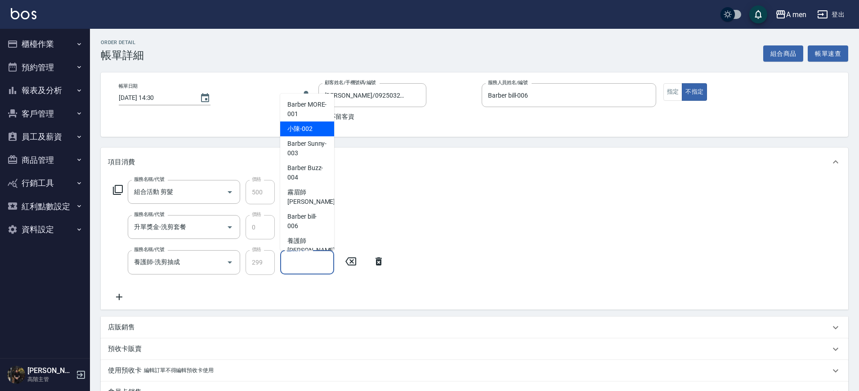
click at [306, 133] on span "小陳 -002" at bounding box center [300, 128] width 25 height 9
type input "小陳-002"
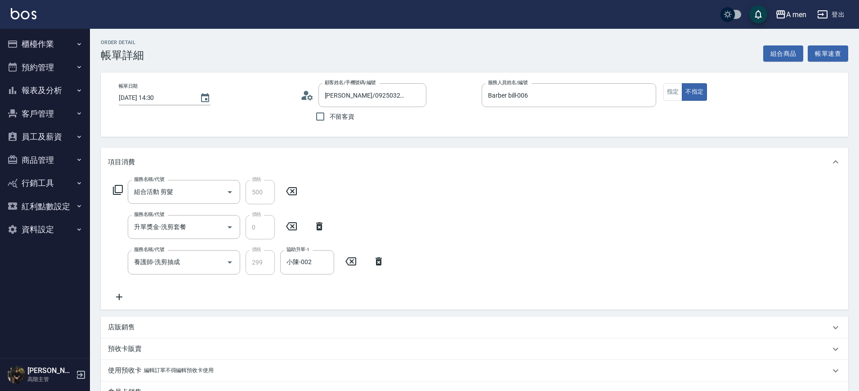
click at [495, 196] on div "服務名稱/代號 組合活動 剪髮 服務名稱/代號 價格 500 價格 服務名稱/代號 升單獎金-洗剪套餐 服務名稱/代號 價格 0 價格 服務名稱/代號 養護師…" at bounding box center [475, 242] width 748 height 133
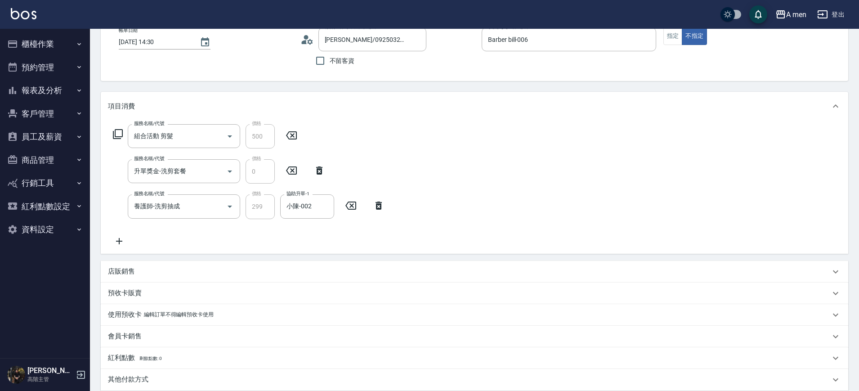
scroll to position [112, 0]
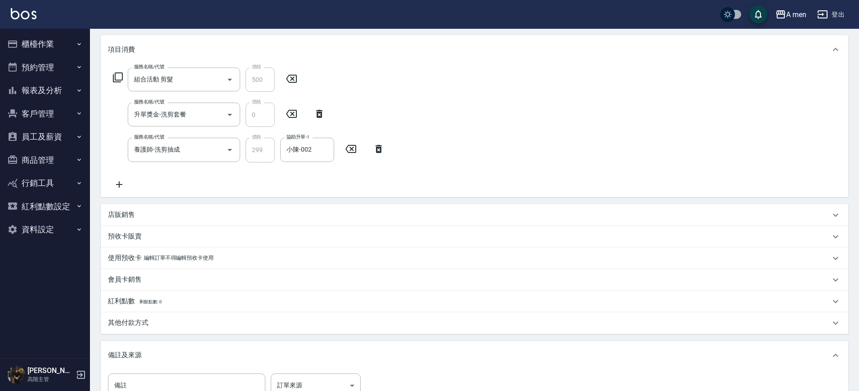
click at [158, 209] on div "店販銷售" at bounding box center [475, 215] width 748 height 22
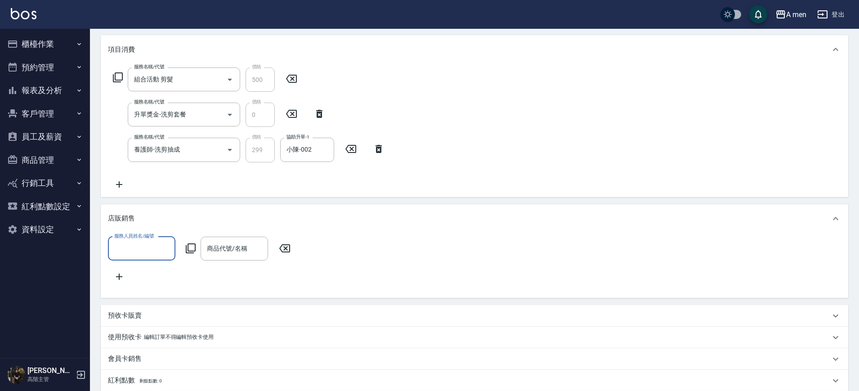
scroll to position [0, 0]
click at [169, 227] on div "店販銷售" at bounding box center [475, 218] width 748 height 29
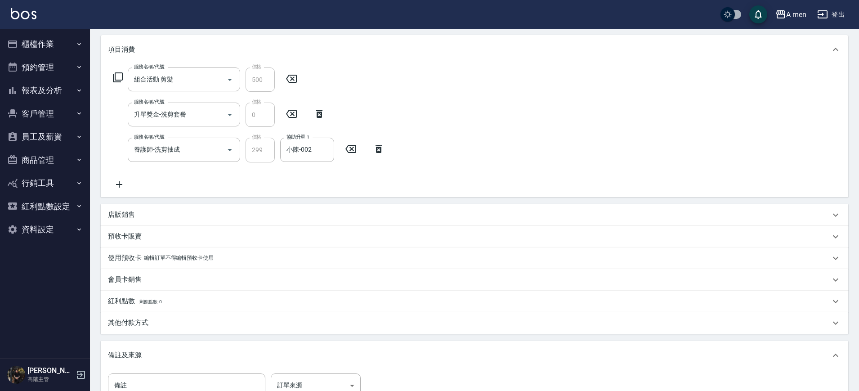
click at [148, 232] on div "預收卡販賣" at bounding box center [469, 236] width 723 height 9
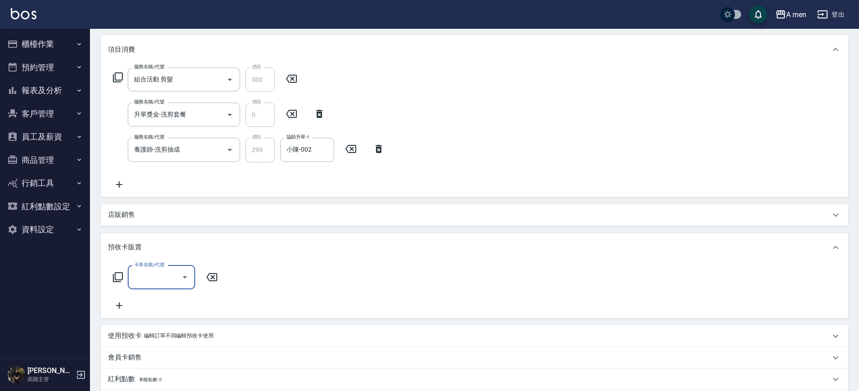
click at [146, 218] on div "店販銷售" at bounding box center [469, 214] width 723 height 9
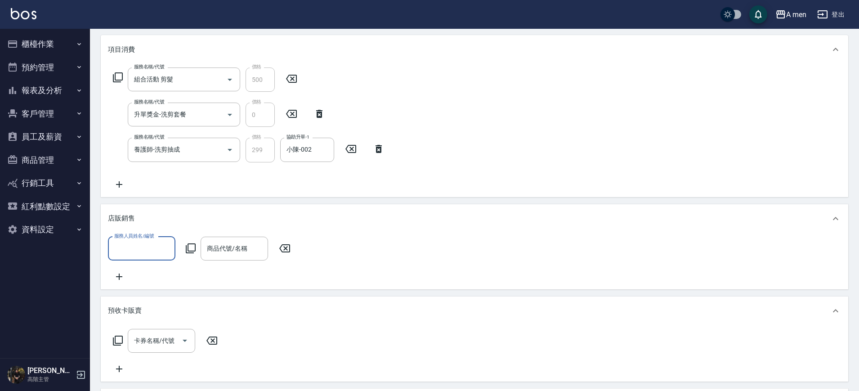
click at [146, 234] on label "服務人員姓名/編號" at bounding box center [134, 236] width 40 height 7
click at [146, 241] on input "服務人員姓名/編號" at bounding box center [141, 249] width 59 height 16
click at [147, 241] on input "服務人員姓名/編號" at bounding box center [141, 249] width 59 height 16
click at [142, 283] on div "小陳 -002" at bounding box center [141, 286] width 67 height 15
click at [244, 250] on div "商品代號/名稱 商品代號/名稱" at bounding box center [234, 249] width 67 height 24
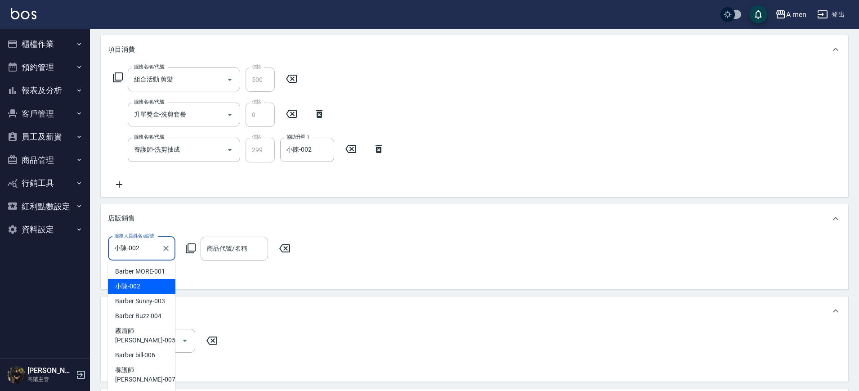
click at [157, 253] on input "小陳-002" at bounding box center [135, 249] width 46 height 16
click at [160, 348] on div "Barber bill -006" at bounding box center [141, 355] width 67 height 15
type input "Barber bill-006"
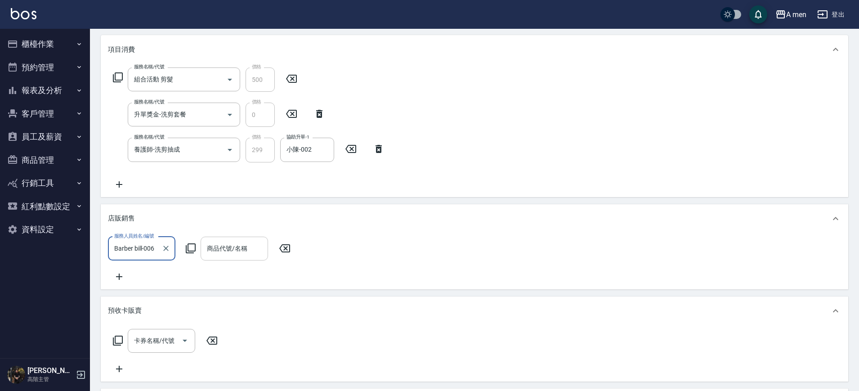
click at [238, 253] on input "商品代號/名稱" at bounding box center [234, 249] width 59 height 16
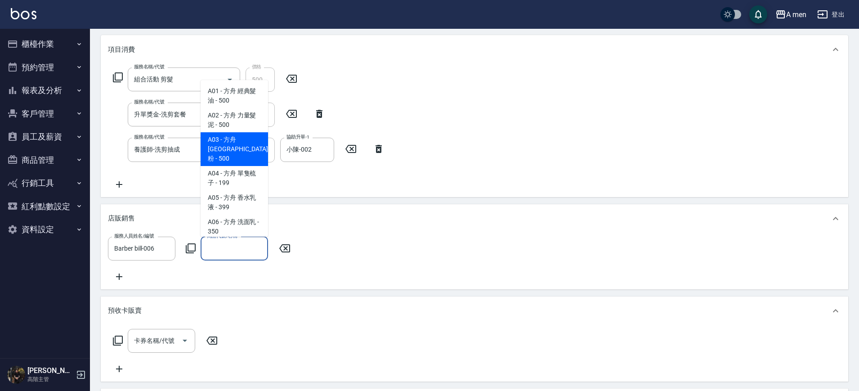
click at [235, 144] on span "A03 - 方舟 澎澎粉 - 500" at bounding box center [234, 149] width 67 height 34
type input "方舟 澎澎粉"
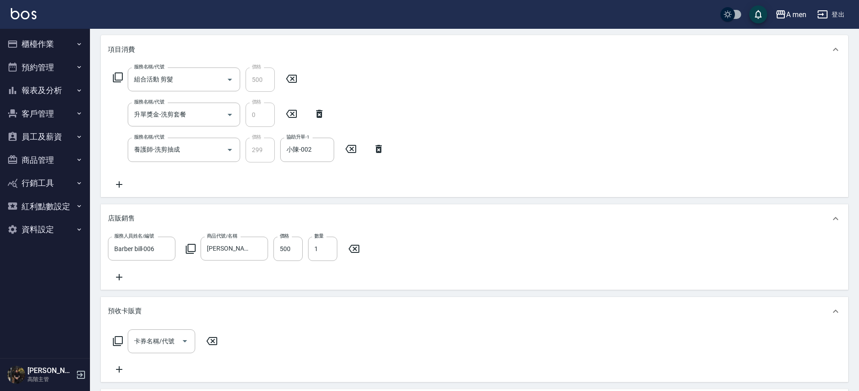
click at [449, 159] on div "服務名稱/代號 組合活動 剪髮 服務名稱/代號 價格 500 價格 服務名稱/代號 升單獎金-洗剪套餐 服務名稱/代號 價格 0 價格 服務名稱/代號 養護師…" at bounding box center [475, 130] width 748 height 133
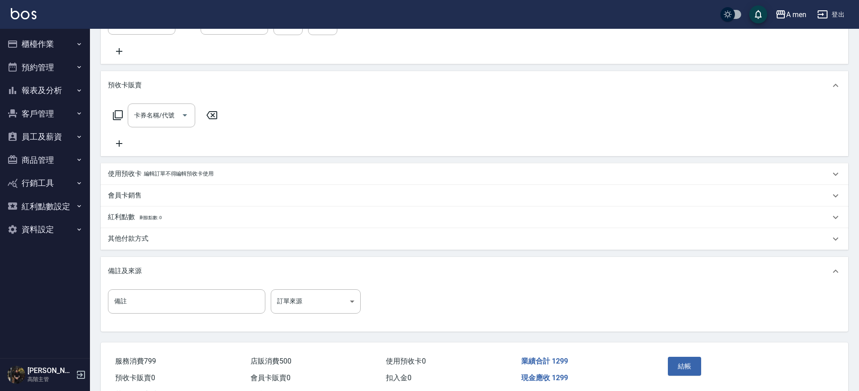
scroll to position [385, 0]
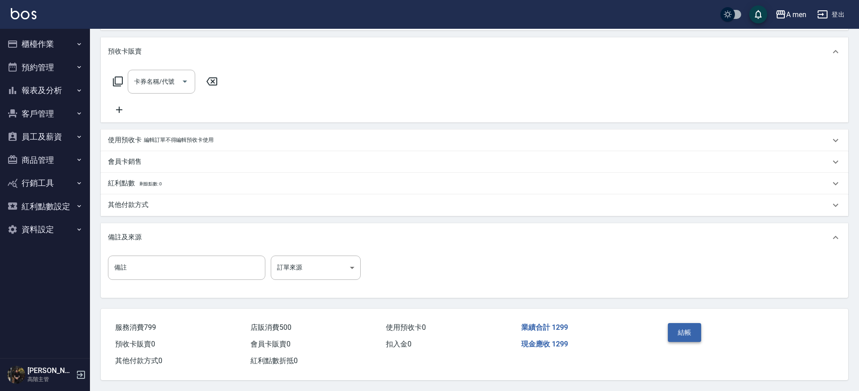
click at [680, 325] on button "結帳" at bounding box center [685, 332] width 34 height 19
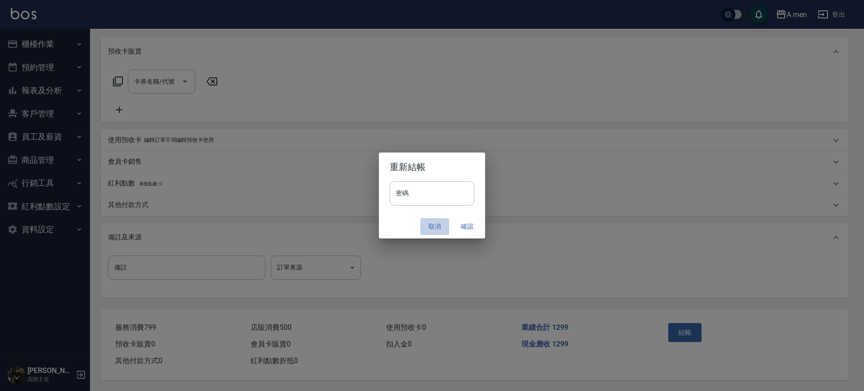
click at [437, 229] on button "取消" at bounding box center [434, 226] width 29 height 17
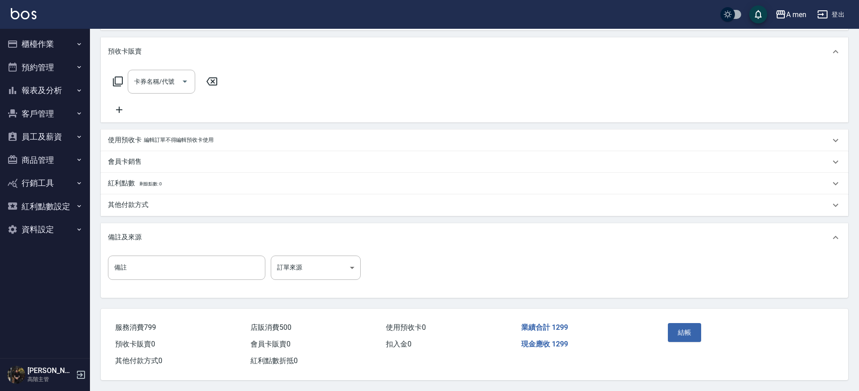
click at [391, 200] on div "其他付款方式" at bounding box center [469, 204] width 723 height 9
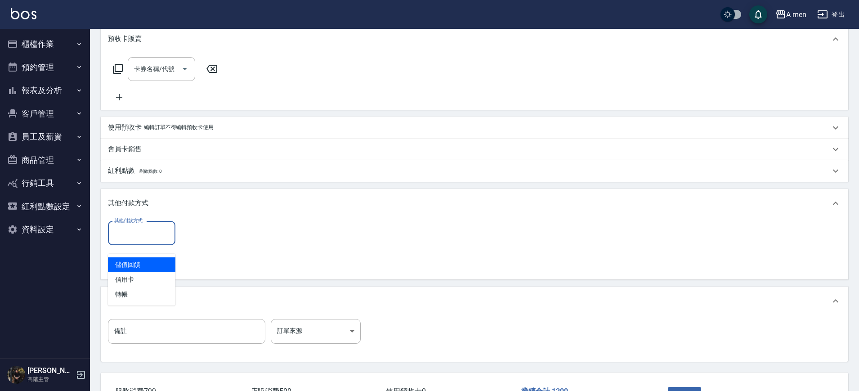
click at [118, 241] on input "其他付款方式" at bounding box center [141, 233] width 59 height 16
click at [137, 293] on span "轉帳" at bounding box center [141, 294] width 67 height 15
type input "轉帳"
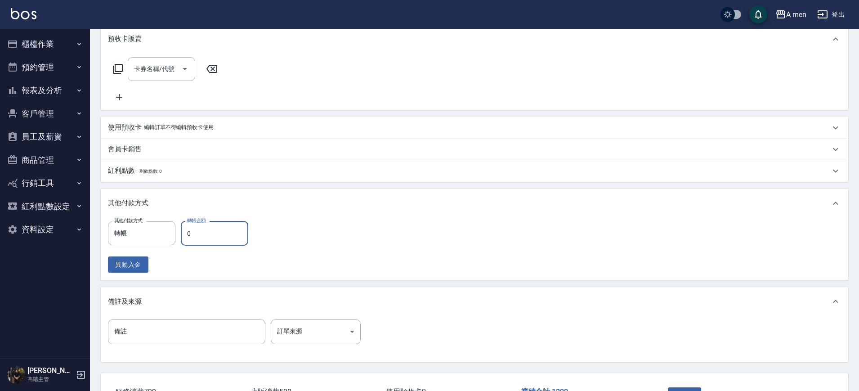
click at [195, 246] on input "0" at bounding box center [214, 233] width 67 height 24
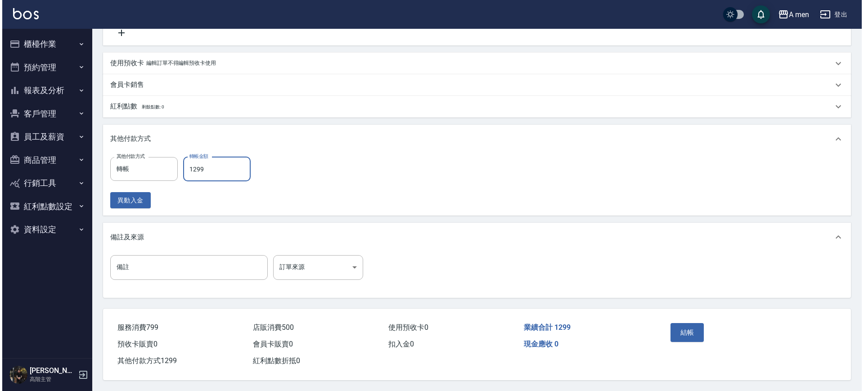
scroll to position [460, 0]
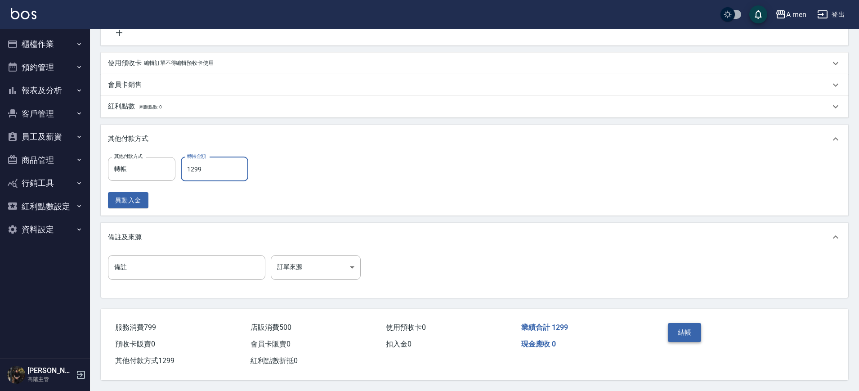
type input "1299"
click at [688, 325] on button "結帳" at bounding box center [685, 332] width 34 height 19
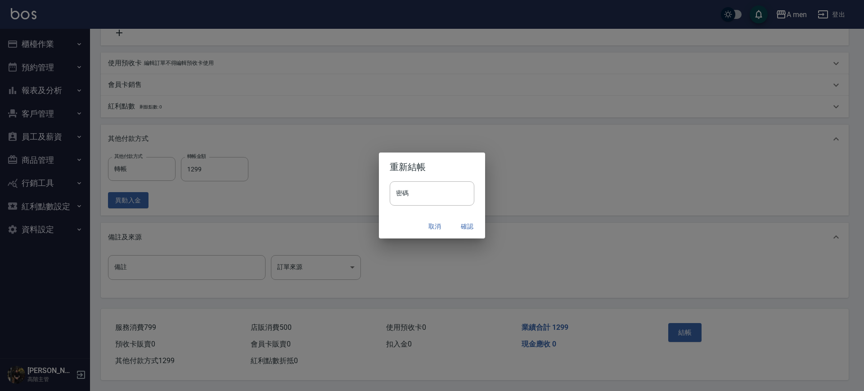
click at [473, 230] on button "確認" at bounding box center [467, 226] width 29 height 17
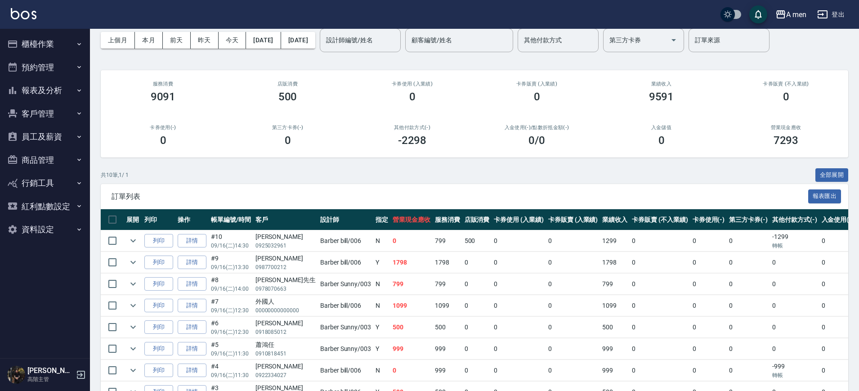
scroll to position [41, 0]
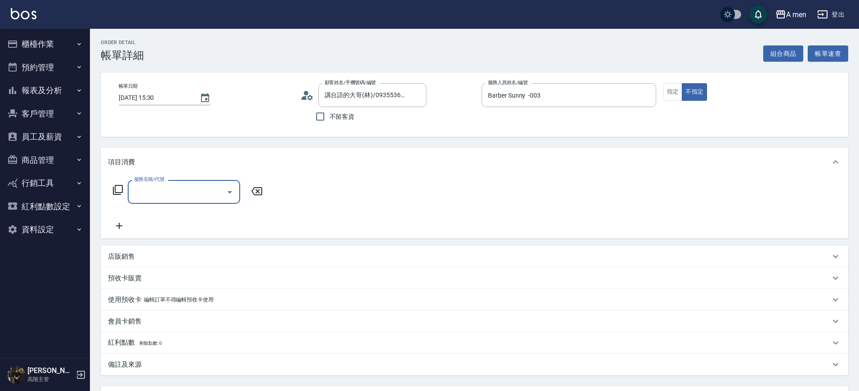
click at [191, 203] on div "服務名稱/代號" at bounding box center [184, 192] width 112 height 24
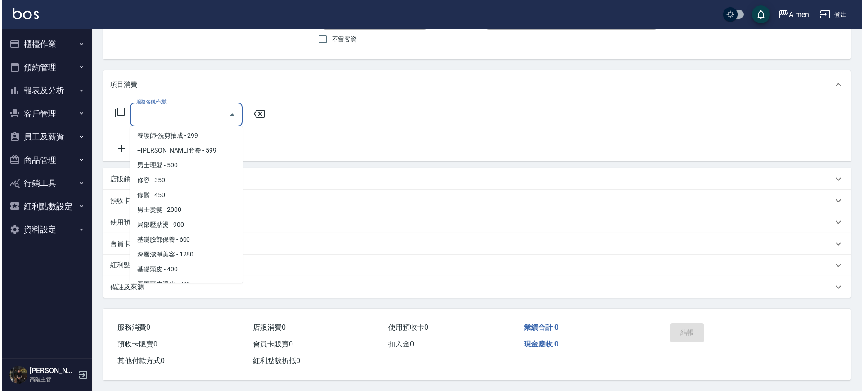
scroll to position [225, 0]
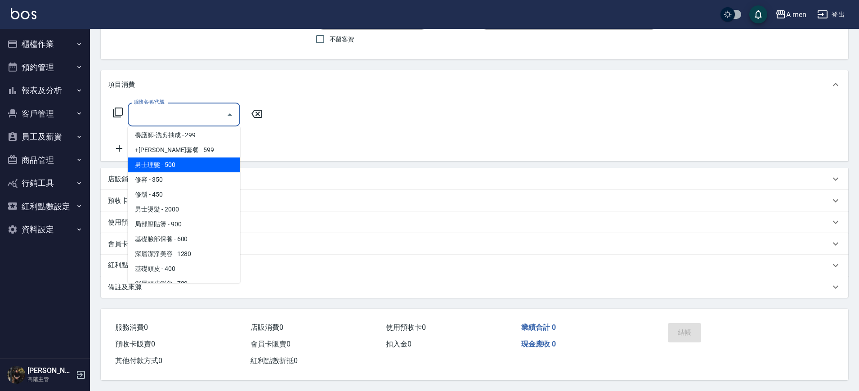
click at [189, 165] on span "男士理髮 - 500" at bounding box center [184, 164] width 112 height 15
type input "男士理髮(A01)"
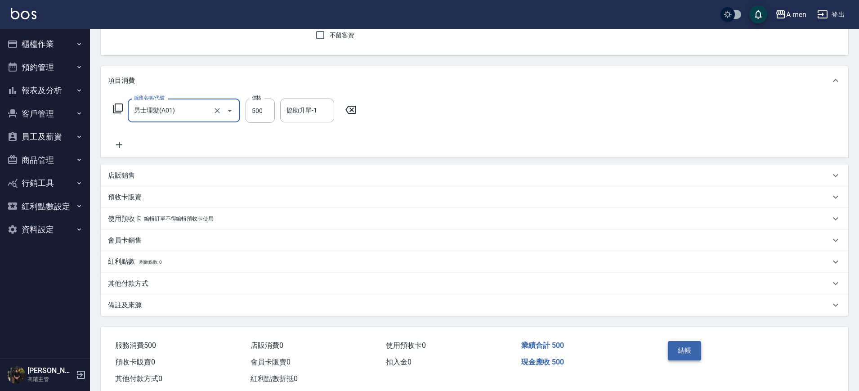
click at [688, 349] on button "結帳" at bounding box center [685, 350] width 34 height 19
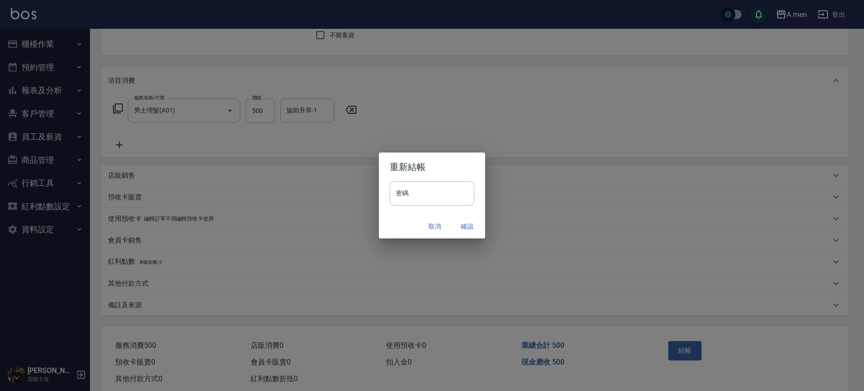
click at [470, 225] on button "確認" at bounding box center [467, 226] width 29 height 17
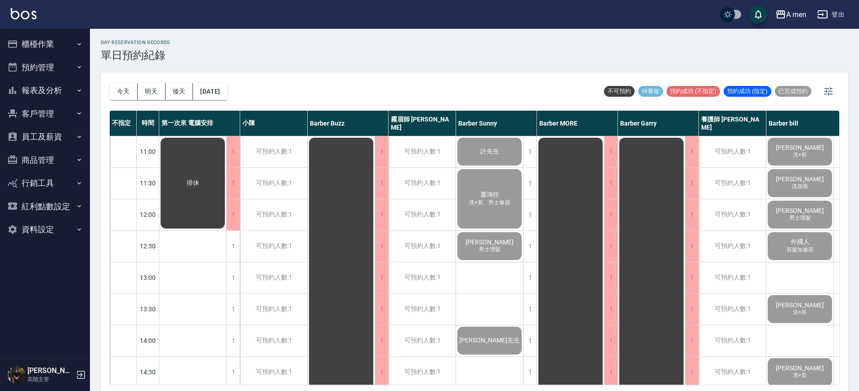
scroll to position [3, 0]
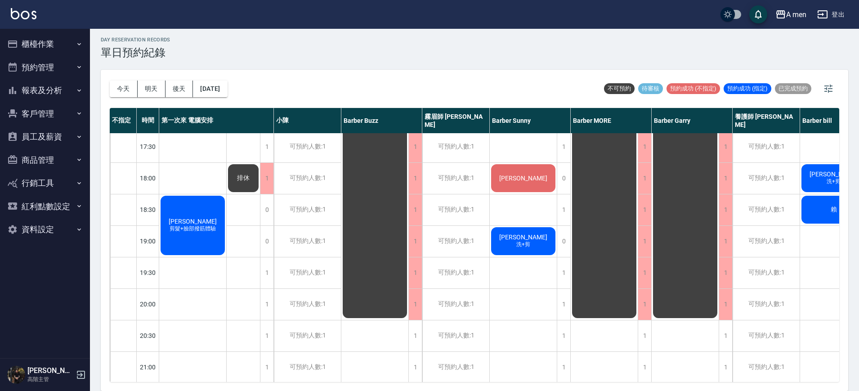
scroll to position [394, 0]
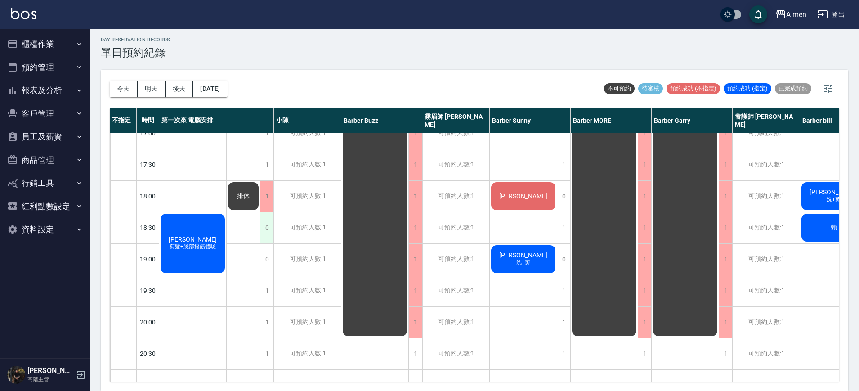
click at [270, 225] on div "0" at bounding box center [266, 227] width 13 height 31
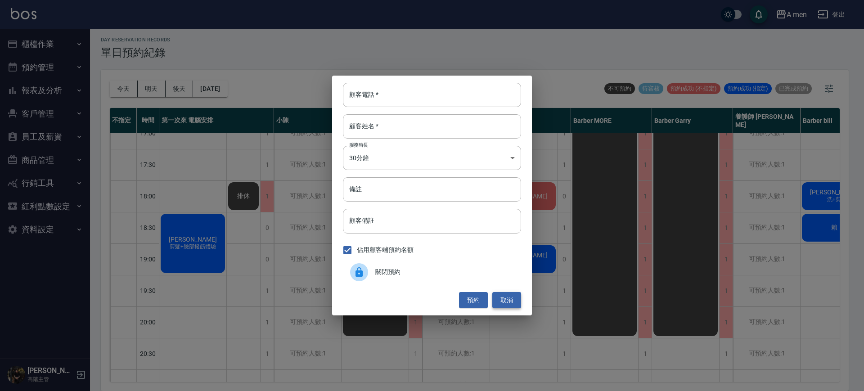
click at [515, 297] on button "取消" at bounding box center [506, 300] width 29 height 17
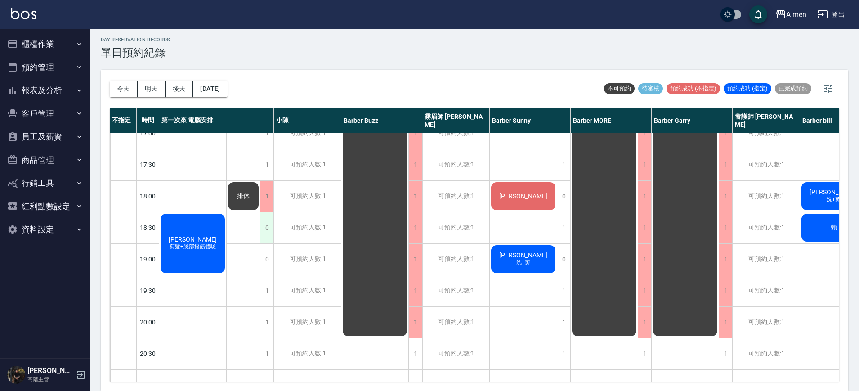
click at [267, 228] on div "0" at bounding box center [266, 227] width 13 height 31
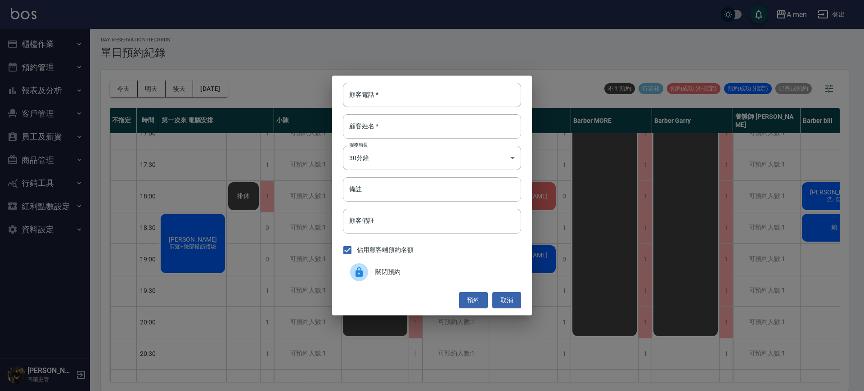
click at [384, 269] on span "關閉預約" at bounding box center [444, 271] width 139 height 9
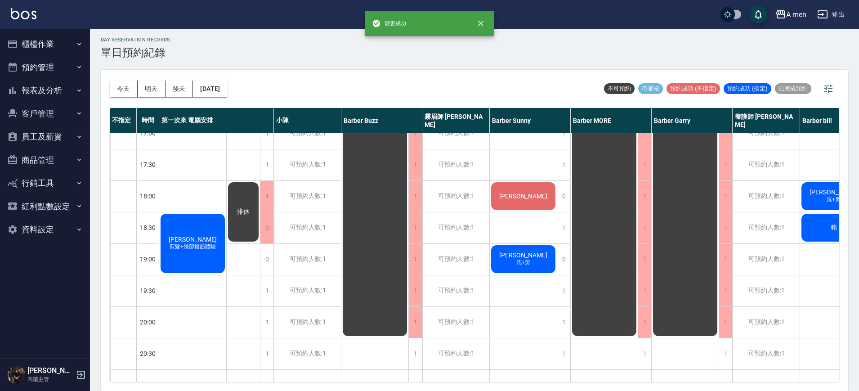
click at [202, 239] on span "[PERSON_NAME]" at bounding box center [193, 239] width 52 height 7
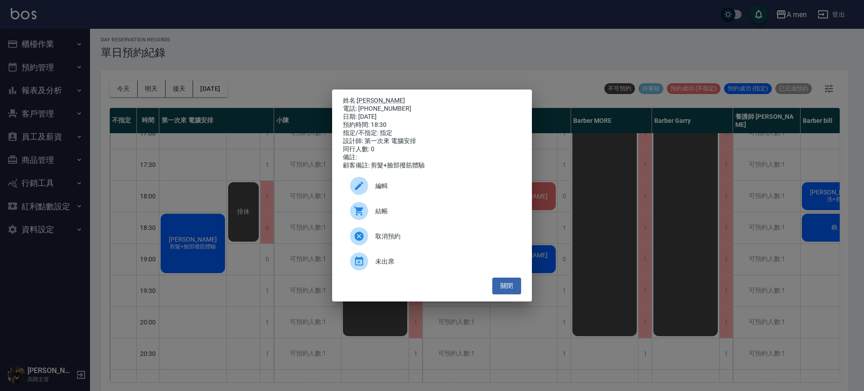
click at [391, 189] on span "編輯" at bounding box center [444, 185] width 139 height 9
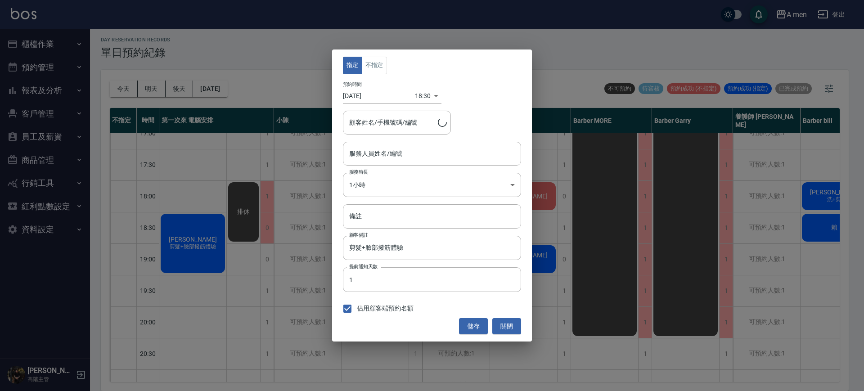
type input "第一次來 電腦安排-100"
type input "吳伯君/0978079270"
click at [377, 62] on button "不指定" at bounding box center [374, 66] width 25 height 18
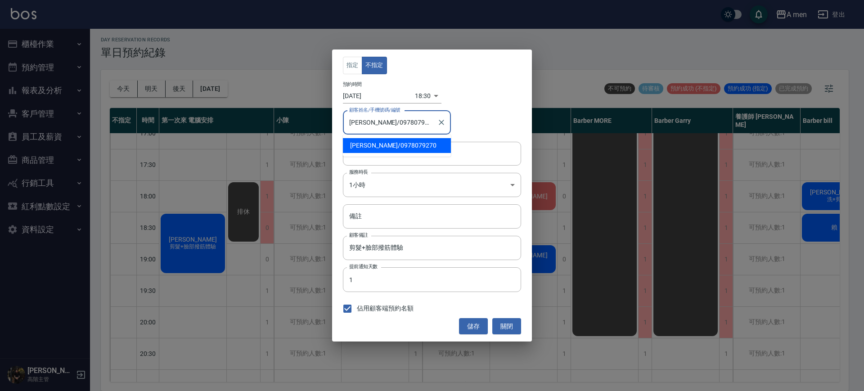
click at [413, 121] on input "吳伯君/0978079270" at bounding box center [390, 123] width 86 height 16
click at [481, 116] on div "顧客姓名/手機號碼/編號 吳伯君/0978079270 顧客姓名/手機號碼/編號" at bounding box center [432, 123] width 178 height 24
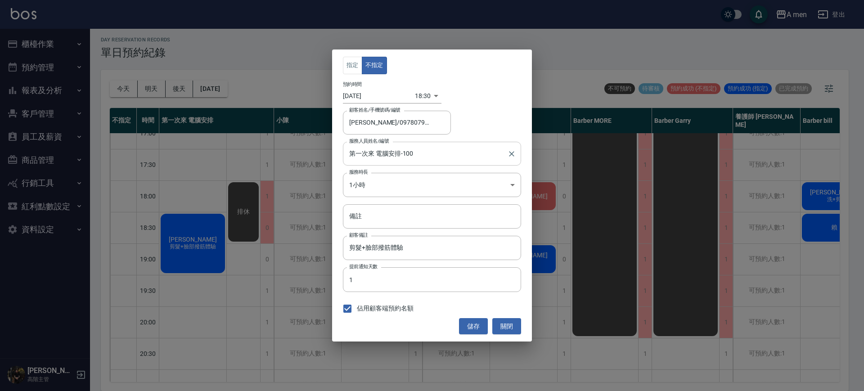
click at [458, 155] on input "第一次來 電腦安排-100" at bounding box center [425, 154] width 157 height 16
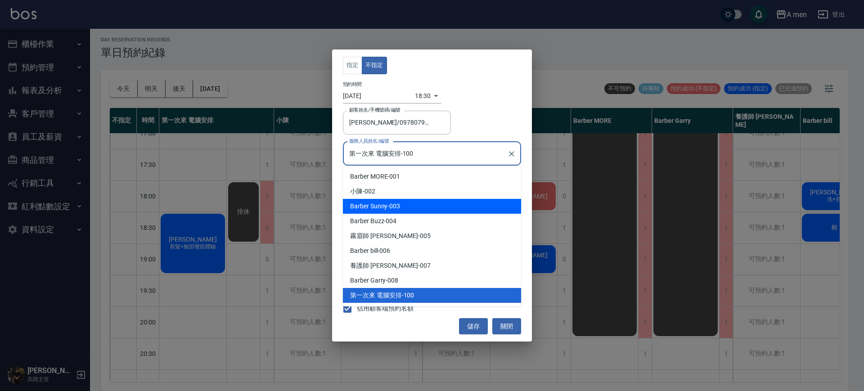
click at [441, 208] on div "Barber Sunny -003" at bounding box center [432, 206] width 178 height 15
type input "Barber Sunny -003"
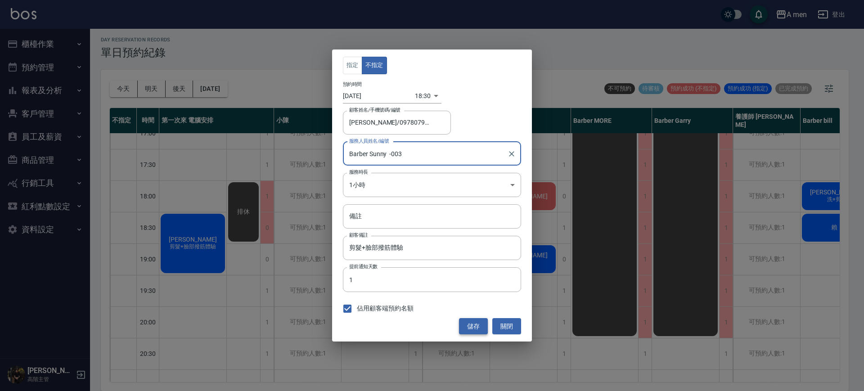
click at [481, 326] on button "儲存" at bounding box center [473, 326] width 29 height 17
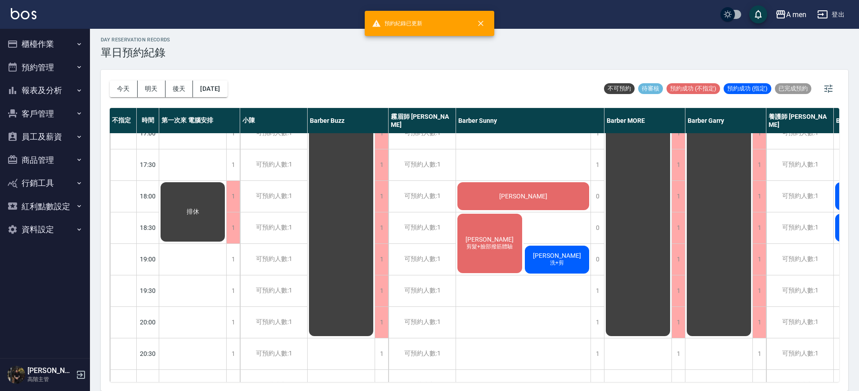
click at [490, 260] on div "吳伯君 剪髮+臉部撥筋體驗" at bounding box center [489, 243] width 67 height 62
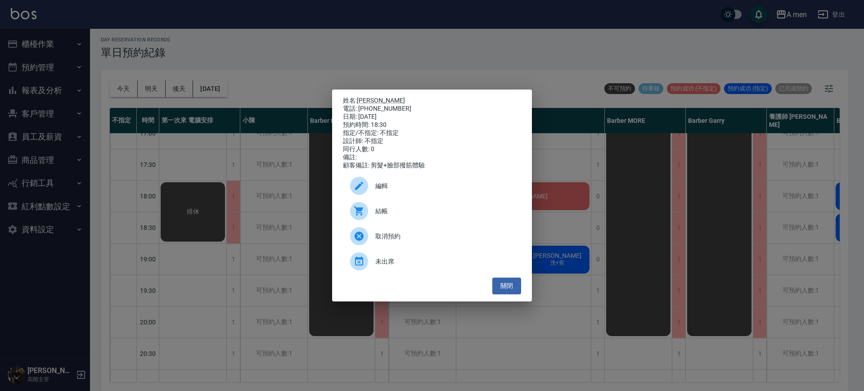
click at [418, 191] on span "編輯" at bounding box center [444, 185] width 139 height 9
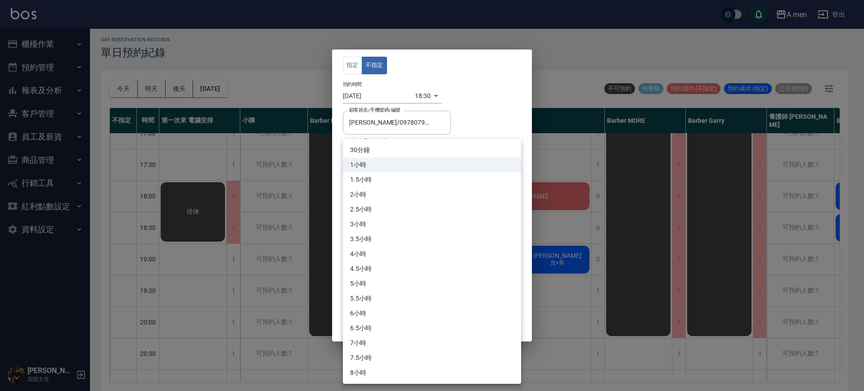
click at [425, 185] on body "A men 登出 櫃檯作業 打帳單 帳單列表 營業儀表板 現金收支登錄 高階收支登錄 材料自購登錄 每日結帳 排班表 現場電腦打卡 掃碼打卡 預約管理 預約管…" at bounding box center [432, 194] width 864 height 394
click at [407, 152] on li "30分鐘" at bounding box center [432, 150] width 178 height 15
type input "1"
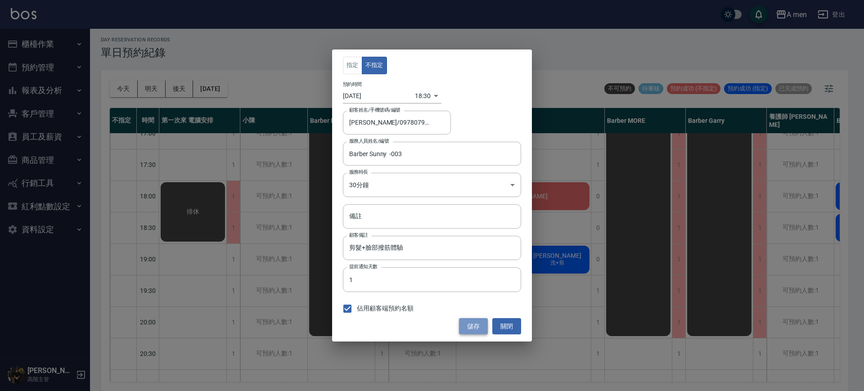
click at [479, 326] on button "儲存" at bounding box center [473, 326] width 29 height 17
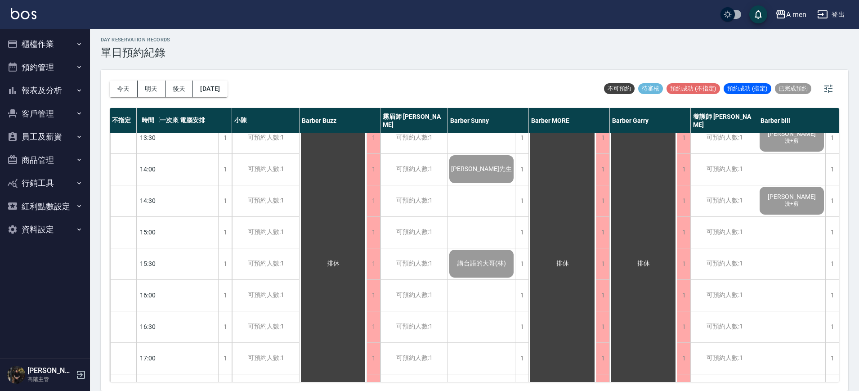
scroll to position [0, 13]
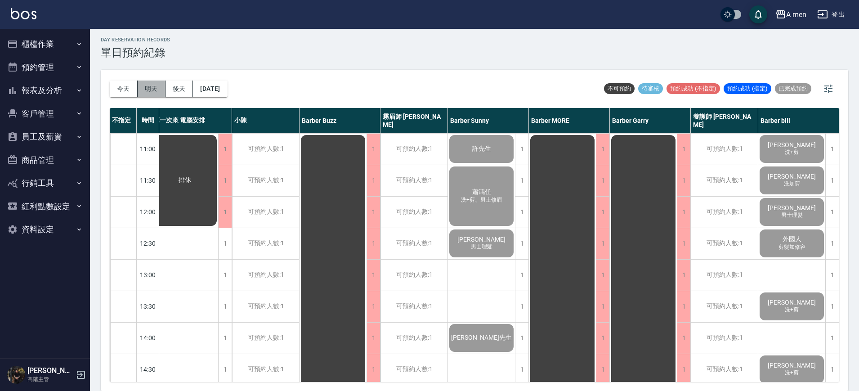
click at [150, 82] on button "明天" at bounding box center [152, 89] width 28 height 17
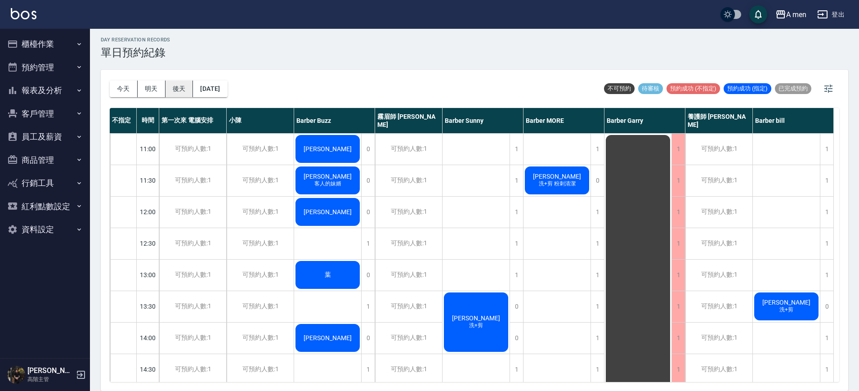
click at [175, 86] on button "後天" at bounding box center [180, 89] width 28 height 17
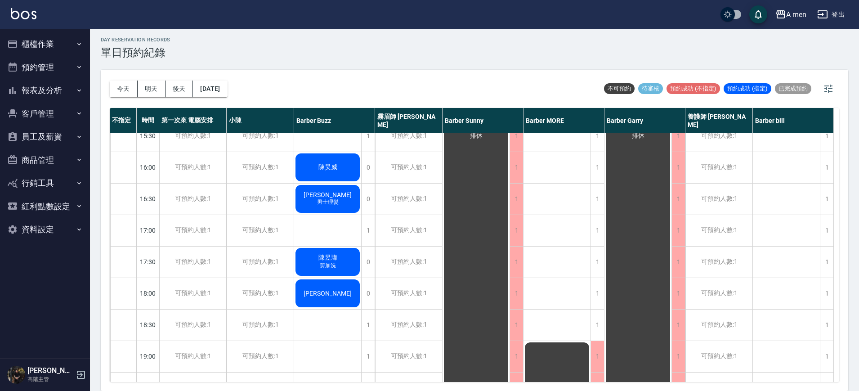
scroll to position [394, 0]
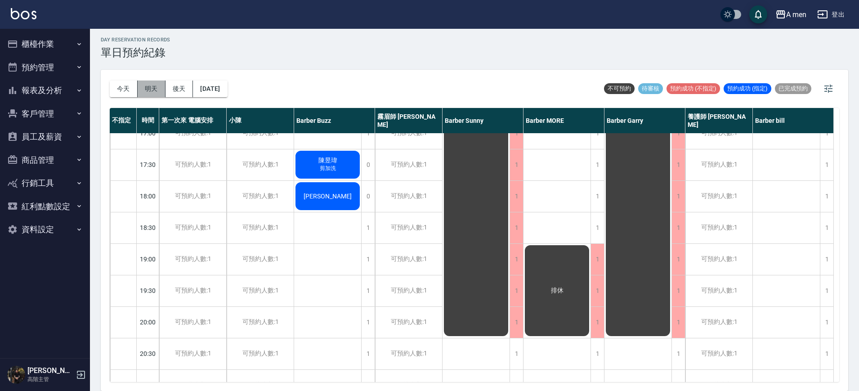
click at [161, 85] on button "明天" at bounding box center [152, 89] width 28 height 17
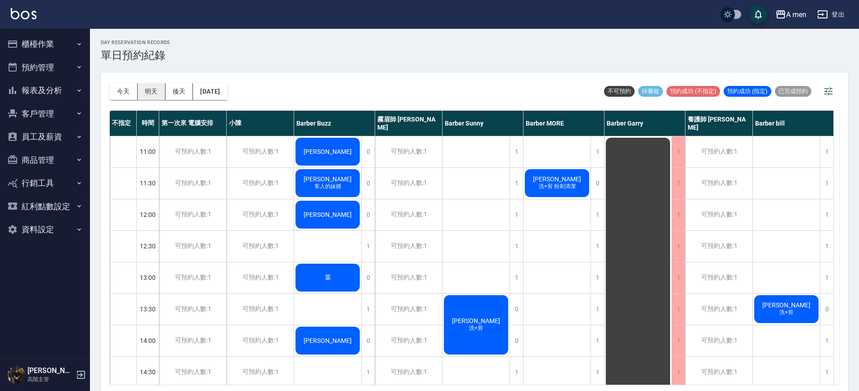
click at [153, 95] on button "明天" at bounding box center [152, 91] width 28 height 17
click at [190, 87] on button "後天" at bounding box center [180, 91] width 28 height 17
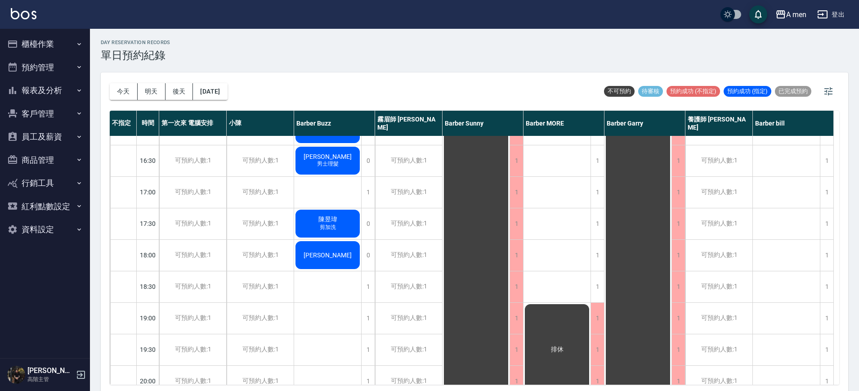
scroll to position [394, 0]
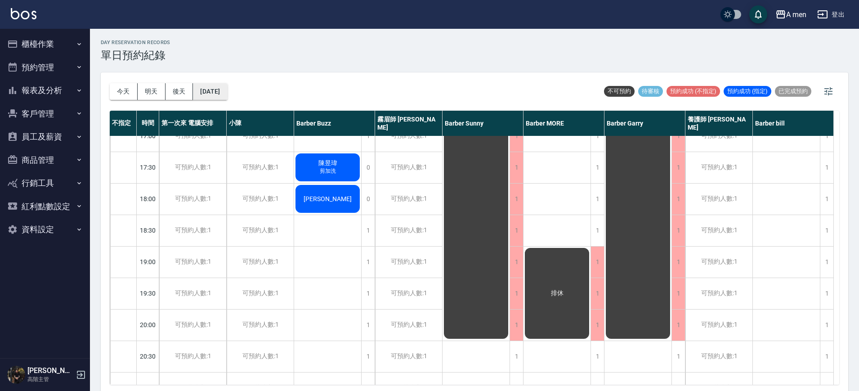
click at [210, 90] on button "2025/09/18" at bounding box center [210, 91] width 34 height 17
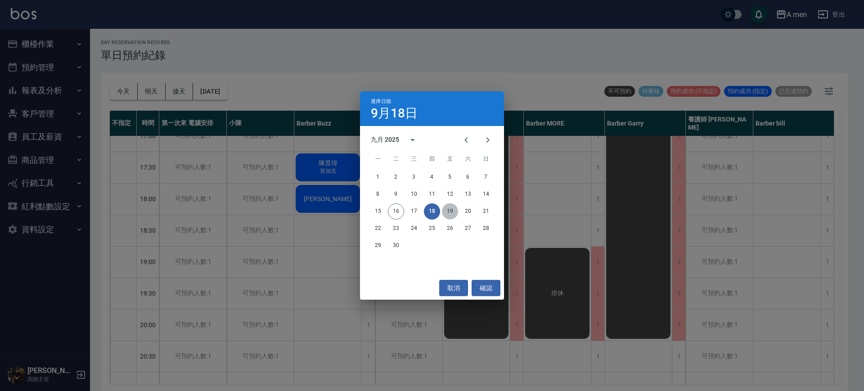
click at [454, 209] on button "19" at bounding box center [450, 211] width 16 height 16
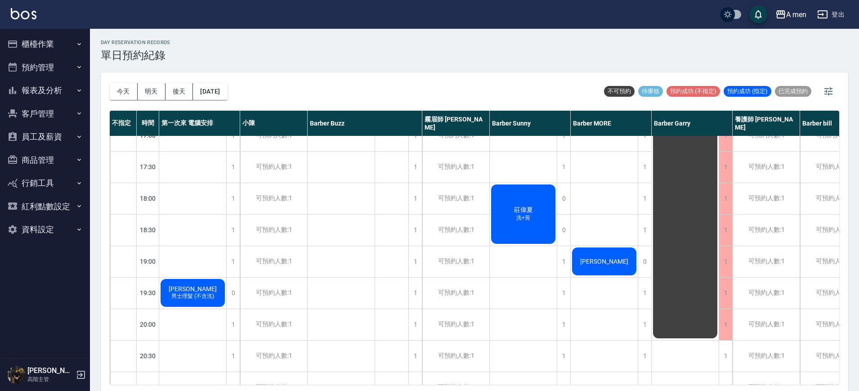
scroll to position [394, 0]
click at [210, 90] on button "2025/09/19" at bounding box center [210, 91] width 34 height 17
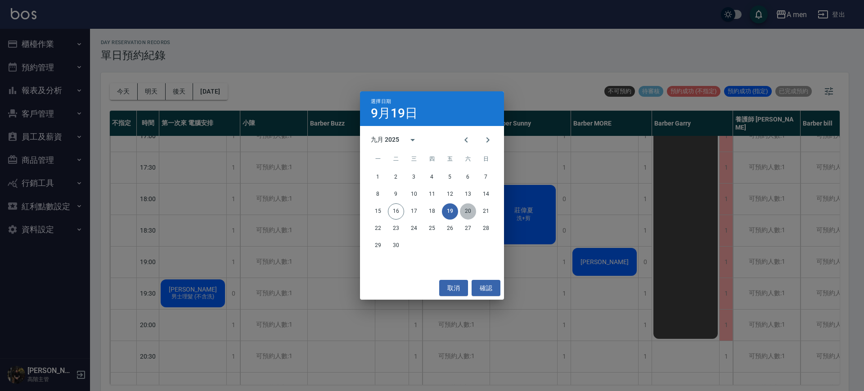
click at [468, 213] on button "20" at bounding box center [468, 211] width 16 height 16
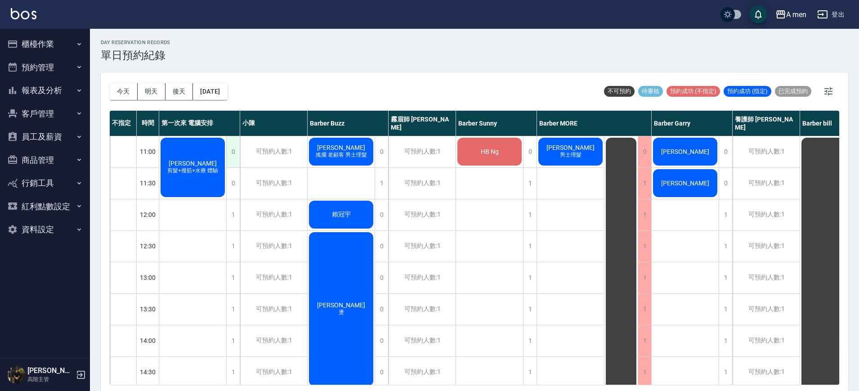
click at [229, 147] on div "0" at bounding box center [232, 151] width 13 height 31
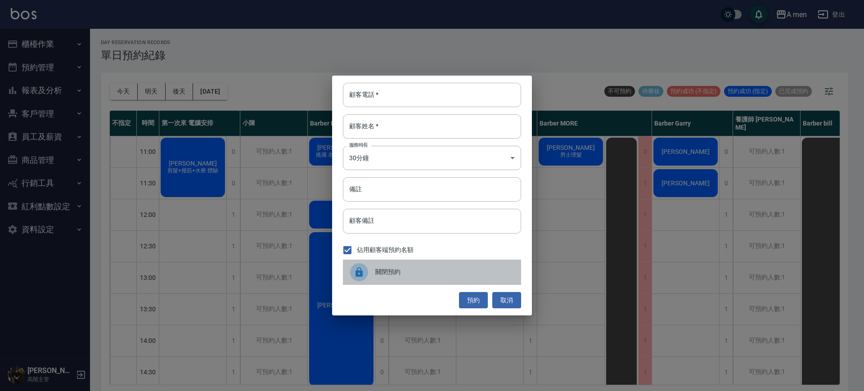
click at [385, 268] on span "關閉預約" at bounding box center [444, 271] width 139 height 9
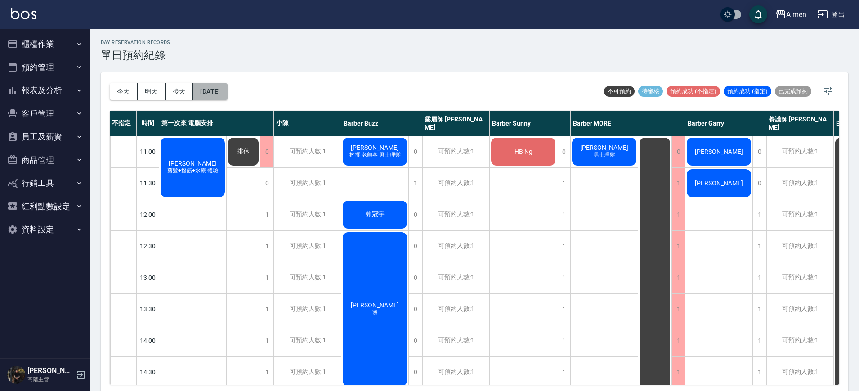
click at [221, 88] on button "2025/09/20" at bounding box center [210, 91] width 34 height 17
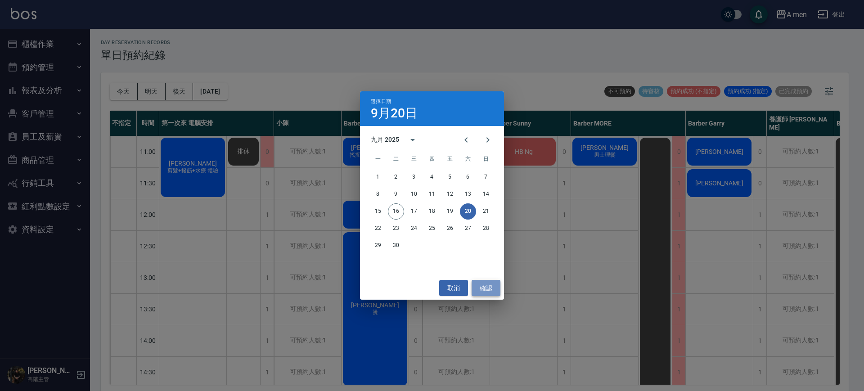
click at [494, 288] on button "確認" at bounding box center [486, 288] width 29 height 17
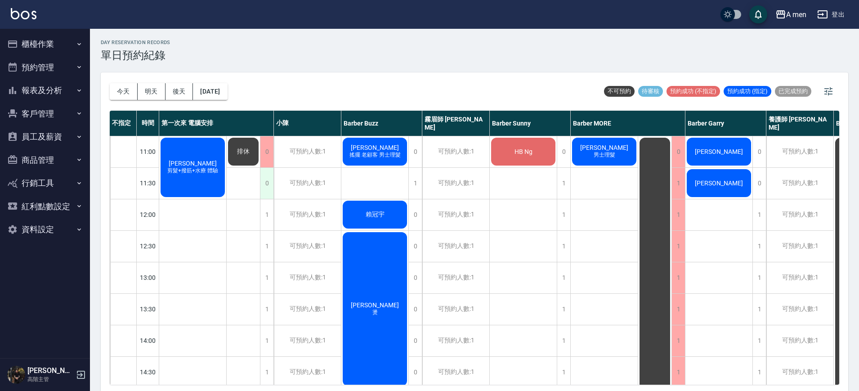
click at [267, 188] on div "0" at bounding box center [266, 183] width 13 height 31
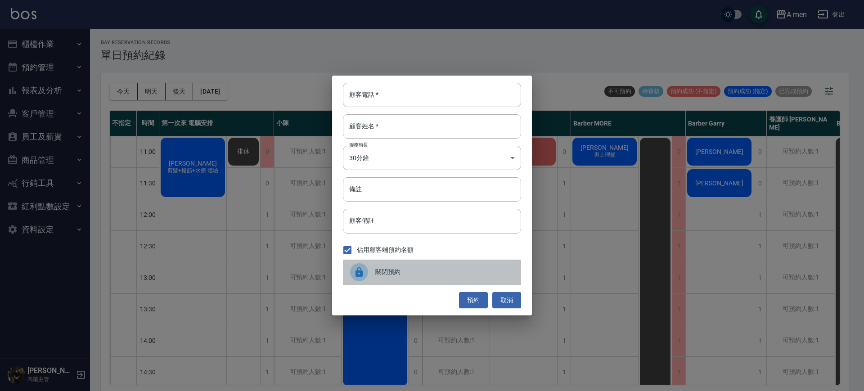
click at [394, 269] on span "關閉預約" at bounding box center [444, 271] width 139 height 9
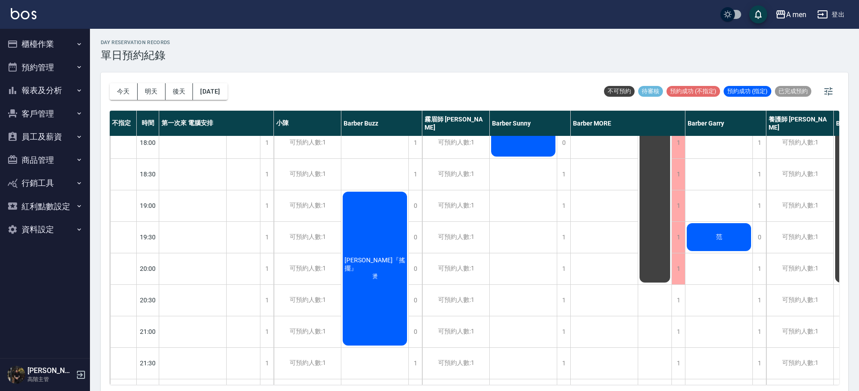
scroll to position [281, 0]
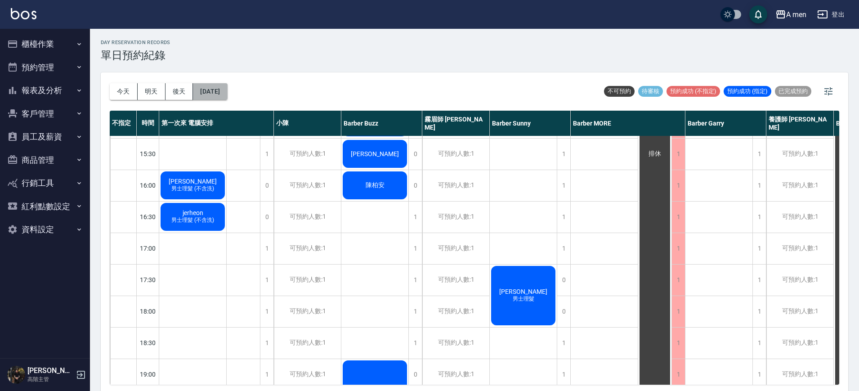
click at [208, 89] on button "2025/09/20" at bounding box center [210, 91] width 34 height 17
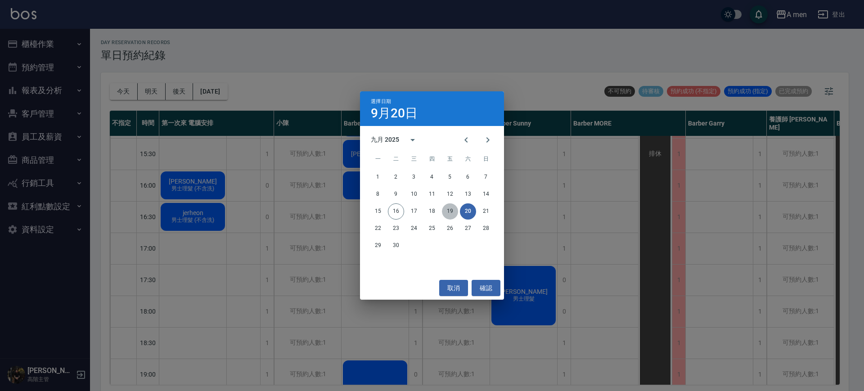
click at [453, 213] on button "19" at bounding box center [450, 211] width 16 height 16
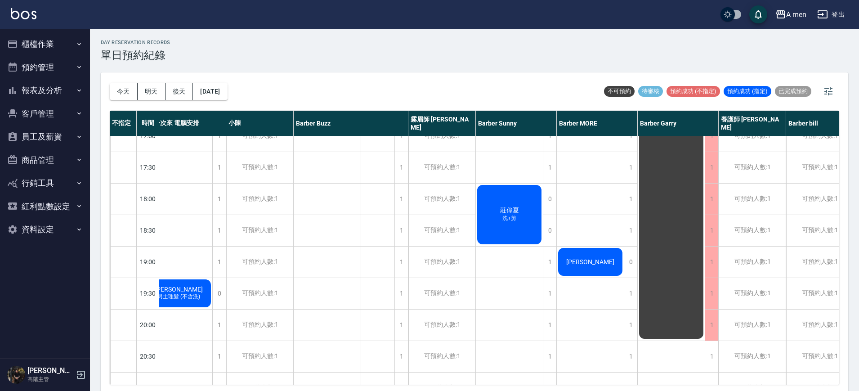
scroll to position [394, 0]
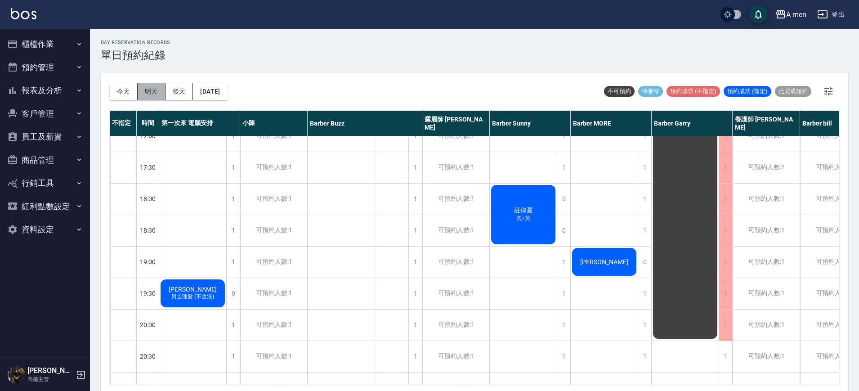
click at [157, 89] on button "明天" at bounding box center [152, 91] width 28 height 17
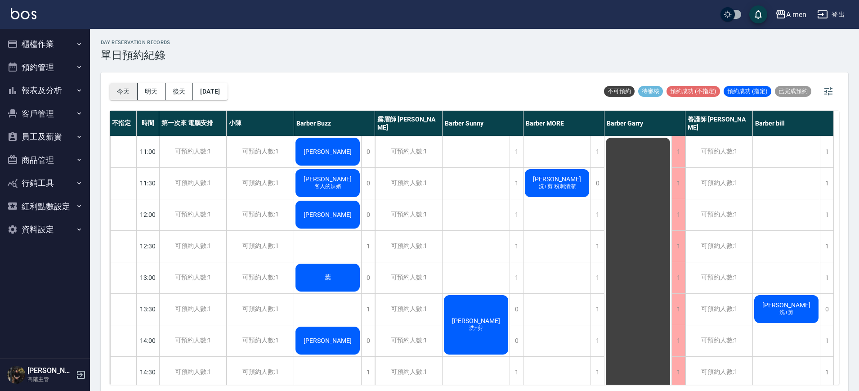
click at [132, 93] on button "今天" at bounding box center [124, 91] width 28 height 17
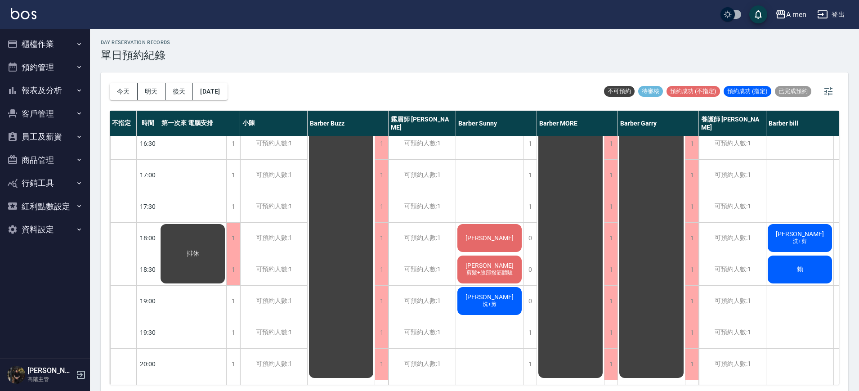
scroll to position [355, 0]
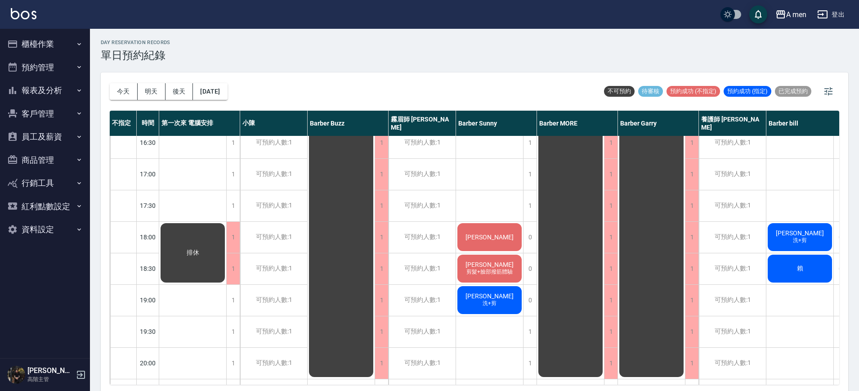
click at [793, 235] on span "[PERSON_NAME]" at bounding box center [800, 232] width 52 height 7
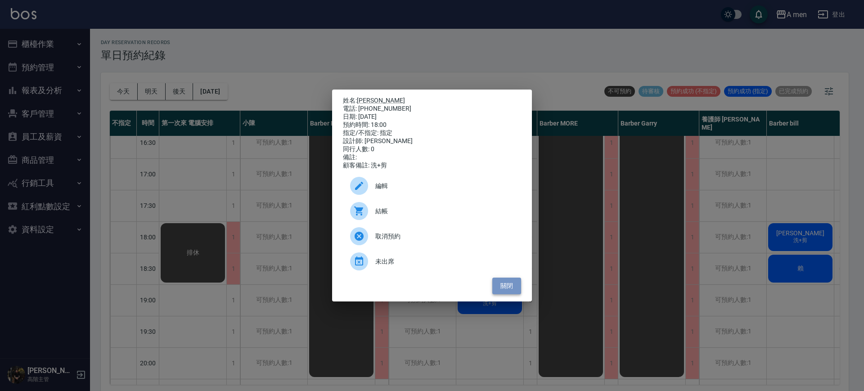
click at [510, 292] on button "關閉" at bounding box center [506, 286] width 29 height 17
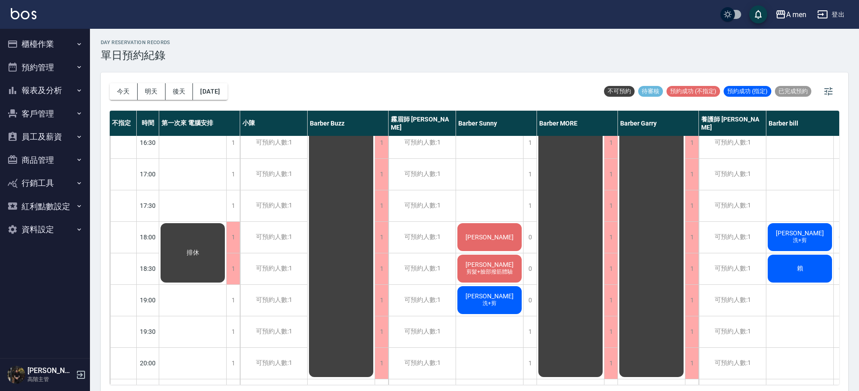
click at [502, 232] on div "[PERSON_NAME]" at bounding box center [489, 237] width 67 height 31
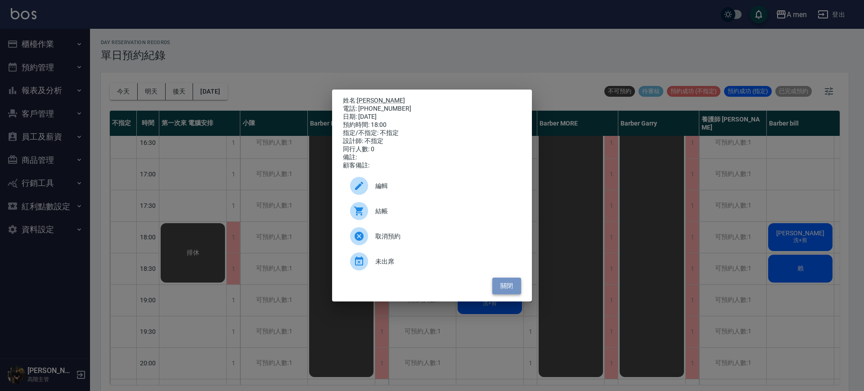
click at [506, 294] on button "關閉" at bounding box center [506, 286] width 29 height 17
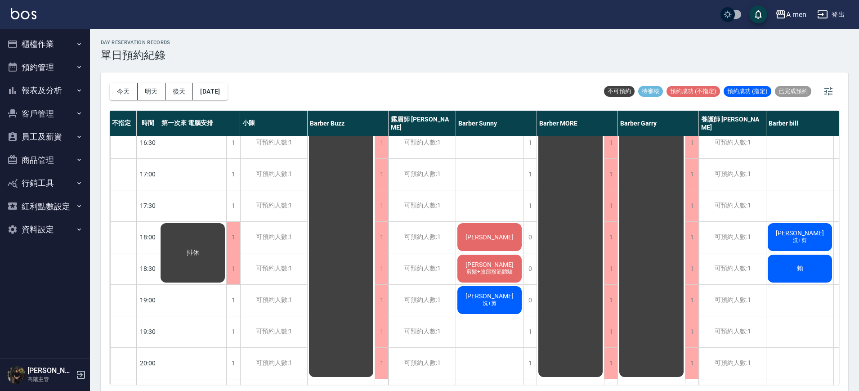
click at [493, 194] on div "許先生 [PERSON_NAME]+剪、男士修眉 [PERSON_NAME] 男士理髮 黃先生 講台語的大哥([PERSON_NAME]) [PERSON_N…" at bounding box center [489, 173] width 67 height 787
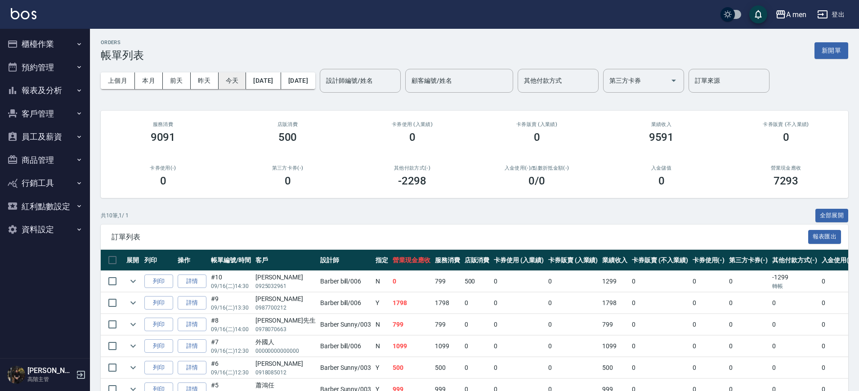
scroll to position [41, 0]
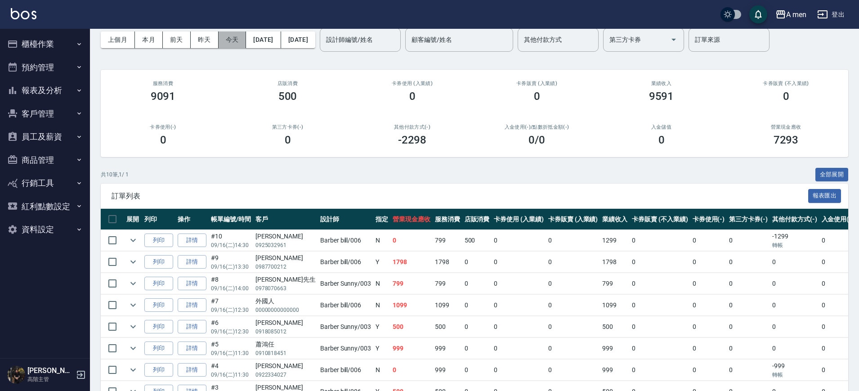
click at [229, 42] on button "今天" at bounding box center [233, 39] width 28 height 17
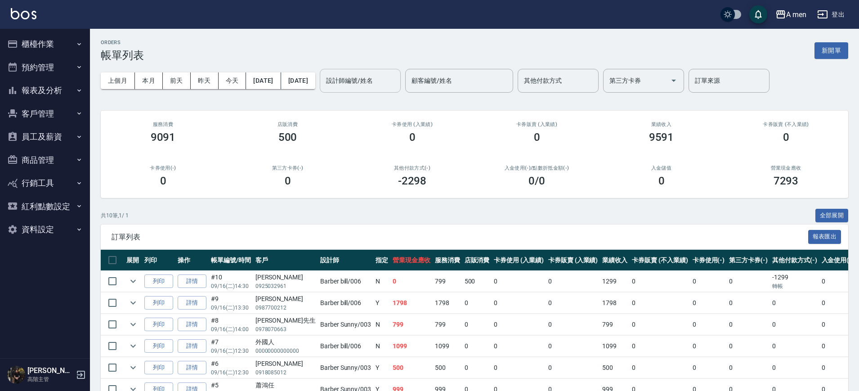
click at [379, 82] on input "設計師編號/姓名" at bounding box center [360, 81] width 73 height 16
click at [175, 97] on div "上個月 本月 前天 昨天 今天 2025/09/16 2025/09/16 設計師編號/姓名 設計師編號/姓名 顧客編號/姓名 顧客編號/姓名 其他付款方式 …" at bounding box center [475, 81] width 748 height 38
click at [377, 71] on div "設計師編號/姓名" at bounding box center [360, 81] width 81 height 24
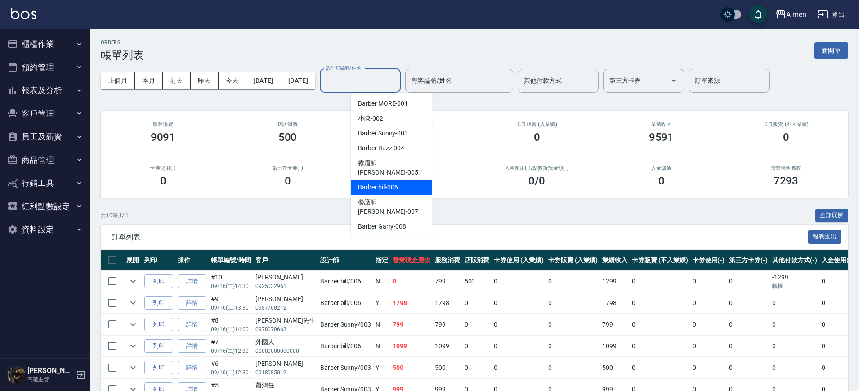
click at [421, 180] on div "Barber bill -006" at bounding box center [391, 187] width 81 height 15
type input "Barber bill-006"
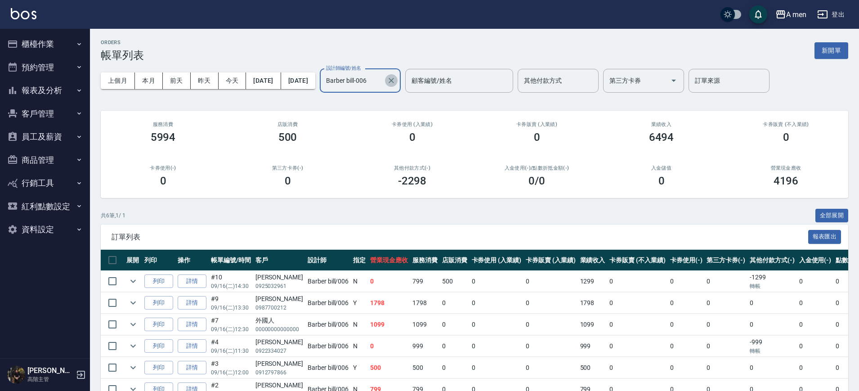
click at [396, 79] on icon "Clear" at bounding box center [391, 80] width 9 height 9
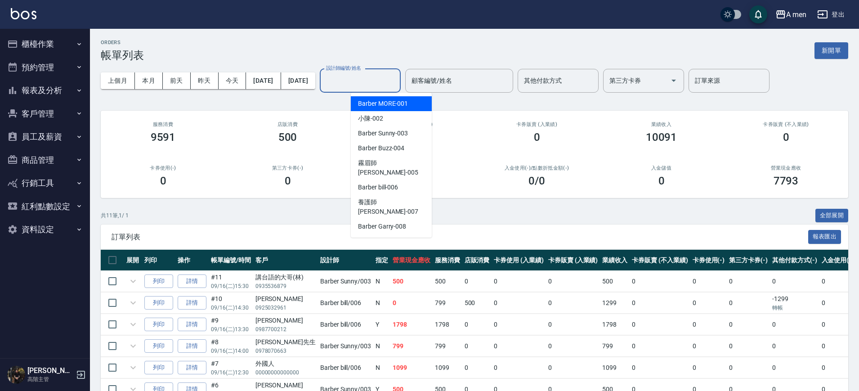
click at [391, 81] on input "設計師編號/姓名" at bounding box center [360, 81] width 73 height 16
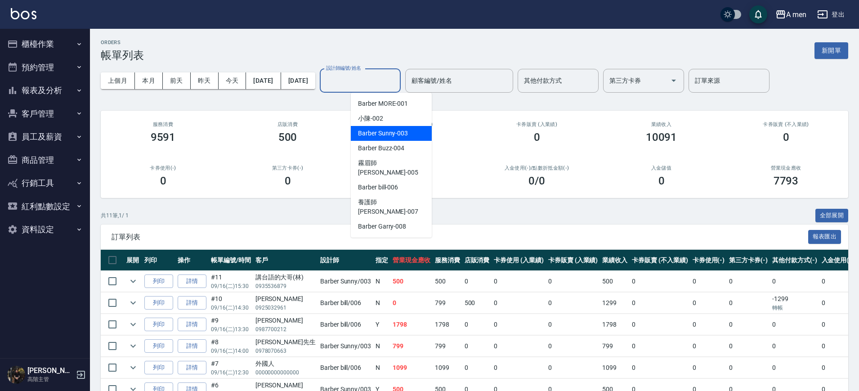
click at [405, 130] on span "Barber Sunny -003" at bounding box center [383, 133] width 50 height 9
type input "Barber Sunny -003"
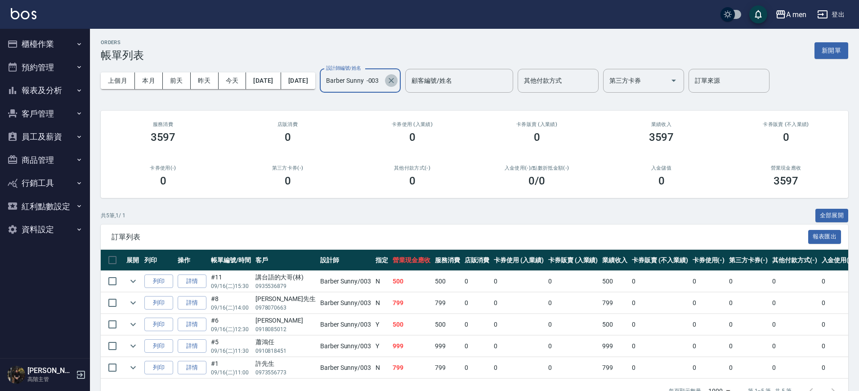
click at [394, 80] on icon "Clear" at bounding box center [391, 80] width 5 height 5
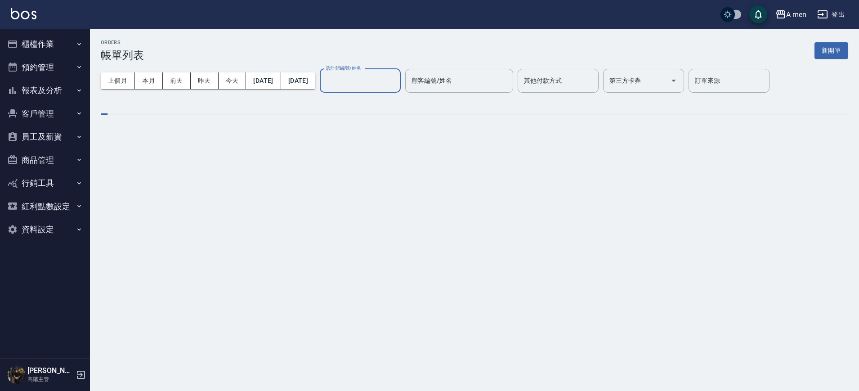
click at [382, 74] on input "設計師編號/姓名" at bounding box center [360, 81] width 73 height 16
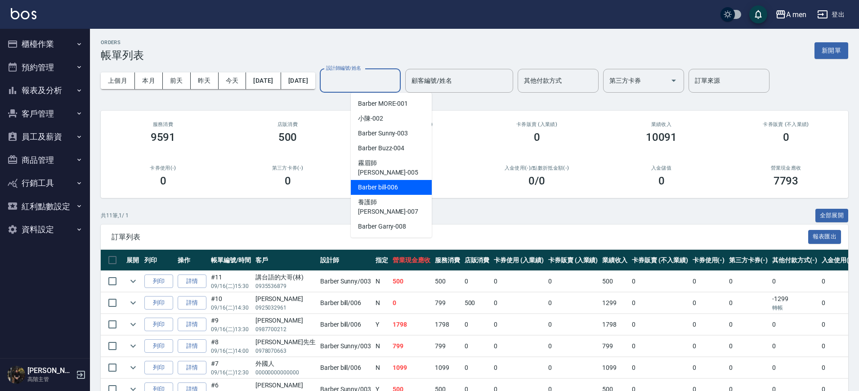
click at [405, 180] on div "Barber bill -006" at bounding box center [391, 187] width 81 height 15
type input "Barber bill-006"
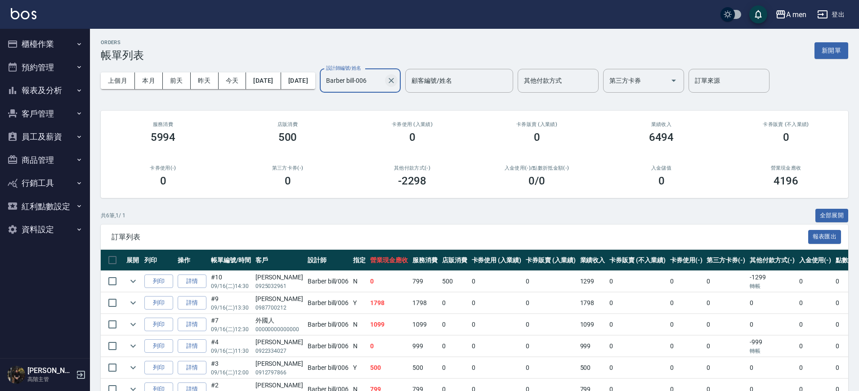
click at [394, 79] on icon "Clear" at bounding box center [391, 80] width 5 height 5
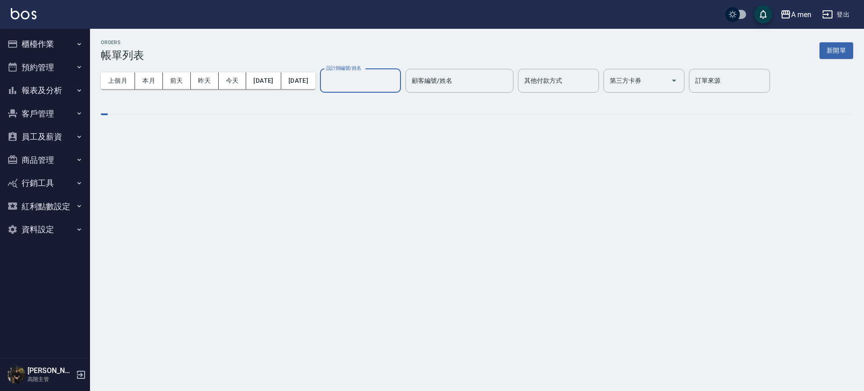
click at [397, 80] on input "設計師編號/姓名" at bounding box center [360, 81] width 73 height 16
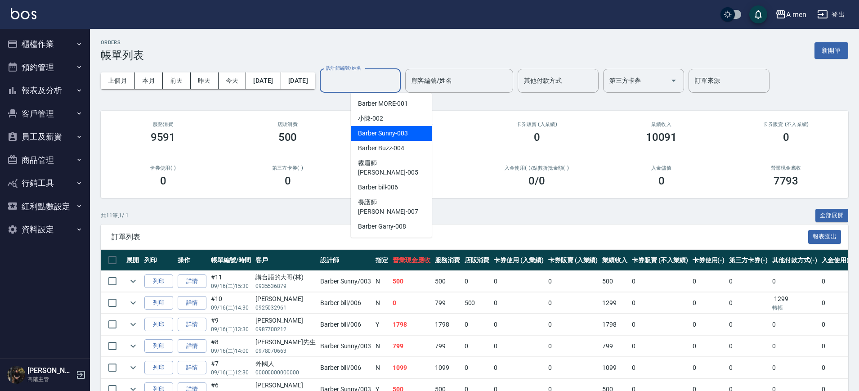
click at [402, 133] on span "Barber Sunny -003" at bounding box center [383, 133] width 50 height 9
type input "Barber Sunny -003"
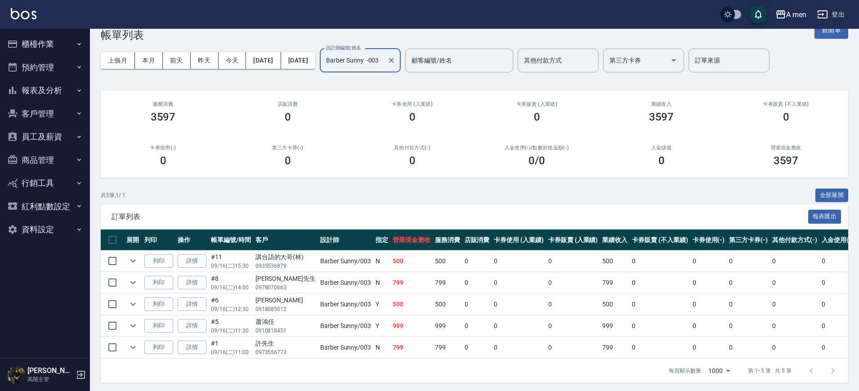
scroll to position [31, 0]
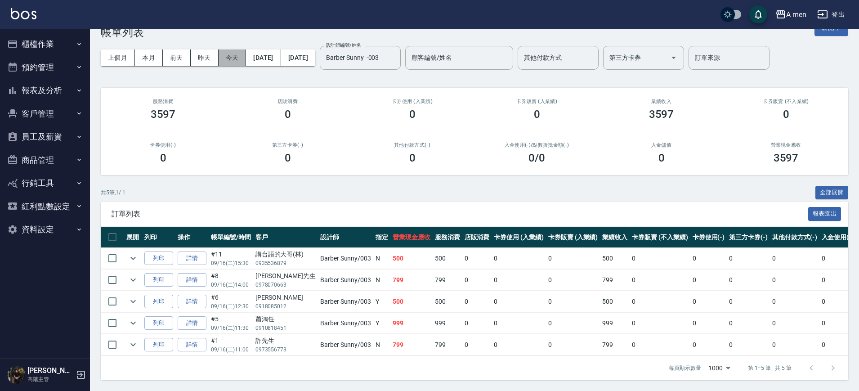
click at [224, 55] on button "今天" at bounding box center [233, 57] width 28 height 17
click at [233, 53] on button "今天" at bounding box center [233, 57] width 28 height 17
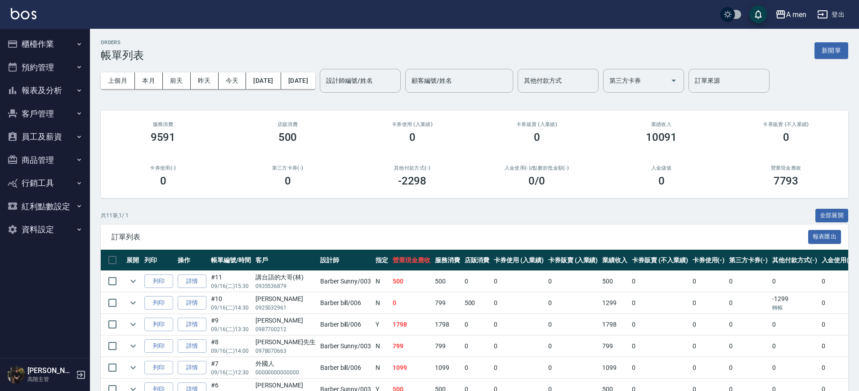
click at [51, 115] on button "客戶管理" at bounding box center [45, 113] width 83 height 23
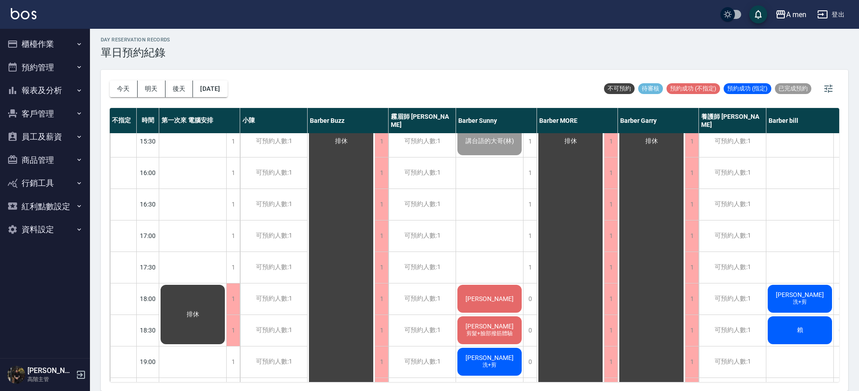
scroll to position [298, 0]
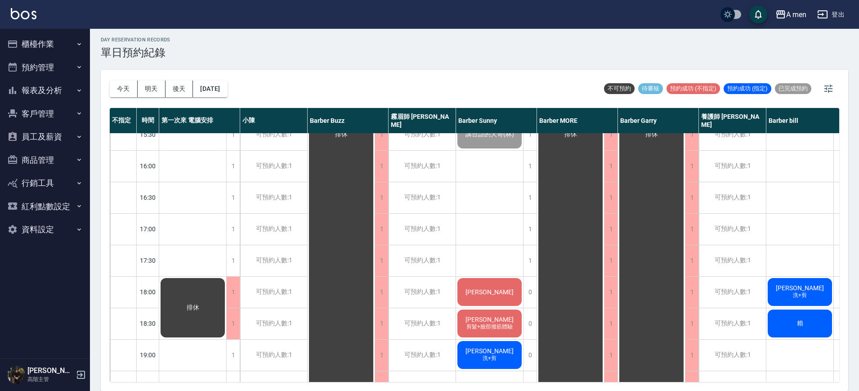
click at [785, 222] on div "[PERSON_NAME]+剪 [PERSON_NAME] 洗加剪 [PERSON_NAME] 男士理髮 [DEMOGRAPHIC_DATA]人 剪髮加修容 …" at bounding box center [800, 228] width 67 height 787
click at [53, 49] on button "櫃檯作業" at bounding box center [45, 43] width 83 height 23
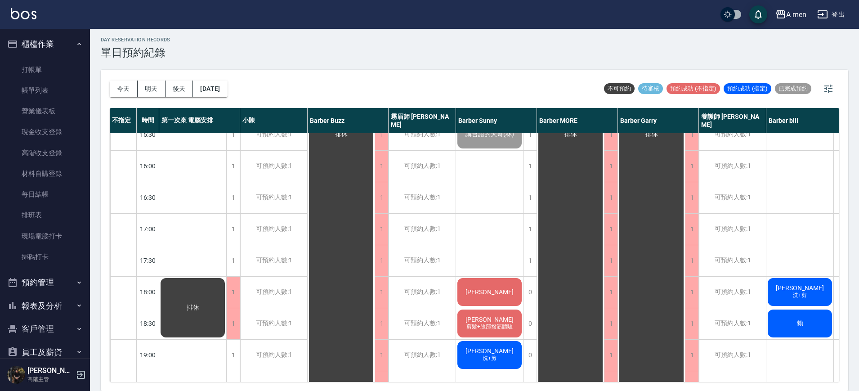
click at [53, 49] on button "櫃檯作業" at bounding box center [45, 43] width 83 height 23
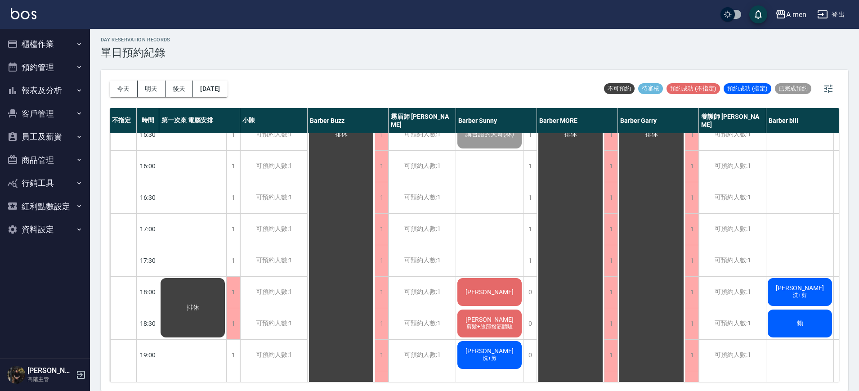
click at [51, 126] on button "員工及薪資" at bounding box center [45, 136] width 83 height 23
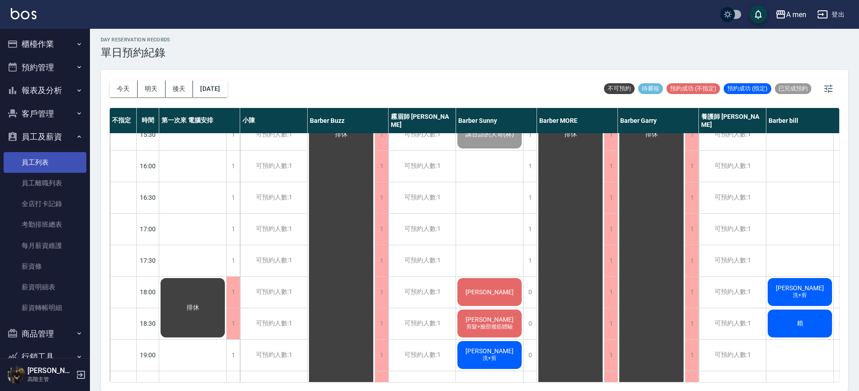
click at [48, 160] on link "員工列表" at bounding box center [45, 162] width 83 height 21
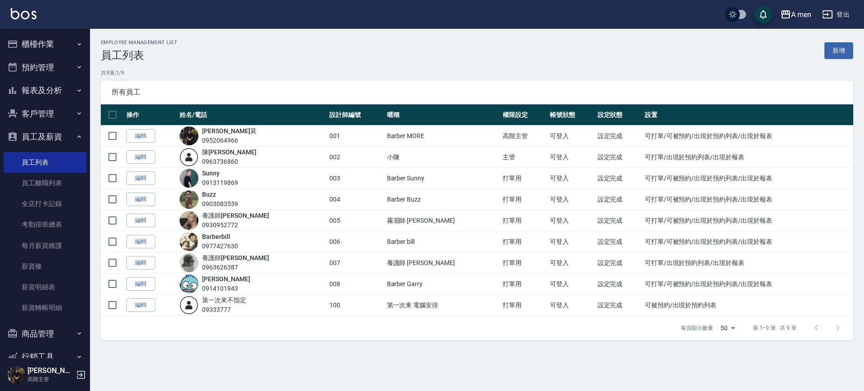
click at [53, 131] on button "員工及薪資" at bounding box center [45, 136] width 83 height 23
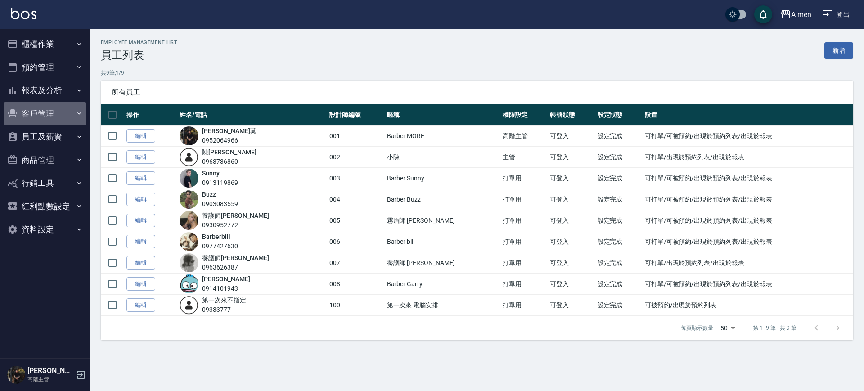
click at [55, 115] on button "客戶管理" at bounding box center [45, 113] width 83 height 23
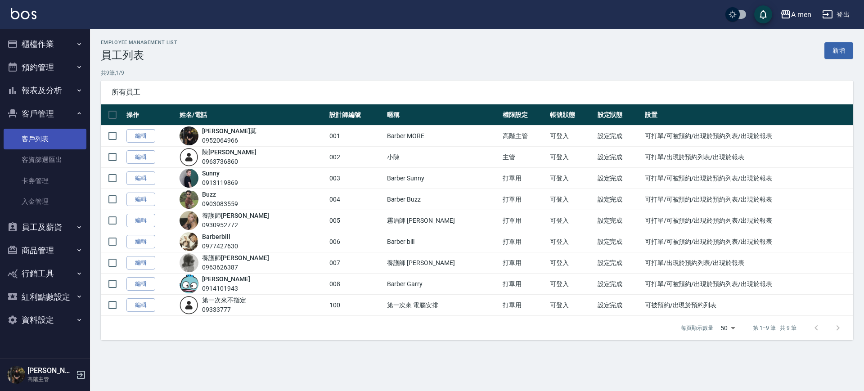
click at [60, 142] on link "客戶列表" at bounding box center [45, 139] width 83 height 21
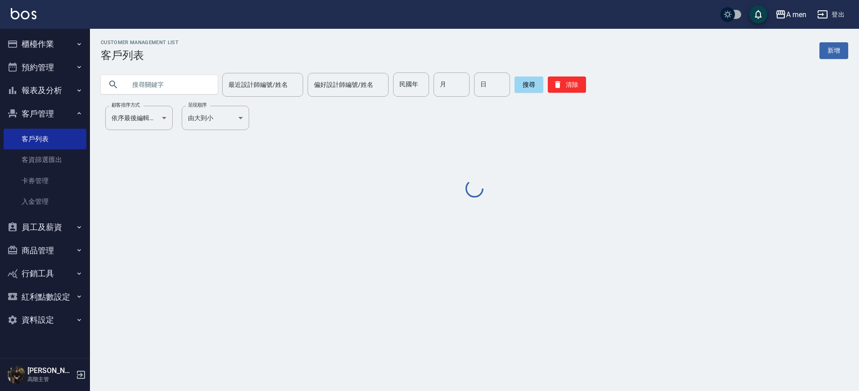
click at [152, 89] on input "text" at bounding box center [168, 84] width 85 height 24
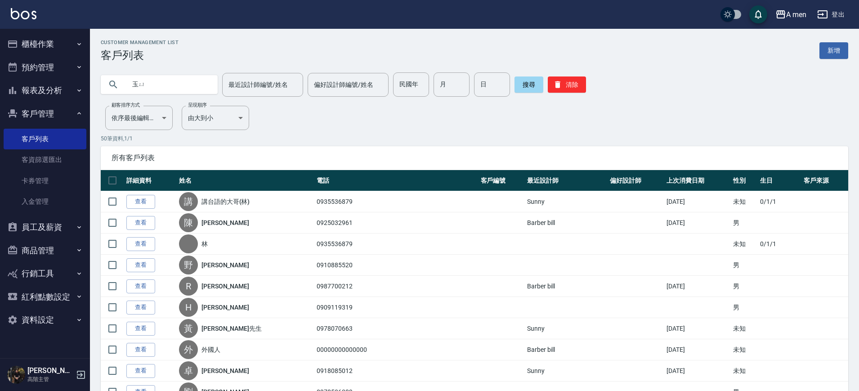
type input "玉"
type input "["
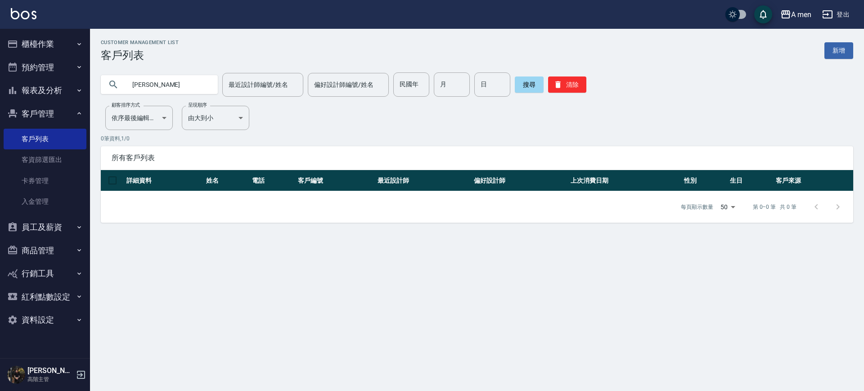
type input "陳"
click at [170, 83] on input "text" at bounding box center [168, 84] width 85 height 24
paste input "0983103518"
type input "0983103518"
click at [530, 91] on button "搜尋" at bounding box center [529, 84] width 29 height 16
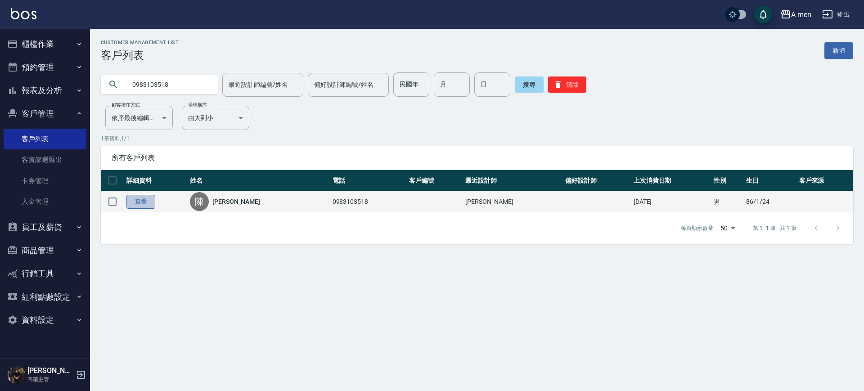
click at [142, 202] on link "查看" at bounding box center [140, 202] width 29 height 14
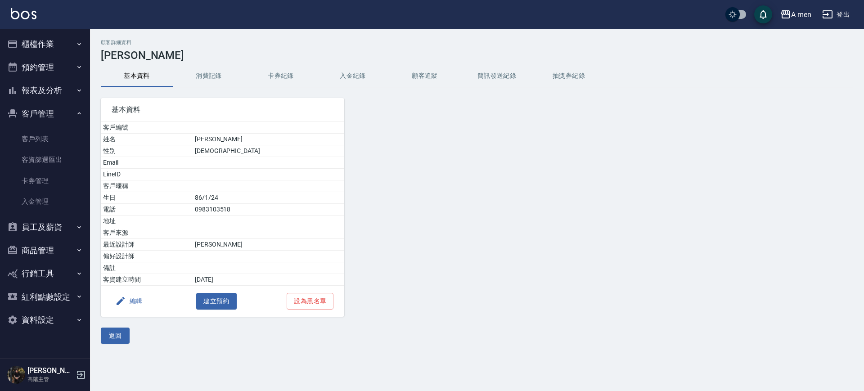
click at [207, 76] on button "消費記錄" at bounding box center [209, 76] width 72 height 22
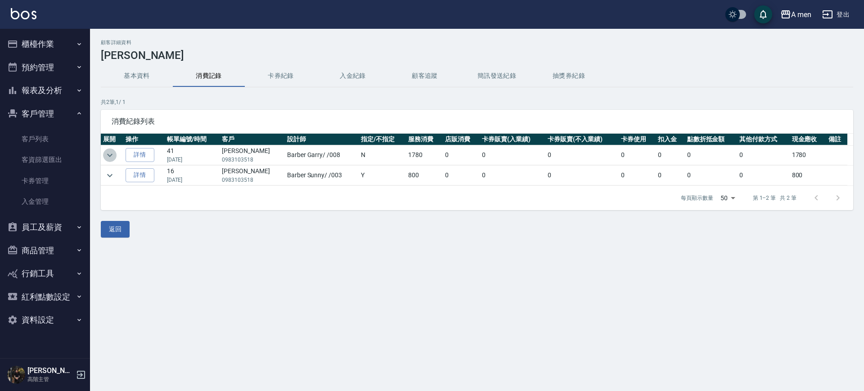
click at [112, 160] on button "expand row" at bounding box center [109, 154] width 13 height 13
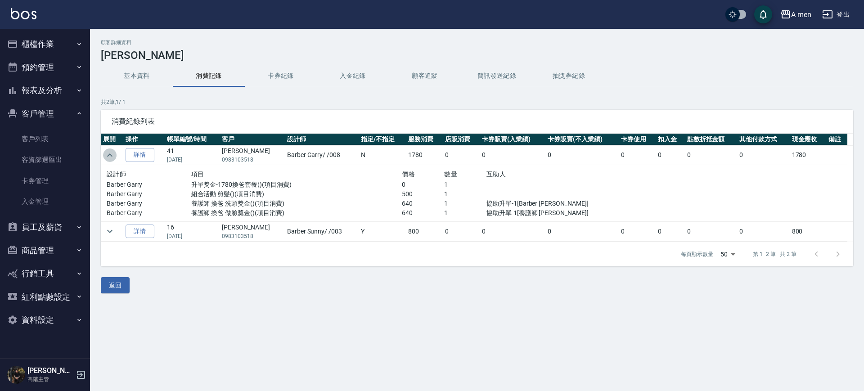
click at [112, 160] on button "expand row" at bounding box center [109, 154] width 13 height 13
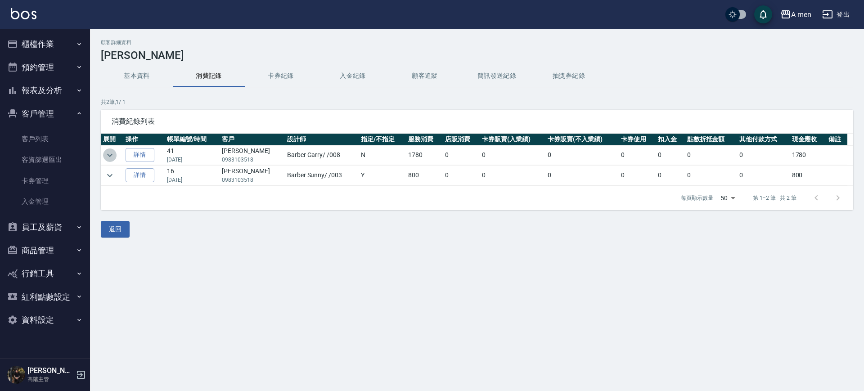
click at [112, 160] on button "expand row" at bounding box center [109, 154] width 13 height 13
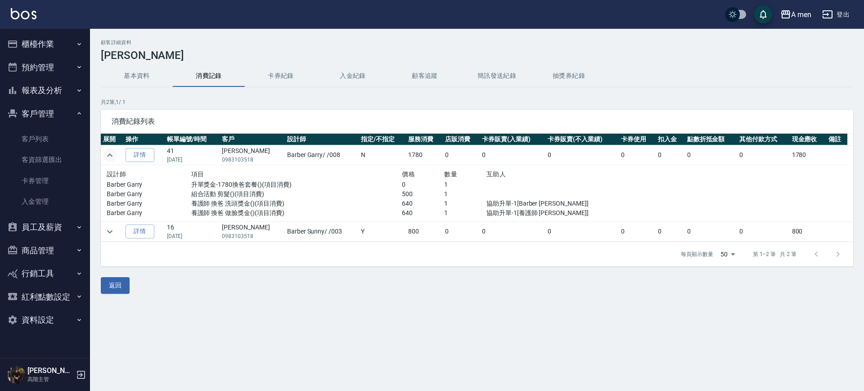
click at [112, 160] on button "expand row" at bounding box center [109, 154] width 13 height 13
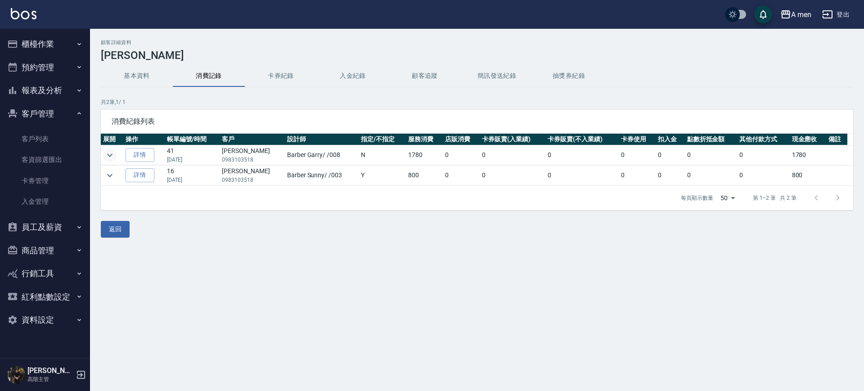
click at [112, 160] on button "expand row" at bounding box center [109, 154] width 13 height 13
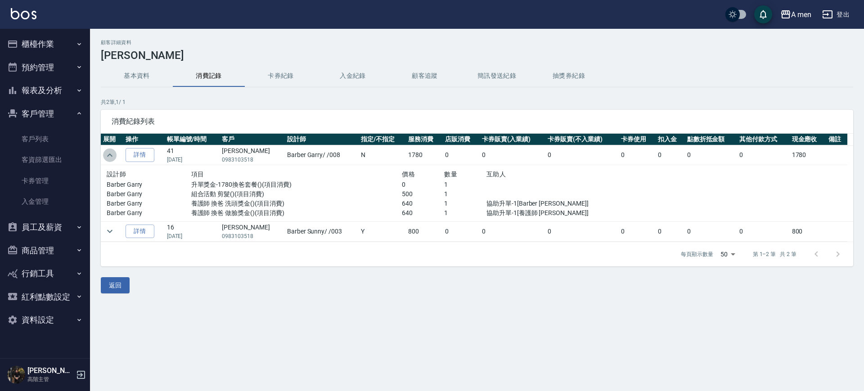
click at [112, 160] on button "expand row" at bounding box center [109, 154] width 13 height 13
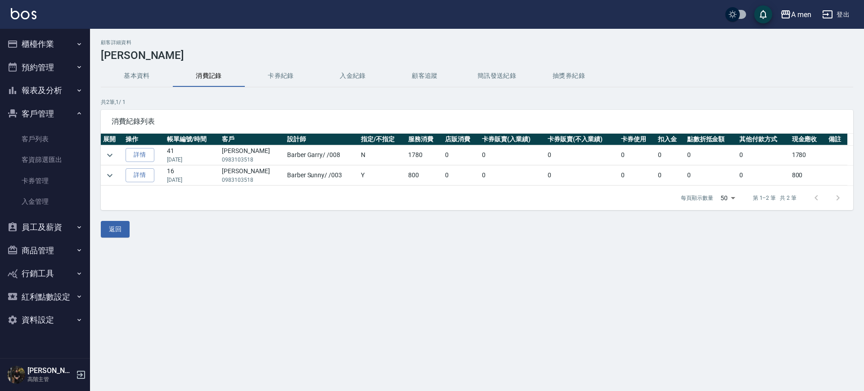
click at [44, 70] on button "預約管理" at bounding box center [45, 67] width 83 height 23
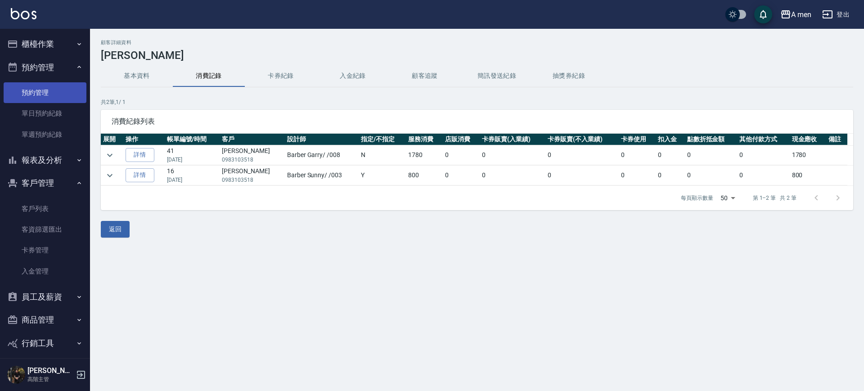
click at [54, 99] on link "預約管理" at bounding box center [45, 92] width 83 height 21
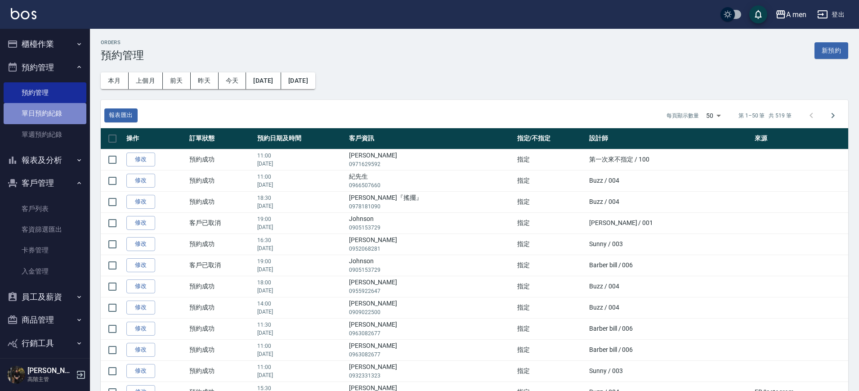
click at [58, 117] on link "單日預約紀錄" at bounding box center [45, 113] width 83 height 21
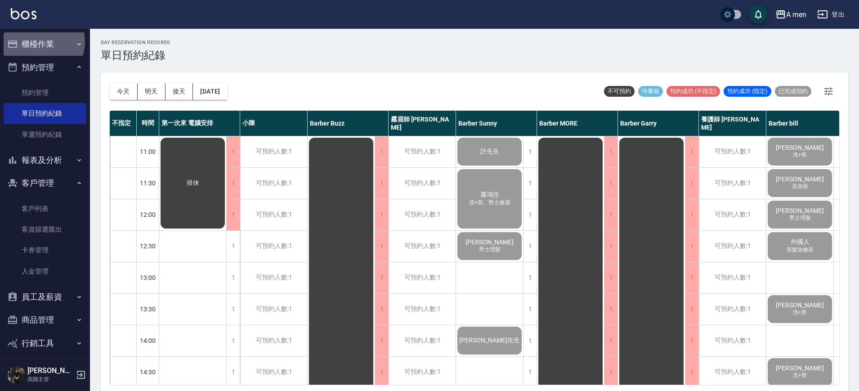
click at [42, 42] on button "櫃檯作業" at bounding box center [45, 43] width 83 height 23
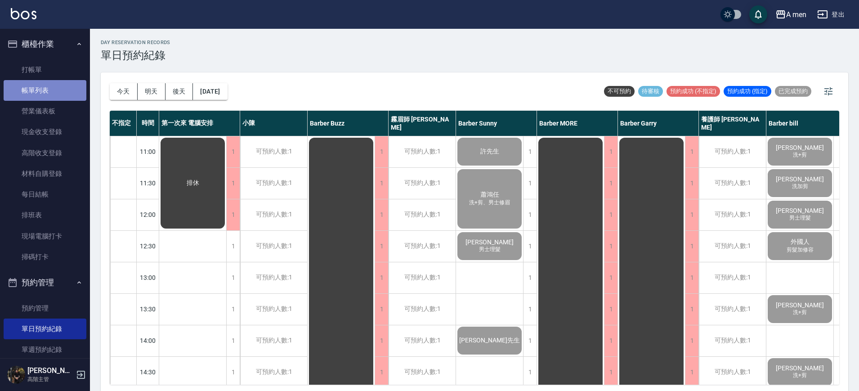
click at [45, 87] on link "帳單列表" at bounding box center [45, 90] width 83 height 21
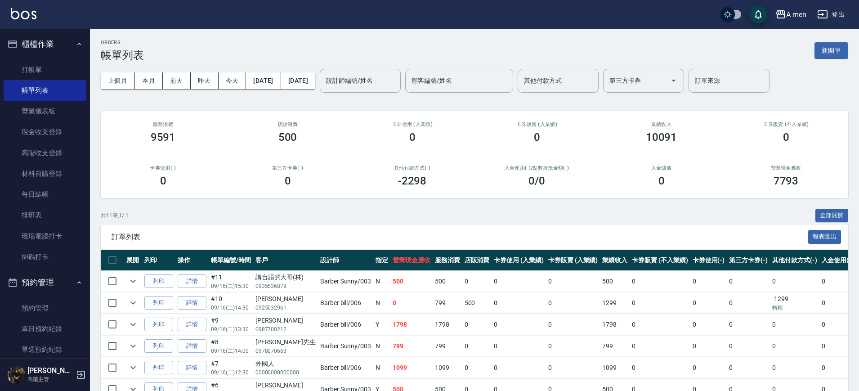
click at [47, 50] on button "櫃檯作業" at bounding box center [45, 43] width 83 height 23
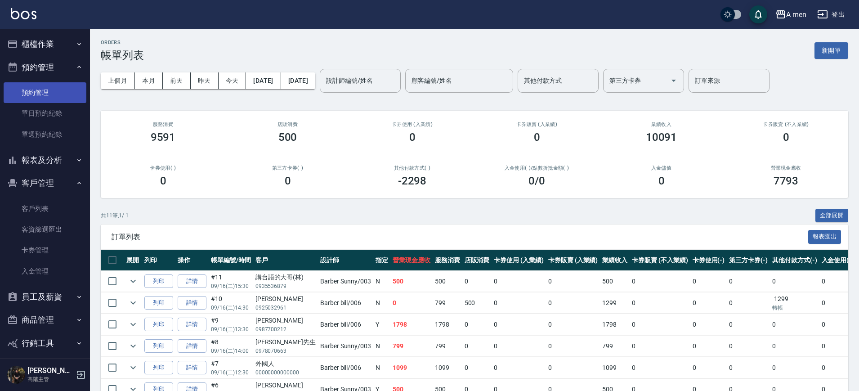
click at [53, 102] on link "預約管理" at bounding box center [45, 92] width 83 height 21
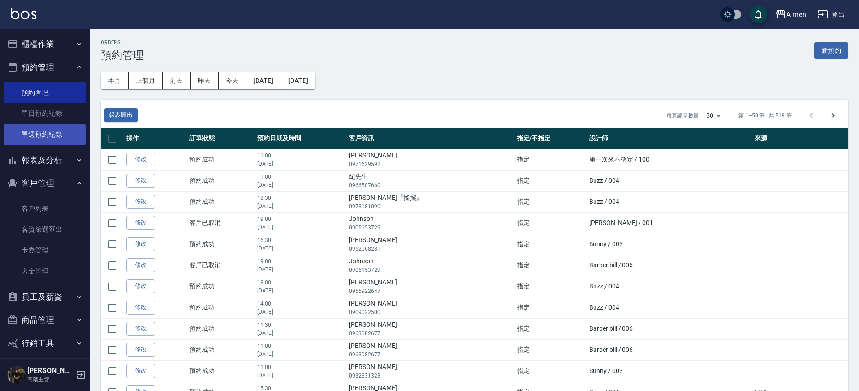
click at [56, 125] on link "單週預約紀錄" at bounding box center [45, 134] width 83 height 21
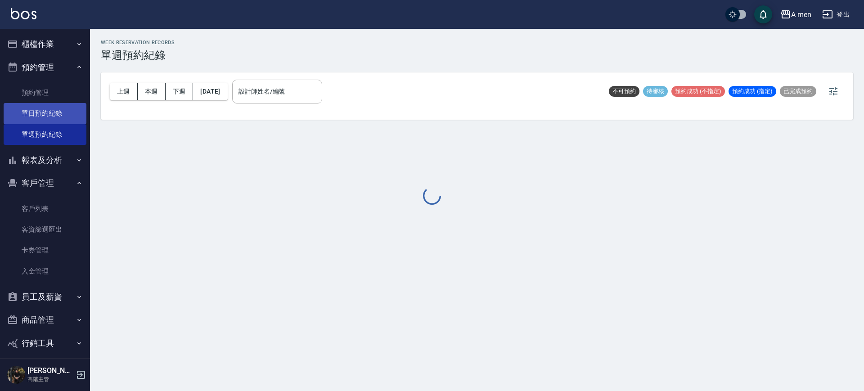
click at [56, 114] on link "單日預約紀錄" at bounding box center [45, 113] width 83 height 21
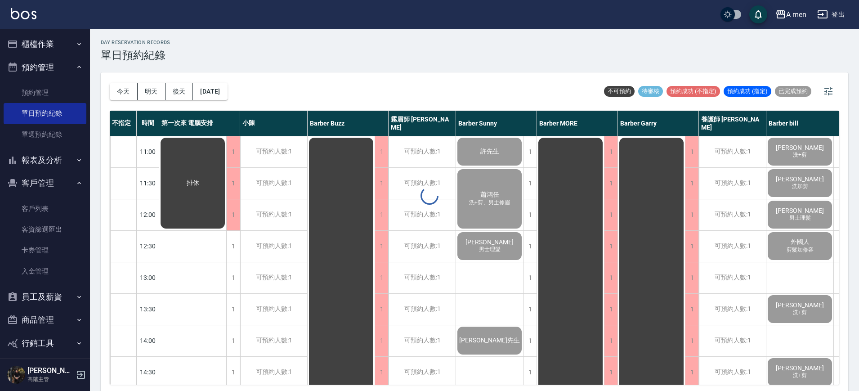
click at [48, 49] on button "櫃檯作業" at bounding box center [45, 43] width 83 height 23
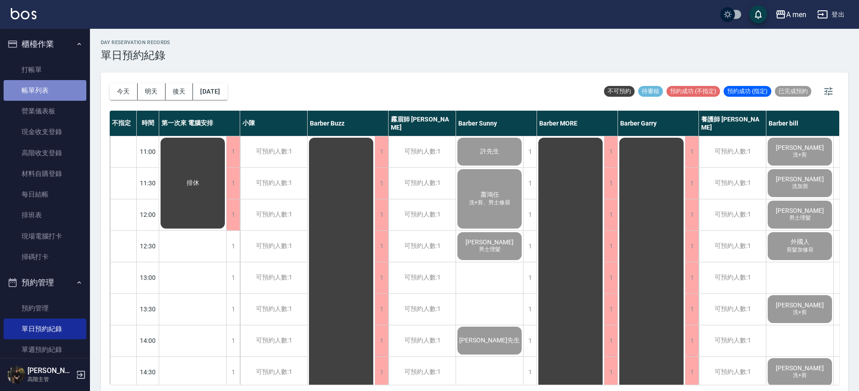
click at [56, 90] on link "帳單列表" at bounding box center [45, 90] width 83 height 21
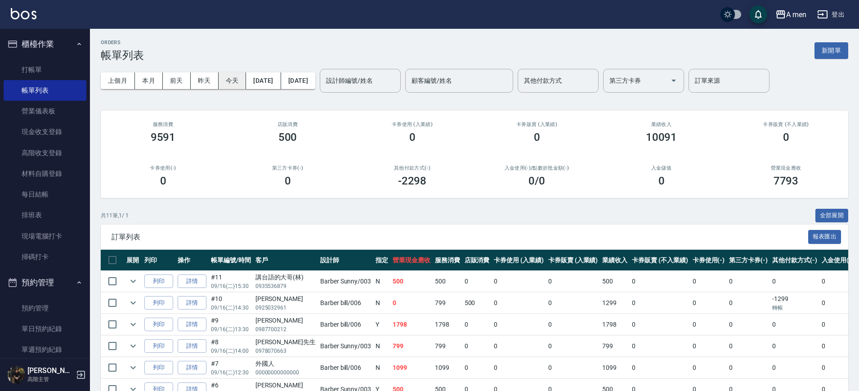
click at [238, 78] on button "今天" at bounding box center [233, 80] width 28 height 17
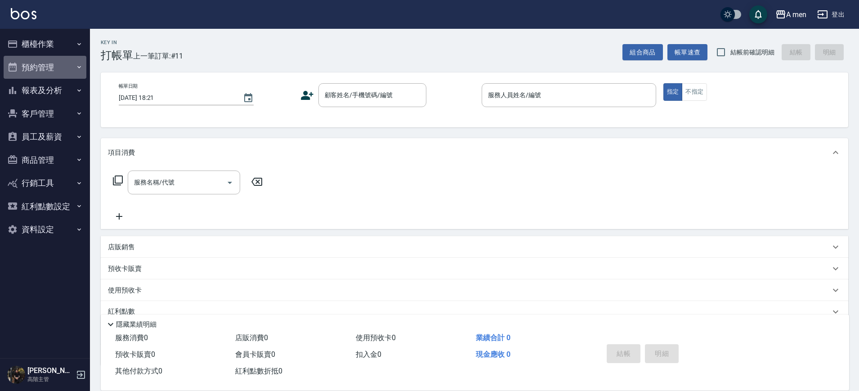
click at [34, 69] on button "預約管理" at bounding box center [45, 67] width 83 height 23
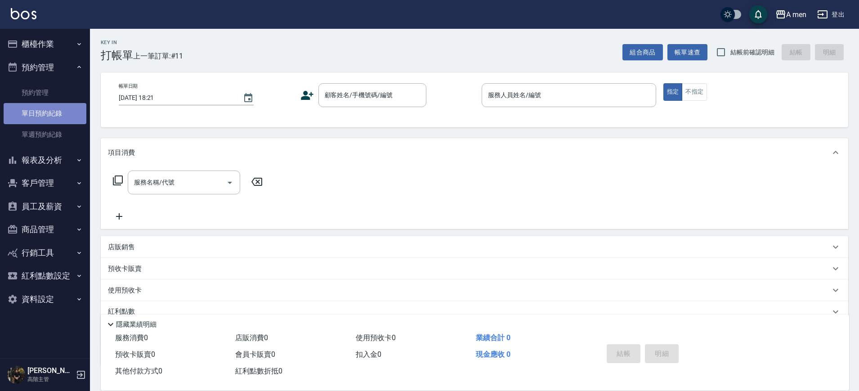
click at [45, 109] on link "單日預約紀錄" at bounding box center [45, 113] width 83 height 21
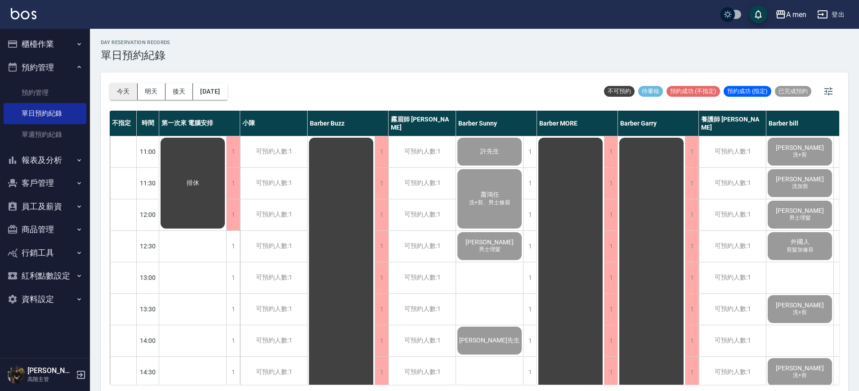
click at [129, 89] on button "今天" at bounding box center [124, 91] width 28 height 17
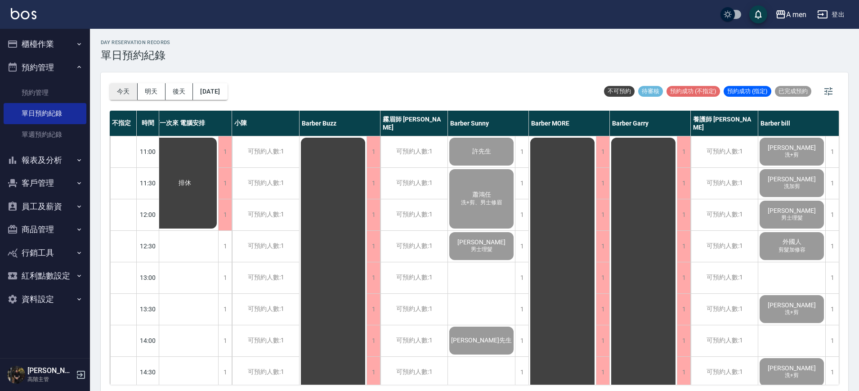
click at [119, 92] on button "今天" at bounding box center [124, 91] width 28 height 17
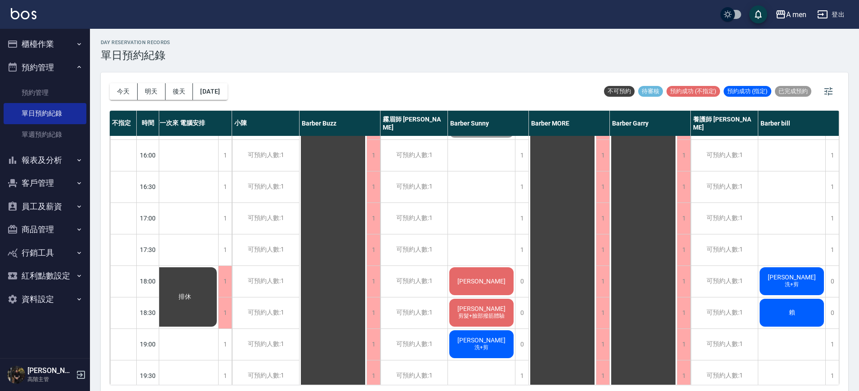
scroll to position [315, 13]
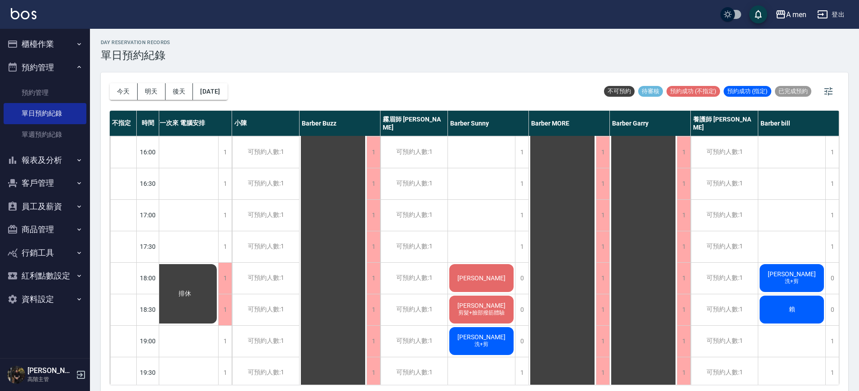
drag, startPoint x: 859, startPoint y: 183, endPoint x: 662, endPoint y: 65, distance: 230.0
click at [662, 65] on div "day Reservation records 單日預約紀錄 今天 明天 後天 2025/09/16 不可預約 待審核 預約成功 (不指定) 預約成功 (指定…" at bounding box center [474, 211] width 769 height 365
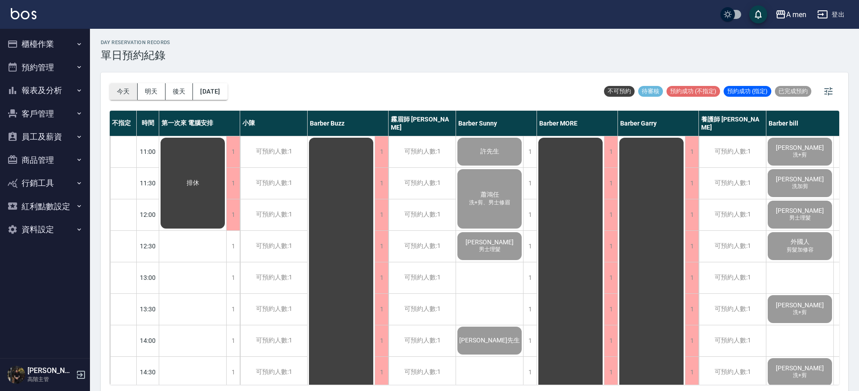
click at [123, 87] on button "今天" at bounding box center [124, 91] width 28 height 17
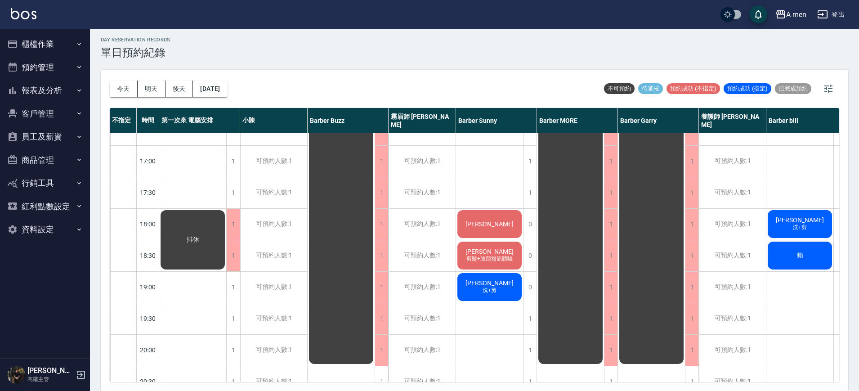
scroll to position [397, 0]
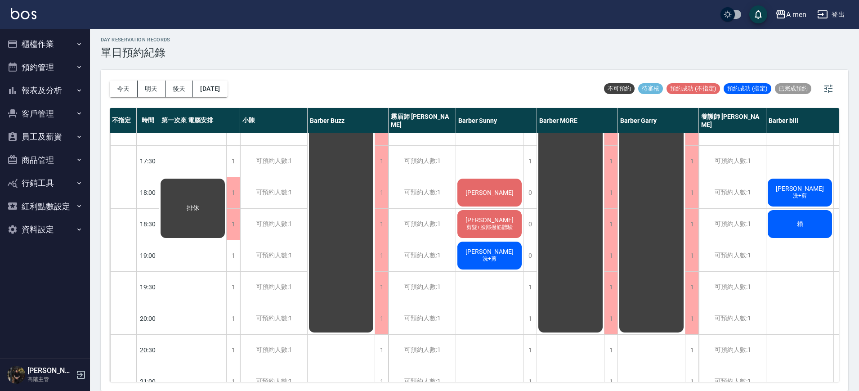
click at [788, 288] on div "[PERSON_NAME] 洗+剪 [PERSON_NAME] 洗加剪 [PERSON_NAME] 男士理髮 [DEMOGRAPHIC_DATA]人 剪髮加修…" at bounding box center [800, 129] width 67 height 787
click at [480, 218] on span "[PERSON_NAME]" at bounding box center [490, 219] width 52 height 7
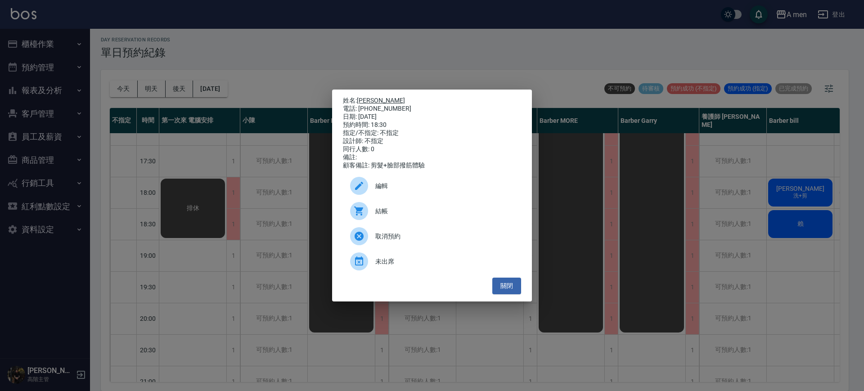
click at [365, 97] on link "[PERSON_NAME]" at bounding box center [381, 100] width 48 height 7
click at [513, 291] on button "關閉" at bounding box center [506, 286] width 29 height 17
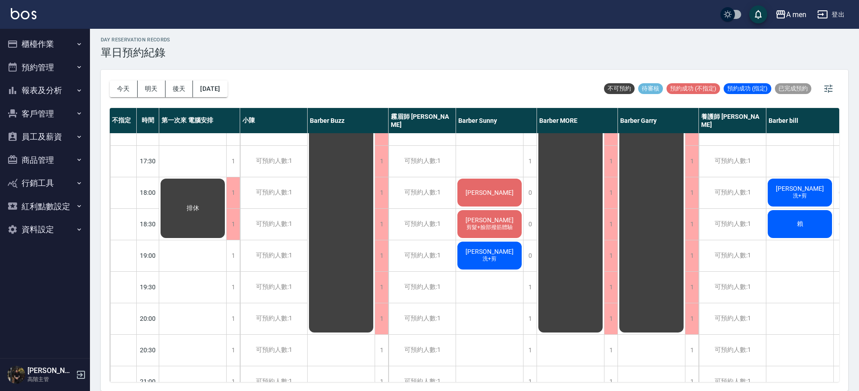
click at [482, 189] on span "[PERSON_NAME]" at bounding box center [490, 192] width 52 height 7
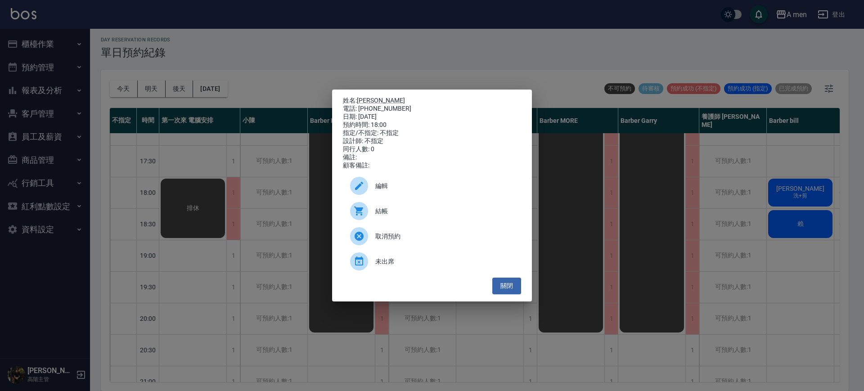
click at [358, 97] on p "姓名: Bruce" at bounding box center [432, 101] width 178 height 8
click at [363, 97] on link "[PERSON_NAME]" at bounding box center [381, 100] width 48 height 7
click at [512, 283] on button "關閉" at bounding box center [506, 286] width 29 height 17
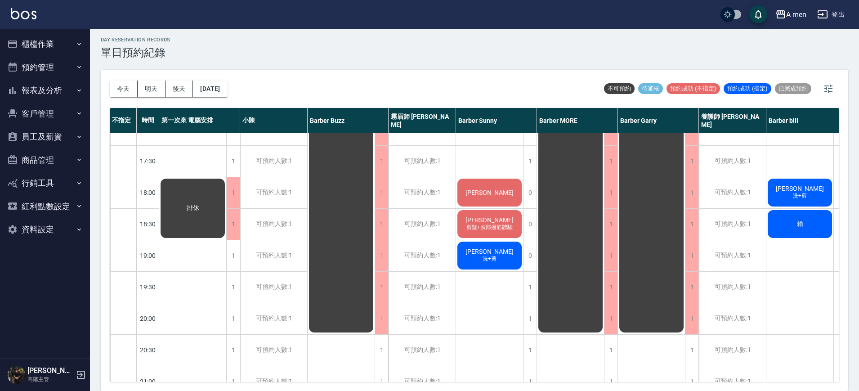
click at [501, 229] on span "剪髮+臉部撥筋體驗" at bounding box center [490, 228] width 50 height 8
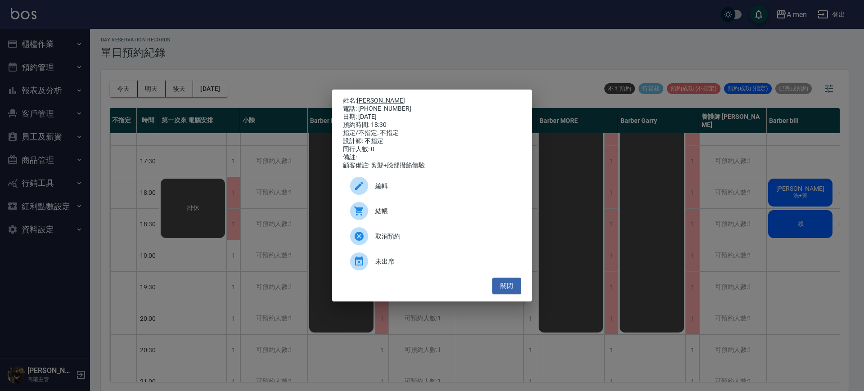
click at [368, 97] on link "[PERSON_NAME]" at bounding box center [381, 100] width 48 height 7
click at [512, 285] on button "關閉" at bounding box center [506, 286] width 29 height 17
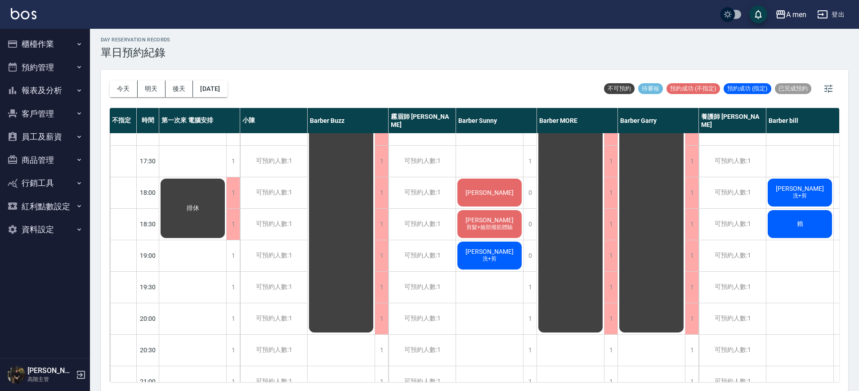
click at [511, 191] on div "[PERSON_NAME]" at bounding box center [489, 192] width 67 height 31
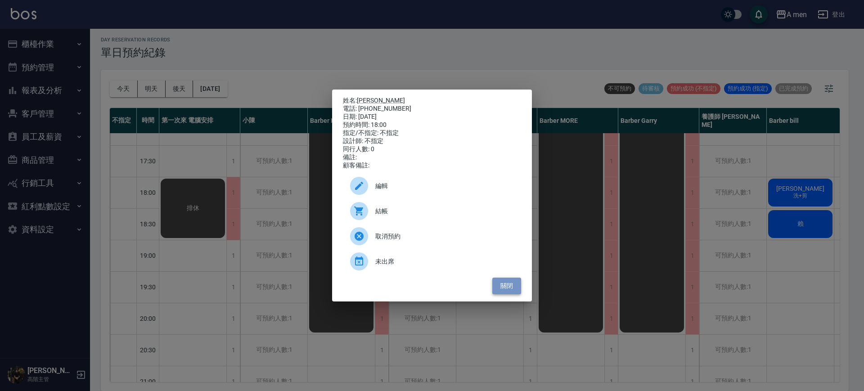
click at [513, 293] on button "關閉" at bounding box center [506, 286] width 29 height 17
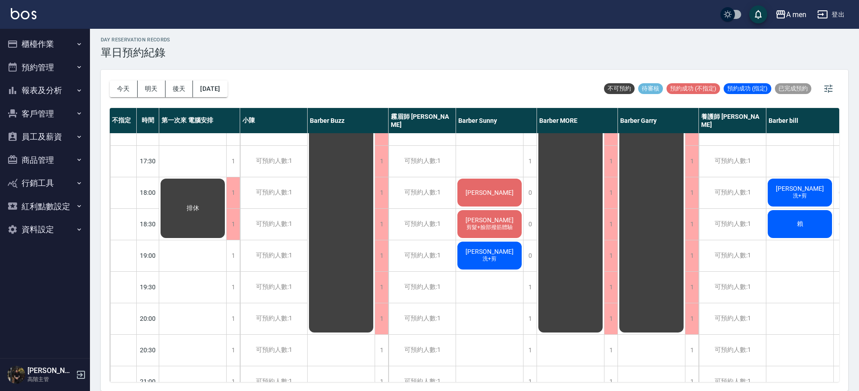
click at [490, 197] on div "[PERSON_NAME]" at bounding box center [489, 192] width 67 height 31
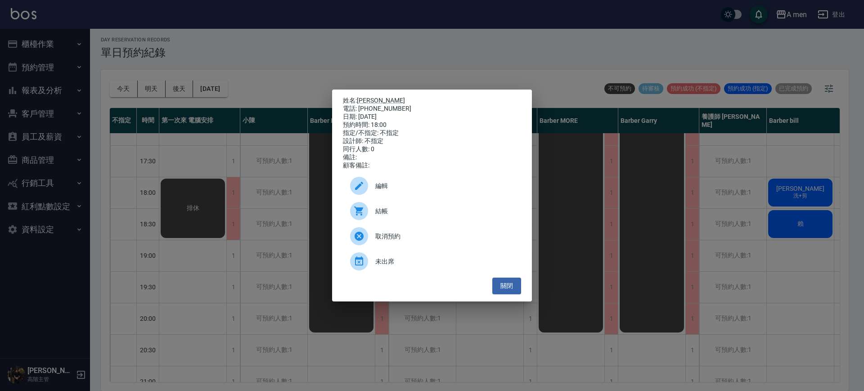
click at [441, 212] on span "結帳" at bounding box center [444, 211] width 139 height 9
click at [508, 294] on button "關閉" at bounding box center [506, 286] width 29 height 17
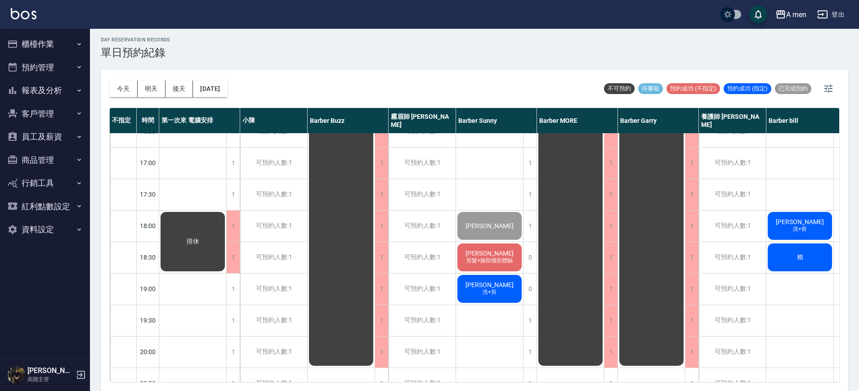
scroll to position [369, 0]
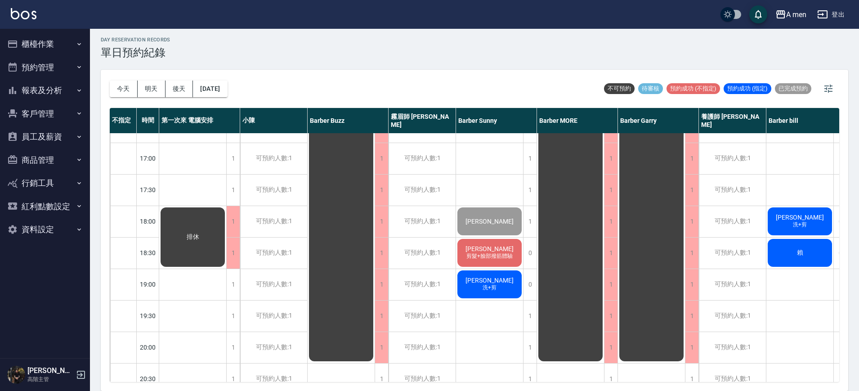
drag, startPoint x: 786, startPoint y: 185, endPoint x: 570, endPoint y: 88, distance: 237.4
click at [570, 88] on div "今天 明天 後天 2025/09/16 不可預約 待審核 預約成功 (不指定) 預約成功 (指定) 已完成預約" at bounding box center [475, 89] width 730 height 38
click at [793, 221] on span "洗+剪" at bounding box center [800, 225] width 18 height 8
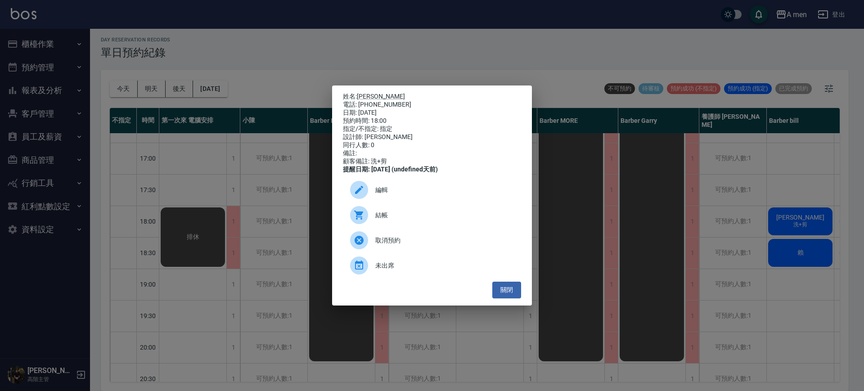
click at [388, 226] on div "結帳" at bounding box center [432, 214] width 178 height 25
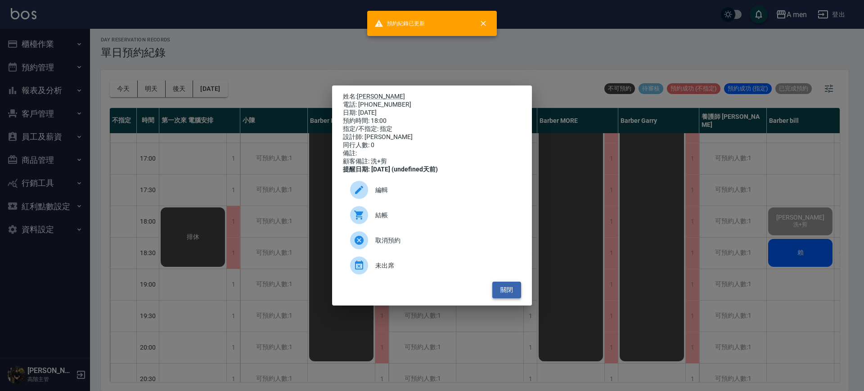
click at [509, 295] on button "關閉" at bounding box center [506, 290] width 29 height 17
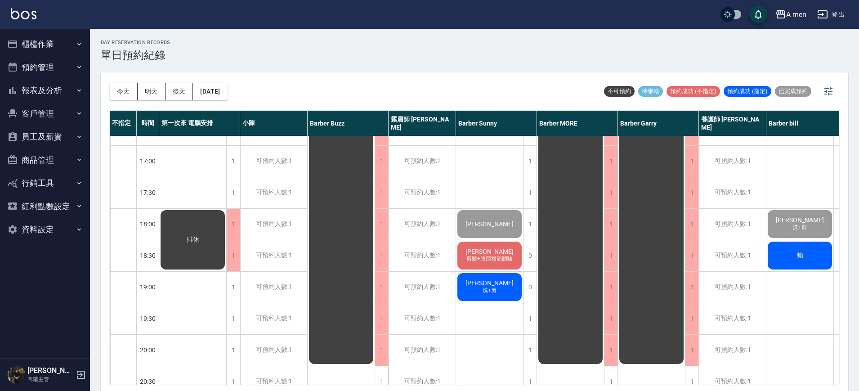
scroll to position [3, 0]
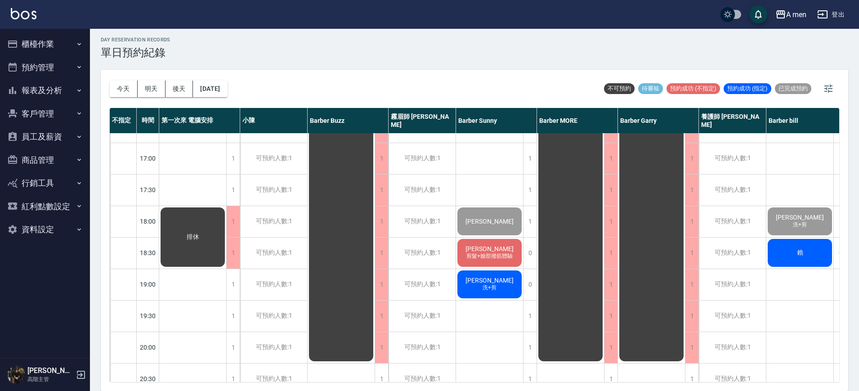
click at [804, 197] on div "馬克 洗+剪 張藝懷 洗加剪 李翰 男士理髮 外國人 剪髮加修容 Ryan Huang 洗+剪 陳彥旭 洗+剪 野手　武 洗+剪 賴" at bounding box center [800, 158] width 67 height 787
click at [62, 138] on button "員工及薪資" at bounding box center [45, 136] width 83 height 23
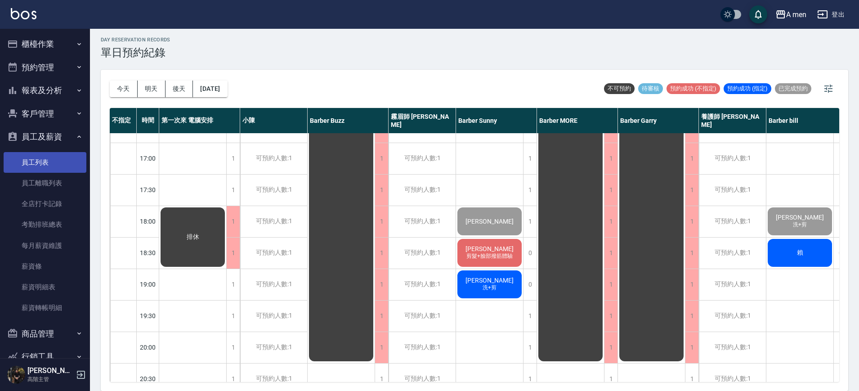
click at [50, 163] on link "員工列表" at bounding box center [45, 162] width 83 height 21
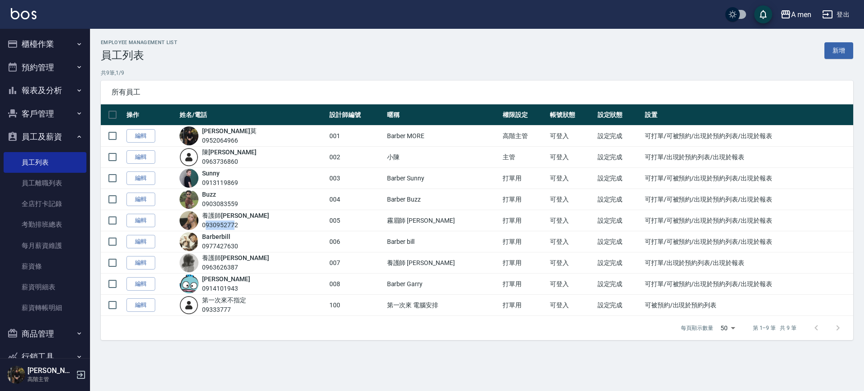
drag, startPoint x: 209, startPoint y: 225, endPoint x: 238, endPoint y: 224, distance: 29.3
click at [238, 224] on div "0930952772" at bounding box center [235, 224] width 67 height 9
click at [294, 78] on div "共 9 筆, 1 / 9 所有員工 操作 姓名/電話 設計師編號 暱稱 權限設定 帳號狀態 設定狀態 設置 編輯 楊 莫 0952064966 001 Bar…" at bounding box center [477, 204] width 752 height 271
click at [48, 207] on link "全店打卡記錄" at bounding box center [45, 203] width 83 height 21
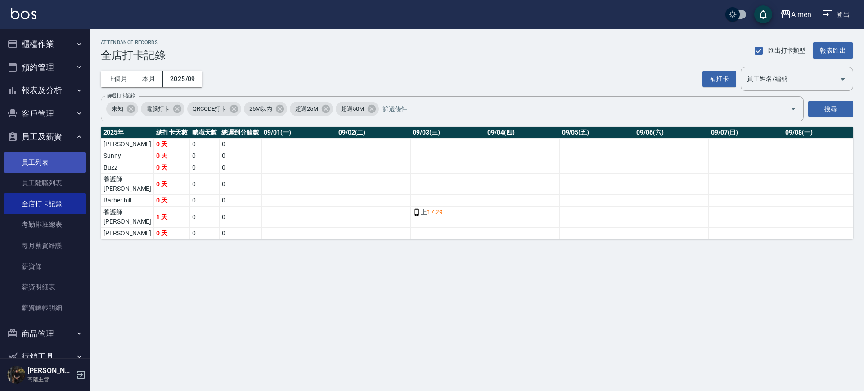
click at [43, 169] on link "員工列表" at bounding box center [45, 162] width 83 height 21
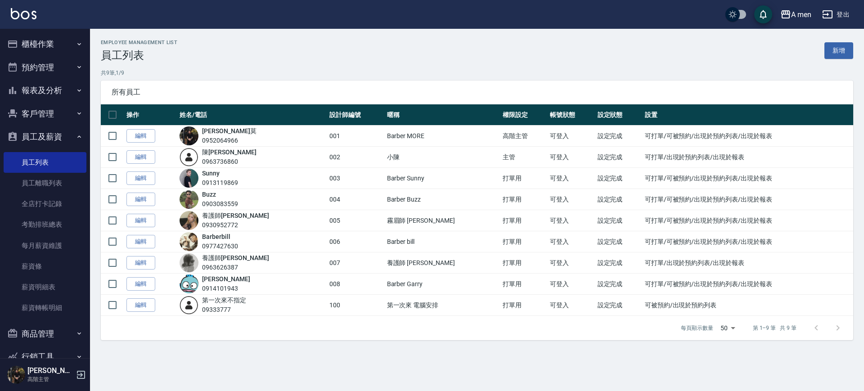
click at [47, 143] on button "員工及薪資" at bounding box center [45, 136] width 83 height 23
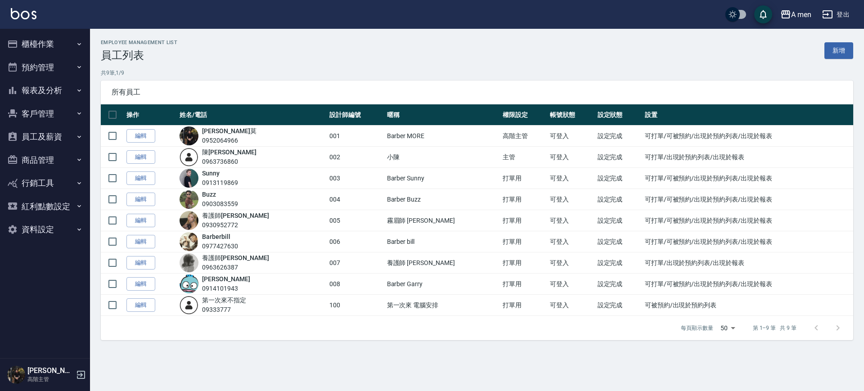
click at [47, 115] on button "客戶管理" at bounding box center [45, 113] width 83 height 23
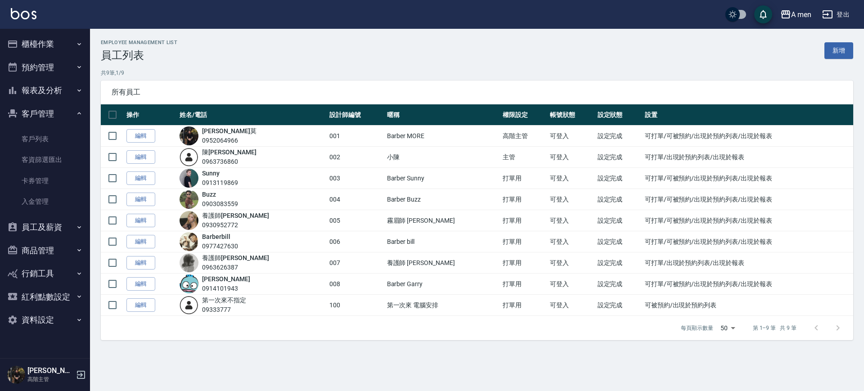
click at [47, 115] on button "客戶管理" at bounding box center [45, 113] width 83 height 23
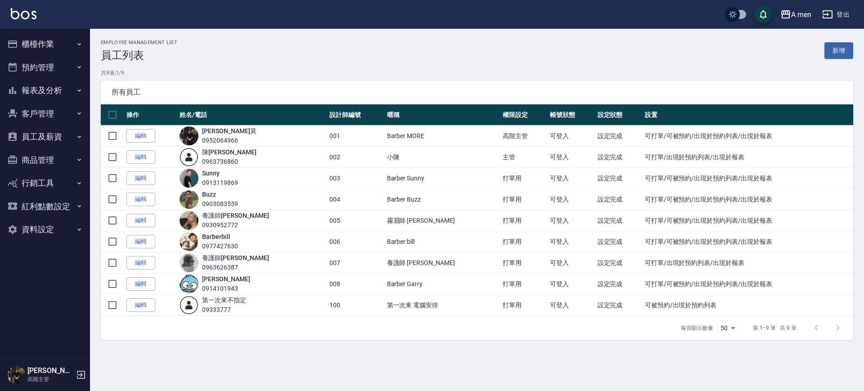
click at [41, 63] on button "預約管理" at bounding box center [45, 67] width 83 height 23
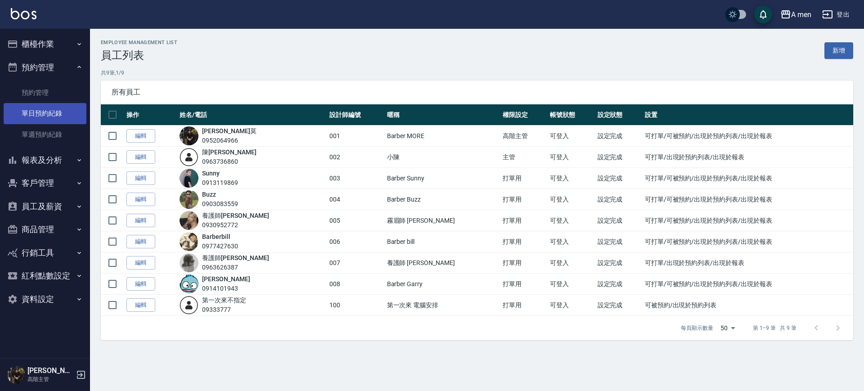
click at [38, 112] on link "單日預約紀錄" at bounding box center [45, 113] width 83 height 21
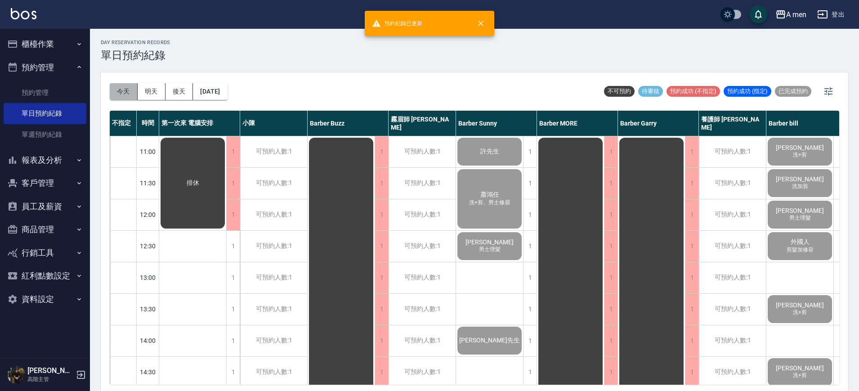
click at [126, 90] on button "今天" at bounding box center [124, 91] width 28 height 17
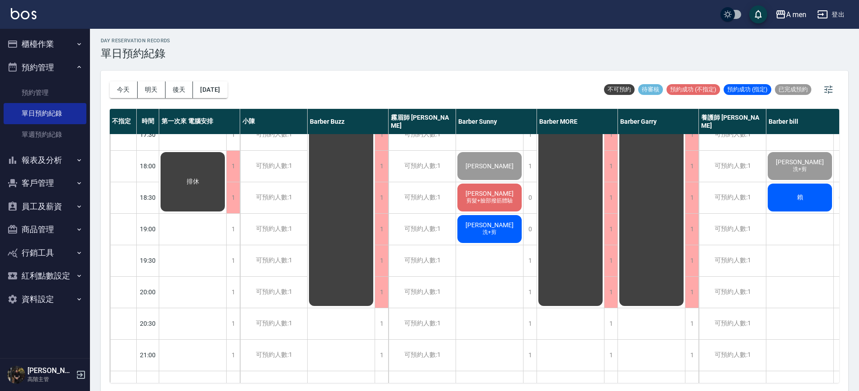
scroll to position [426, 0]
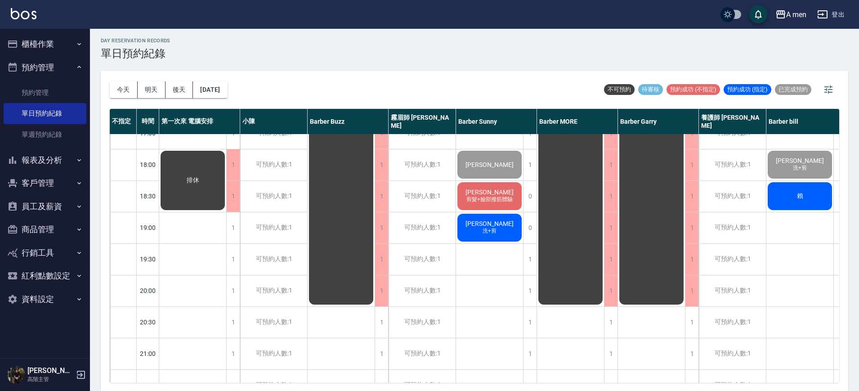
click at [798, 218] on div "馬克 洗+剪 張藝懷 洗加剪 李翰 男士理髮 外國人 剪髮加修容 Ryan Huang 洗+剪 陳彥旭 洗+剪 野手　武 洗+剪 賴" at bounding box center [800, 101] width 67 height 787
click at [488, 234] on span "洗+剪" at bounding box center [490, 231] width 18 height 8
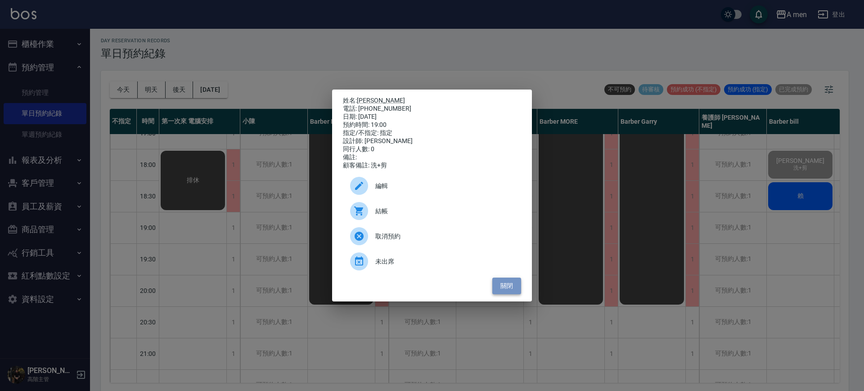
click at [508, 292] on button "關閉" at bounding box center [506, 286] width 29 height 17
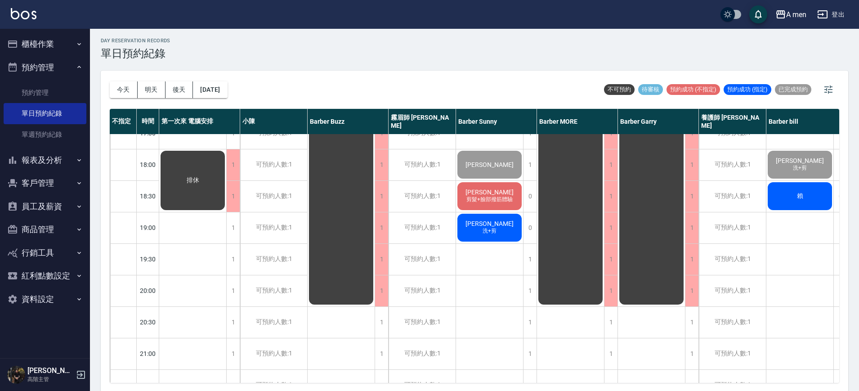
click at [496, 268] on div "許先生 蕭鴻任 洗+剪、男士修眉 卓兆麒 男士理髮 黃先生 講台語的大哥(林) Bruce 吳伯君 剪髮+臉部撥筋體驗 薛德仲 洗+剪" at bounding box center [489, 101] width 67 height 787
click at [494, 267] on div "許先生 蕭鴻任 洗+剪、男士修眉 卓兆麒 男士理髮 黃先生 講台語的大哥(林) Bruce 吳伯君 剪髮+臉部撥筋體驗 薛德仲 洗+剪" at bounding box center [489, 101] width 67 height 787
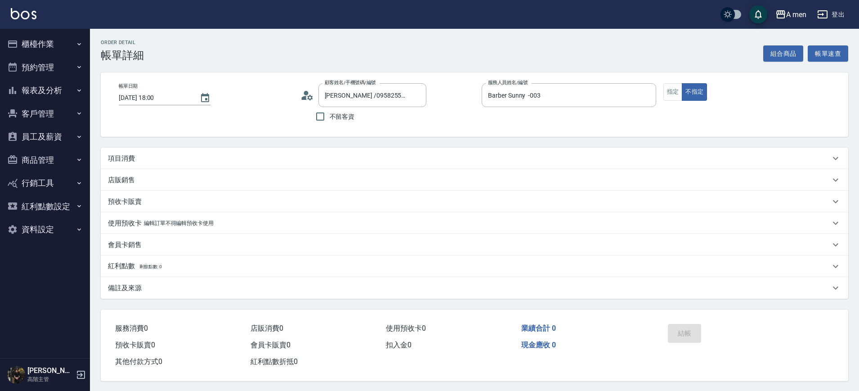
click at [295, 146] on div "Order detail 帳單詳細 組合商品 帳單速查 帳單日期 [DATE] 18:00 顧客姓名/手機號碼/編號 [PERSON_NAME] /09582…" at bounding box center [474, 210] width 769 height 363
click at [279, 171] on div "店販銷售" at bounding box center [475, 180] width 748 height 22
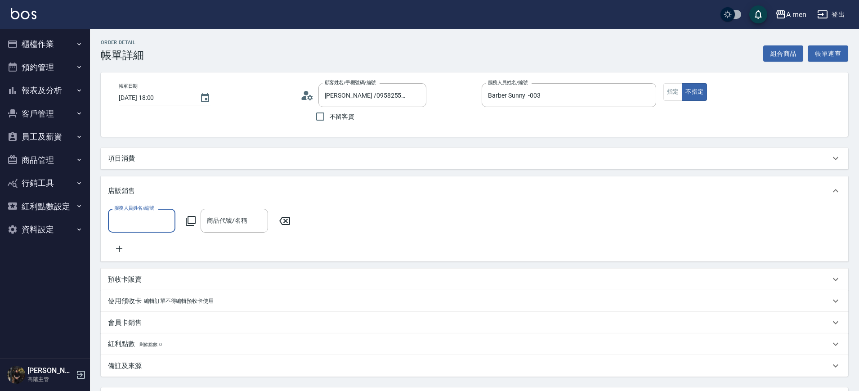
click at [190, 164] on div "項目消費" at bounding box center [475, 159] width 748 height 22
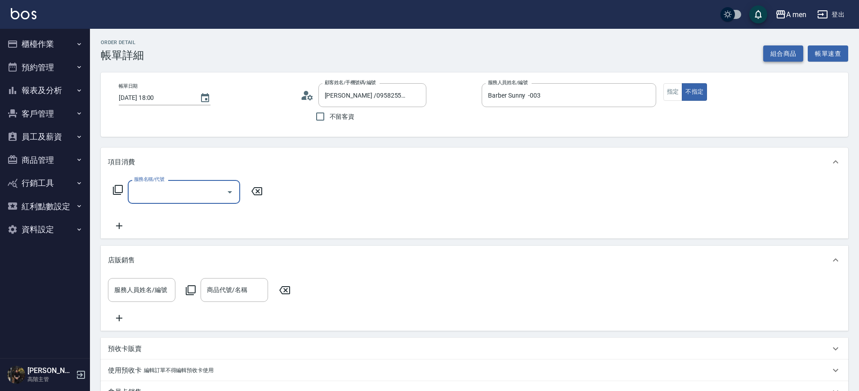
click at [769, 54] on button "組合商品" at bounding box center [784, 53] width 40 height 17
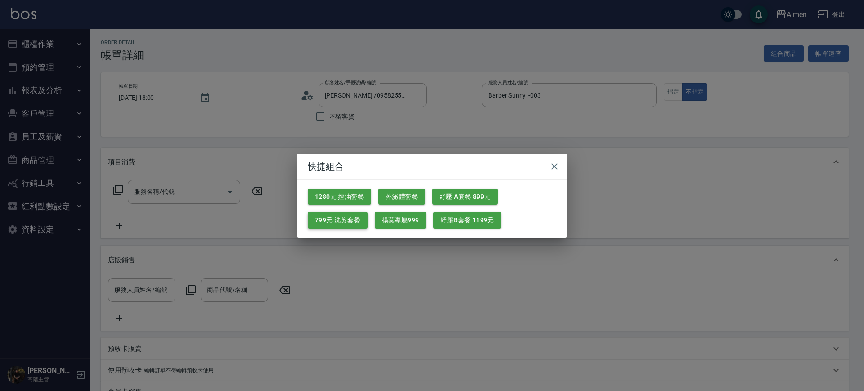
click at [362, 224] on button "799元 洗剪套餐" at bounding box center [338, 220] width 60 height 17
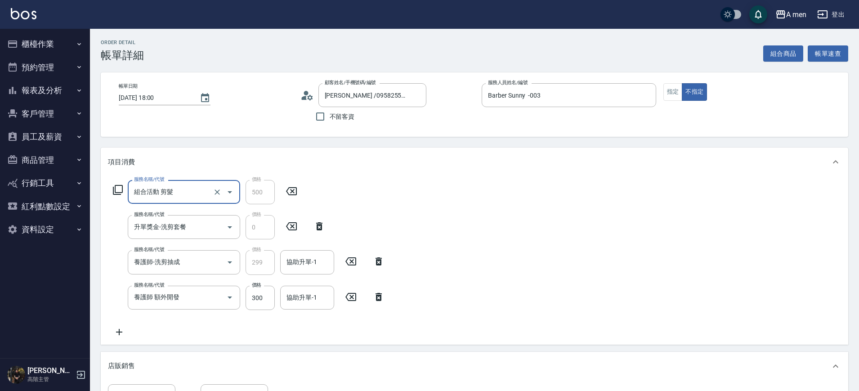
click at [391, 299] on div "服務名稱/代號 組合活動 剪髮 服務名稱/代號 價格 500 價格 服務名稱/代號 升單獎金-洗剪套餐 服務名稱/代號 價格 0 價格 服務名稱/代號 養護師…" at bounding box center [475, 260] width 748 height 168
click at [387, 298] on icon at bounding box center [379, 297] width 22 height 11
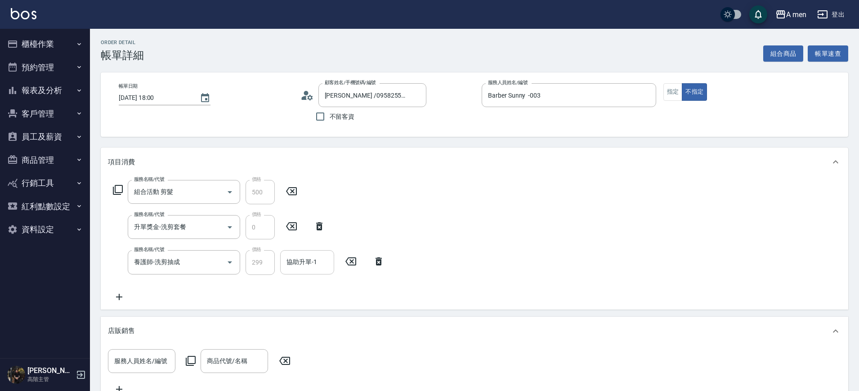
click at [297, 271] on div "協助升單-1" at bounding box center [307, 262] width 54 height 24
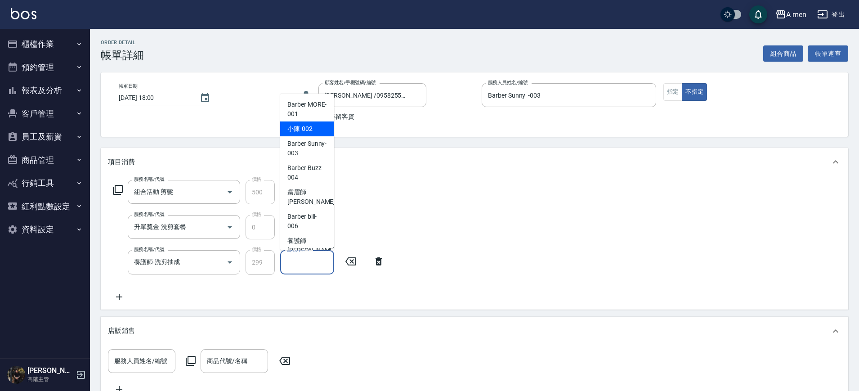
click at [311, 126] on span "小陳 -002" at bounding box center [300, 128] width 25 height 9
type input "小陳-002"
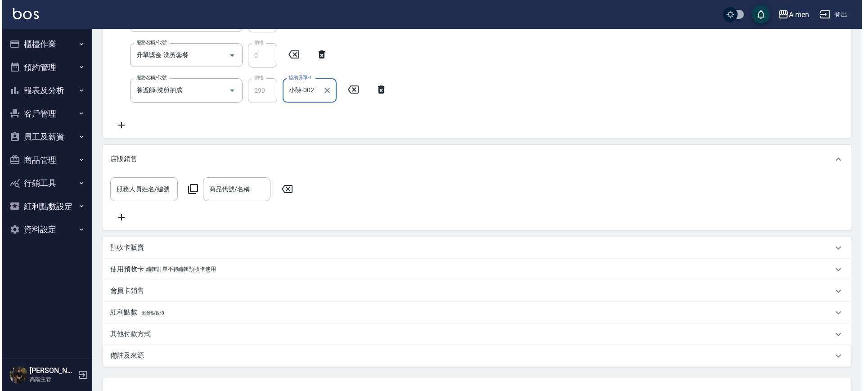
scroll to position [207, 0]
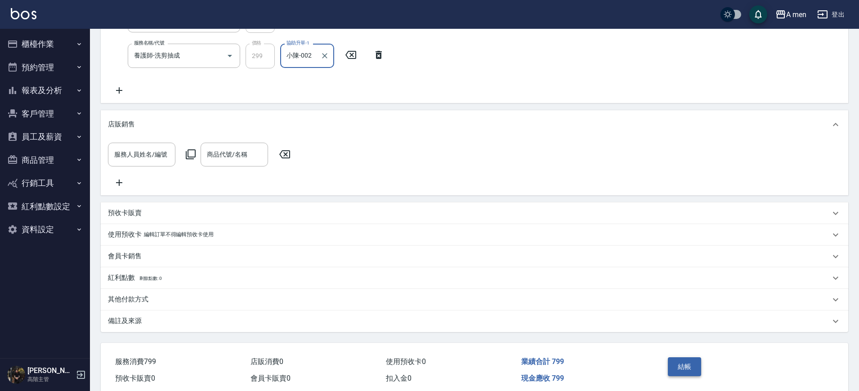
click at [697, 374] on button "結帳" at bounding box center [685, 366] width 34 height 19
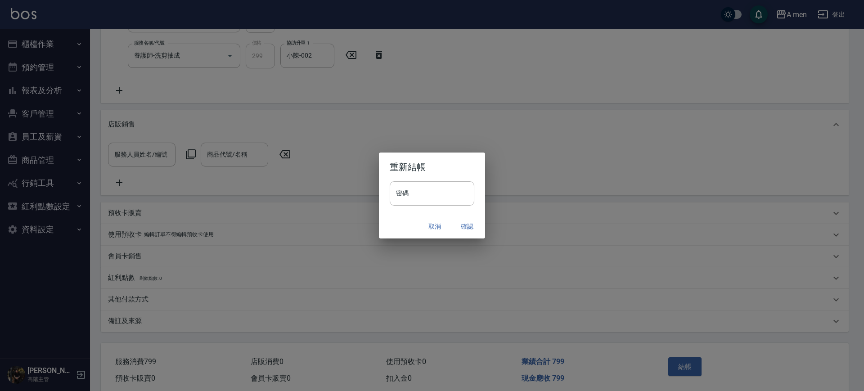
click at [459, 227] on button "確認" at bounding box center [467, 226] width 29 height 17
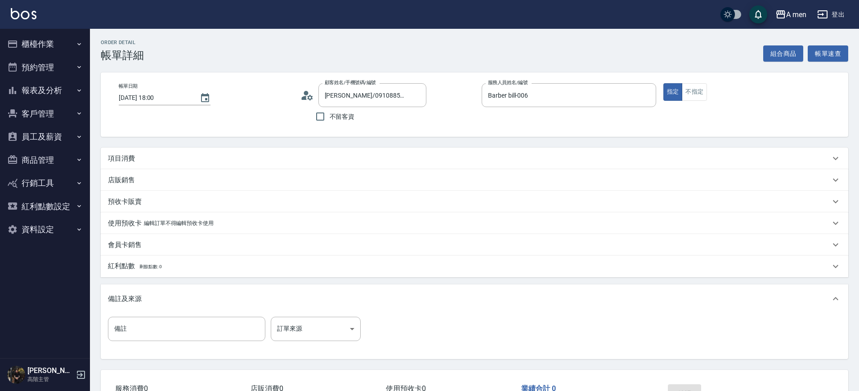
click at [778, 56] on button "組合商品" at bounding box center [784, 53] width 40 height 17
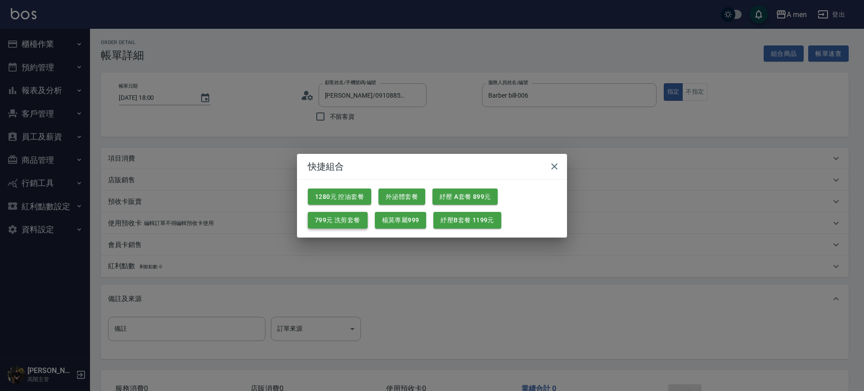
click at [342, 218] on button "799元 洗剪套餐" at bounding box center [338, 220] width 60 height 17
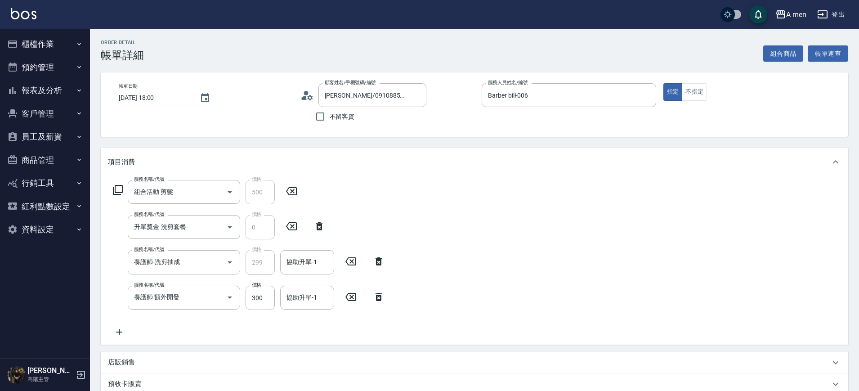
click at [375, 292] on icon at bounding box center [379, 297] width 22 height 11
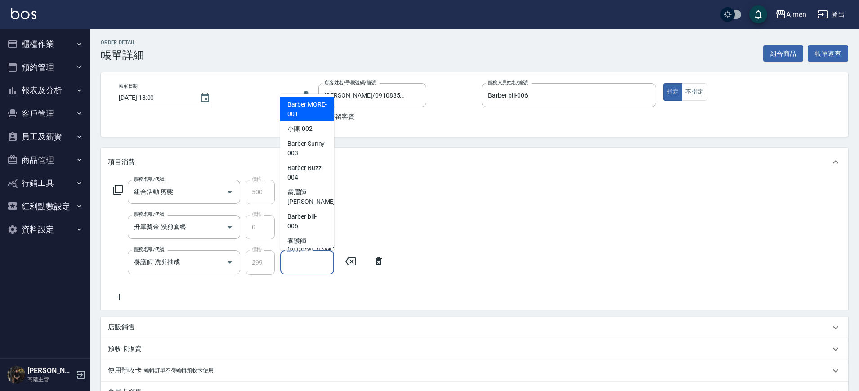
click at [296, 258] on div "協助升單-1 協助升單-1" at bounding box center [307, 262] width 54 height 24
click at [305, 198] on span "霧眉師 小蔡 -005" at bounding box center [318, 197] width 60 height 19
type input "霧眉師 小蔡-005"
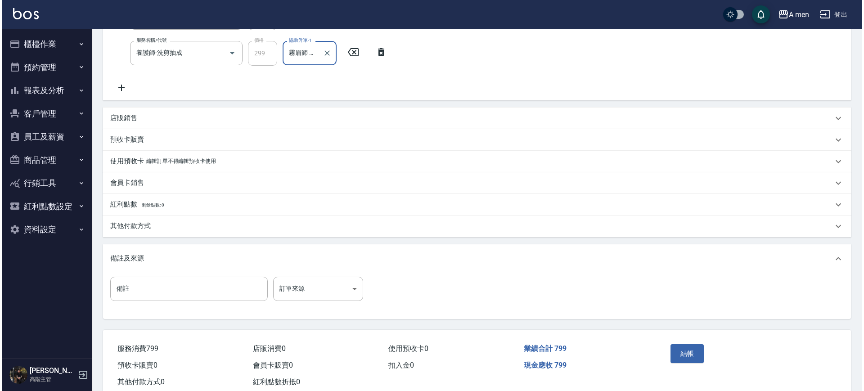
scroll to position [212, 0]
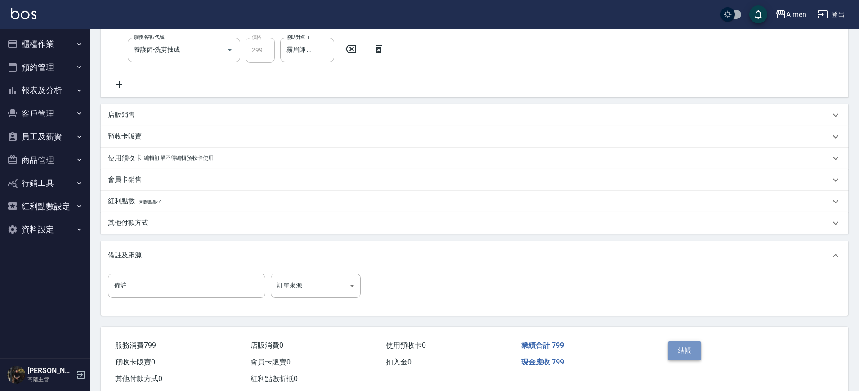
click at [683, 341] on button "結帳" at bounding box center [685, 350] width 34 height 19
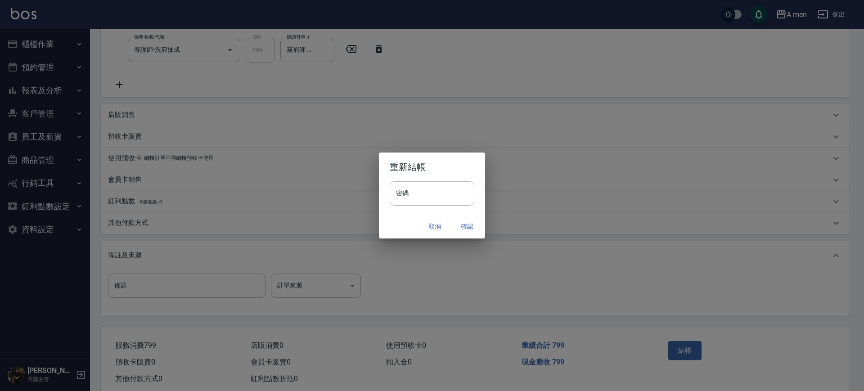
click at [462, 220] on button "確認" at bounding box center [467, 226] width 29 height 17
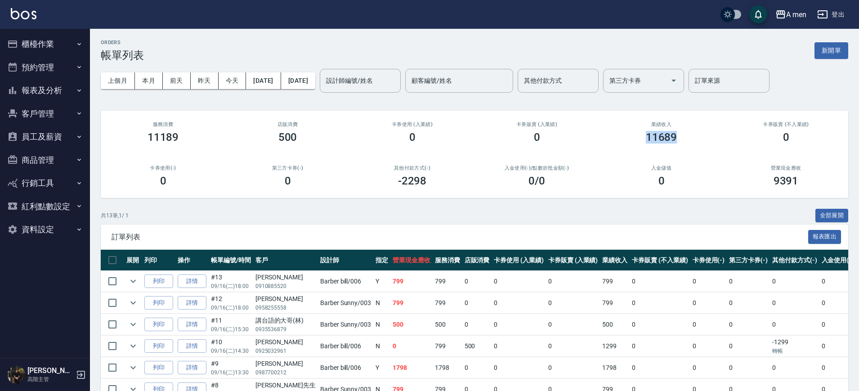
drag, startPoint x: 648, startPoint y: 136, endPoint x: 690, endPoint y: 139, distance: 42.4
click at [690, 139] on div "11689" at bounding box center [661, 137] width 103 height 13
click at [719, 138] on div "業績收入 11689" at bounding box center [661, 133] width 125 height 44
click at [66, 97] on button "報表及分析" at bounding box center [45, 90] width 83 height 23
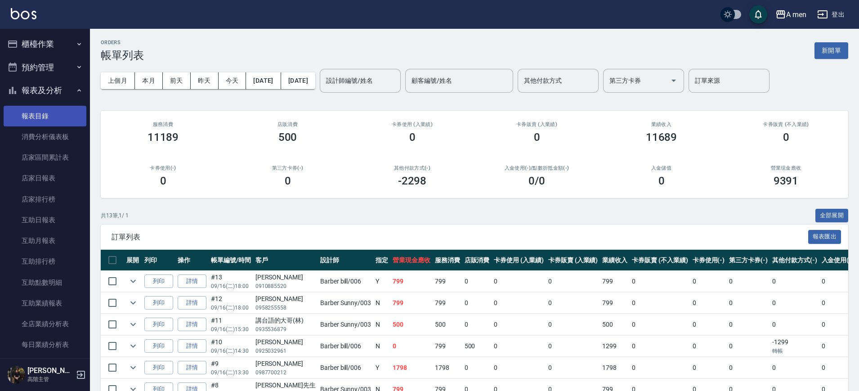
click at [63, 121] on link "報表目錄" at bounding box center [45, 116] width 83 height 21
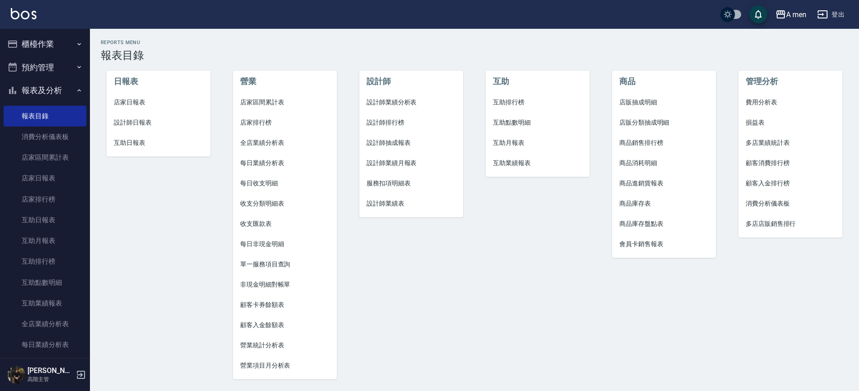
click at [247, 94] on li "店家區間累計表" at bounding box center [285, 102] width 104 height 20
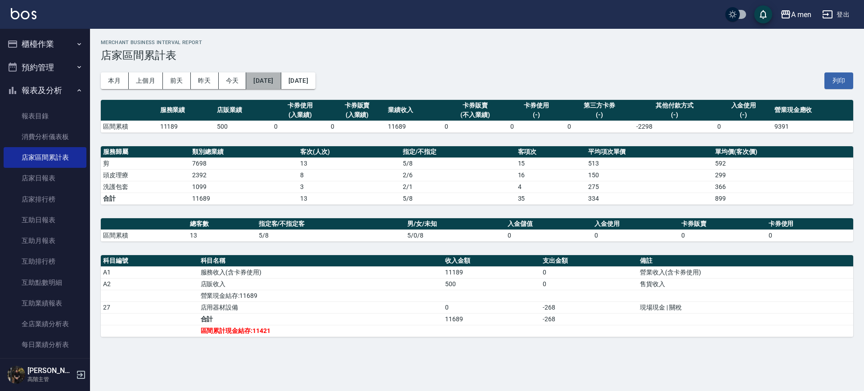
click at [264, 82] on button "[DATE]" at bounding box center [263, 80] width 35 height 17
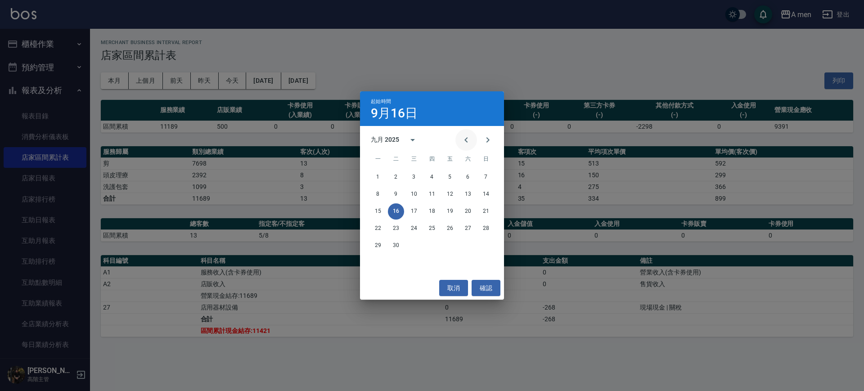
click at [469, 138] on icon "Previous month" at bounding box center [466, 140] width 11 height 11
click at [455, 191] on button "6" at bounding box center [450, 194] width 16 height 16
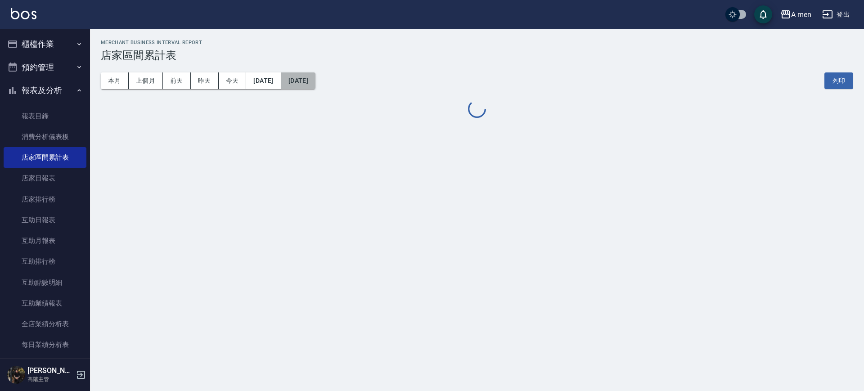
click at [315, 86] on button "[DATE]" at bounding box center [298, 80] width 34 height 17
click at [315, 84] on button "[DATE]" at bounding box center [298, 80] width 34 height 17
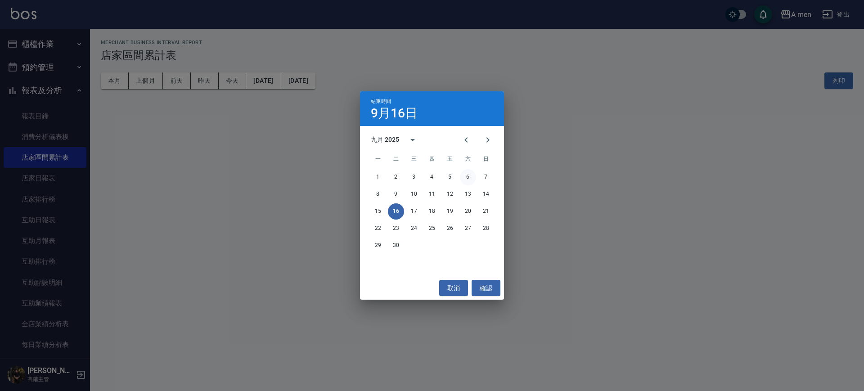
click at [468, 174] on button "6" at bounding box center [468, 177] width 16 height 16
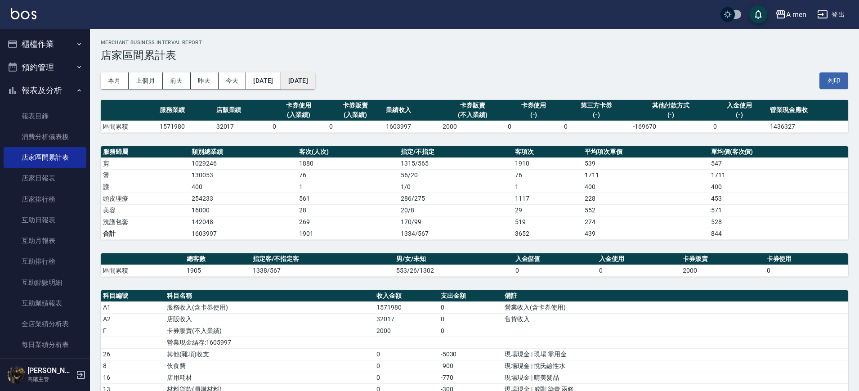
click at [315, 88] on button "2025/09/06" at bounding box center [298, 80] width 34 height 17
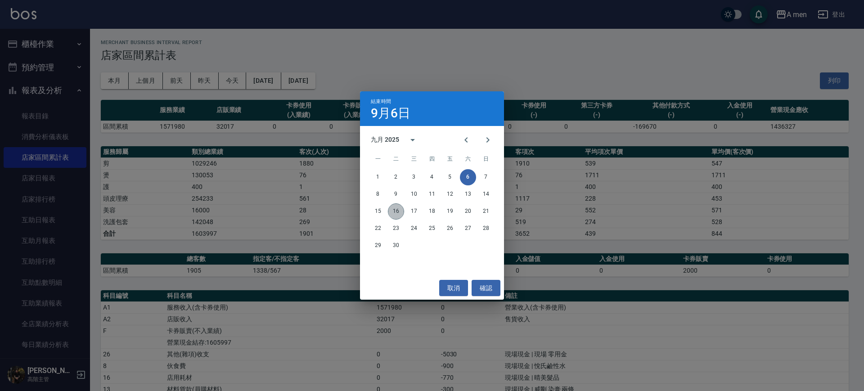
click at [399, 211] on button "16" at bounding box center [396, 211] width 16 height 16
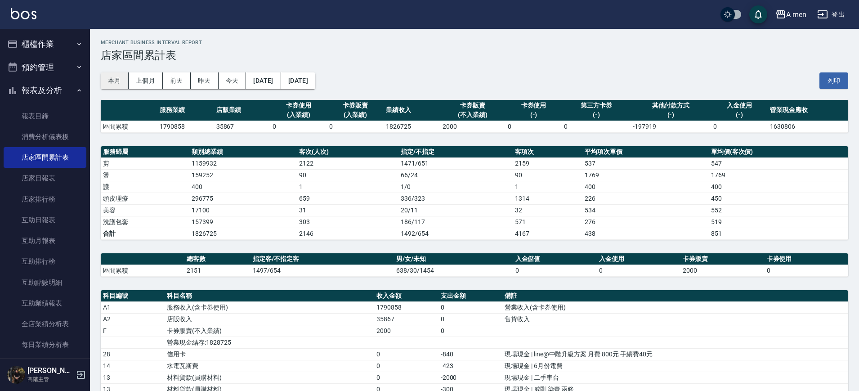
click at [121, 86] on button "本月" at bounding box center [115, 80] width 28 height 17
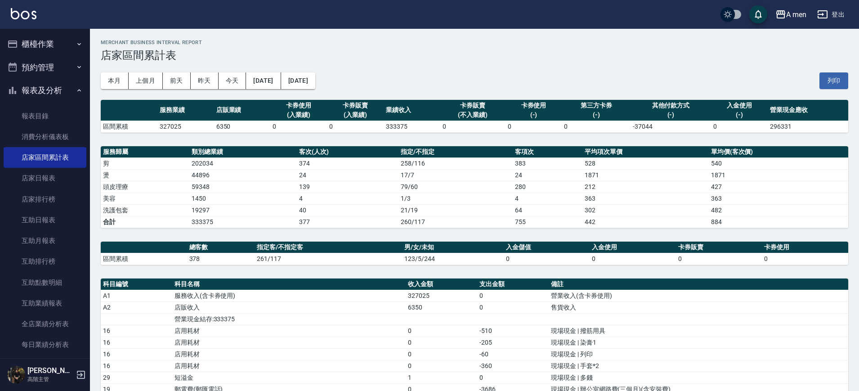
click at [165, 129] on td "327025" at bounding box center [185, 127] width 57 height 12
drag, startPoint x: 159, startPoint y: 126, endPoint x: 203, endPoint y: 124, distance: 43.7
click at [203, 124] on td "327025" at bounding box center [185, 127] width 57 height 12
drag, startPoint x: 130, startPoint y: 202, endPoint x: 140, endPoint y: 196, distance: 11.5
click at [131, 202] on td "美容" at bounding box center [145, 199] width 89 height 12
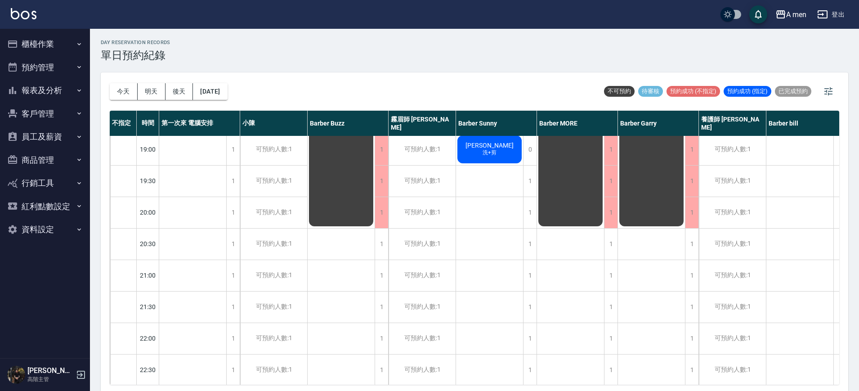
scroll to position [394, 0]
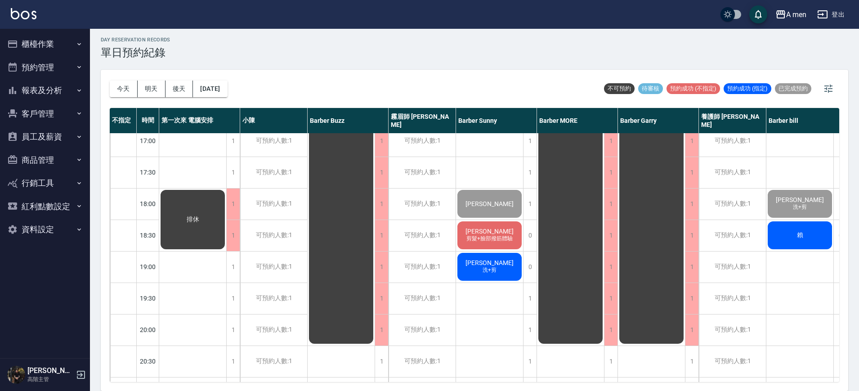
scroll to position [389, 0]
